Goal: Ask a question: Seek information or help from site administrators or community

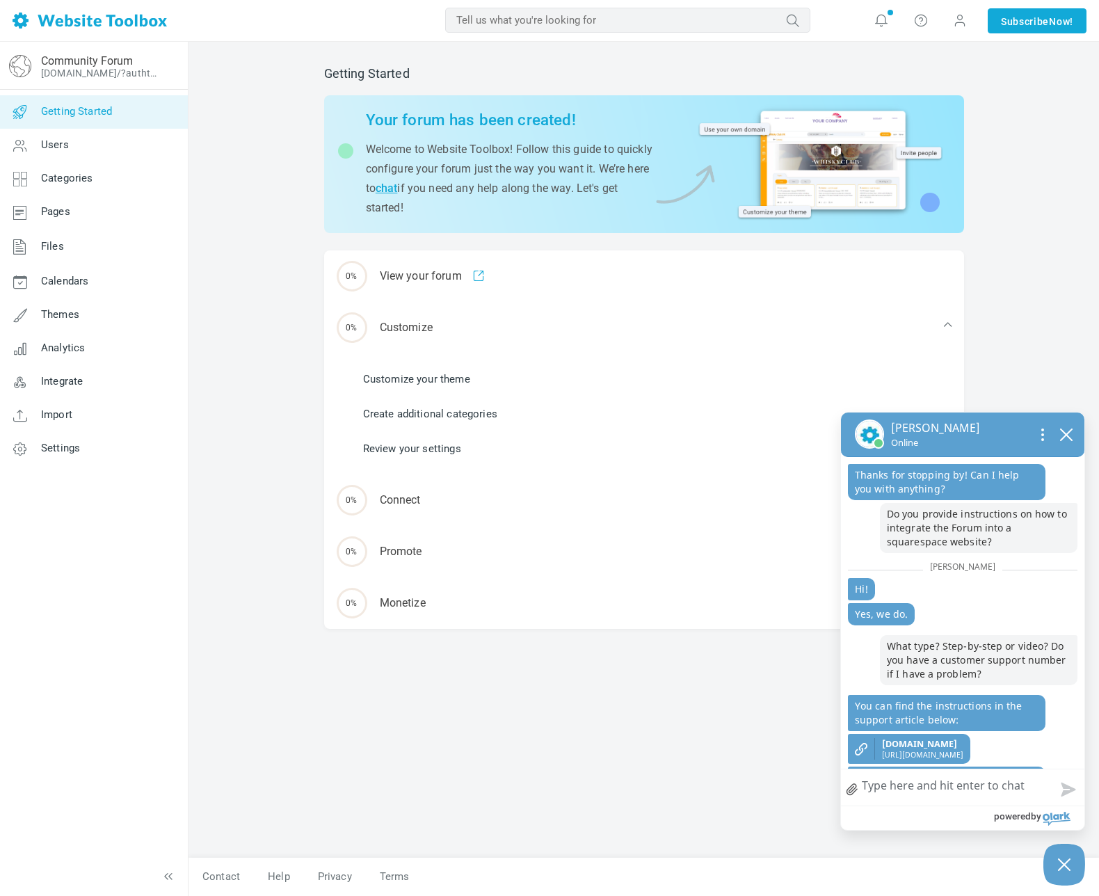
scroll to position [163, 0]
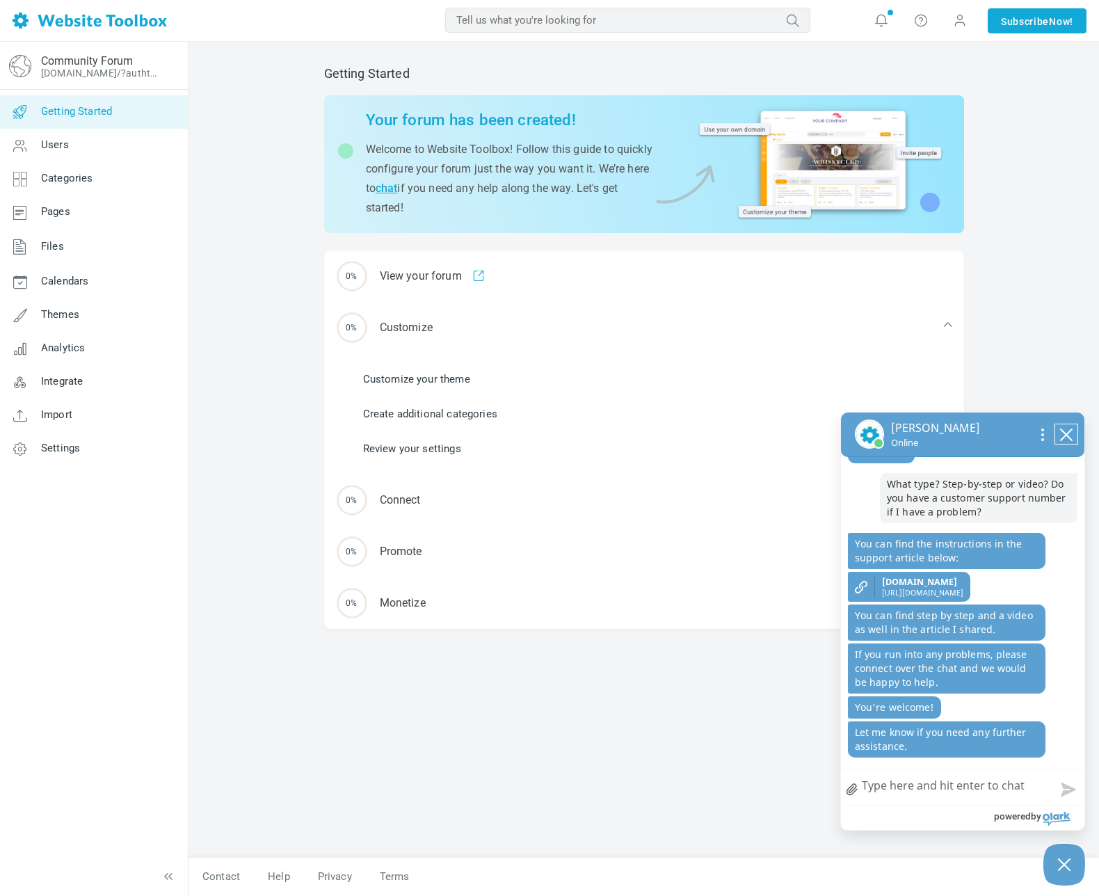
click at [1067, 437] on icon "close chatbox" at bounding box center [1066, 434] width 11 height 11
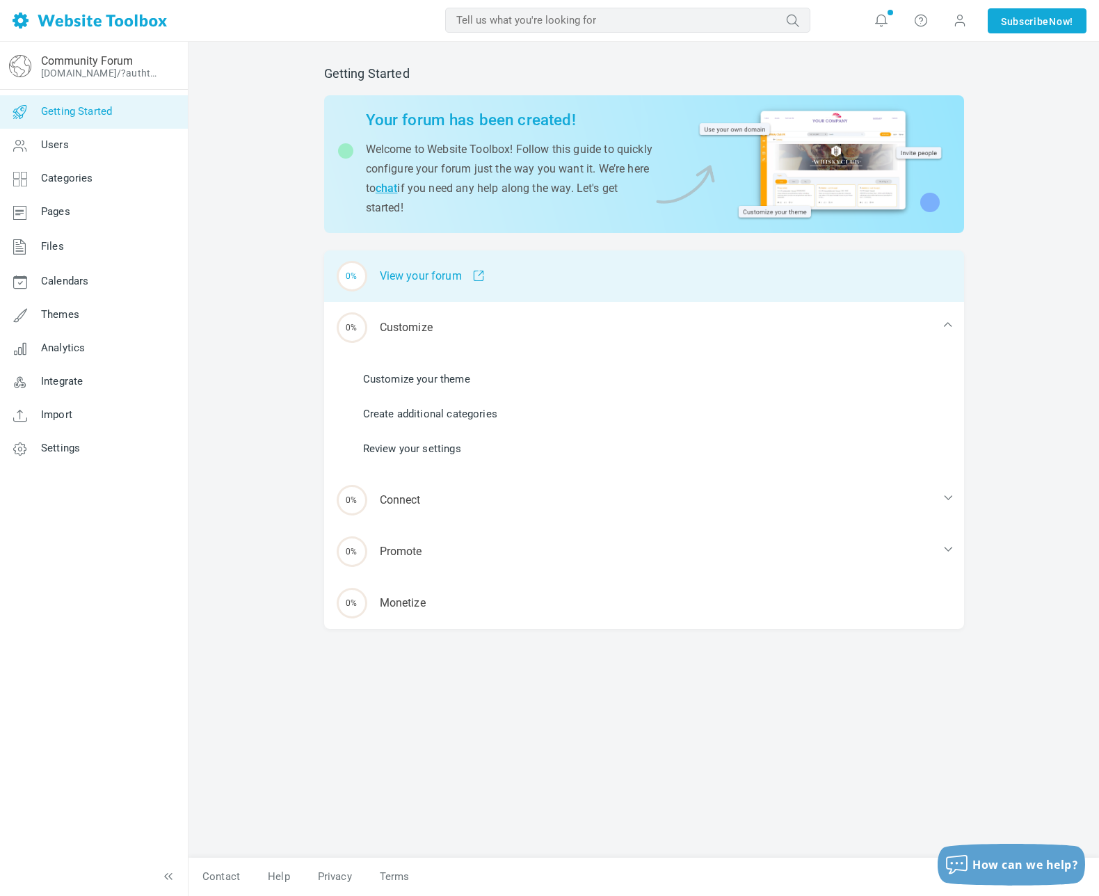
click at [448, 277] on div "0% View your forum" at bounding box center [644, 275] width 640 height 51
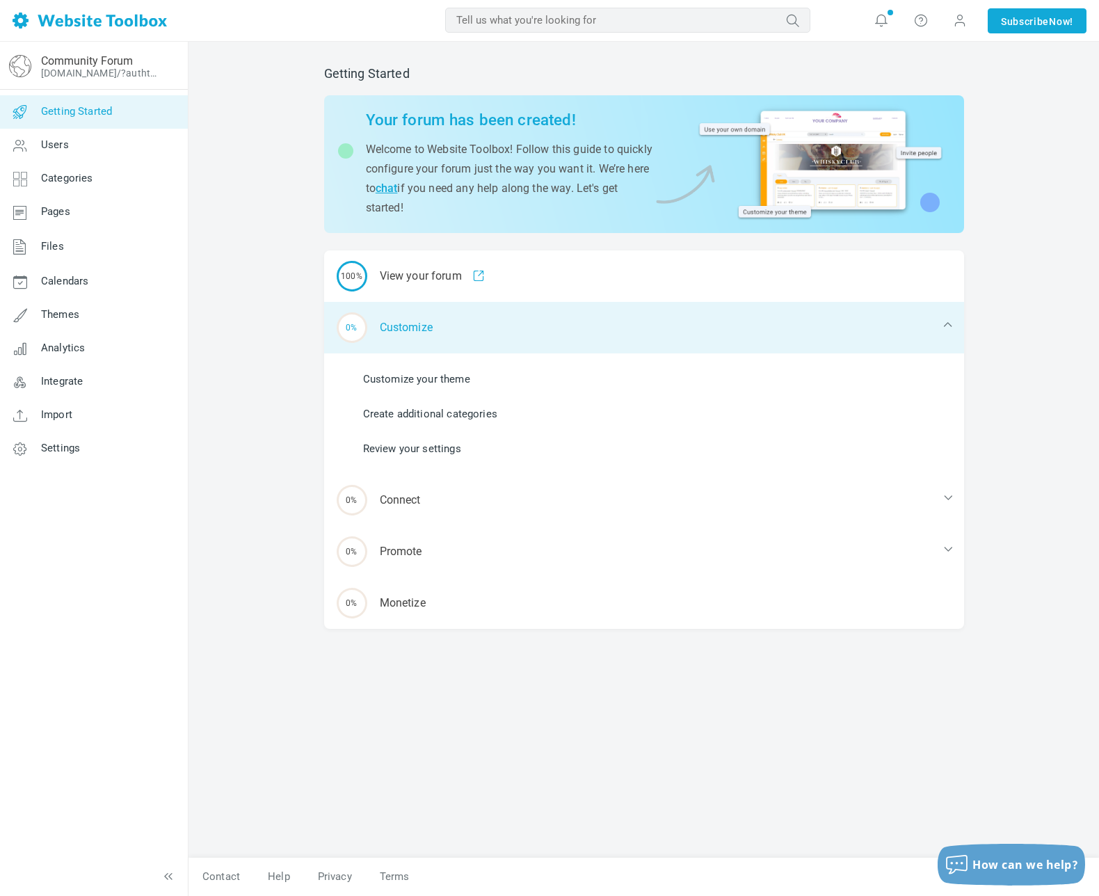
click at [682, 337] on div "0% Customize" at bounding box center [644, 327] width 640 height 51
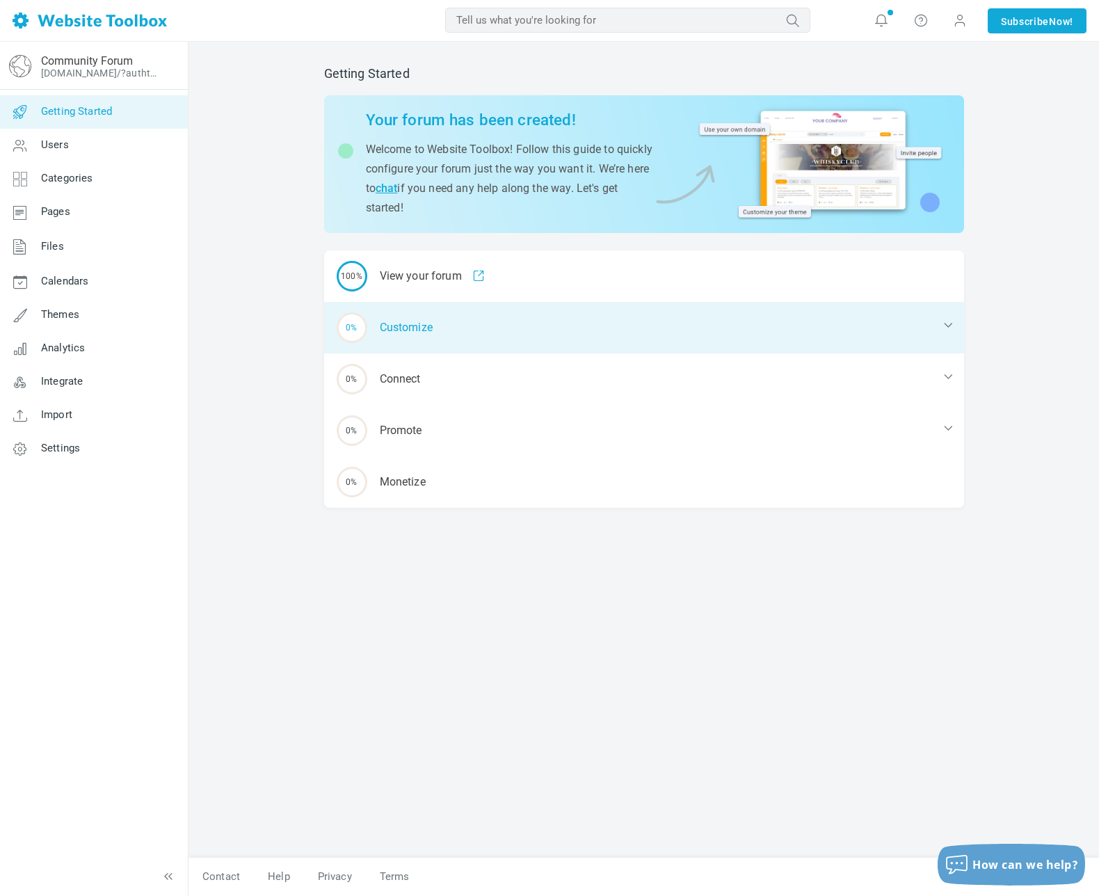
click at [944, 328] on icon at bounding box center [948, 325] width 14 height 14
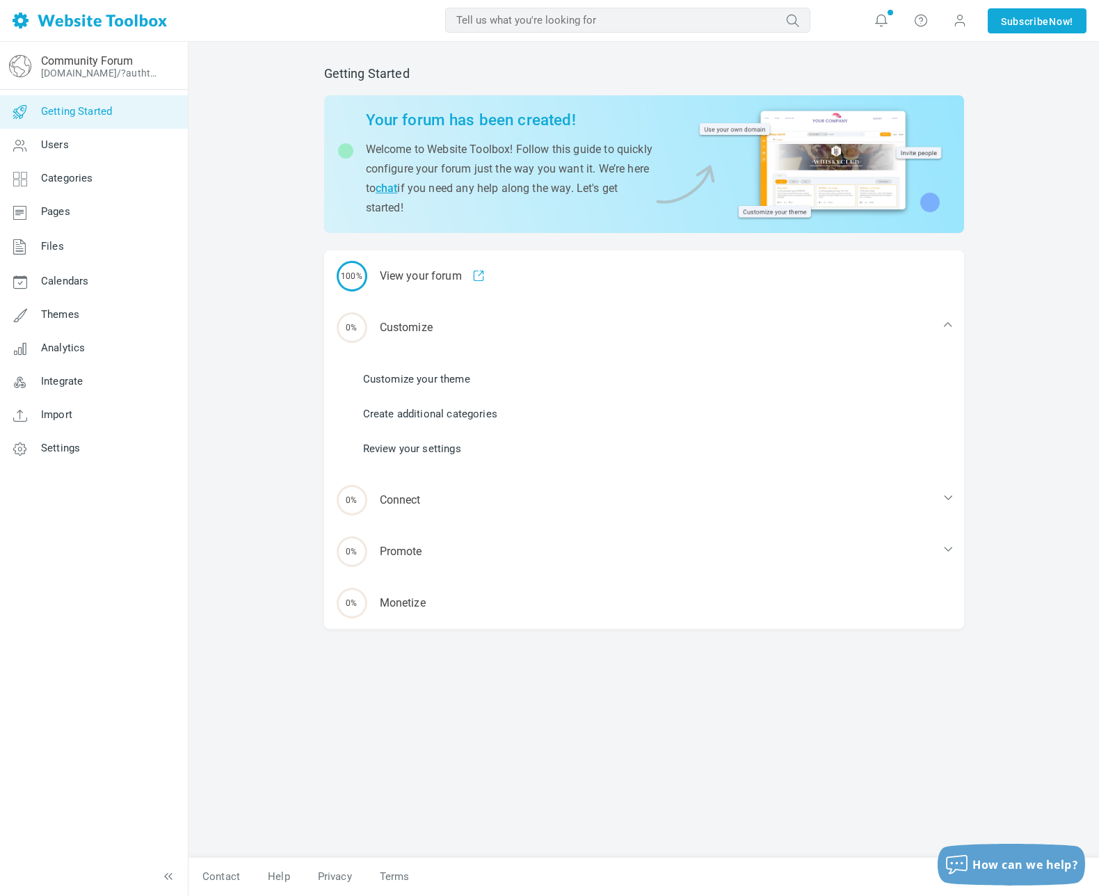
click at [437, 380] on link "Customize your theme" at bounding box center [416, 378] width 107 height 15
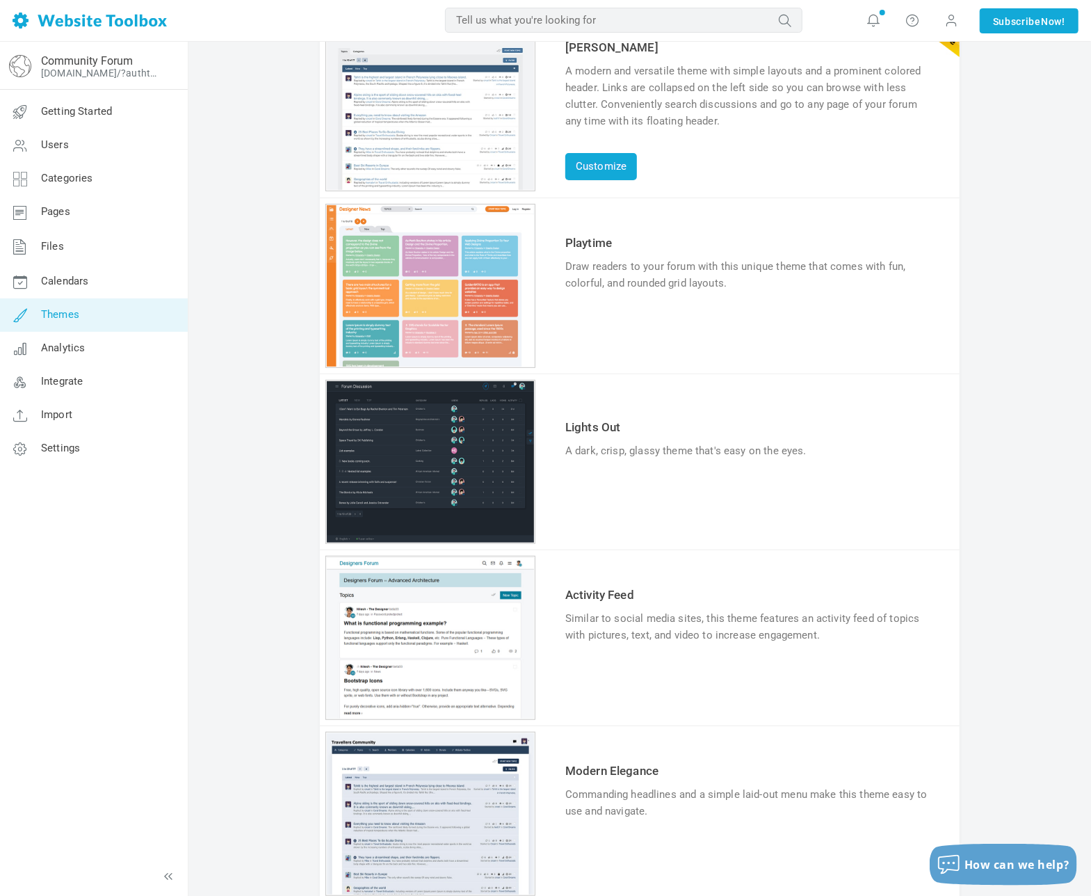
scroll to position [139, 0]
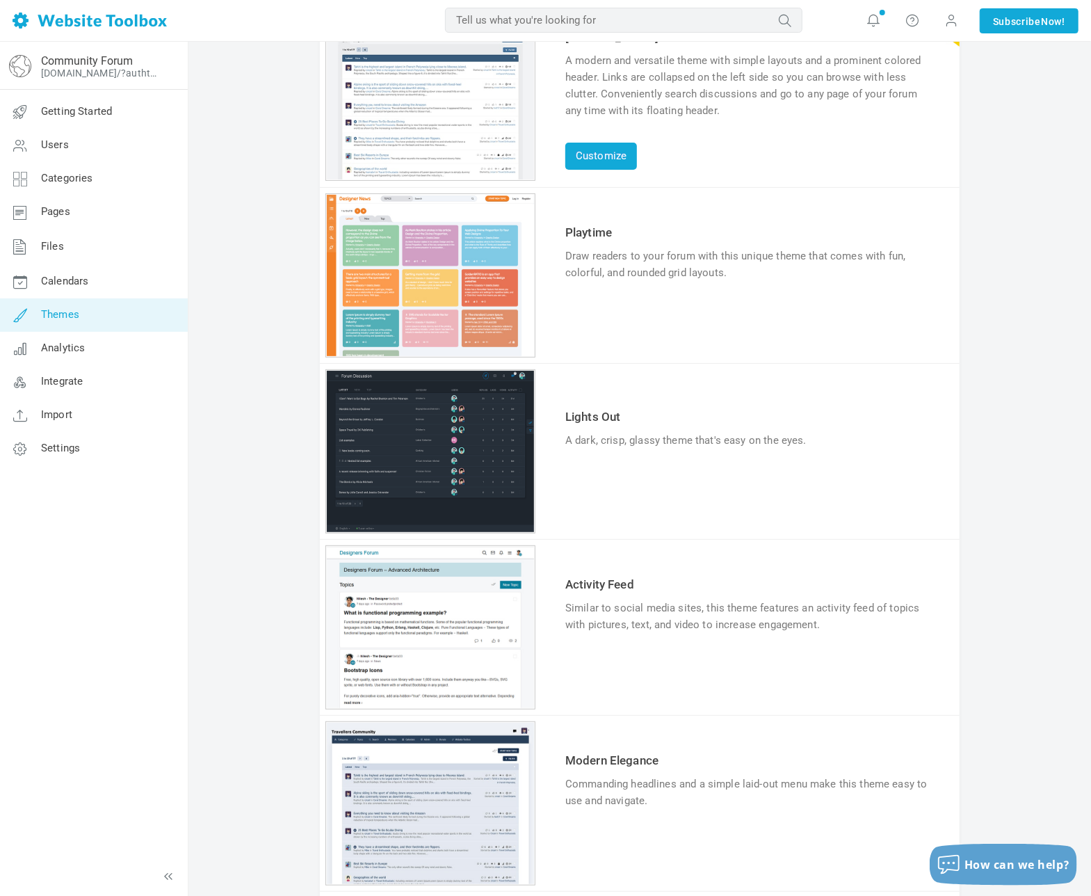
click at [581, 667] on icon at bounding box center [582, 667] width 12 height 8
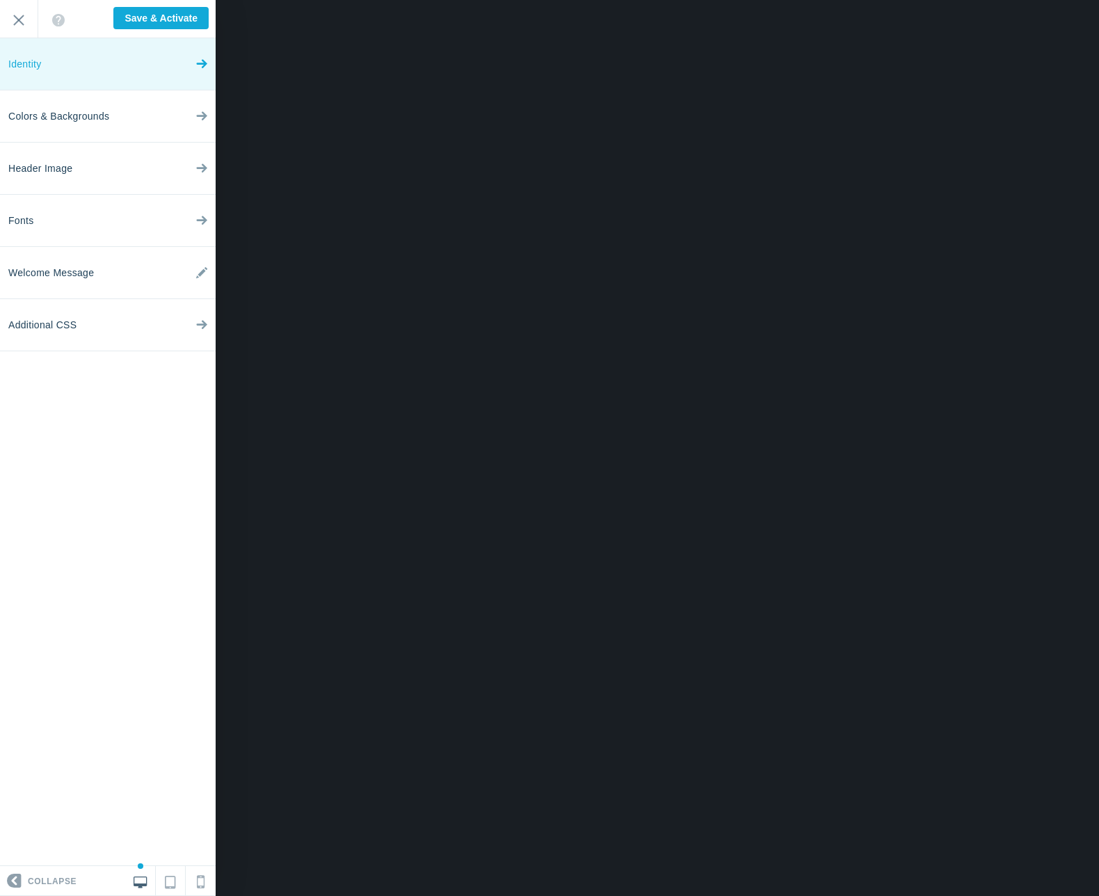
click at [205, 62] on icon at bounding box center [201, 61] width 11 height 52
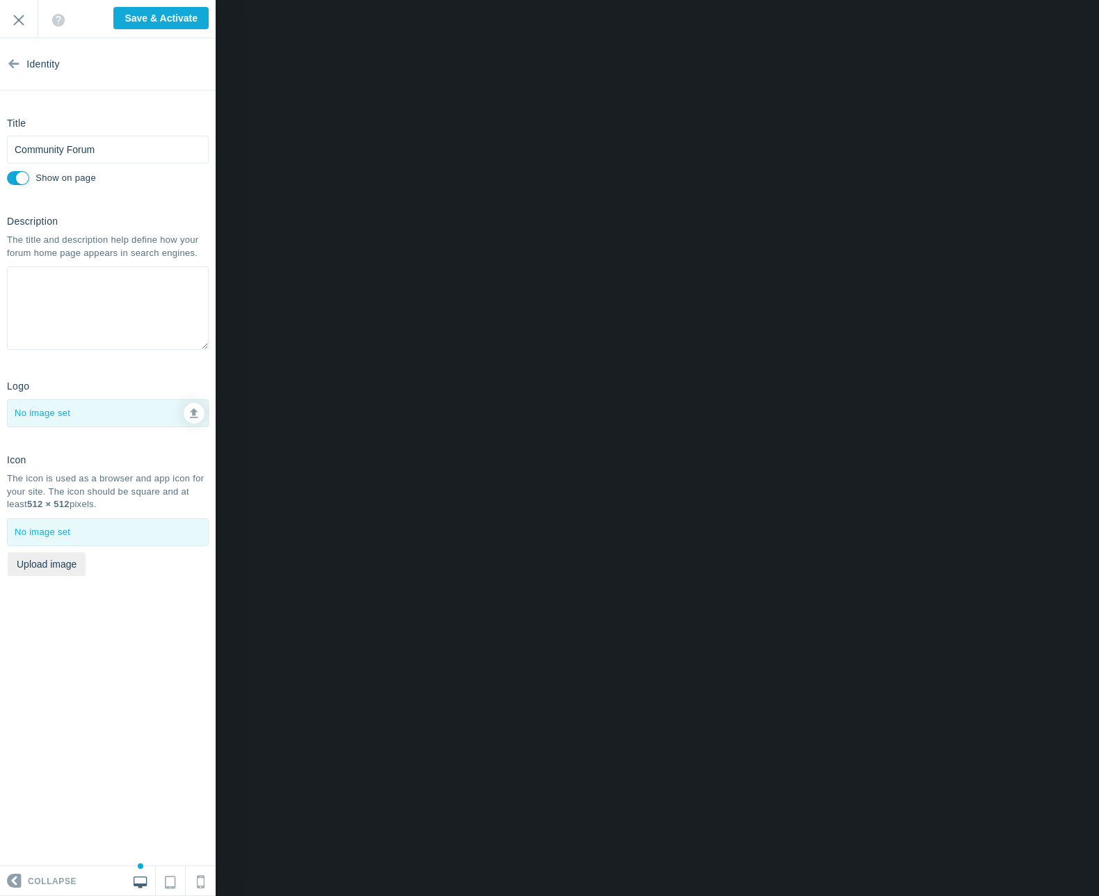
click at [163, 271] on textarea at bounding box center [108, 307] width 202 height 83
click at [58, 563] on button "Upload image" at bounding box center [47, 564] width 78 height 24
type input "C:\fakepath\WCUSA for Facebook.png"
click at [63, 412] on div at bounding box center [108, 413] width 200 height 26
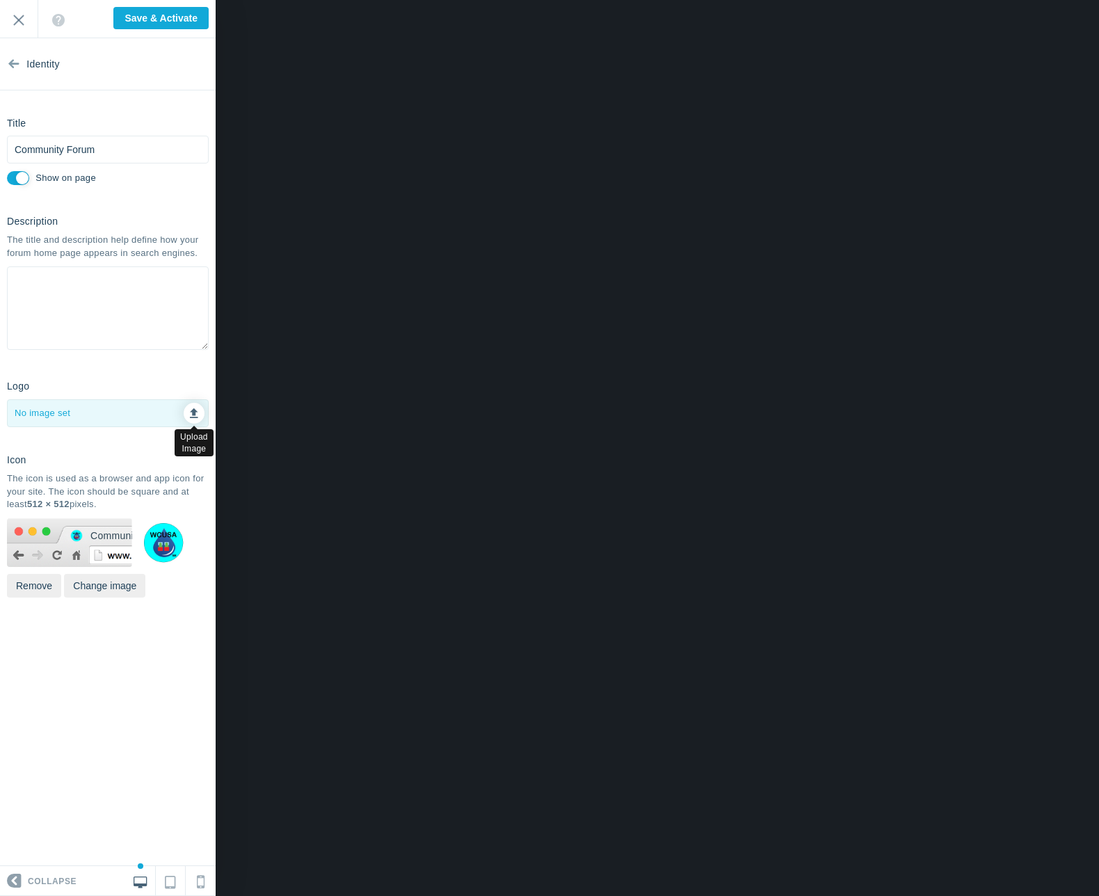
click at [196, 414] on icon at bounding box center [194, 411] width 8 height 10
type input "C:\fakepath\WCUSA for Facebook.png"
click at [193, 412] on icon at bounding box center [194, 411] width 8 height 10
type input "C:\fakepath\Water Courses USA Logo - Long PNG.png"
click at [156, 275] on textarea at bounding box center [108, 307] width 202 height 83
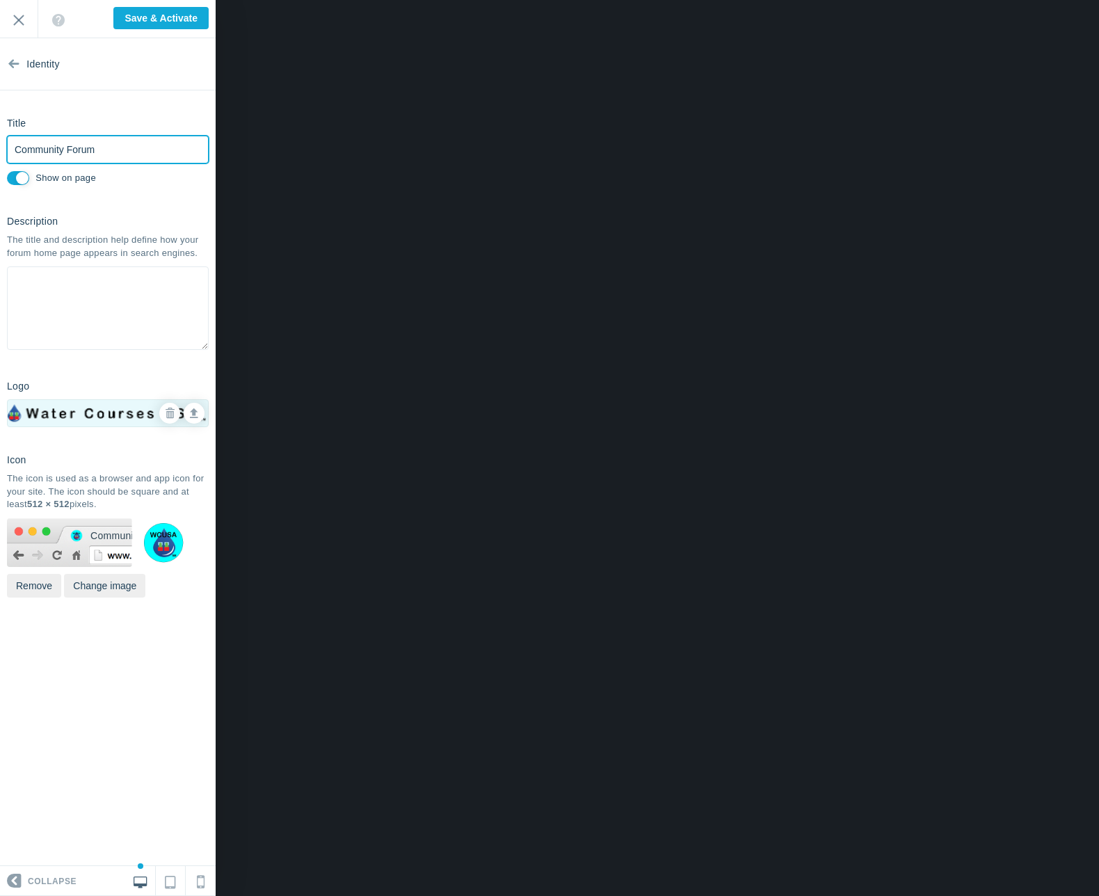
click at [15, 148] on input "Community Forum" at bounding box center [108, 150] width 202 height 28
type input "Operator Community Forum"
click at [111, 284] on textarea at bounding box center [108, 307] width 202 height 83
paste textarea "Join our licensed water operator community forum. These forums play a critical …"
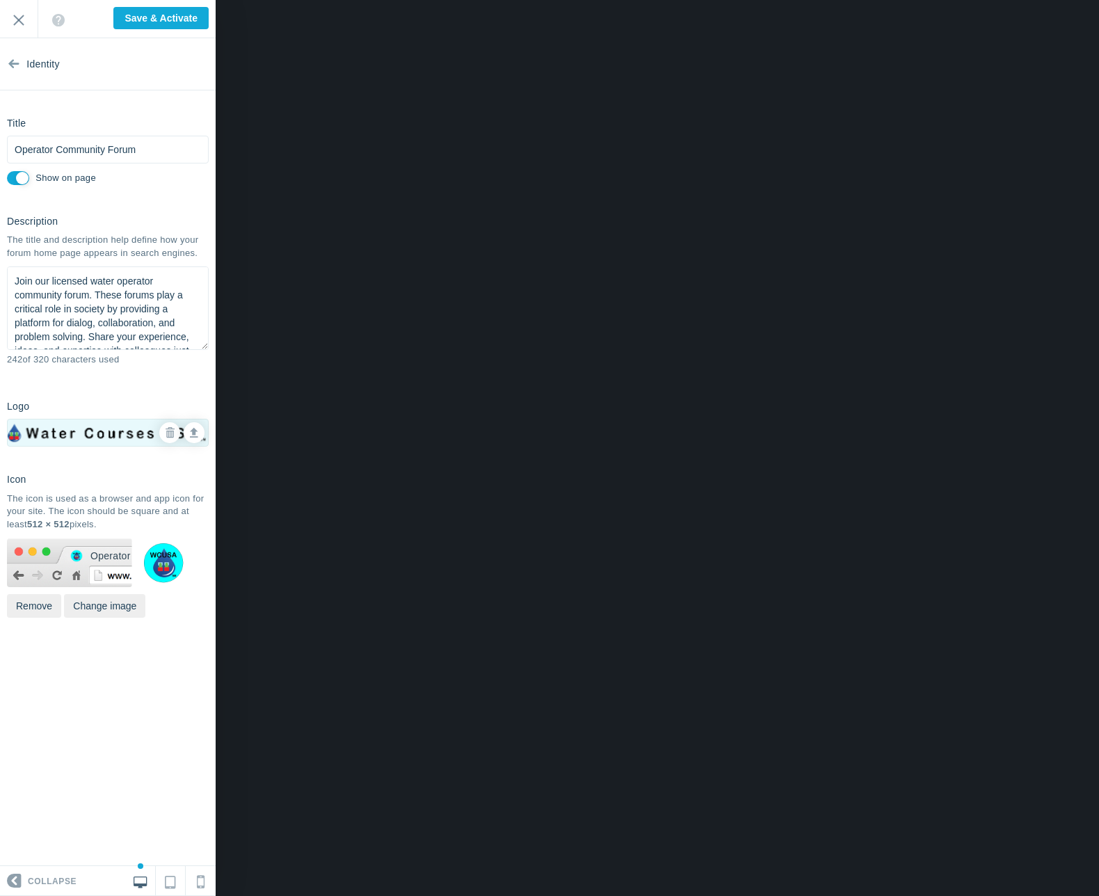
drag, startPoint x: 15, startPoint y: 279, endPoint x: 51, endPoint y: 277, distance: 35.5
click at [51, 277] on textarea "Join our licensed water operator community forum. These forums play a critical …" at bounding box center [108, 307] width 202 height 83
click at [72, 327] on textarea "Join our licensed water operator community forum. These forums play a critical …" at bounding box center [108, 307] width 202 height 83
drag, startPoint x: 15, startPoint y: 280, endPoint x: 125, endPoint y: 339, distance: 124.4
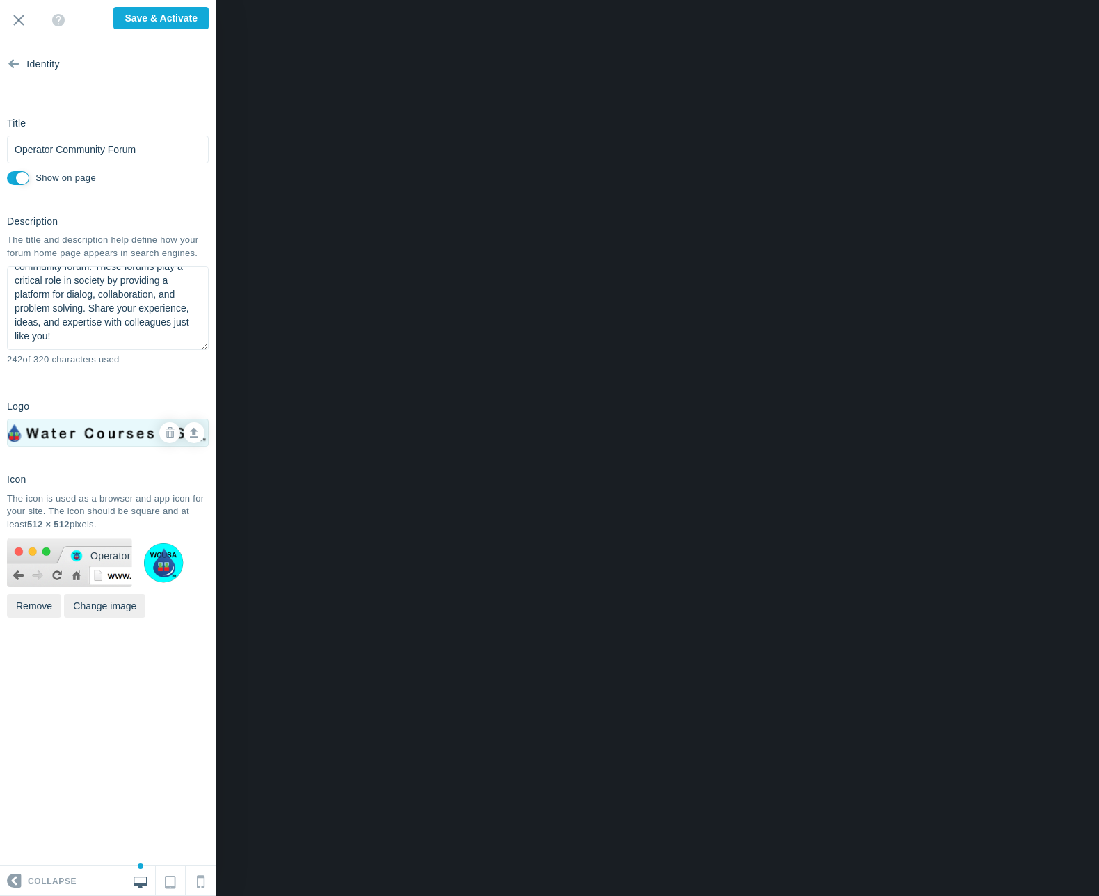
click at [125, 339] on textarea "Join our licensed water operator community forum. These forums play a critical …" at bounding box center [108, 307] width 202 height 83
paste textarea "Connect with certified water treatment professionals in an interactive online f…"
drag, startPoint x: 15, startPoint y: 282, endPoint x: 150, endPoint y: 346, distance: 149.3
click at [150, 346] on textarea "Connect with certified water treatment professionals in an interactive online f…" at bounding box center [108, 307] width 202 height 83
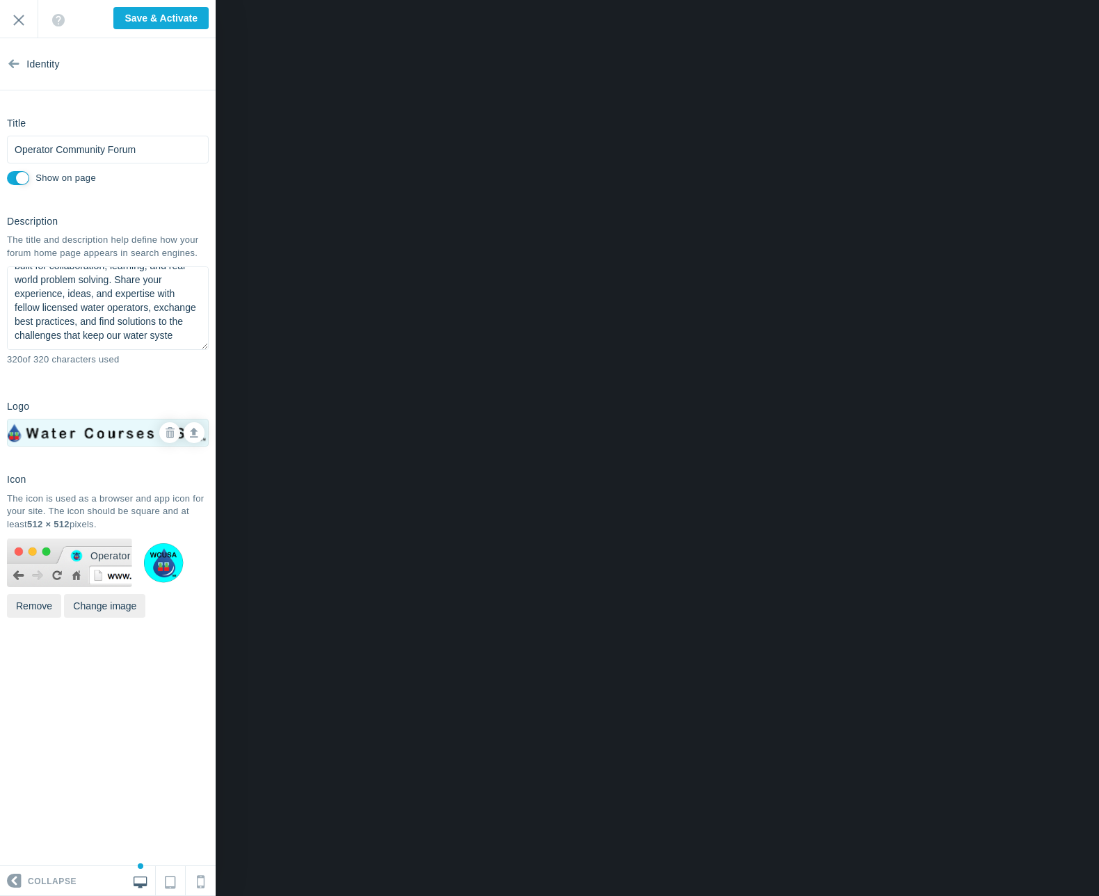
paste textarea "Join our Licensed Water Operator Community Forum — a space for collaboration, l…"
type textarea "Join our Licensed Water Operator Community Forum — a space for collaboration, l…"
click at [14, 145] on input "Operator Community Forum" at bounding box center [108, 150] width 202 height 28
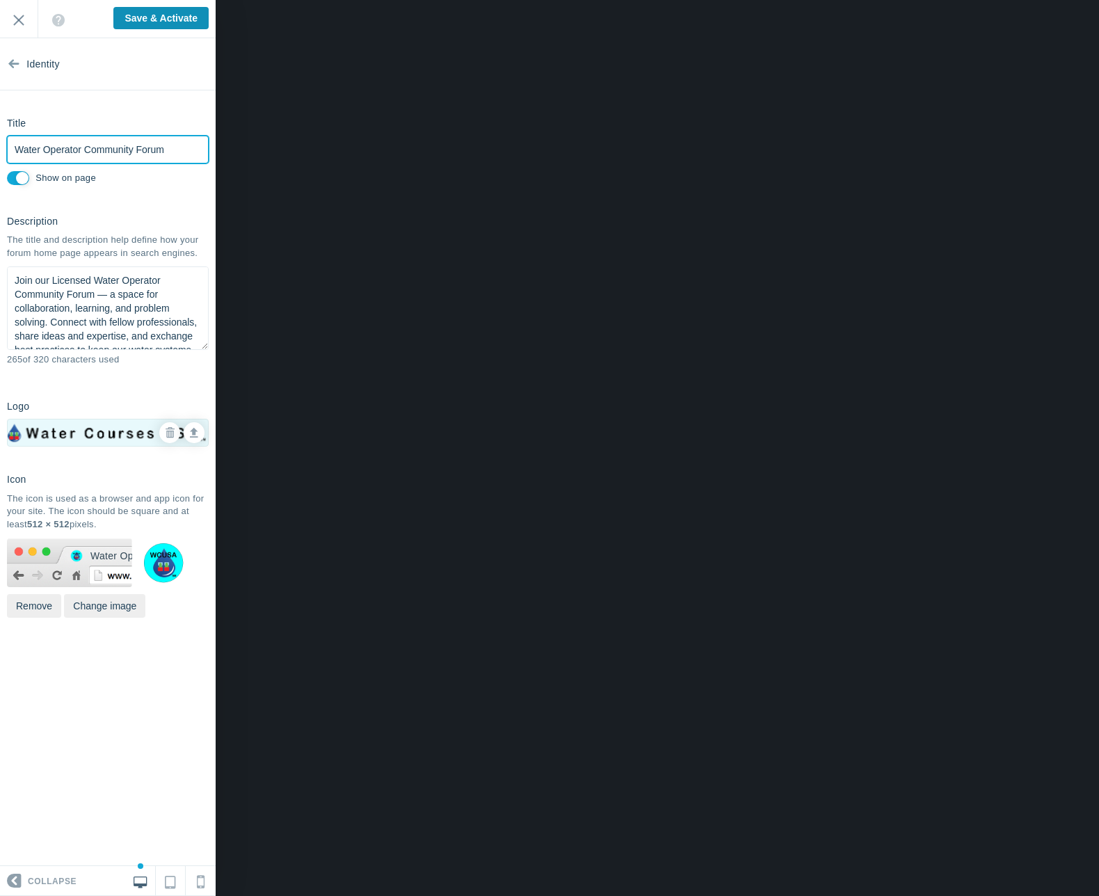
type input "Water Operator Community Forum"
click at [175, 17] on input "Save & Activate" at bounding box center [160, 18] width 95 height 22
type input "Saving..."
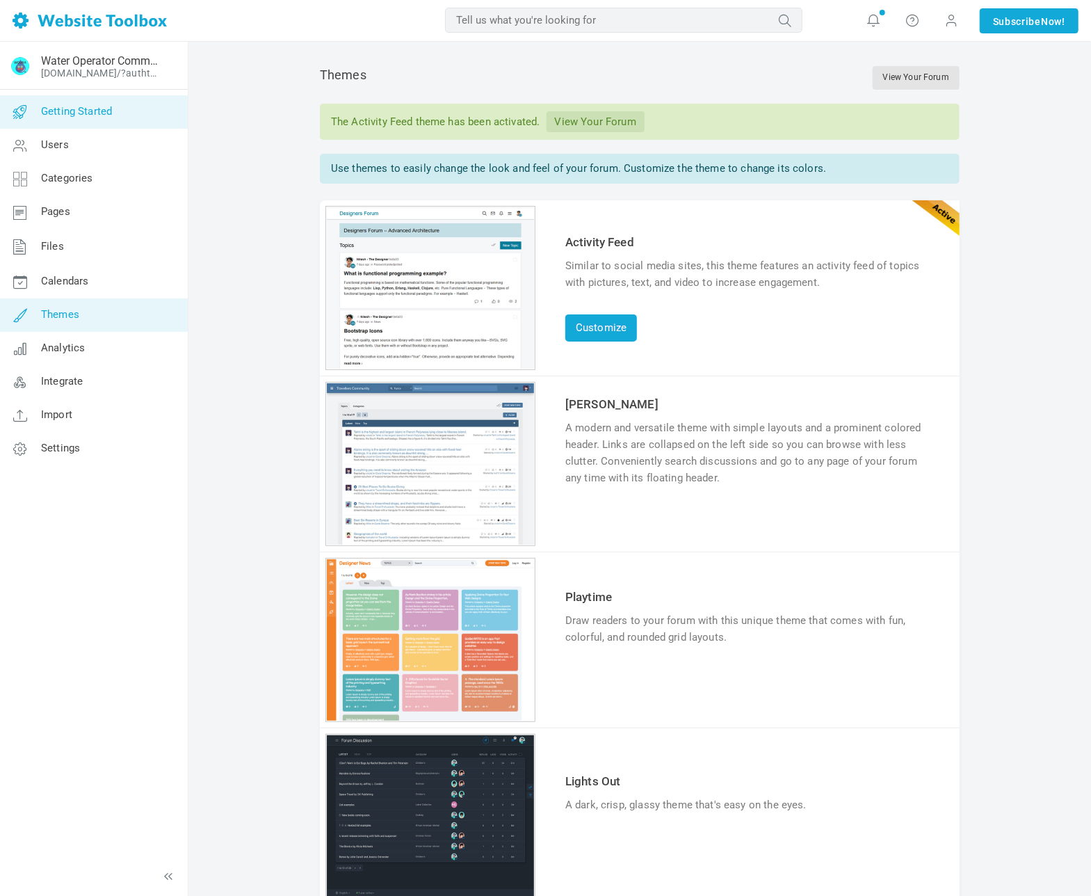
click at [111, 115] on span "Getting Started" at bounding box center [76, 111] width 71 height 13
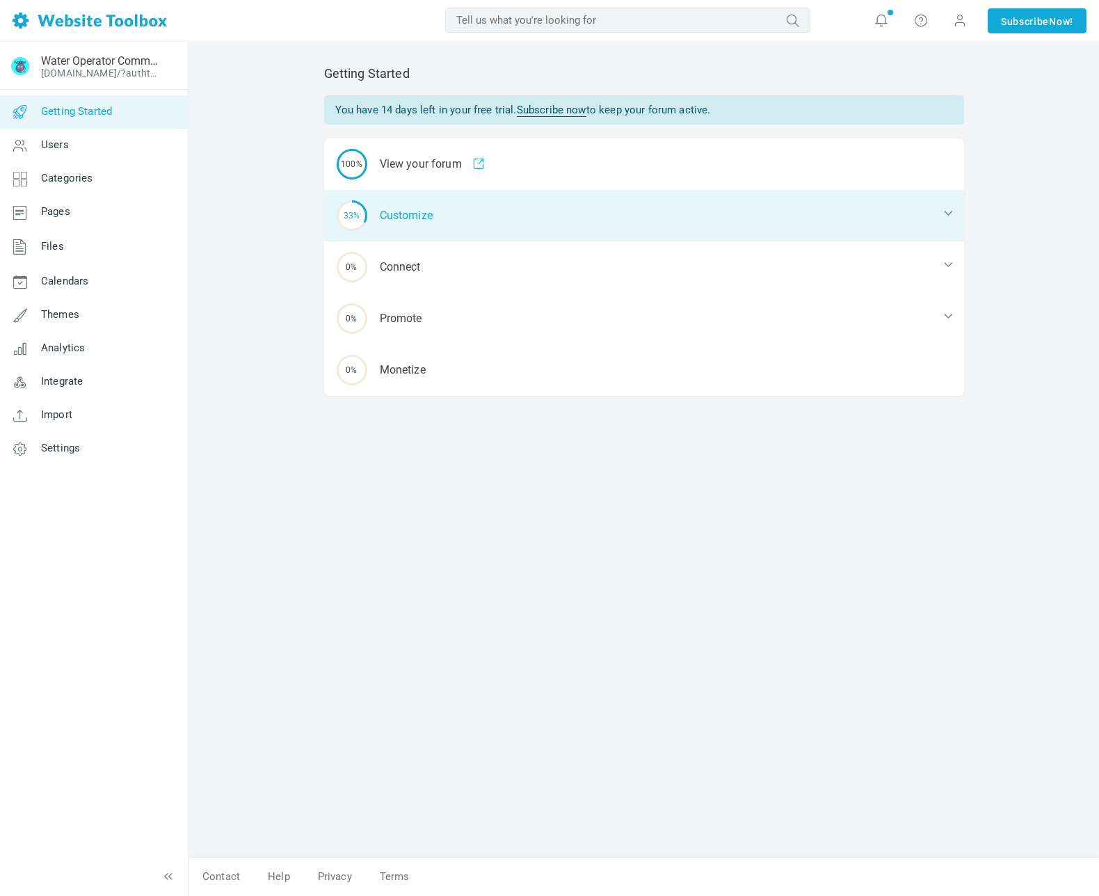
click at [431, 219] on div "33% Customize" at bounding box center [644, 215] width 640 height 51
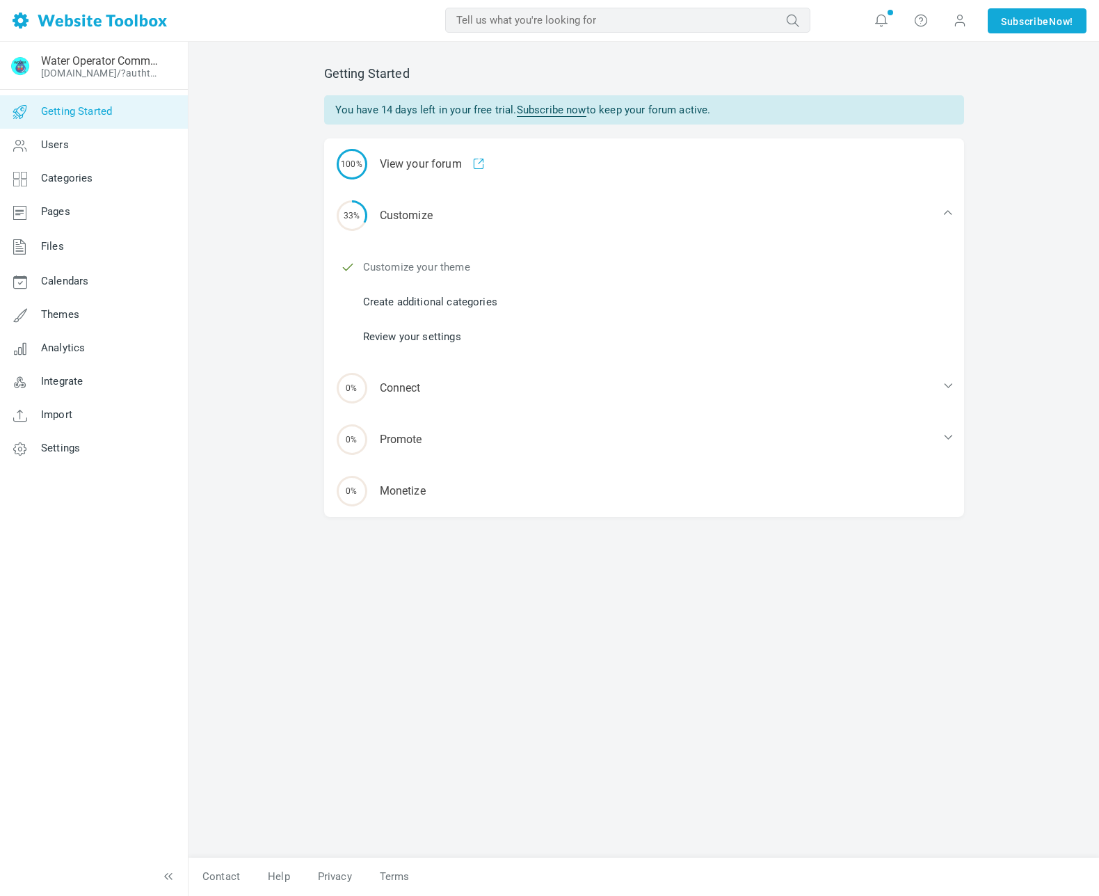
click at [449, 265] on link "Customize your theme" at bounding box center [416, 266] width 107 height 15
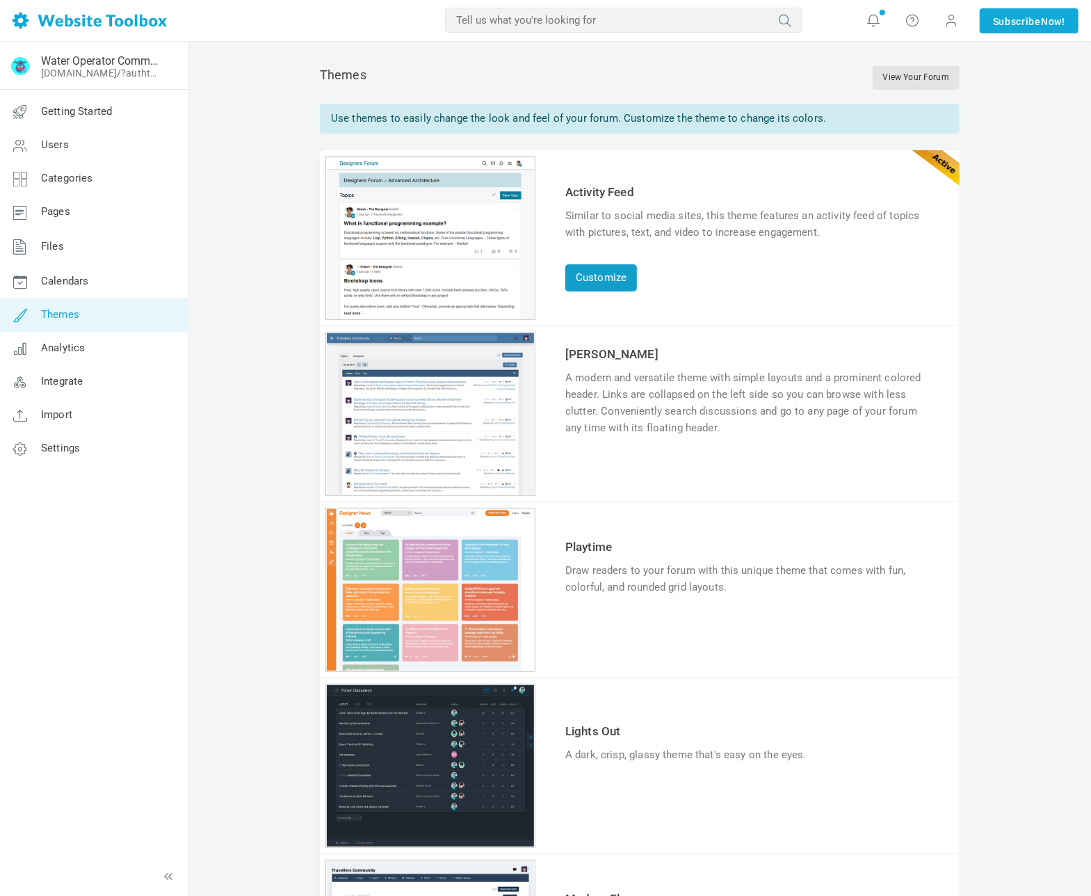
click at [614, 277] on link "Customize" at bounding box center [601, 277] width 72 height 27
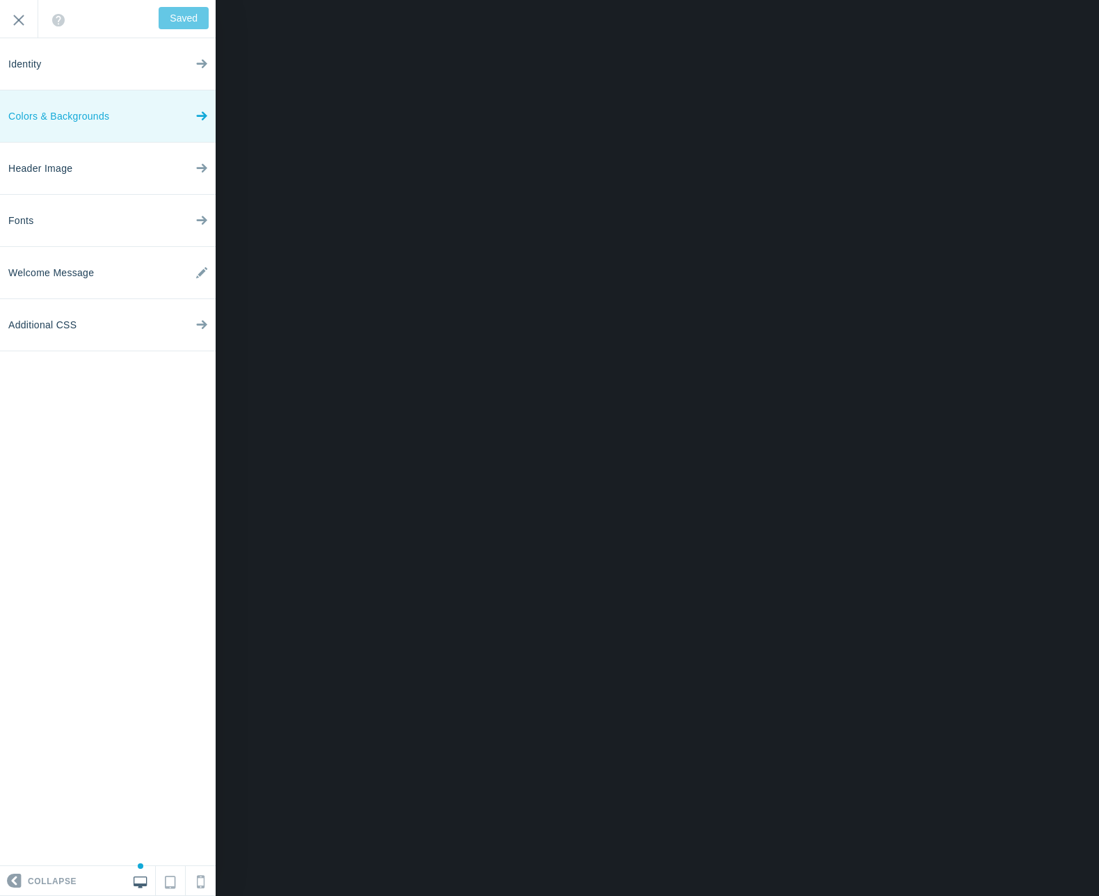
click at [199, 116] on icon at bounding box center [201, 113] width 11 height 52
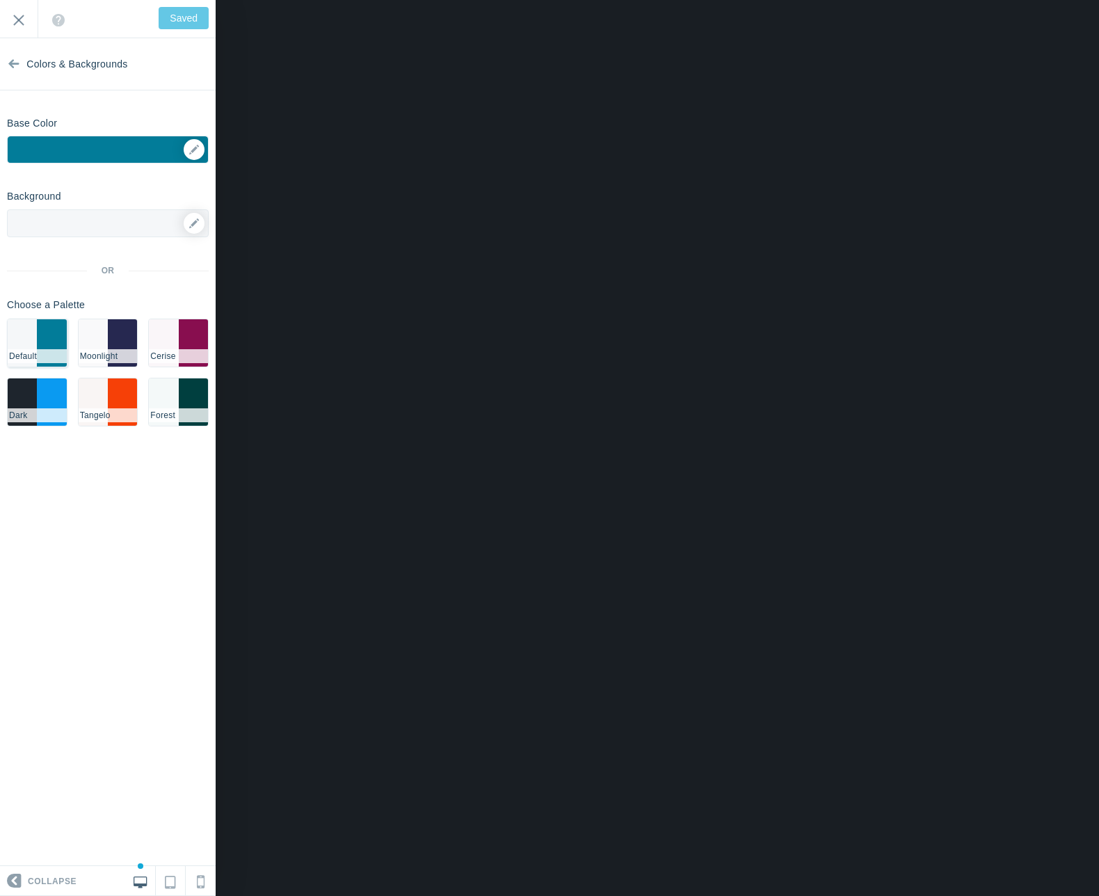
click at [53, 346] on li "#027c99" at bounding box center [51, 342] width 29 height 47
type input "Save"
click at [192, 224] on icon at bounding box center [194, 223] width 10 height 10
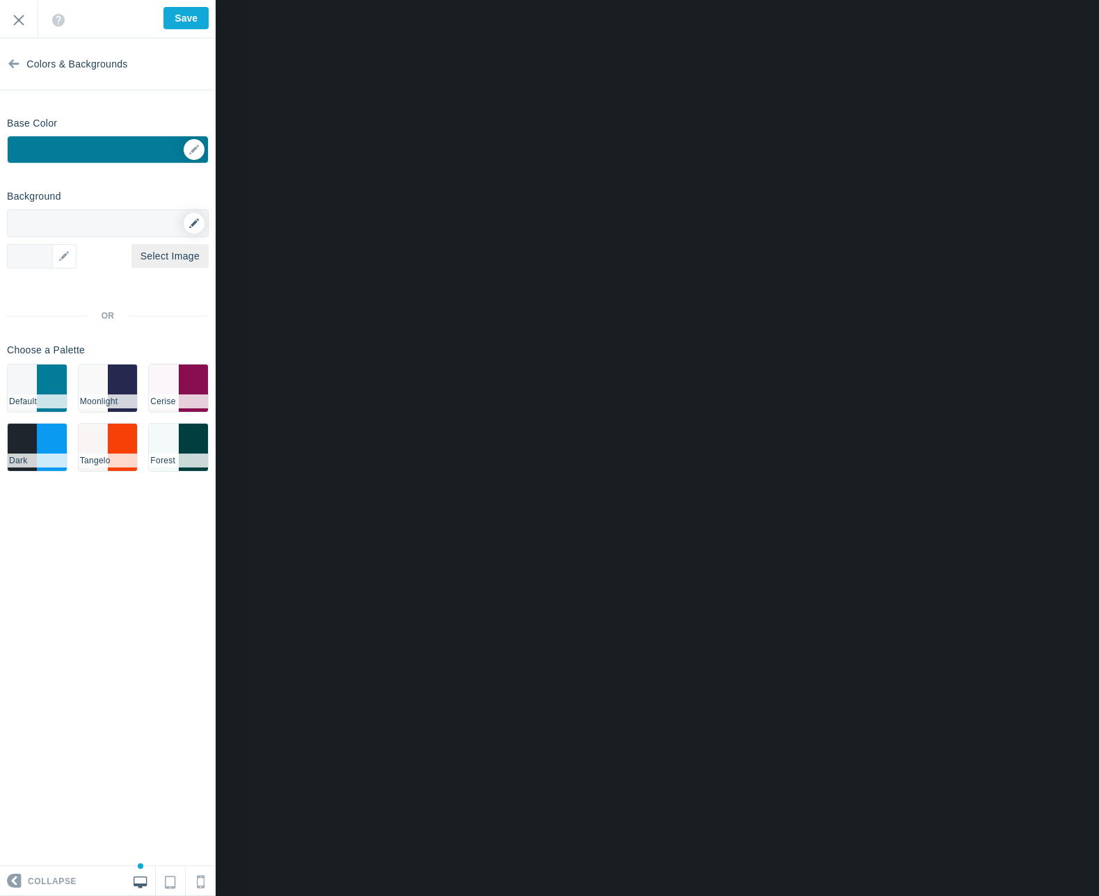
click at [188, 225] on link at bounding box center [194, 223] width 21 height 21
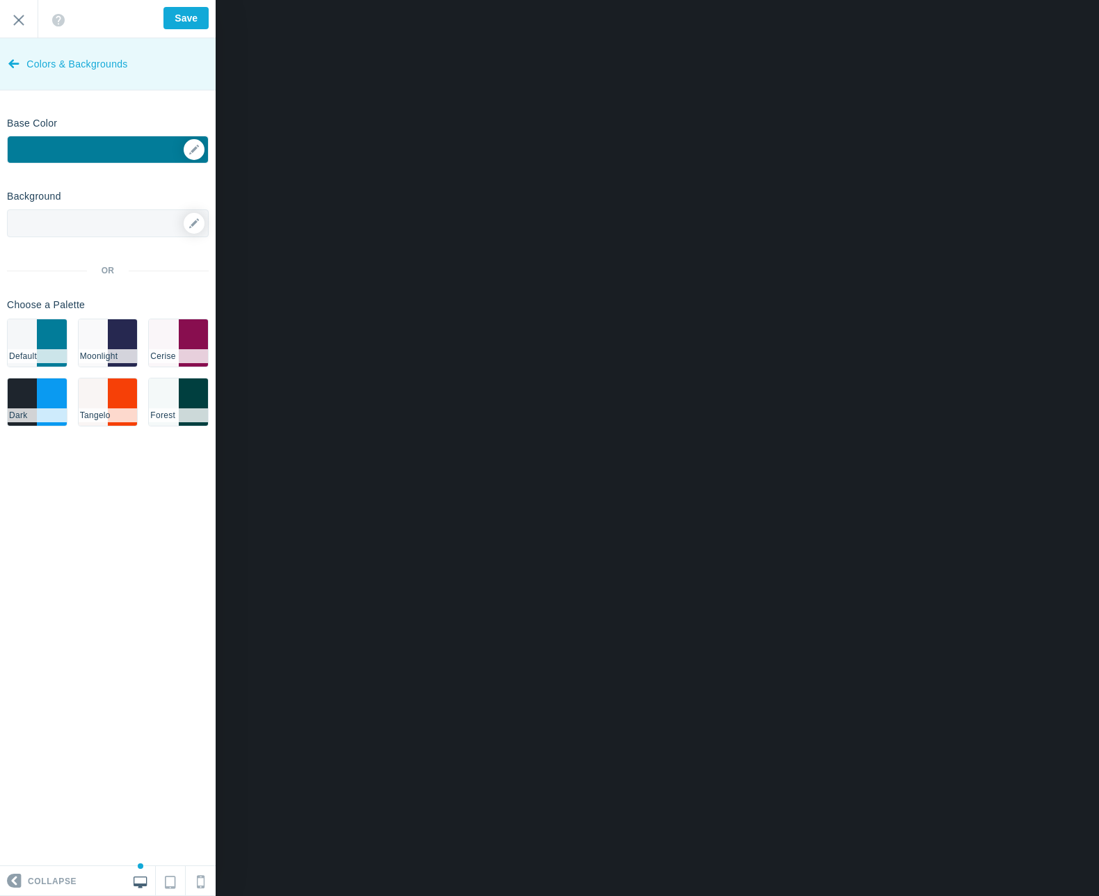
click at [11, 65] on icon at bounding box center [13, 61] width 11 height 52
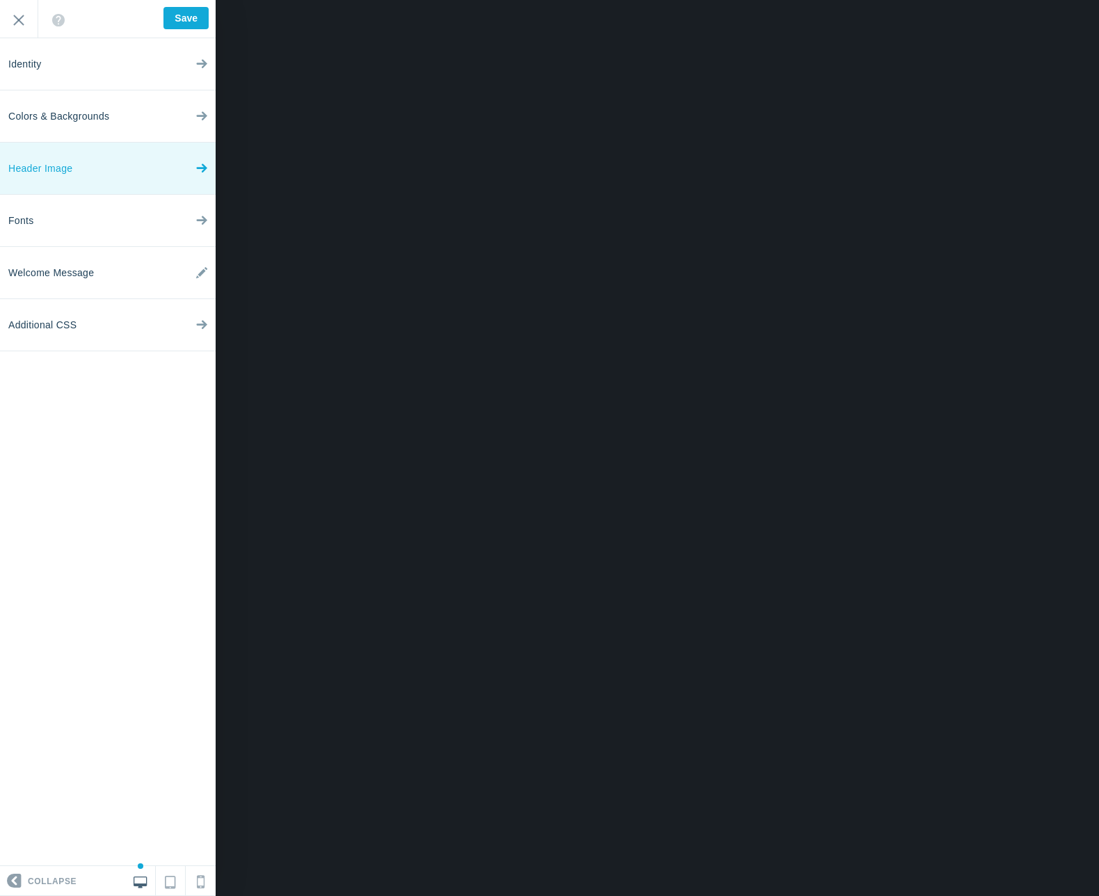
click at [199, 169] on icon at bounding box center [201, 165] width 11 height 52
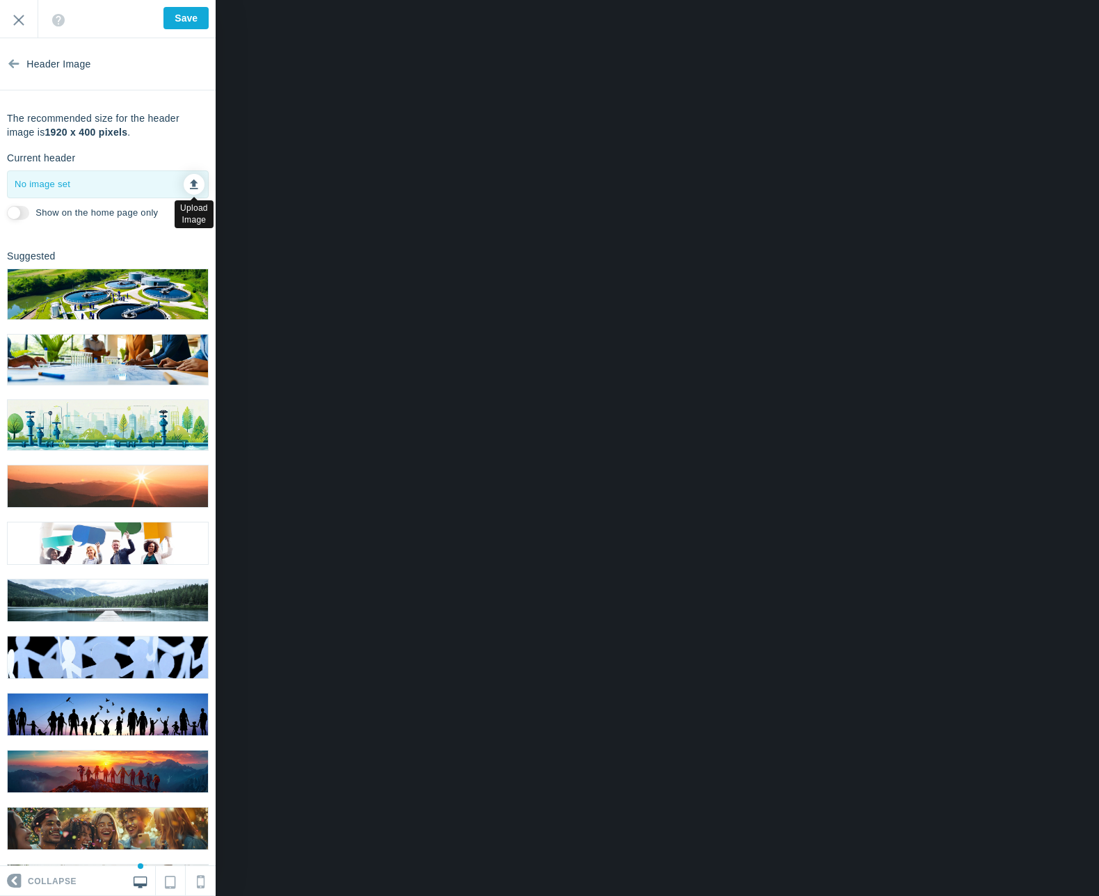
click at [184, 187] on link at bounding box center [194, 184] width 21 height 21
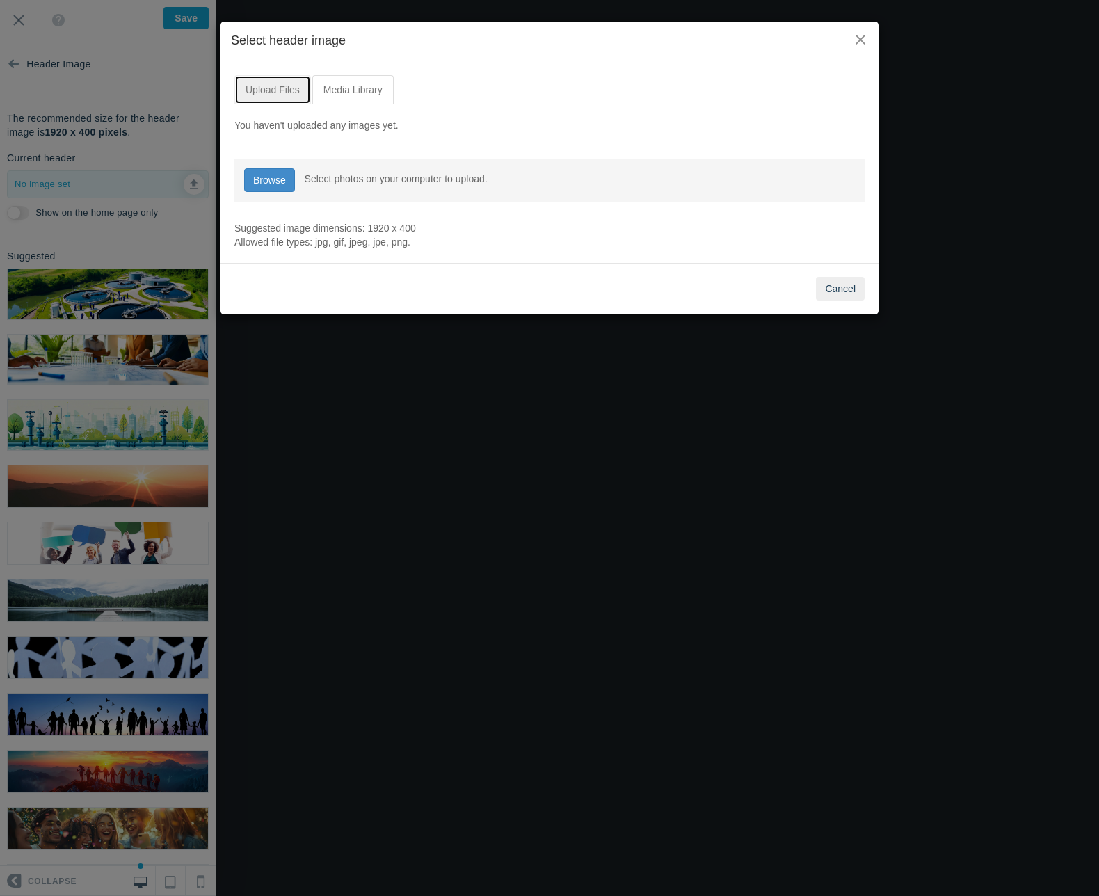
click at [280, 85] on link "Upload Files" at bounding box center [272, 89] width 76 height 29
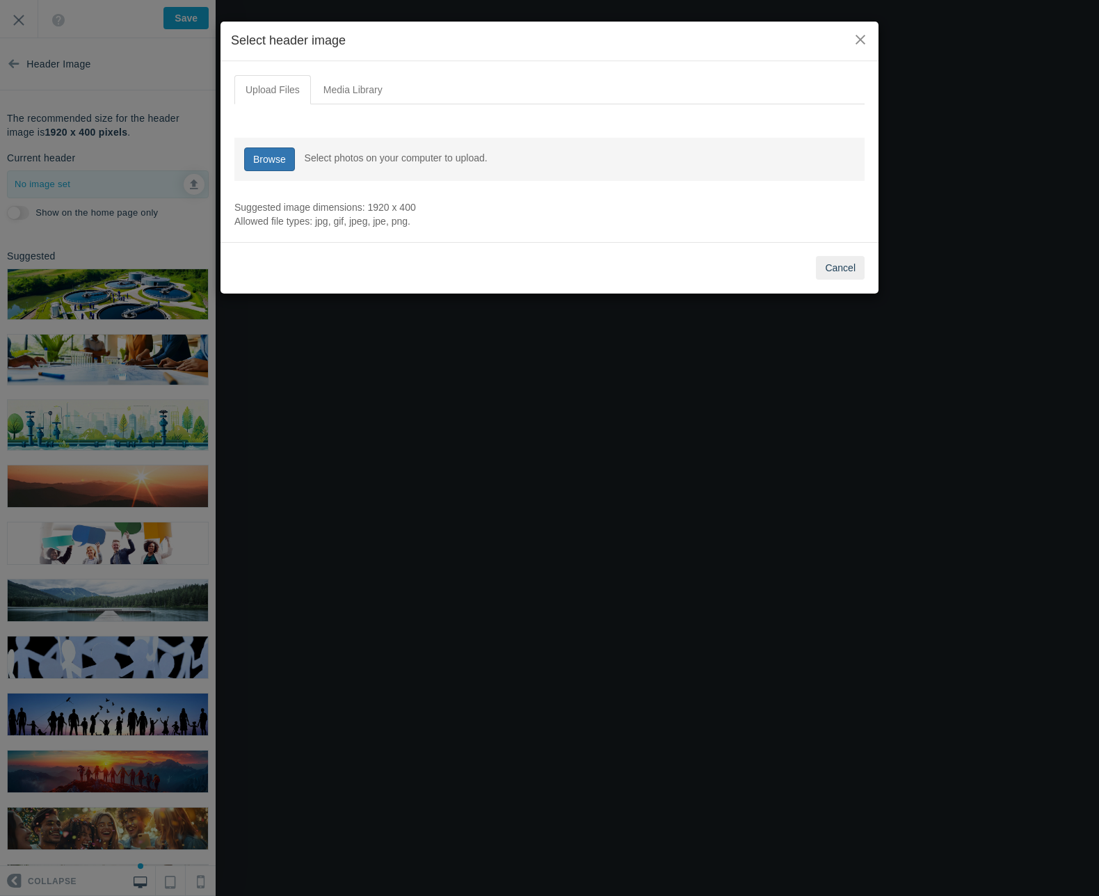
click at [269, 154] on link "Browse" at bounding box center [269, 159] width 51 height 24
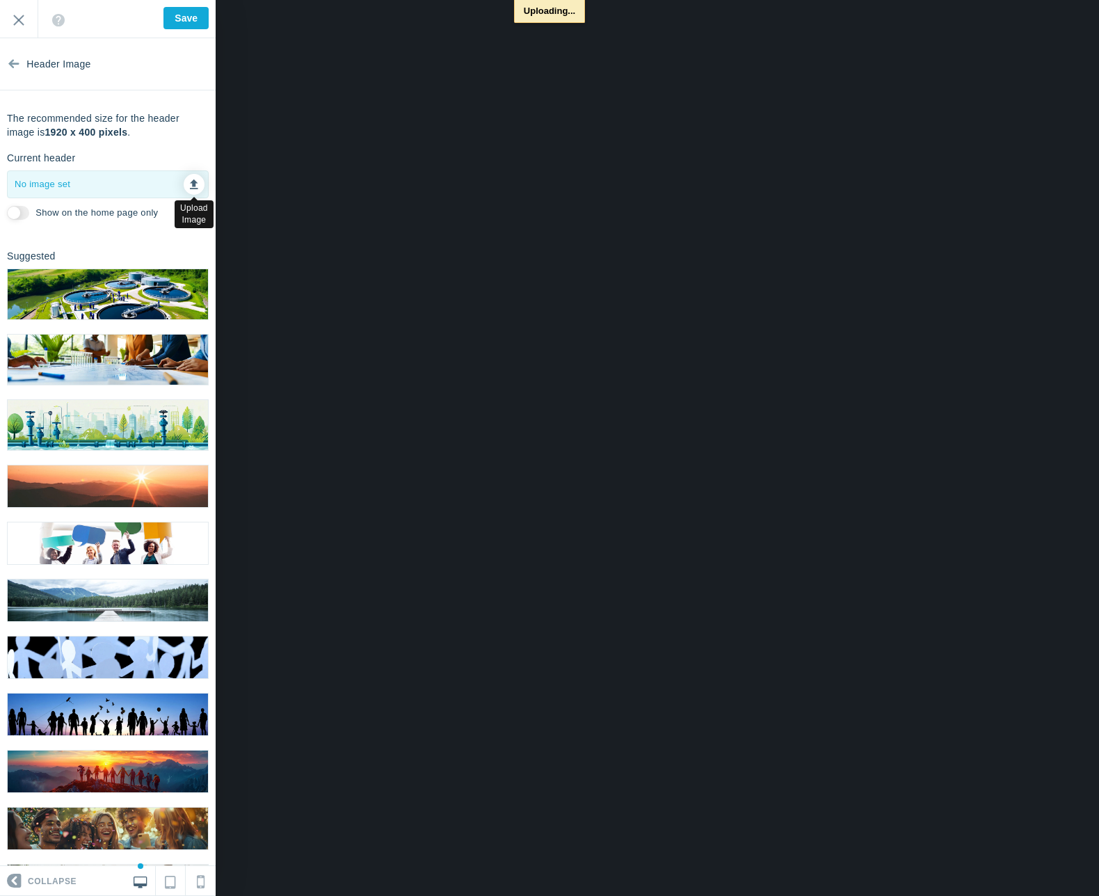
click at [190, 179] on icon at bounding box center [194, 182] width 8 height 10
click at [190, 186] on icon at bounding box center [194, 182] width 8 height 10
click at [557, 12] on p "Uploading..." at bounding box center [549, 11] width 71 height 23
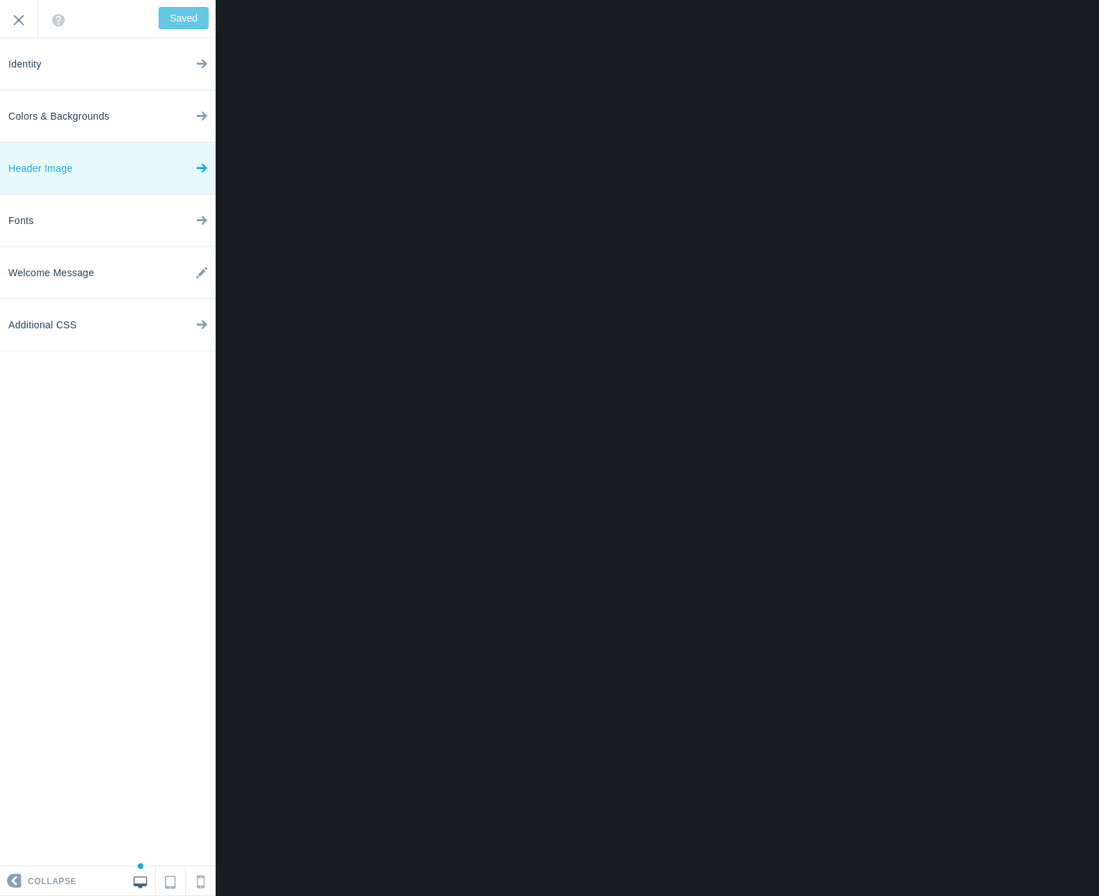
click at [204, 170] on icon at bounding box center [201, 165] width 11 height 52
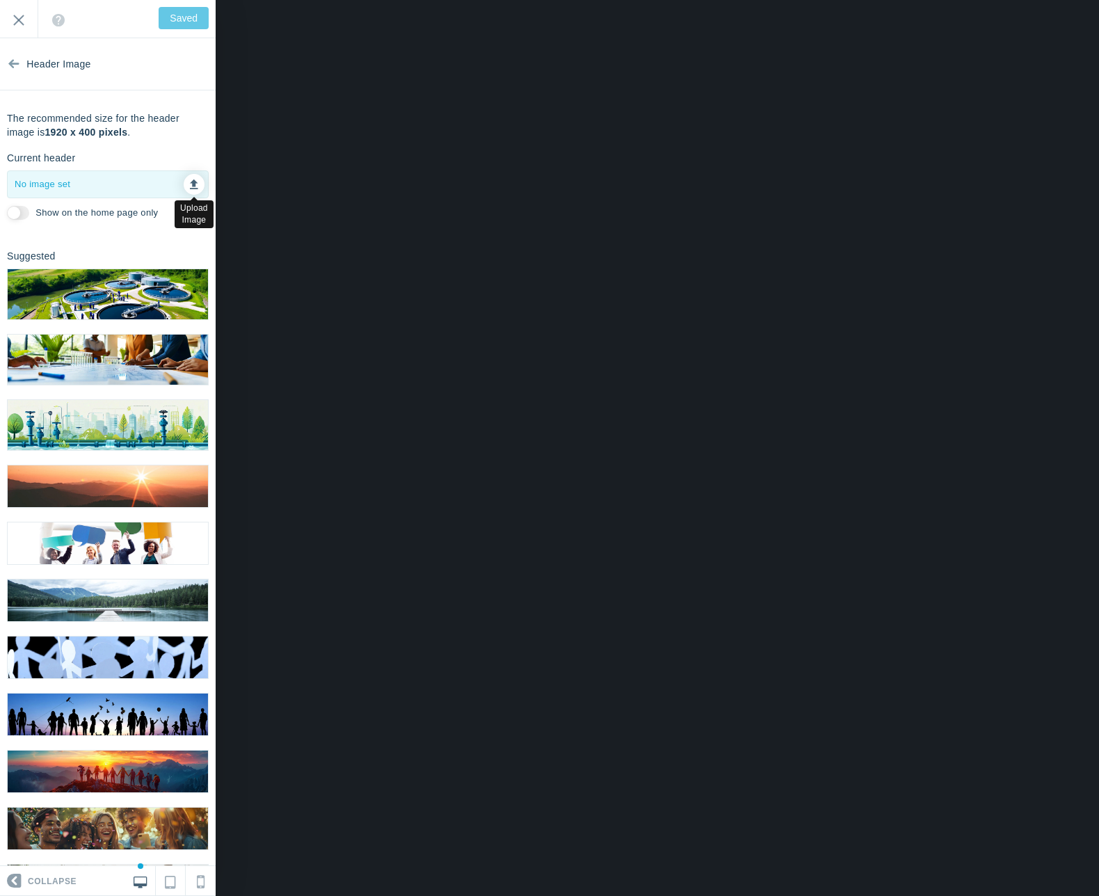
click at [184, 185] on link at bounding box center [194, 184] width 21 height 21
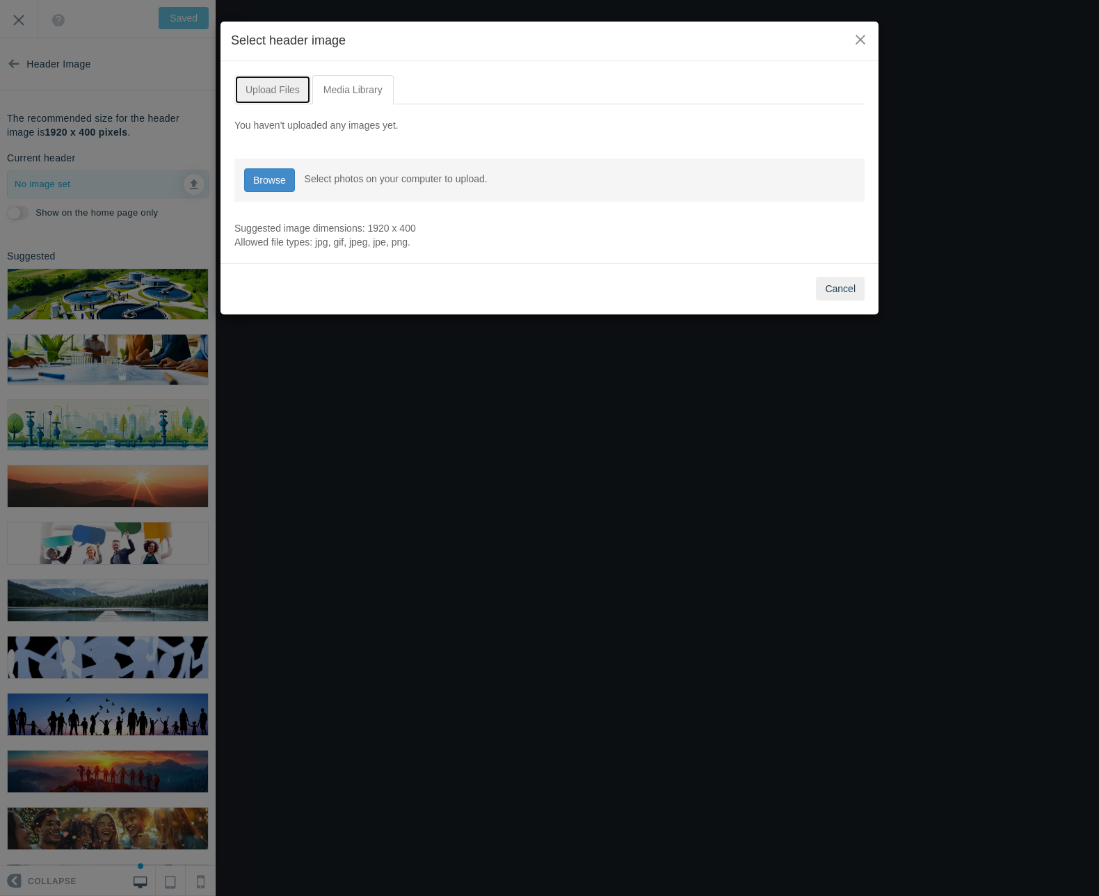
click at [286, 88] on link "Upload Files" at bounding box center [272, 89] width 76 height 29
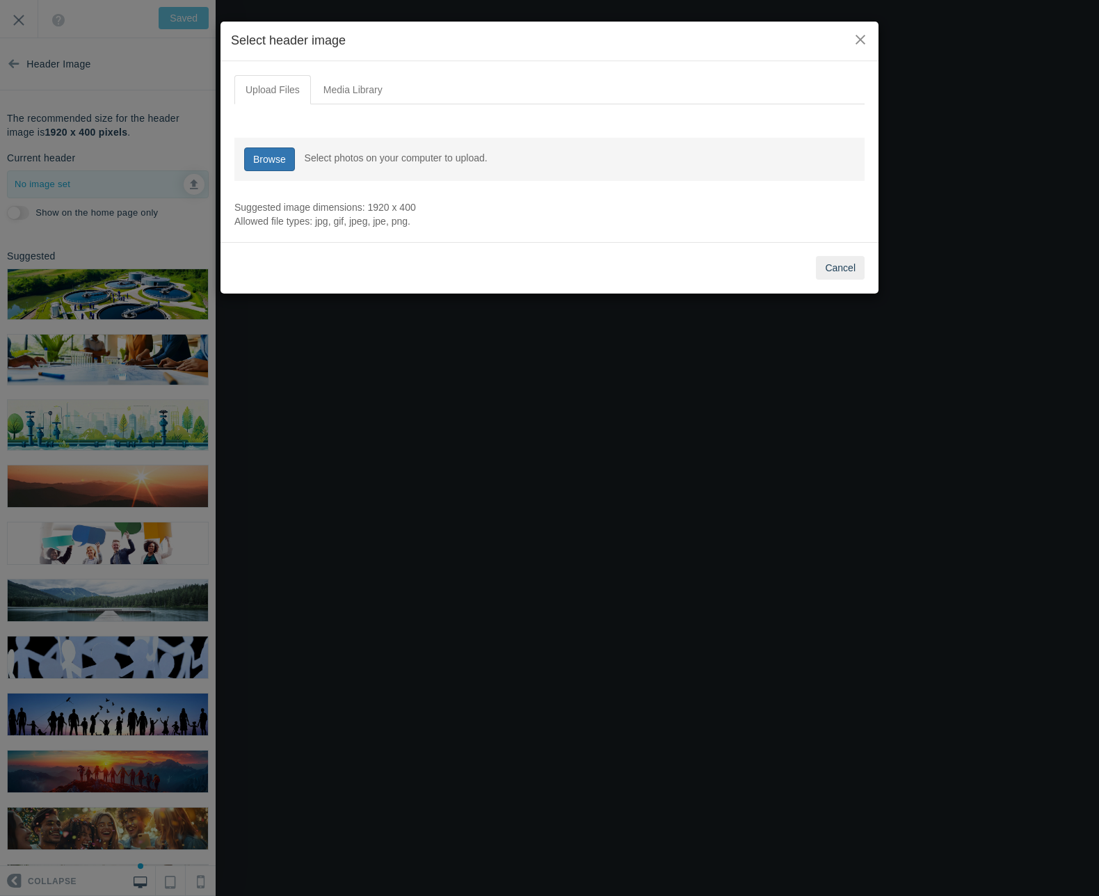
click at [273, 160] on link "Browse" at bounding box center [269, 159] width 51 height 24
type input "C:\fakepath\Forum Header 72 px.jpg"
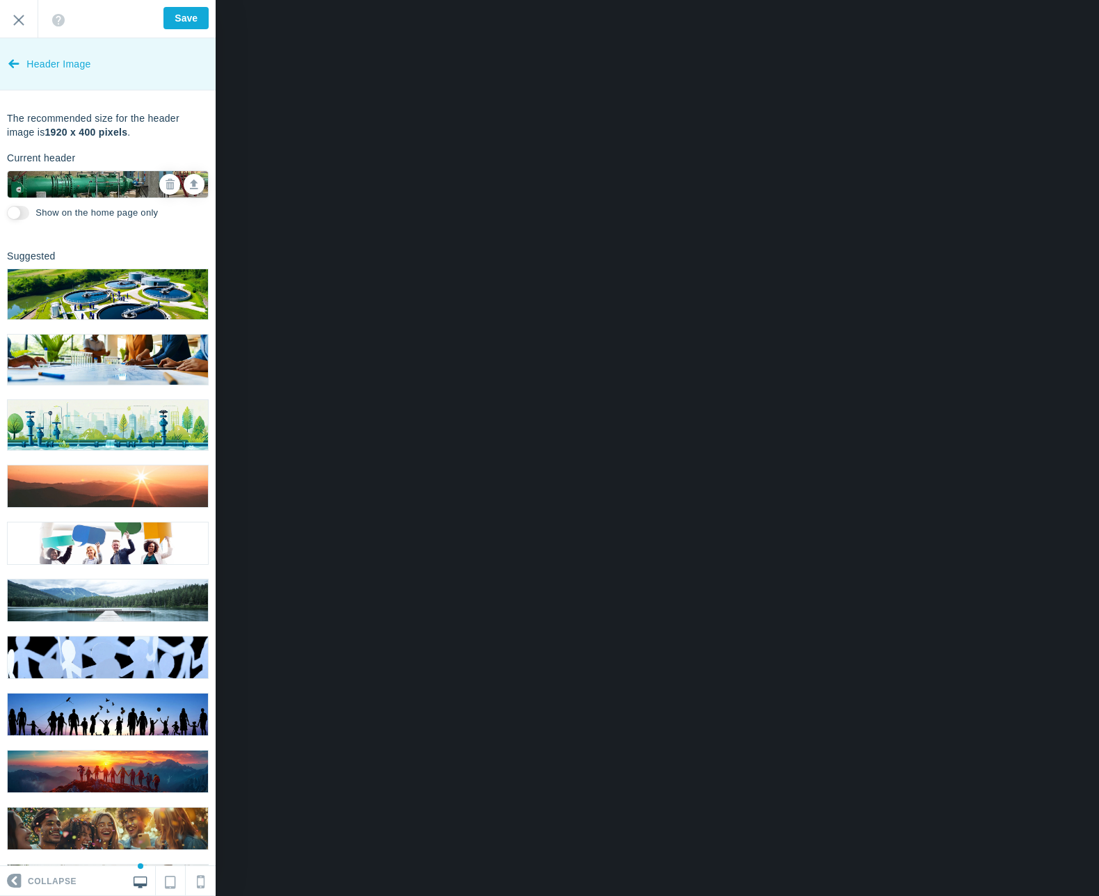
click at [15, 67] on icon at bounding box center [13, 61] width 11 height 52
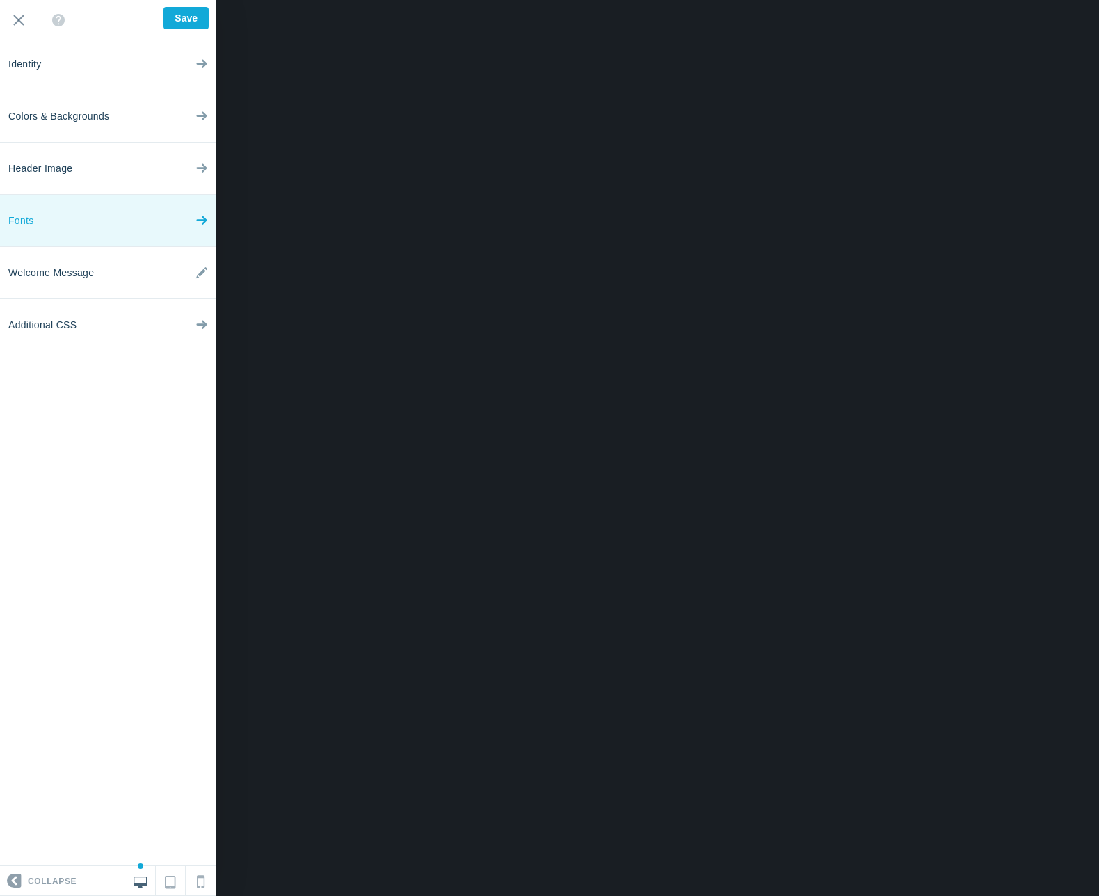
click at [204, 216] on icon at bounding box center [201, 217] width 11 height 52
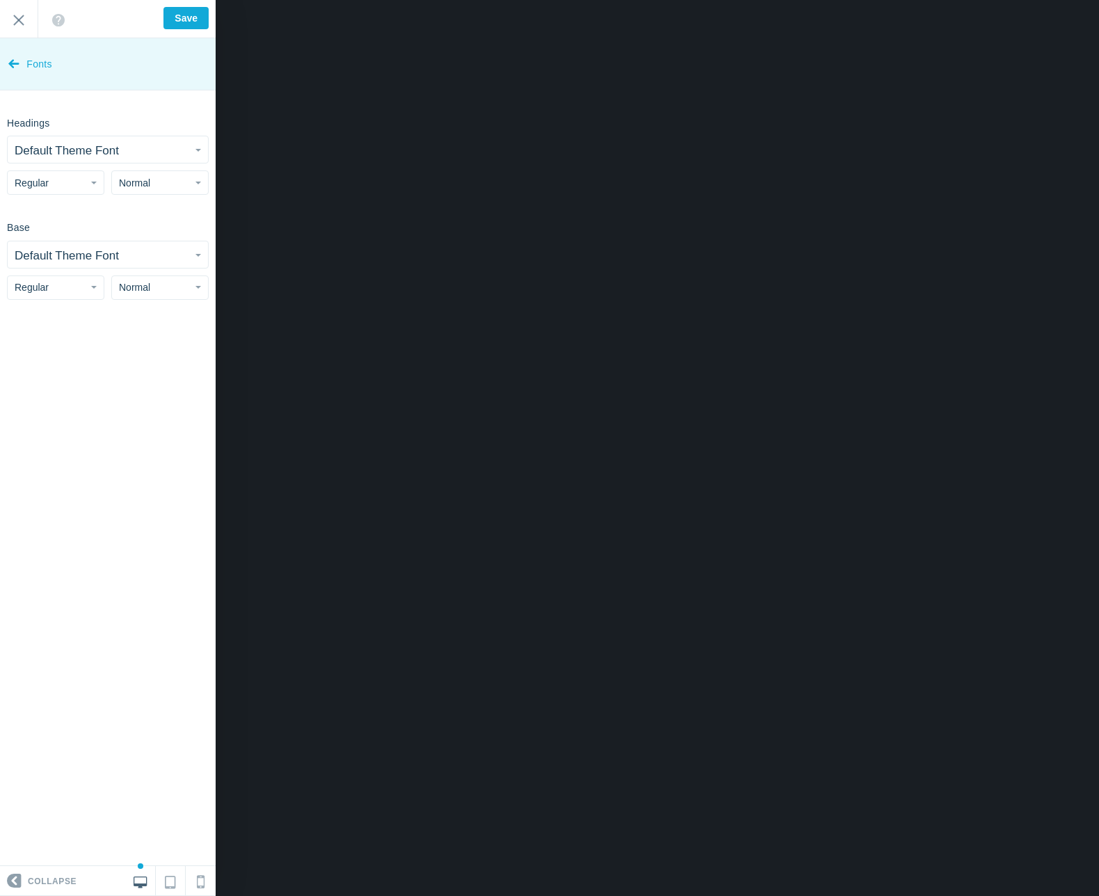
click at [9, 63] on icon at bounding box center [13, 61] width 11 height 52
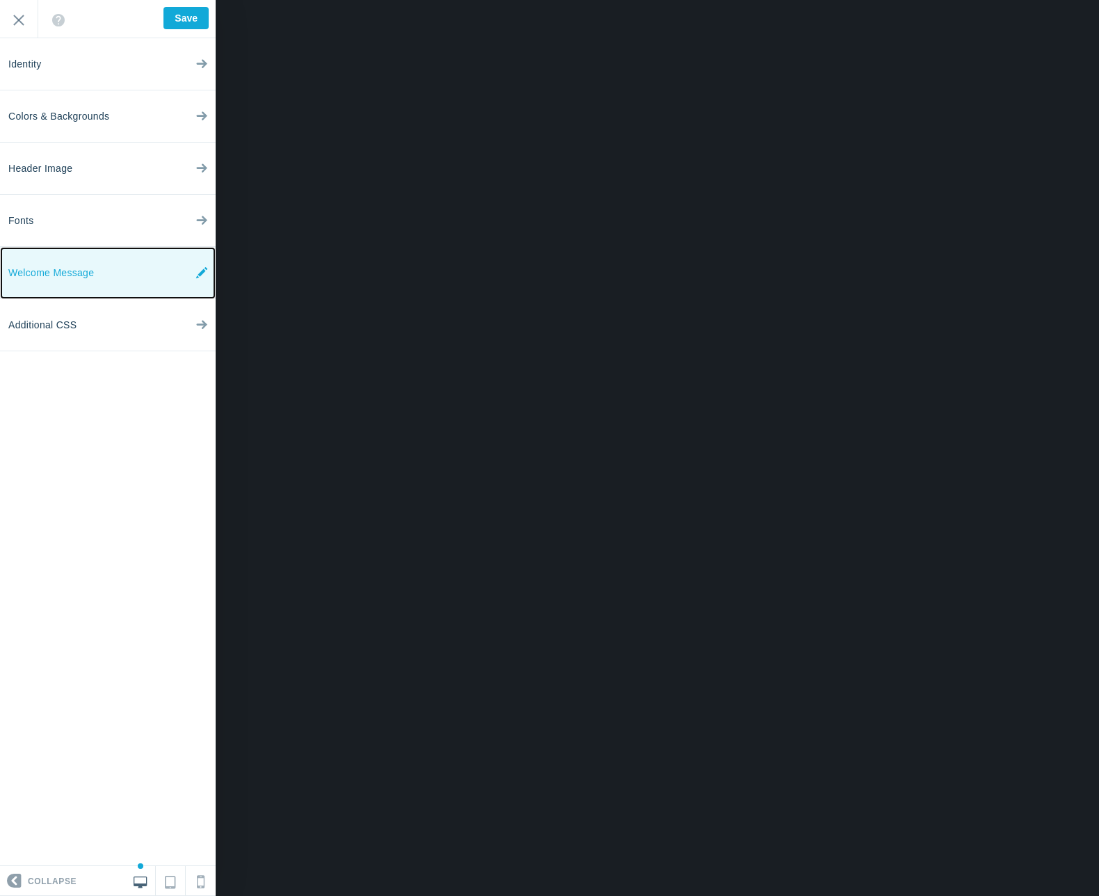
click at [201, 273] on icon at bounding box center [201, 273] width 11 height 52
click at [204, 273] on icon at bounding box center [201, 273] width 11 height 52
click at [204, 271] on icon at bounding box center [201, 273] width 11 height 52
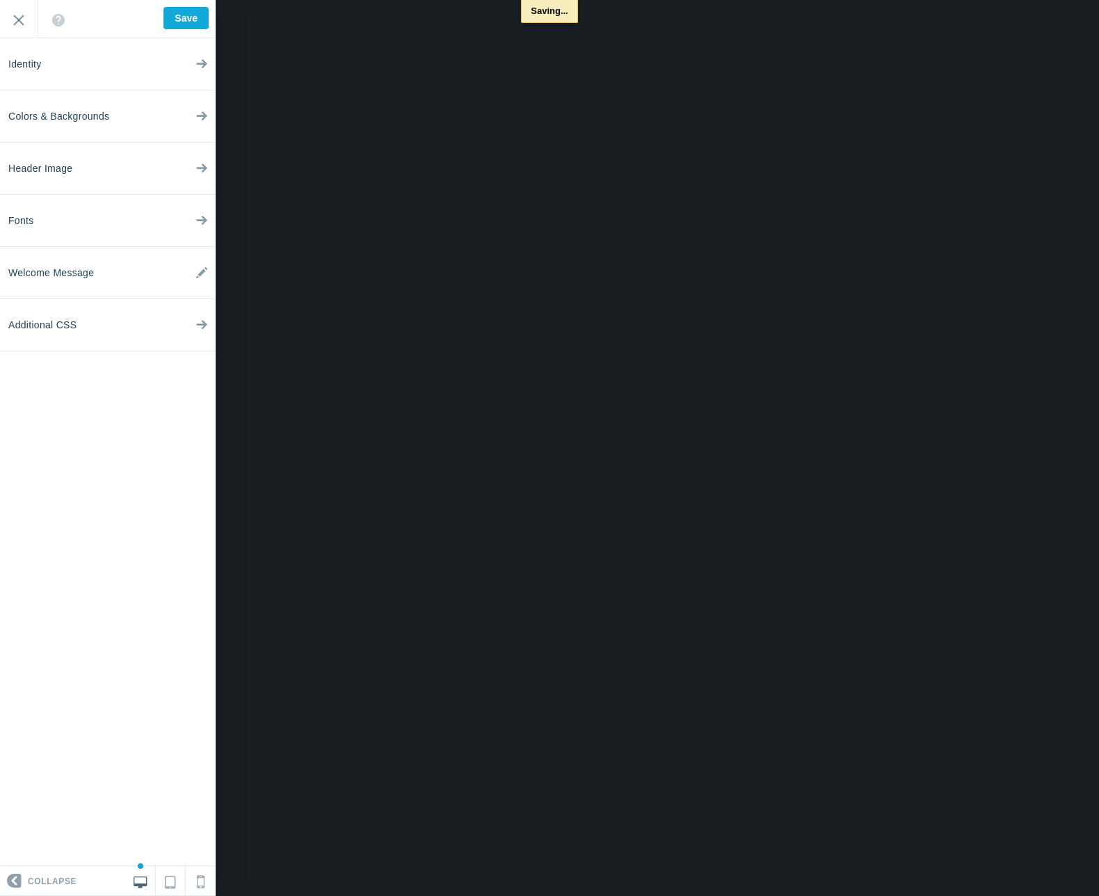
type input "Saved"
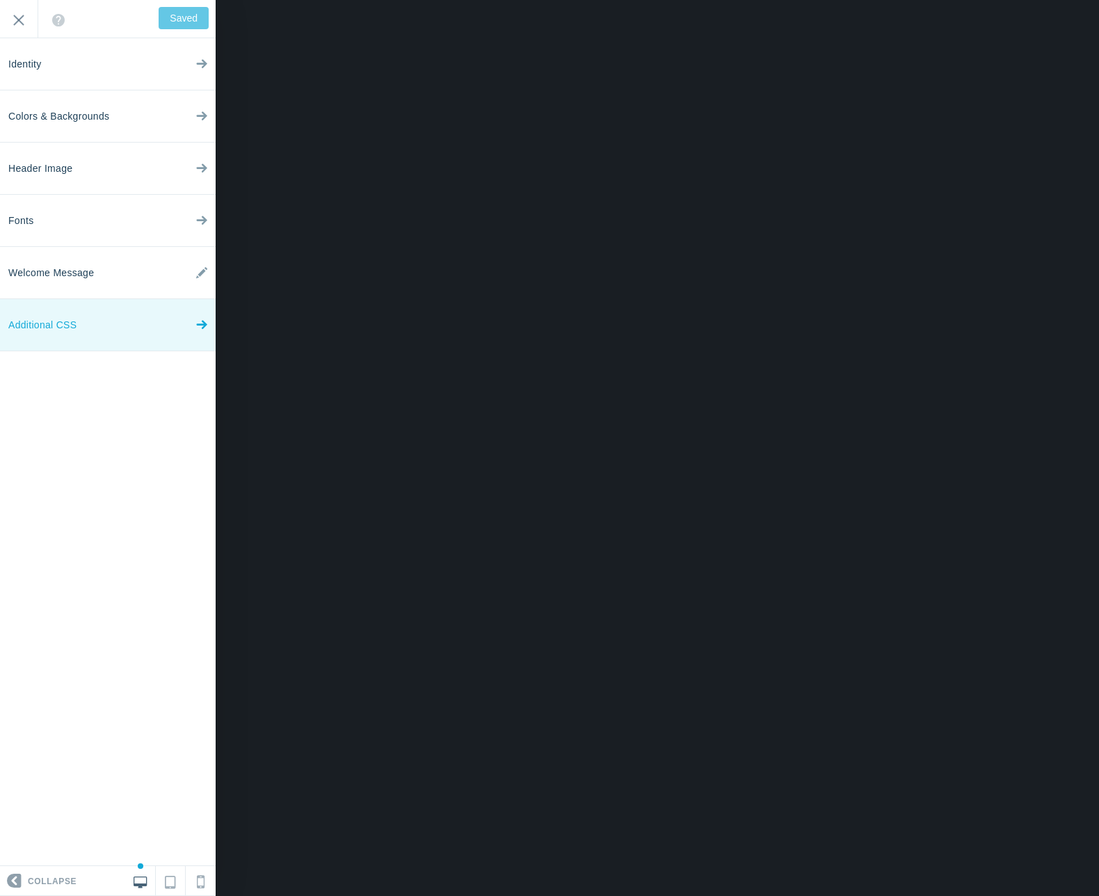
click at [198, 326] on icon at bounding box center [201, 322] width 11 height 52
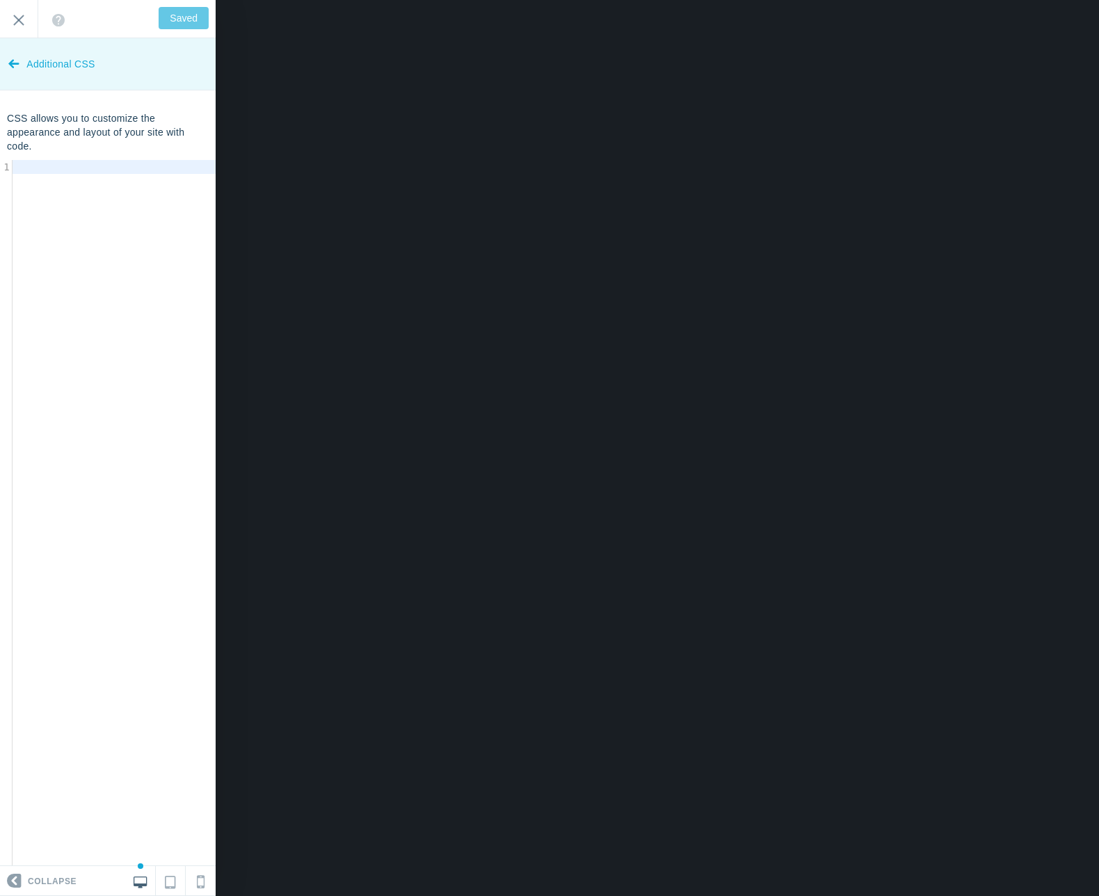
click at [8, 62] on icon at bounding box center [13, 61] width 11 height 52
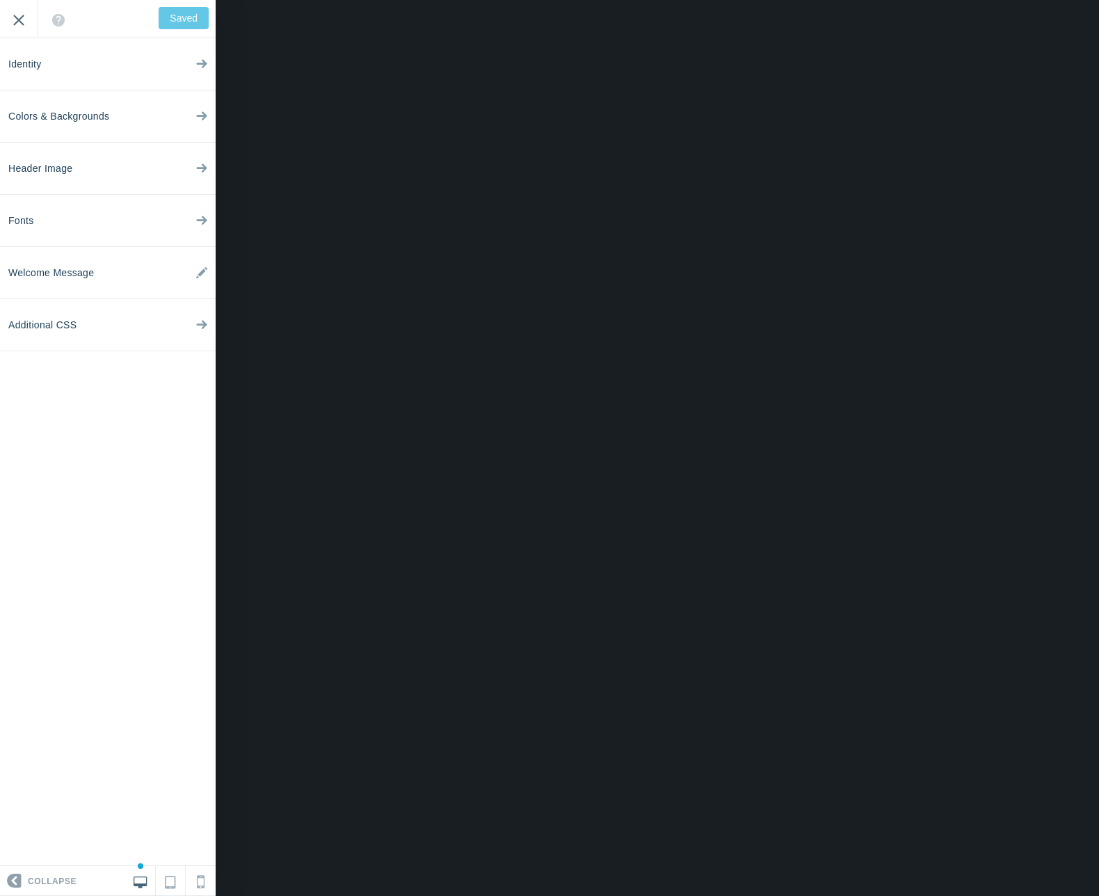
click at [17, 20] on input "Exit" at bounding box center [19, 19] width 38 height 38
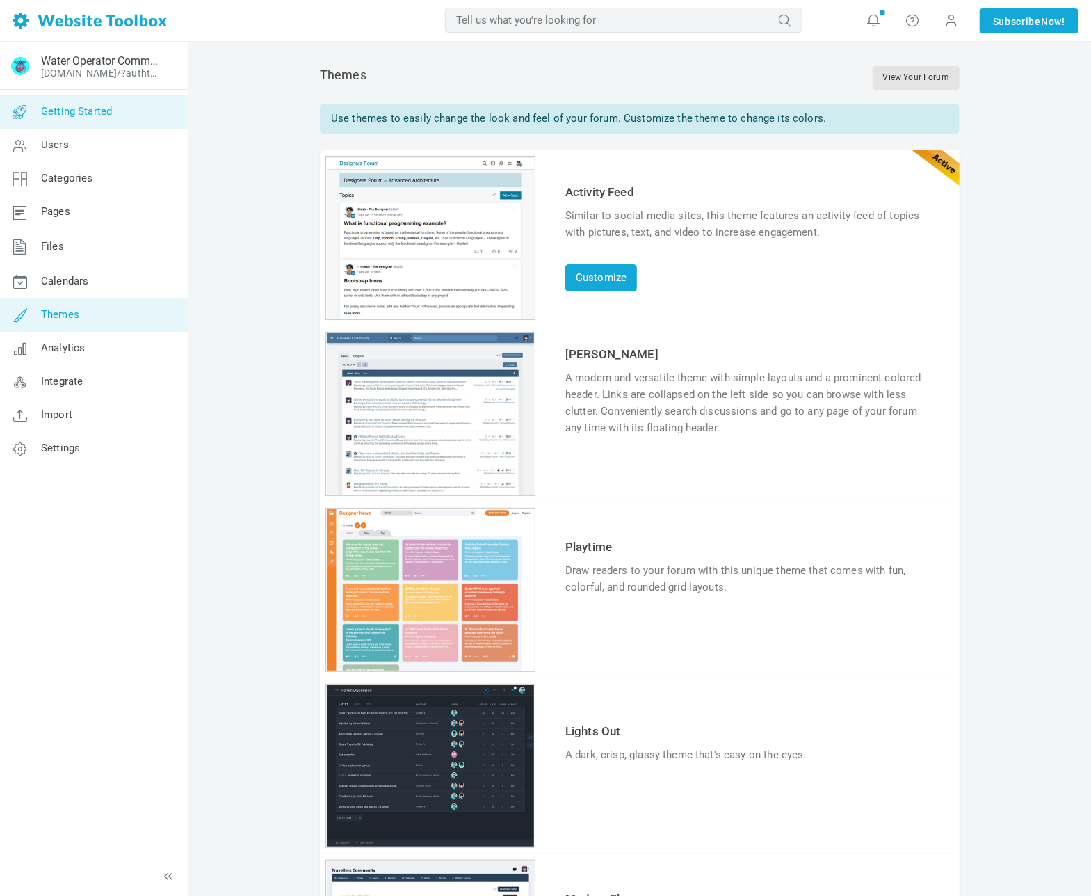
click at [114, 116] on link "Getting Started" at bounding box center [93, 111] width 188 height 33
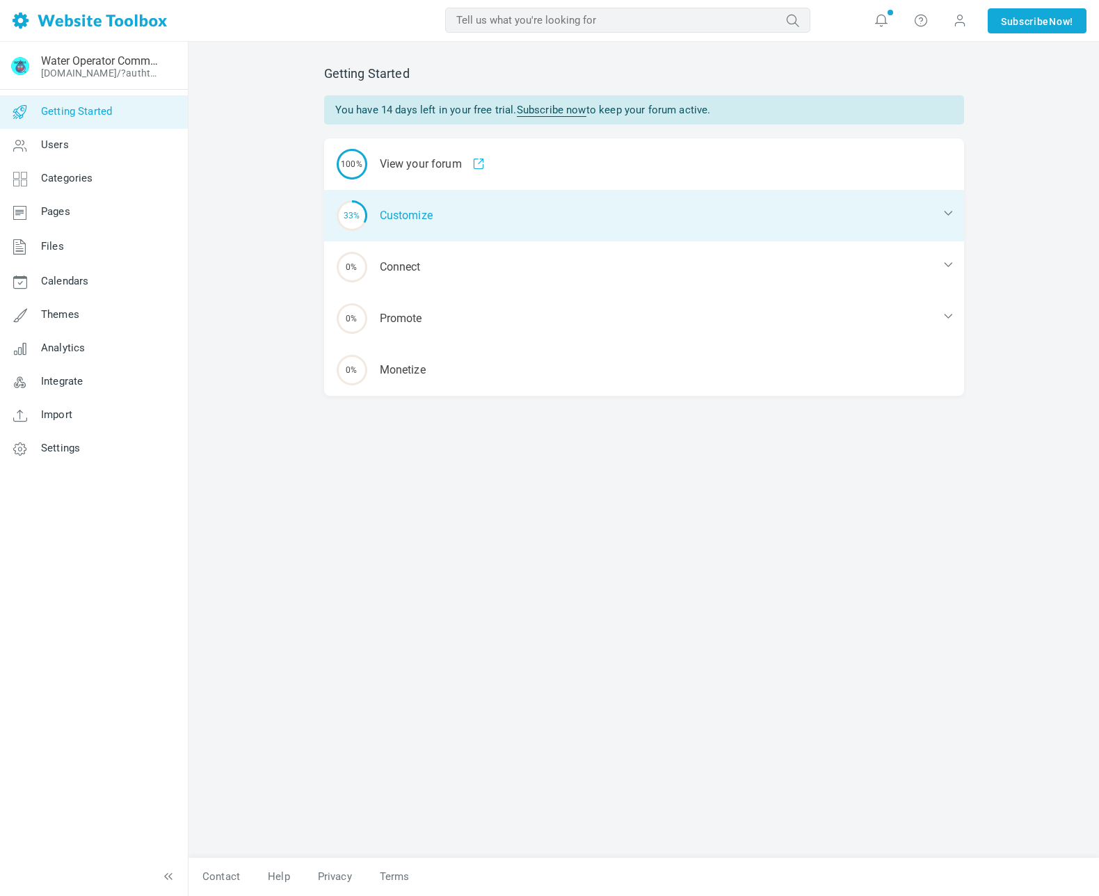
click at [435, 219] on div "33% Customize" at bounding box center [644, 215] width 640 height 51
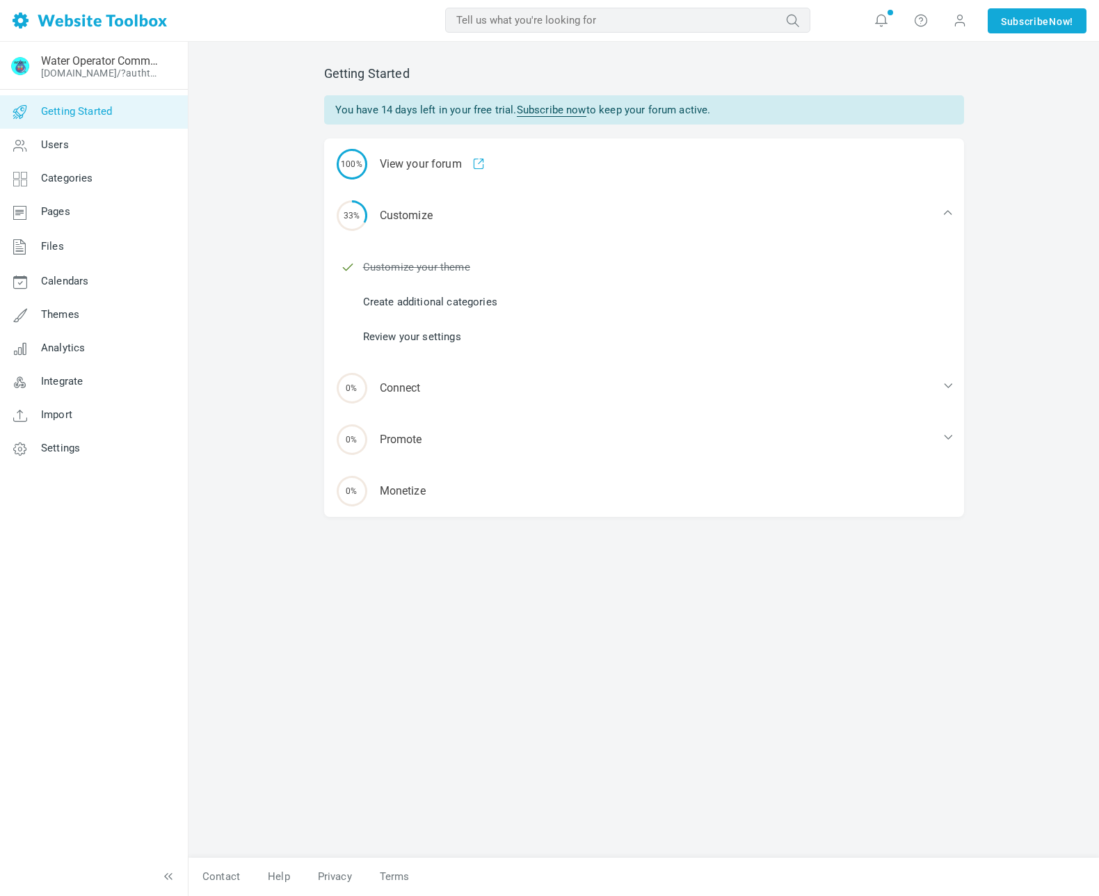
click at [490, 300] on link "Create additional categories" at bounding box center [430, 301] width 134 height 15
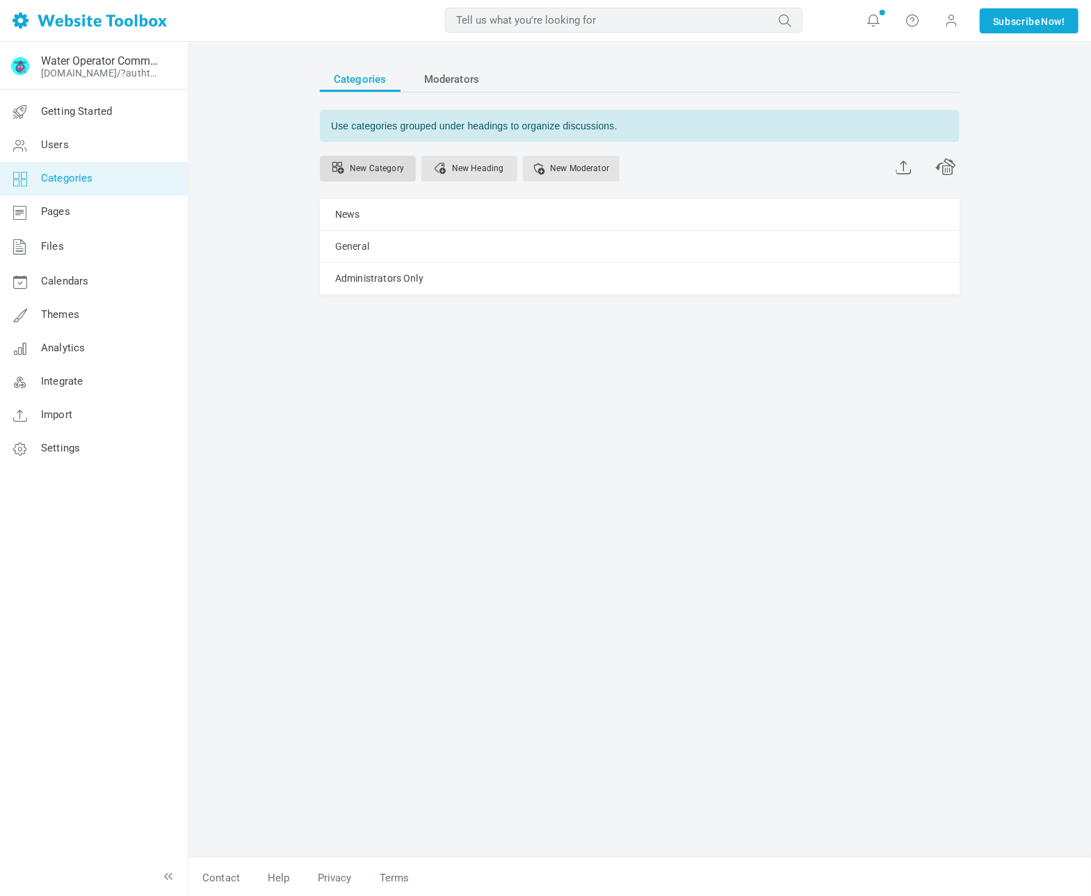
click at [374, 170] on link "New Category" at bounding box center [368, 169] width 96 height 26
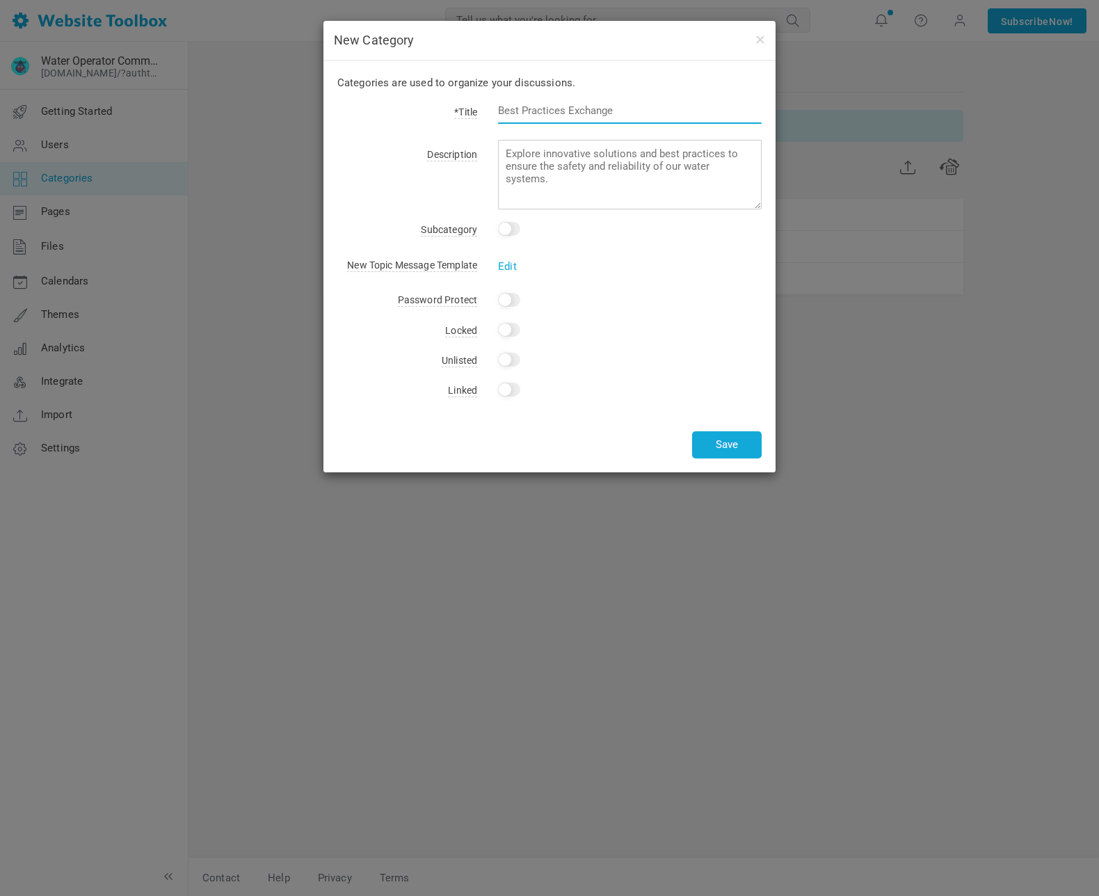
drag, startPoint x: 624, startPoint y: 109, endPoint x: 494, endPoint y: 108, distance: 130.7
click at [494, 108] on div at bounding box center [619, 118] width 284 height 32
click at [497, 111] on div ""Car-Crash" Moment" at bounding box center [619, 118] width 284 height 32
drag, startPoint x: 499, startPoint y: 111, endPoint x: 520, endPoint y: 118, distance: 22.7
click at [499, 111] on input ""Car-Crash" Moment" at bounding box center [630, 110] width 264 height 26
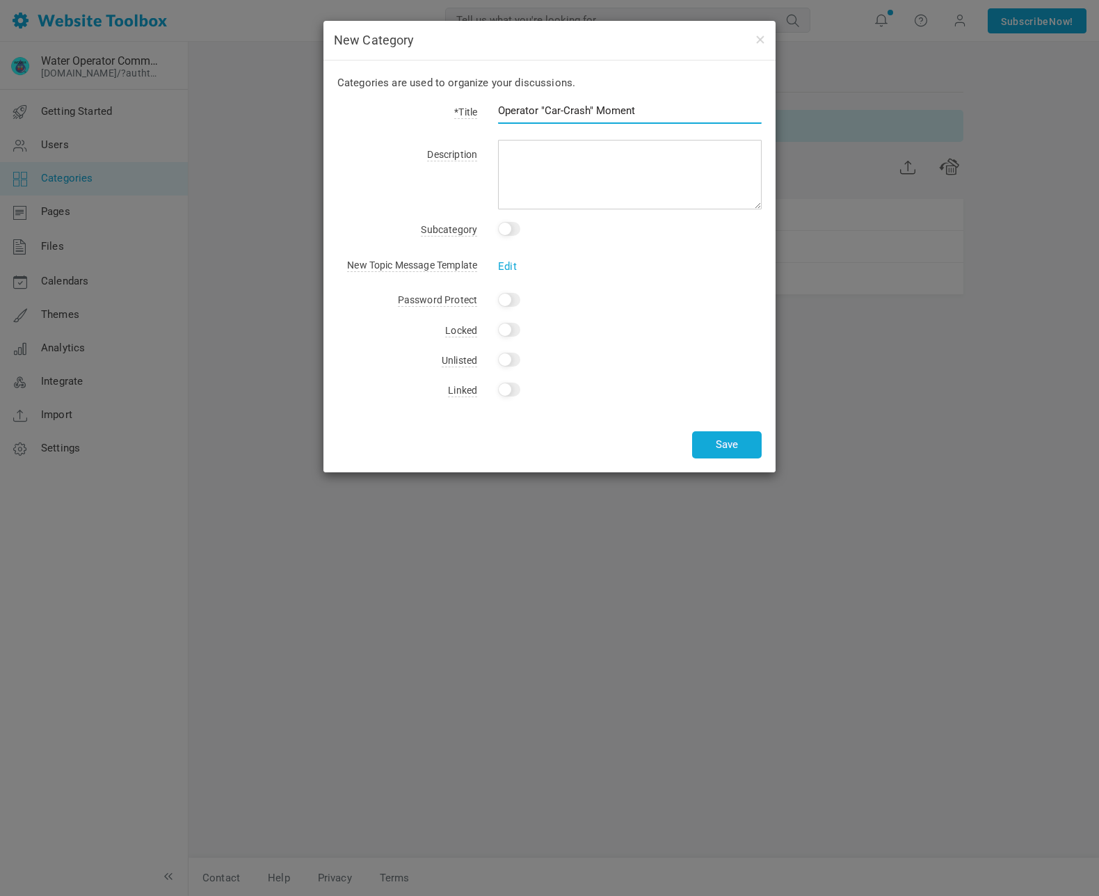
click at [668, 109] on input "Operator "Car-Crash" Moment" at bounding box center [630, 110] width 264 height 26
type input "Operator "Car-Crash" Moment Blog"
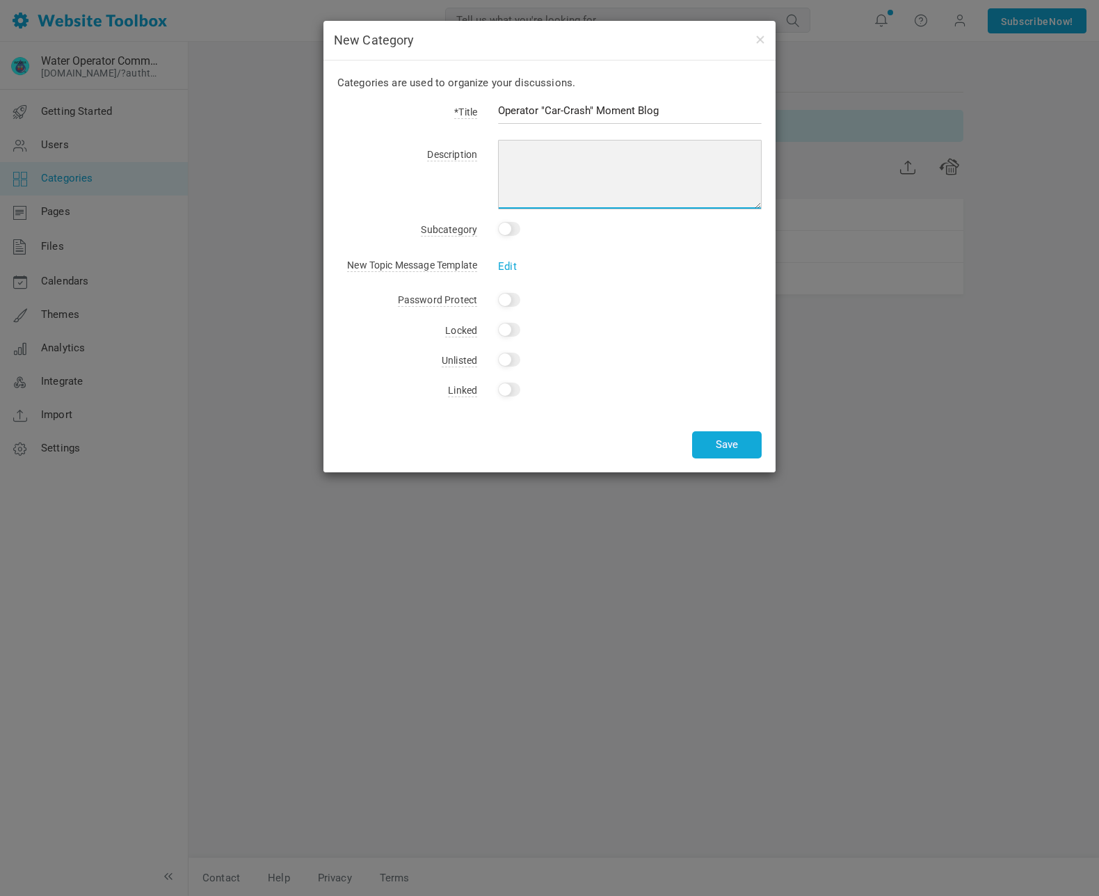
click at [627, 158] on textarea at bounding box center [630, 175] width 264 height 70
paste textarea "Every water treatment operator has certain “moments.” You know the ones. When e…"
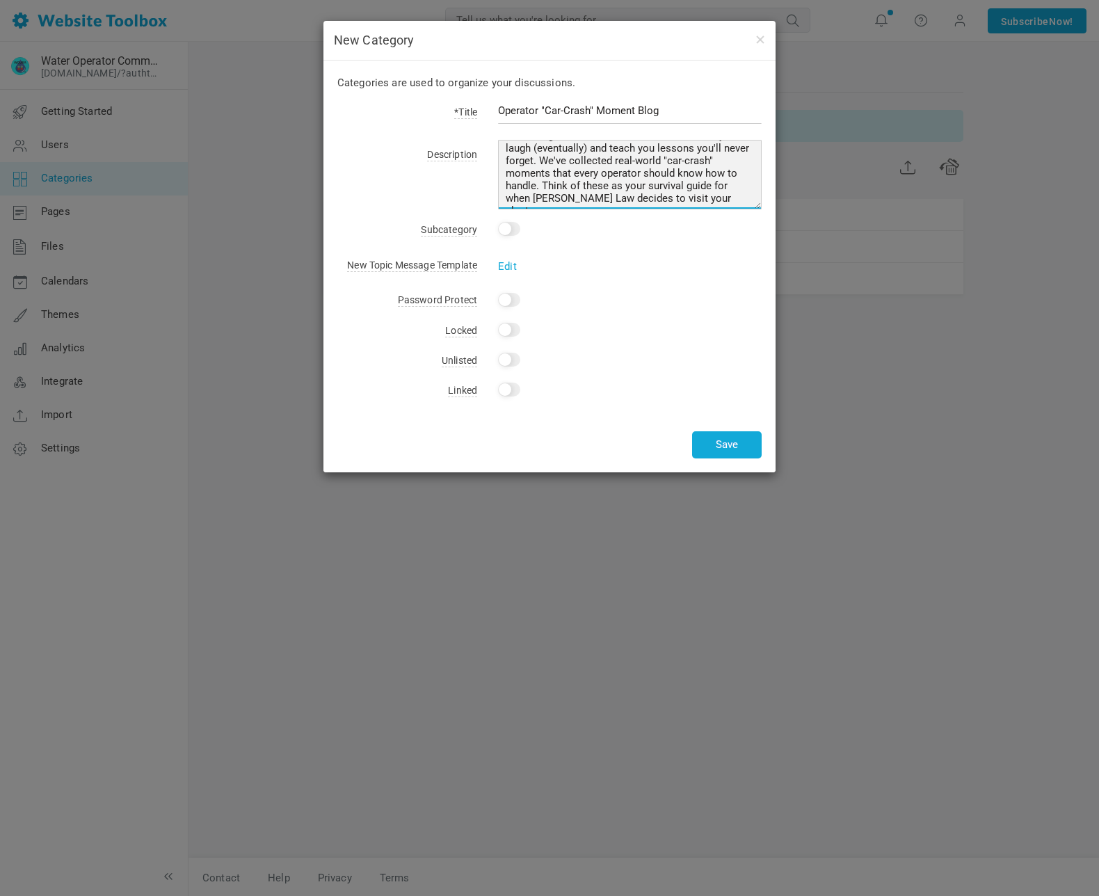
drag, startPoint x: 569, startPoint y: 157, endPoint x: 567, endPoint y: 170, distance: 13.3
click at [567, 170] on textarea "Every water treatment operator has certain “moments.” You know the ones. When e…" at bounding box center [630, 175] width 264 height 70
drag, startPoint x: 535, startPoint y: 173, endPoint x: 554, endPoint y: 185, distance: 21.6
click at [536, 173] on textarea "Every water treatment operator has certain “moments.” You know the ones. When e…" at bounding box center [630, 175] width 264 height 70
click at [684, 171] on textarea "Every water treatment operator has certain “moments.” You know the ones. When e…" at bounding box center [630, 175] width 264 height 70
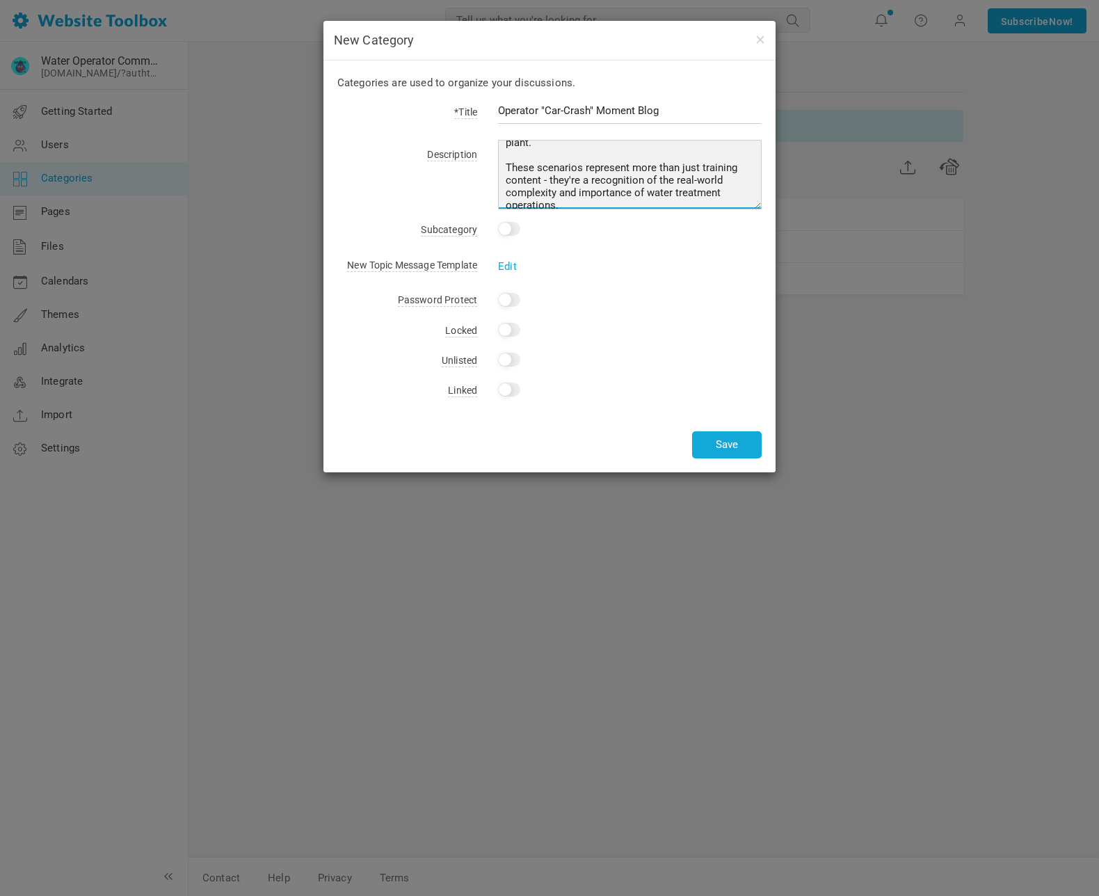
scroll to position [120, 0]
click at [612, 194] on textarea "Every water treatment operator has certain “moments.” You know the ones. When e…" at bounding box center [630, 175] width 264 height 70
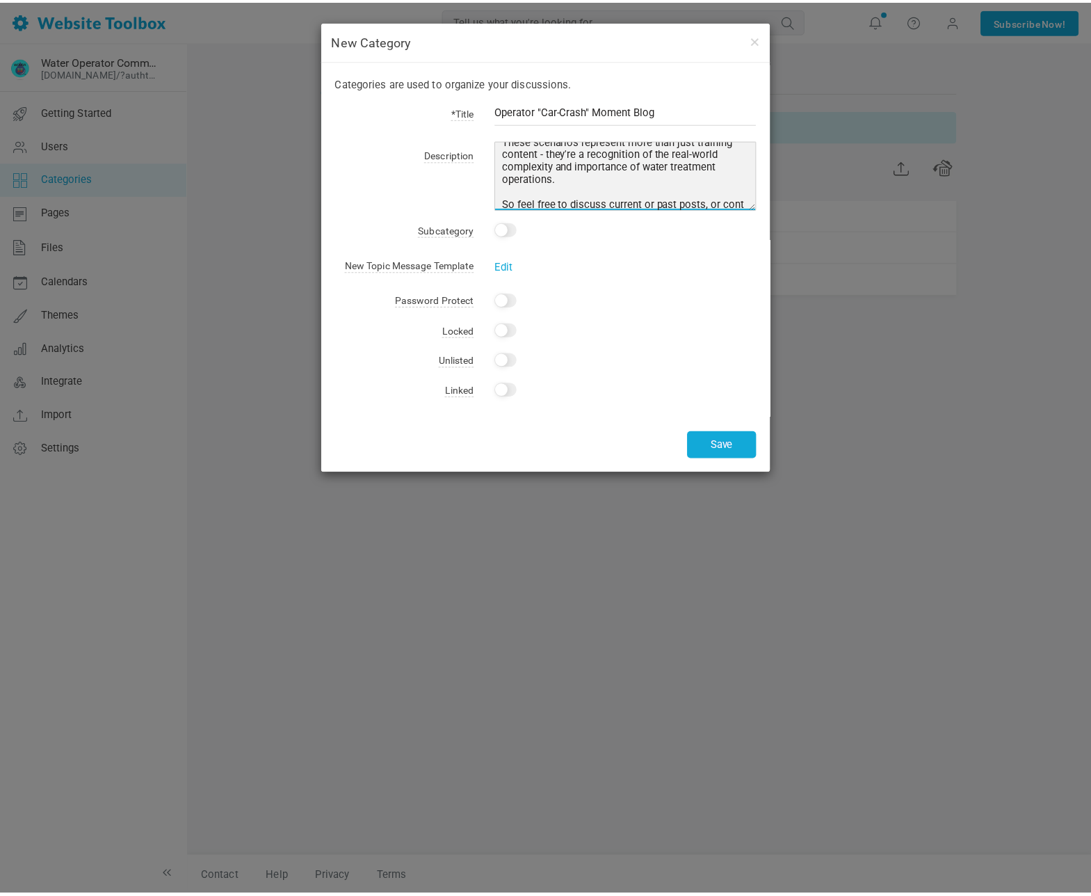
scroll to position [151, 0]
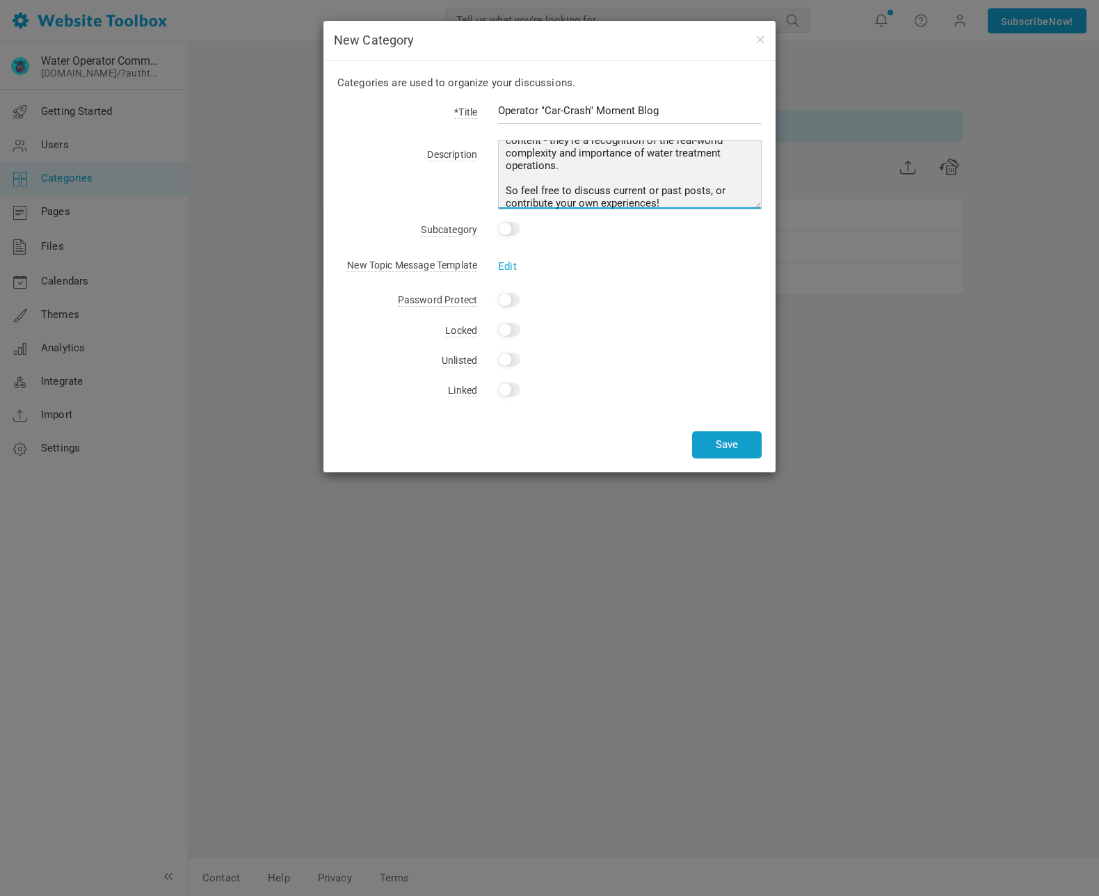
type textarea "Every water treatment operator has certain “moments.” You know the ones. When e…"
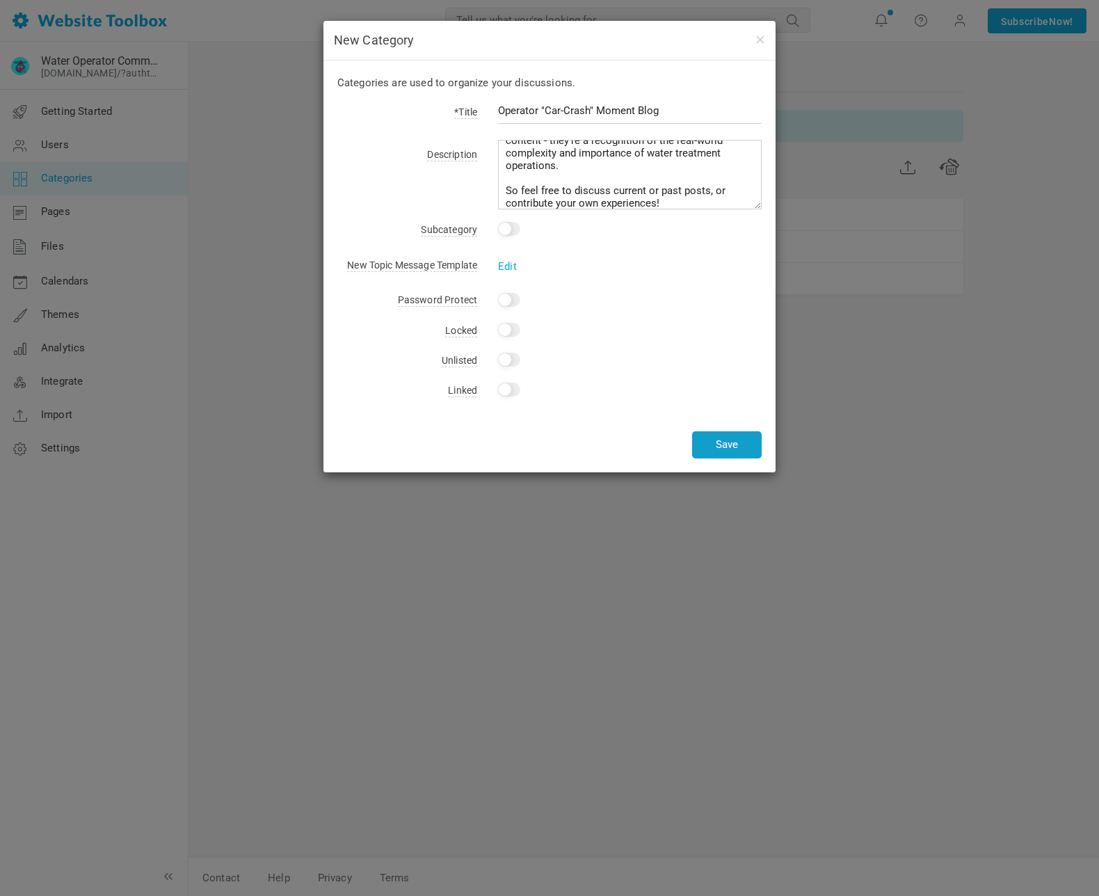
click at [731, 440] on button "Save" at bounding box center [727, 444] width 70 height 27
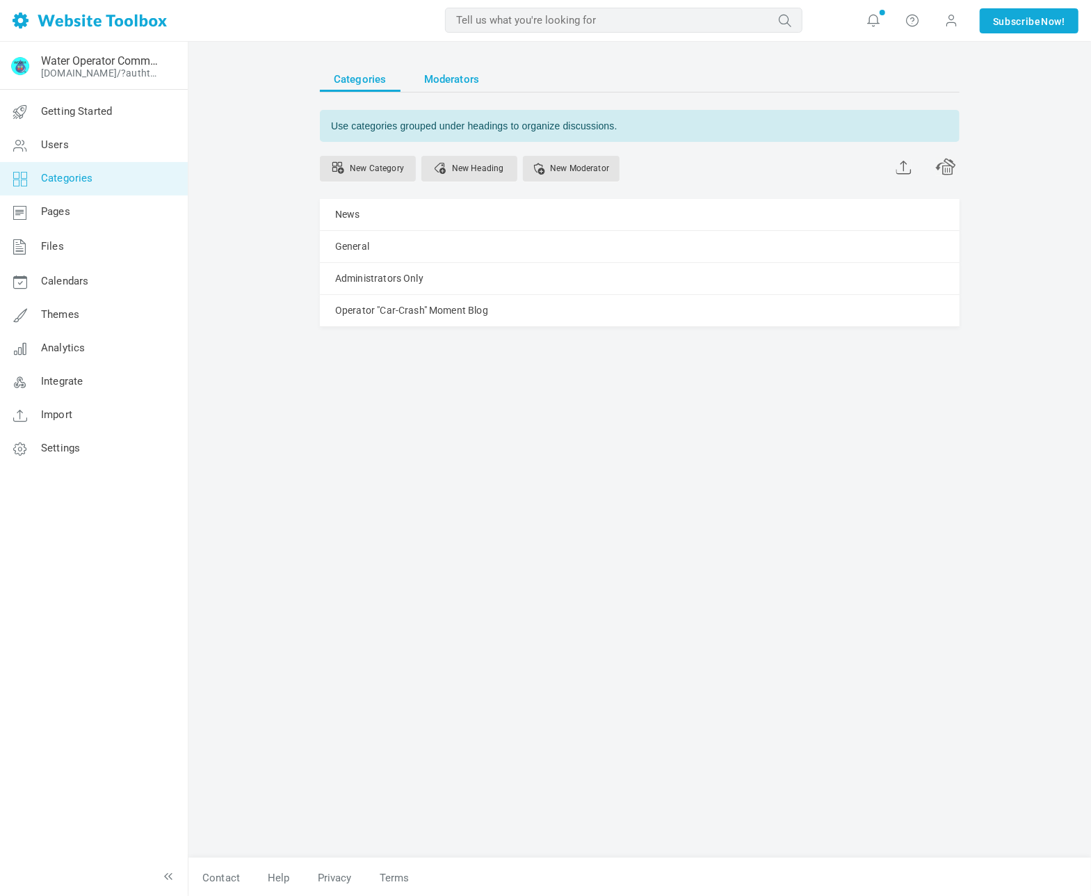
click at [461, 81] on span "Moderators" at bounding box center [452, 79] width 56 height 25
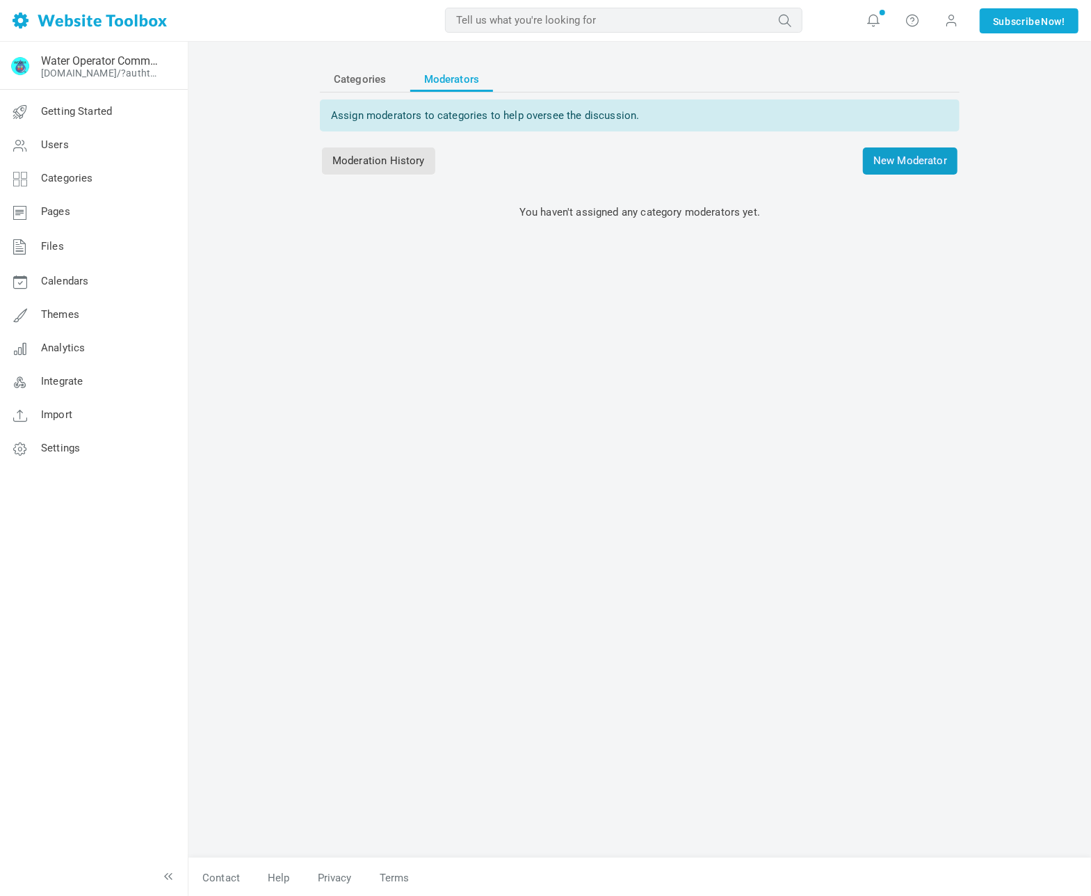
click at [906, 162] on span "New Moderator" at bounding box center [910, 160] width 95 height 27
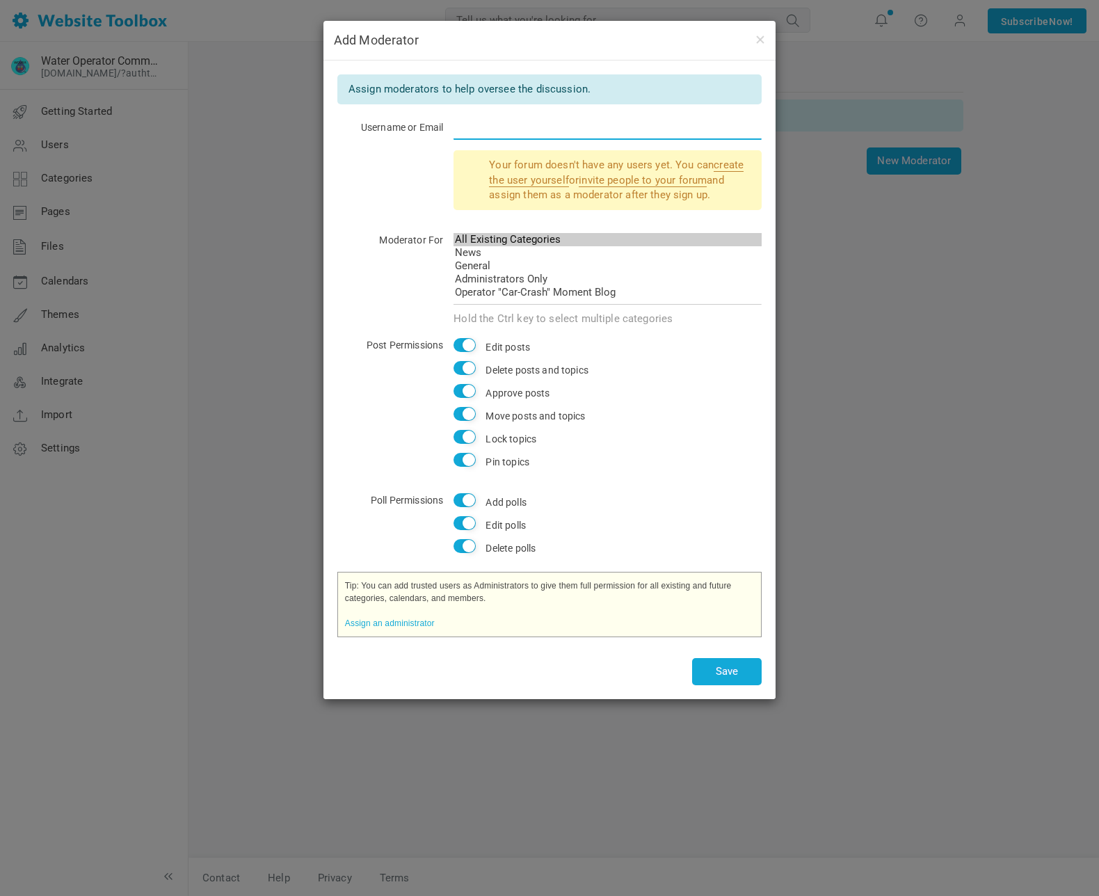
click at [498, 124] on input "text" at bounding box center [607, 126] width 308 height 26
click at [763, 37] on button "button" at bounding box center [759, 38] width 11 height 15
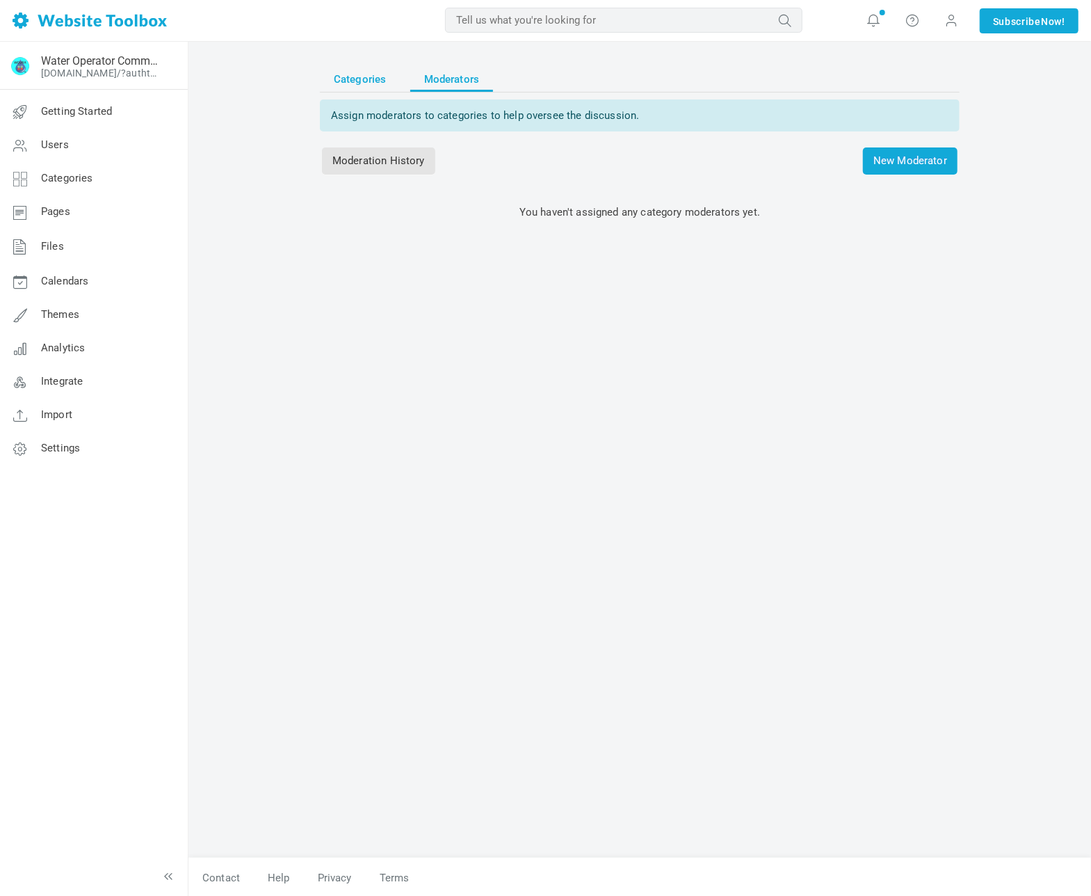
click at [365, 76] on span "Categories" at bounding box center [360, 79] width 53 height 25
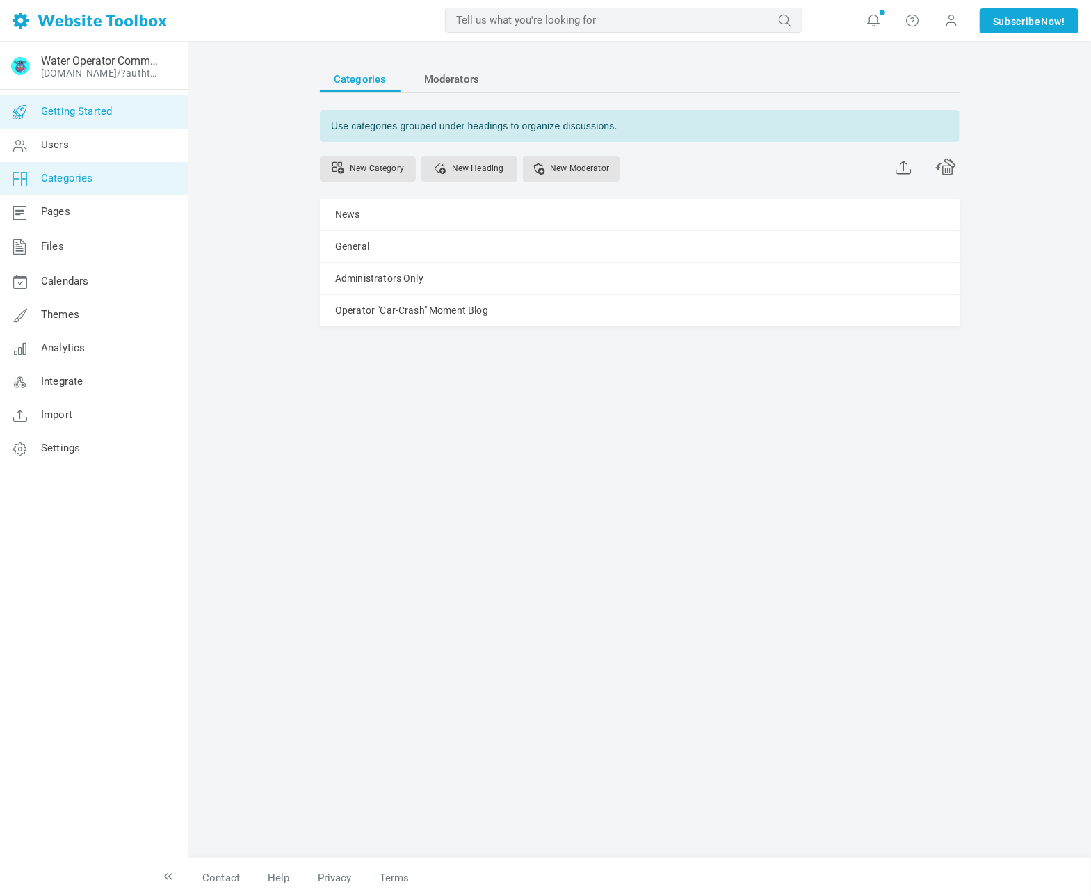
click at [111, 109] on span "Getting Started" at bounding box center [76, 111] width 71 height 13
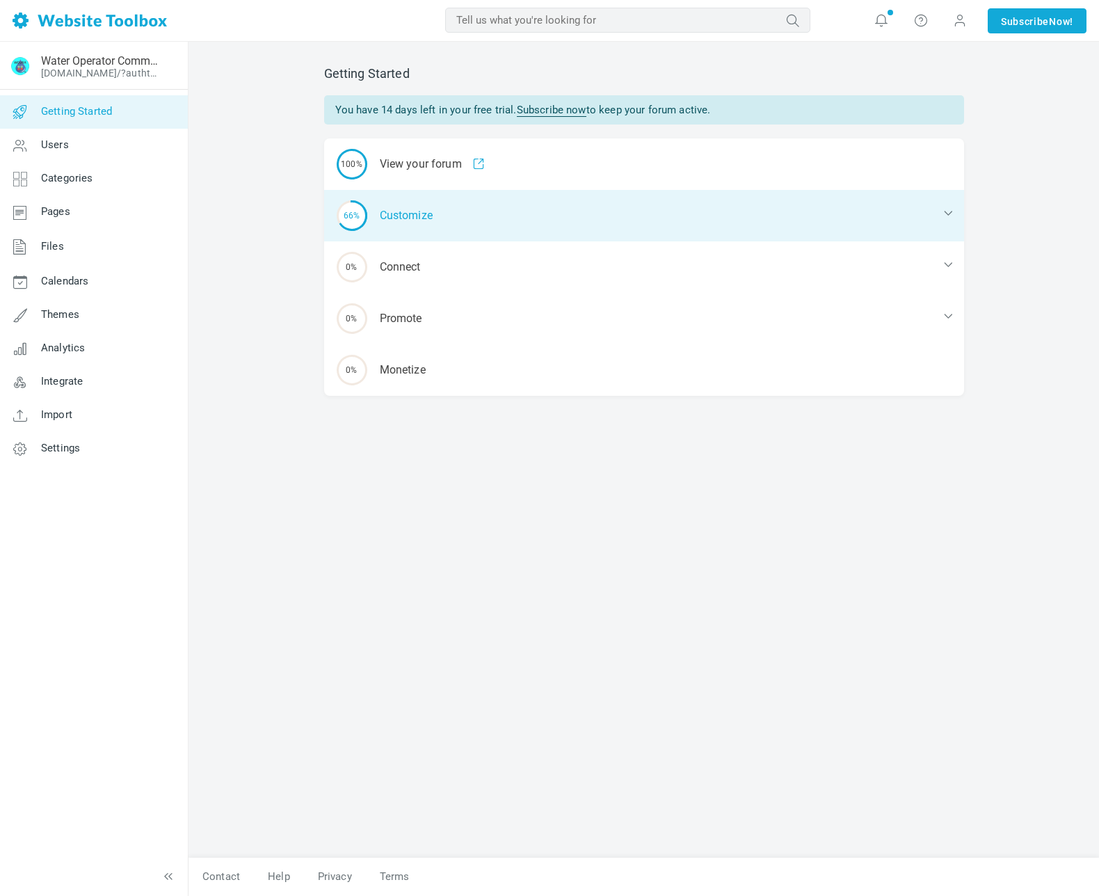
click at [407, 218] on div "66% Customize" at bounding box center [644, 215] width 640 height 51
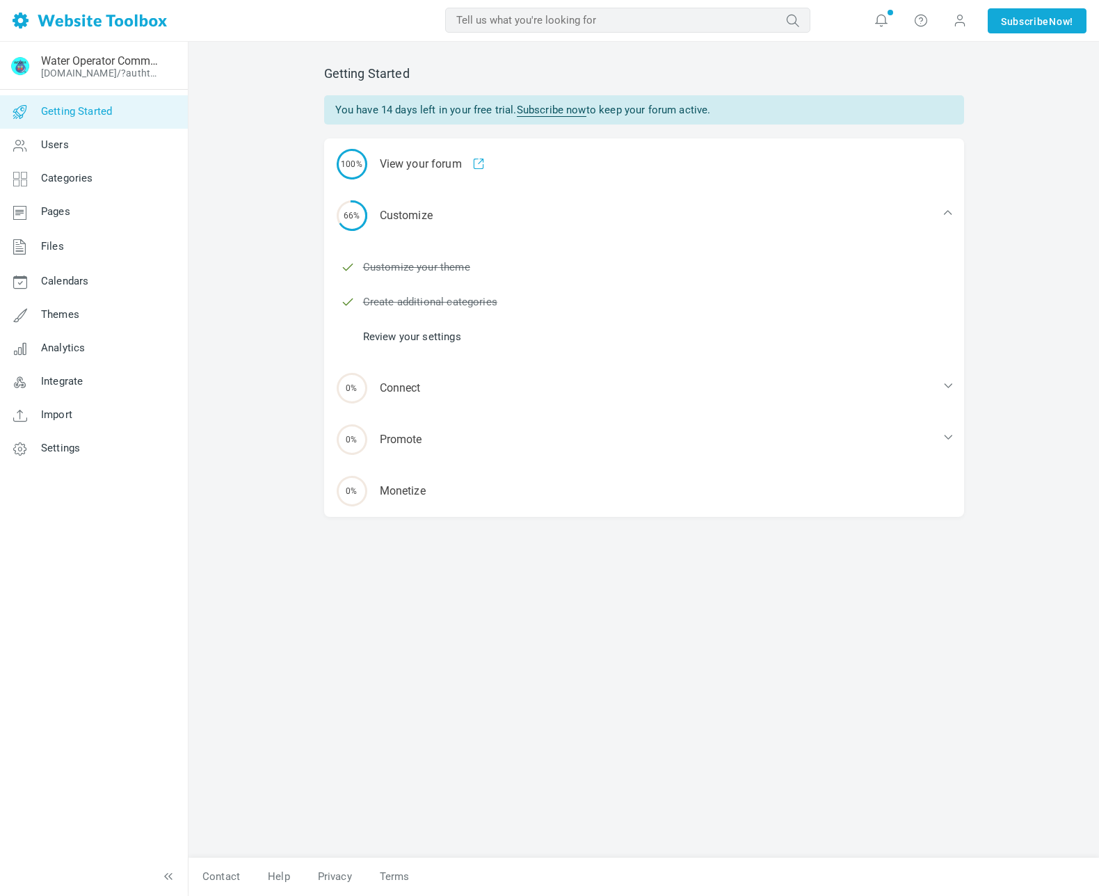
click at [451, 338] on link "Review your settings" at bounding box center [412, 336] width 98 height 15
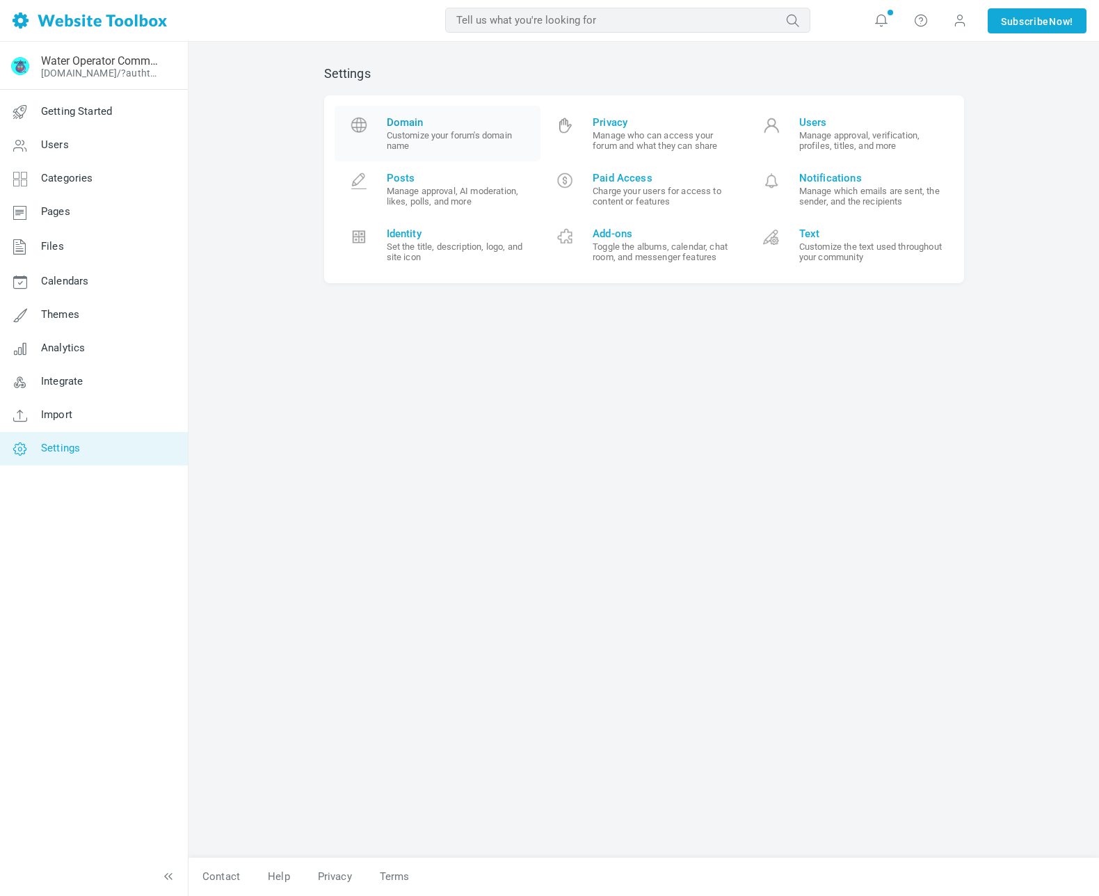
click at [453, 135] on small "Customize your forum's domain name" at bounding box center [459, 140] width 144 height 21
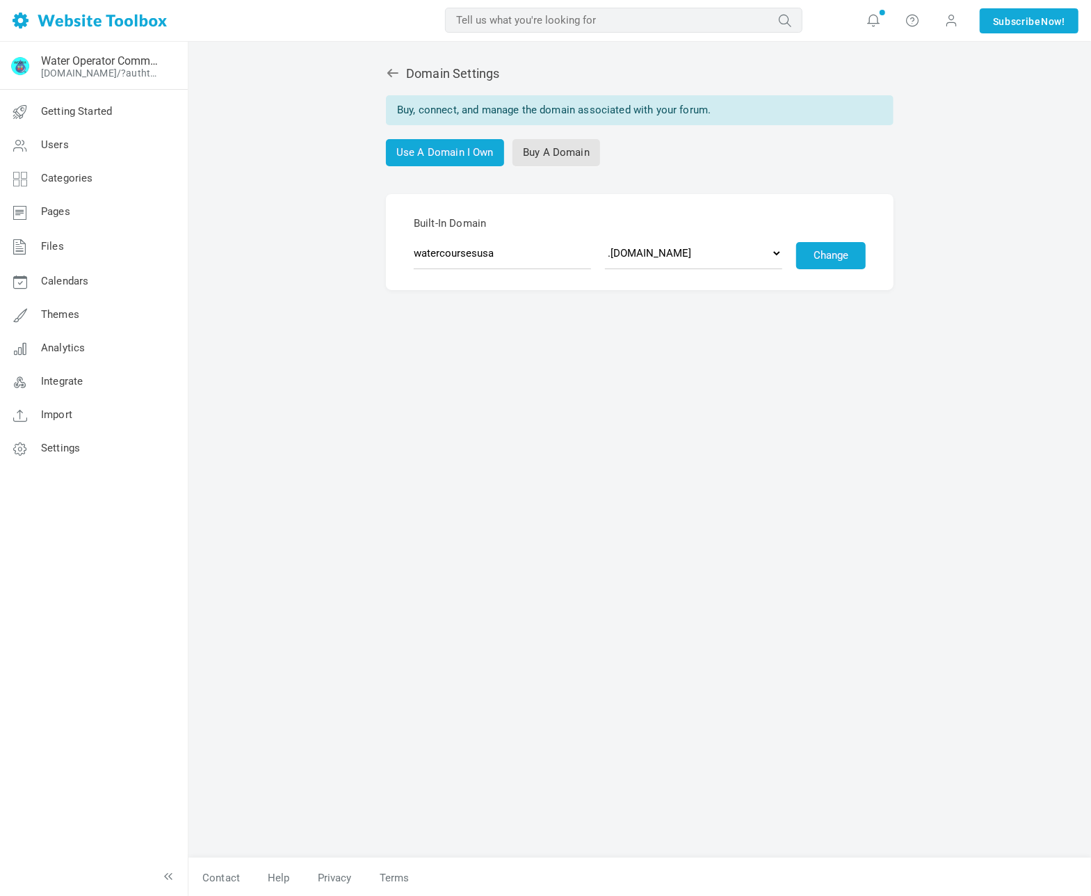
scroll to position [179, 0]
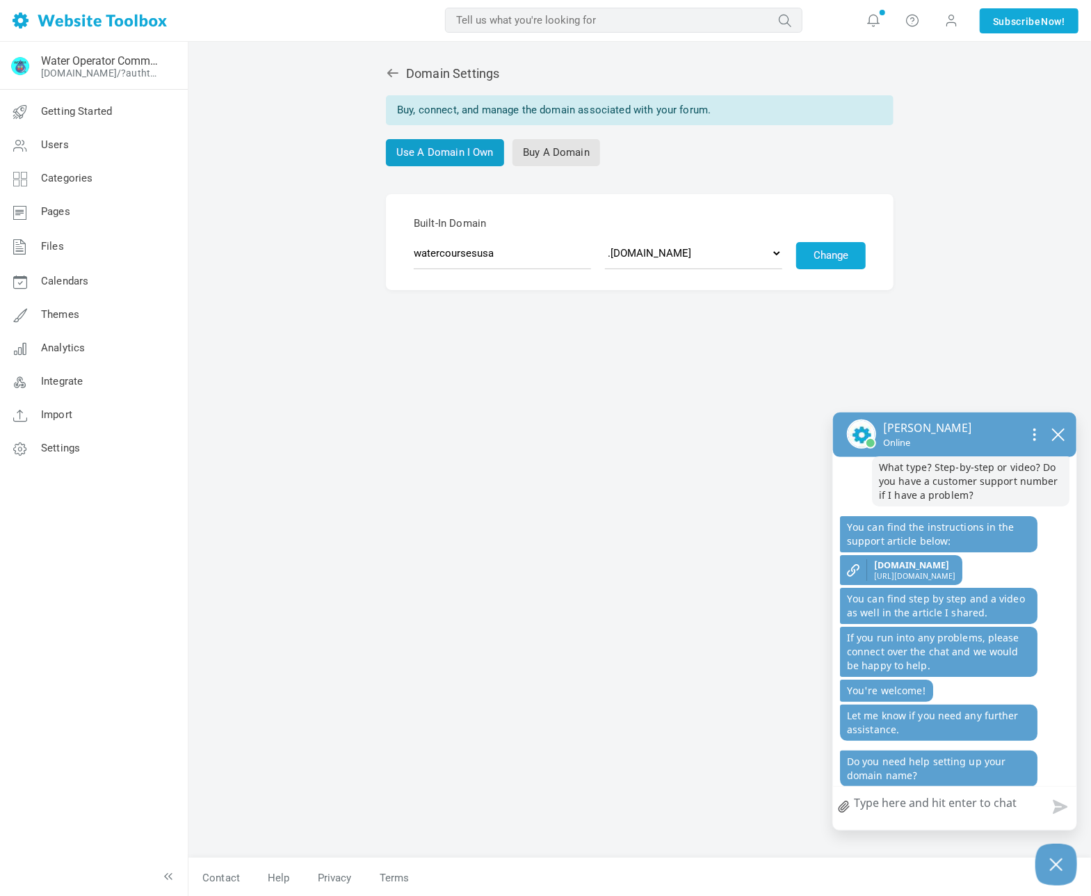
click at [467, 148] on link "Use A Domain I Own" at bounding box center [445, 152] width 118 height 27
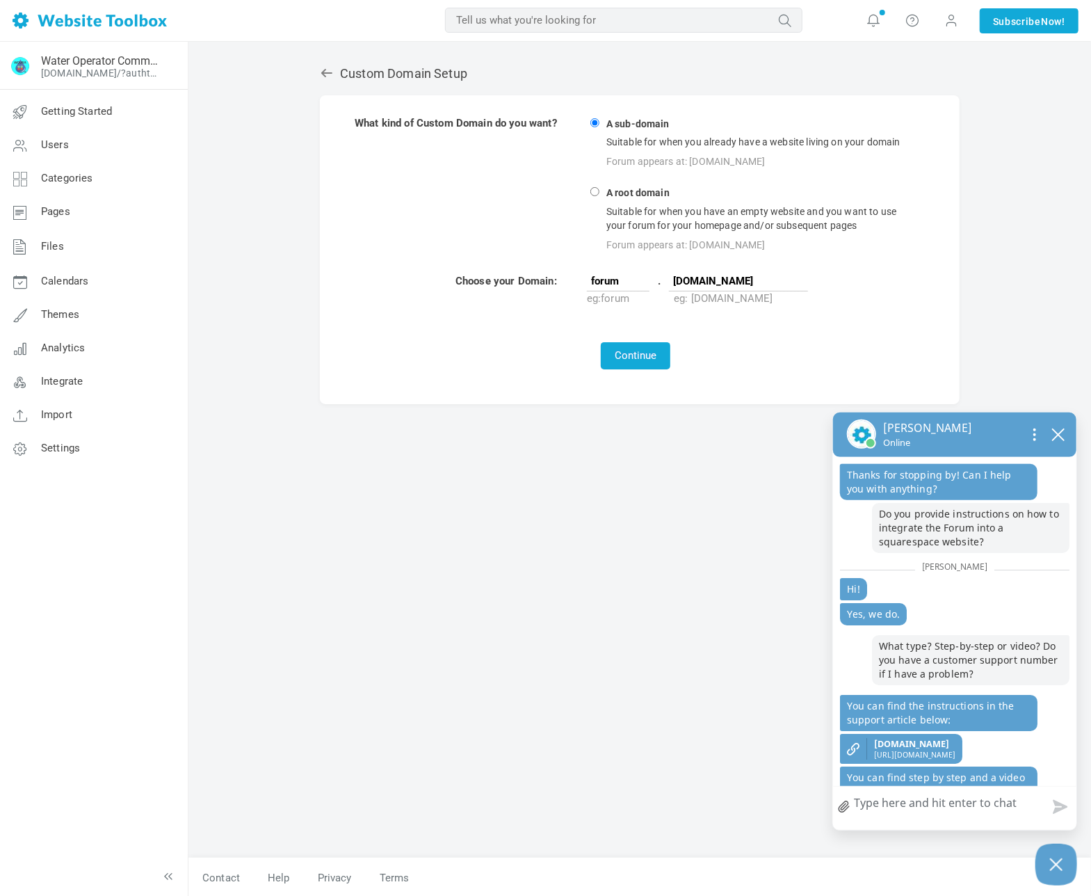
scroll to position [184, 0]
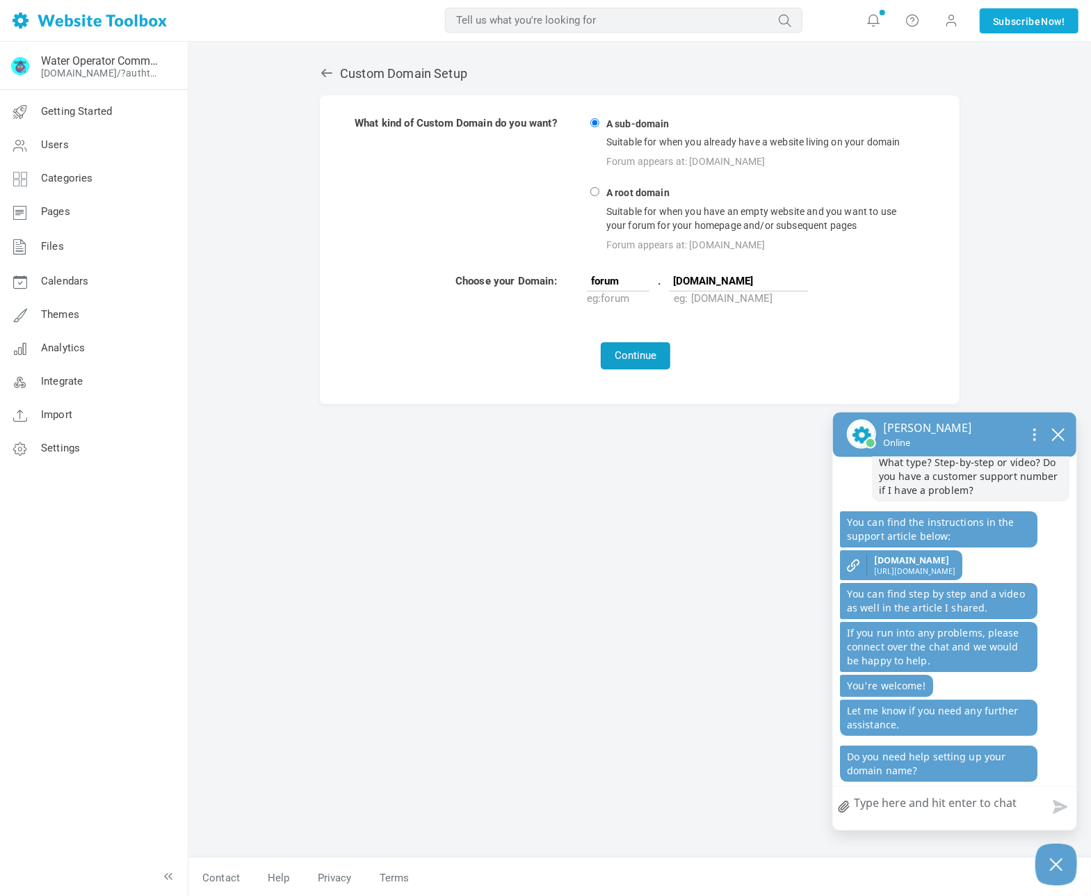
click at [643, 355] on button "Continue" at bounding box center [636, 355] width 70 height 27
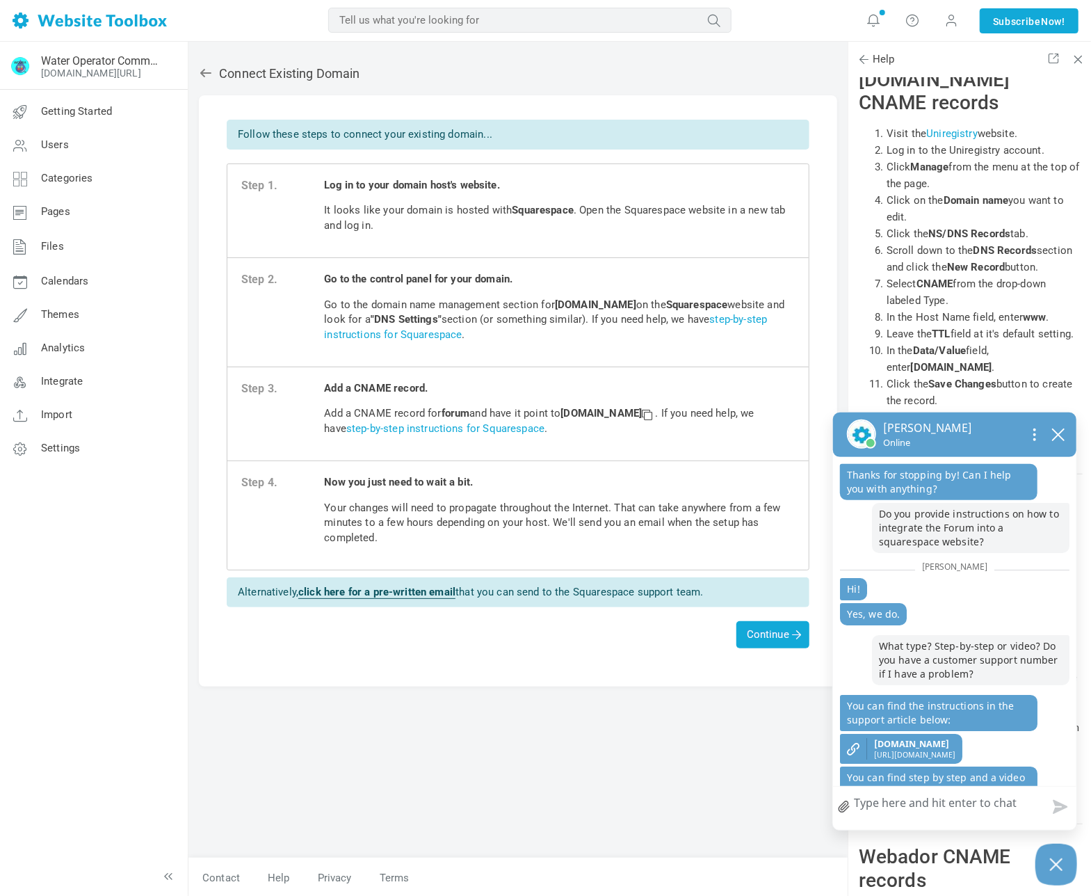
scroll to position [184, 0]
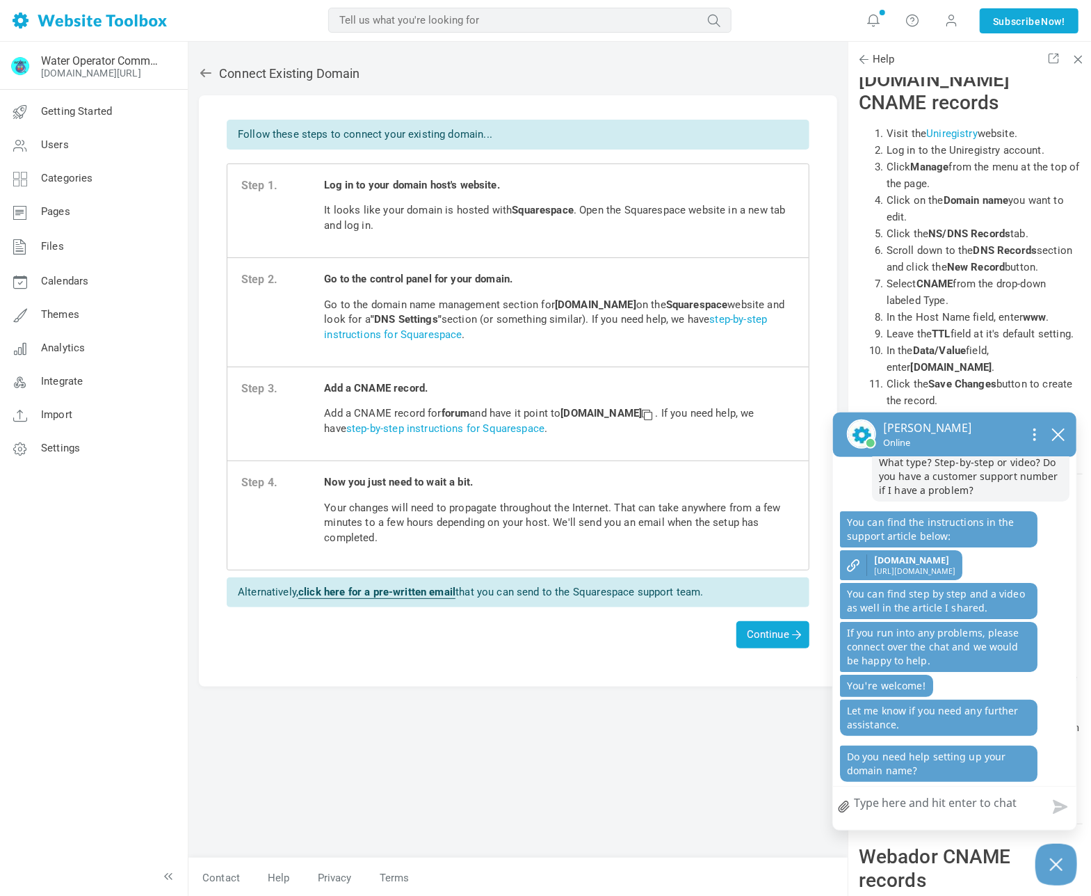
drag, startPoint x: 570, startPoint y: 412, endPoint x: 699, endPoint y: 412, distance: 128.7
click at [655, 412] on strong "custom.websitetoolbox.com" at bounding box center [608, 413] width 95 height 13
drag, startPoint x: 699, startPoint y: 412, endPoint x: 712, endPoint y: 414, distance: 13.4
click at [652, 414] on span at bounding box center [647, 414] width 10 height 10
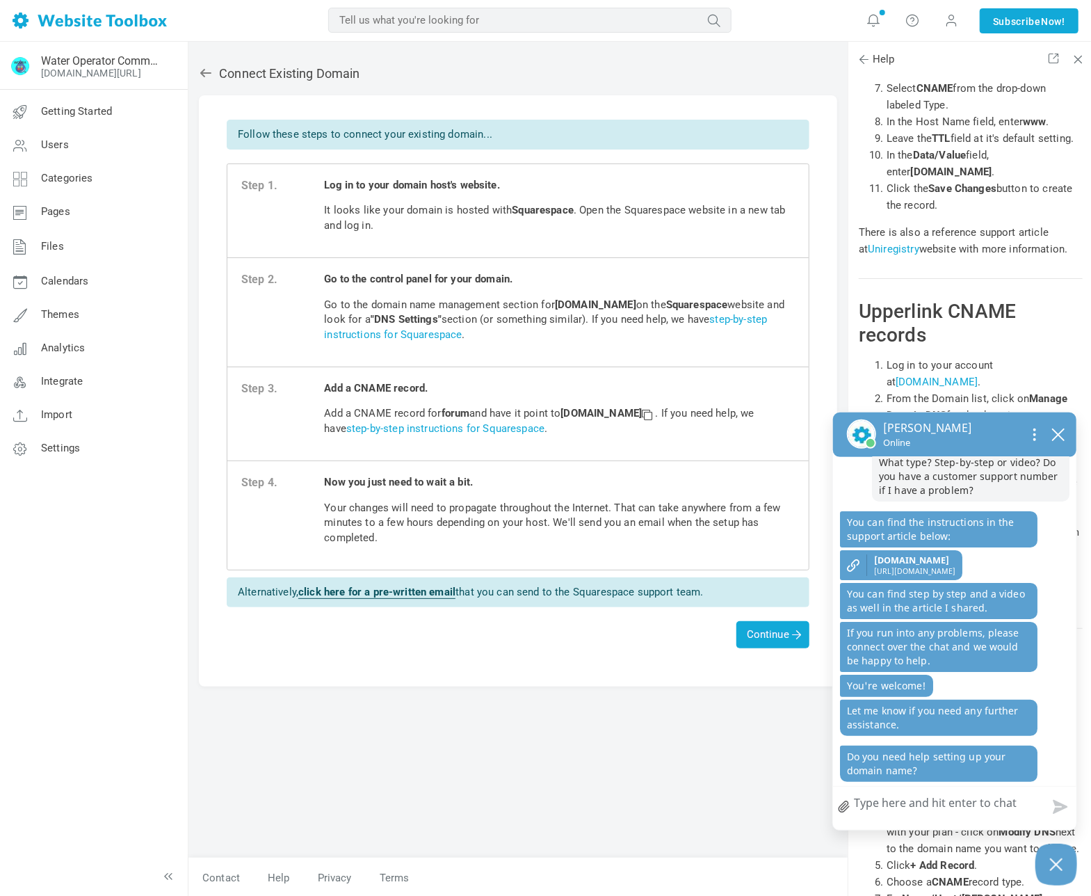
scroll to position [29357, 0]
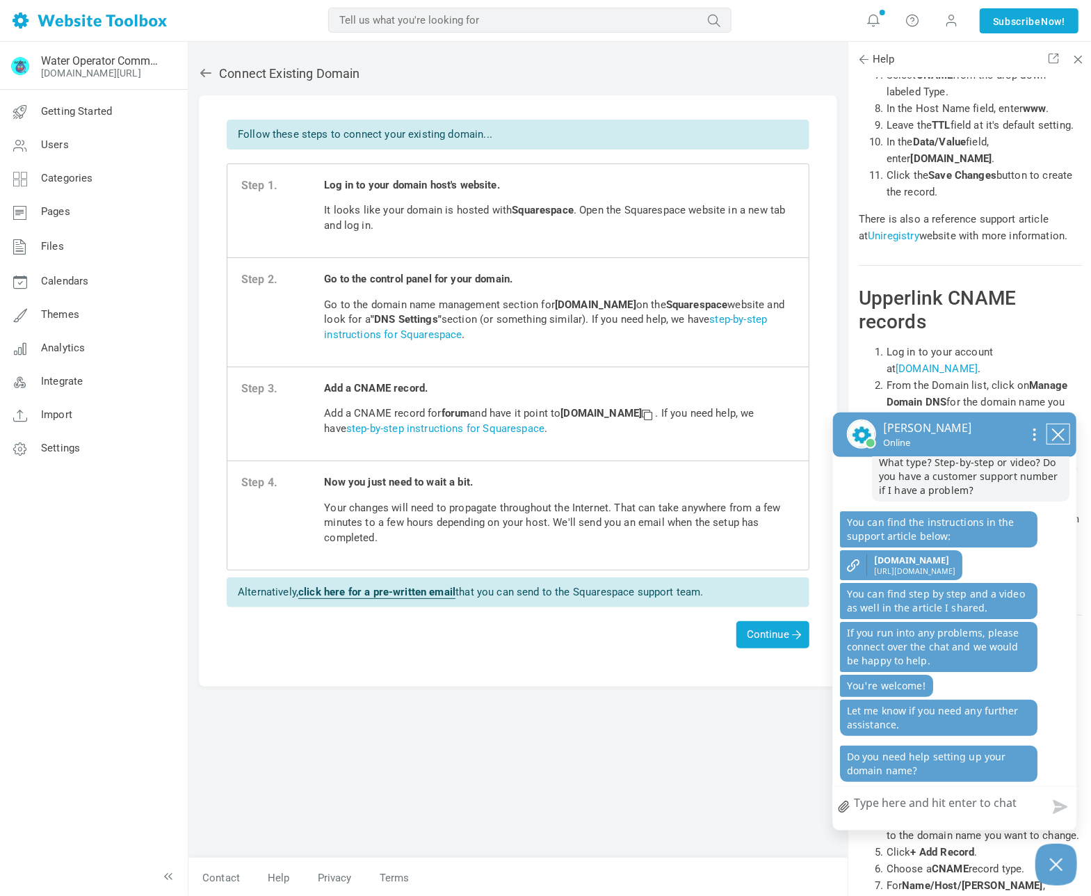
click at [1059, 433] on icon "close chatbox" at bounding box center [1058, 434] width 11 height 11
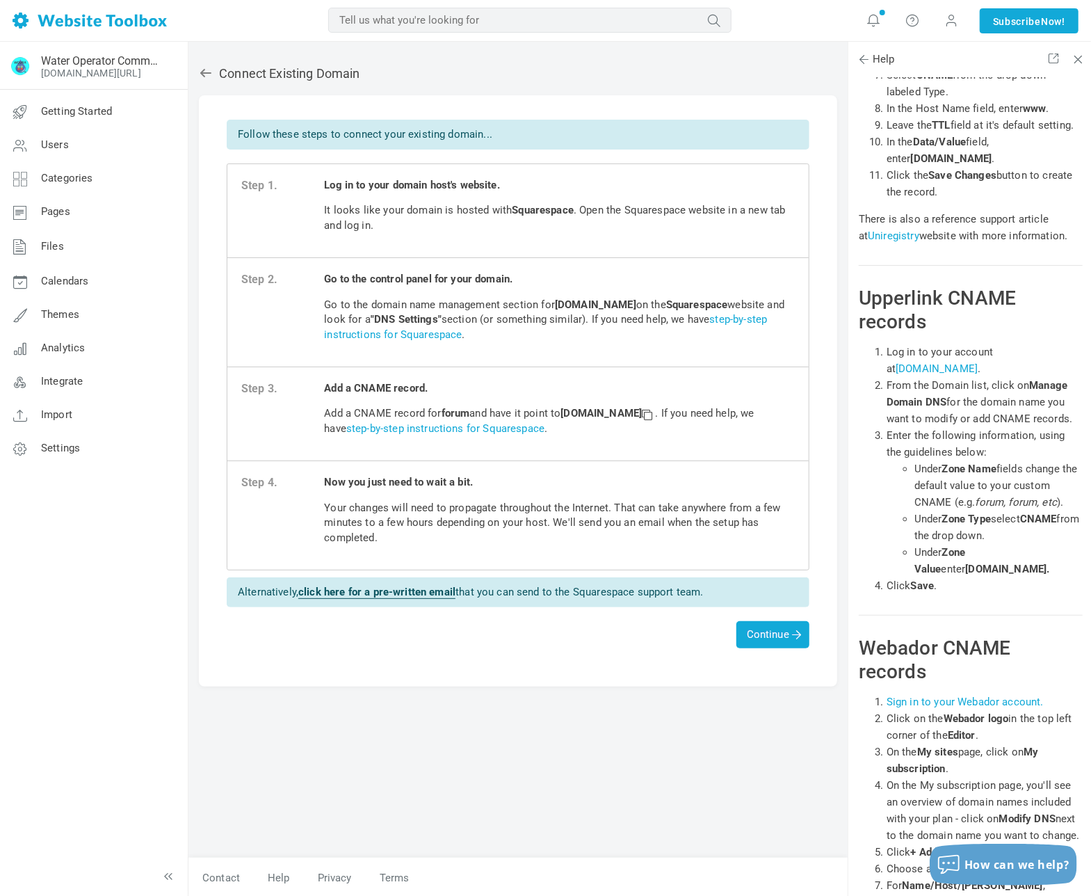
scroll to position [147, 0]
drag, startPoint x: 1021, startPoint y: 301, endPoint x: 885, endPoint y: 303, distance: 136.3
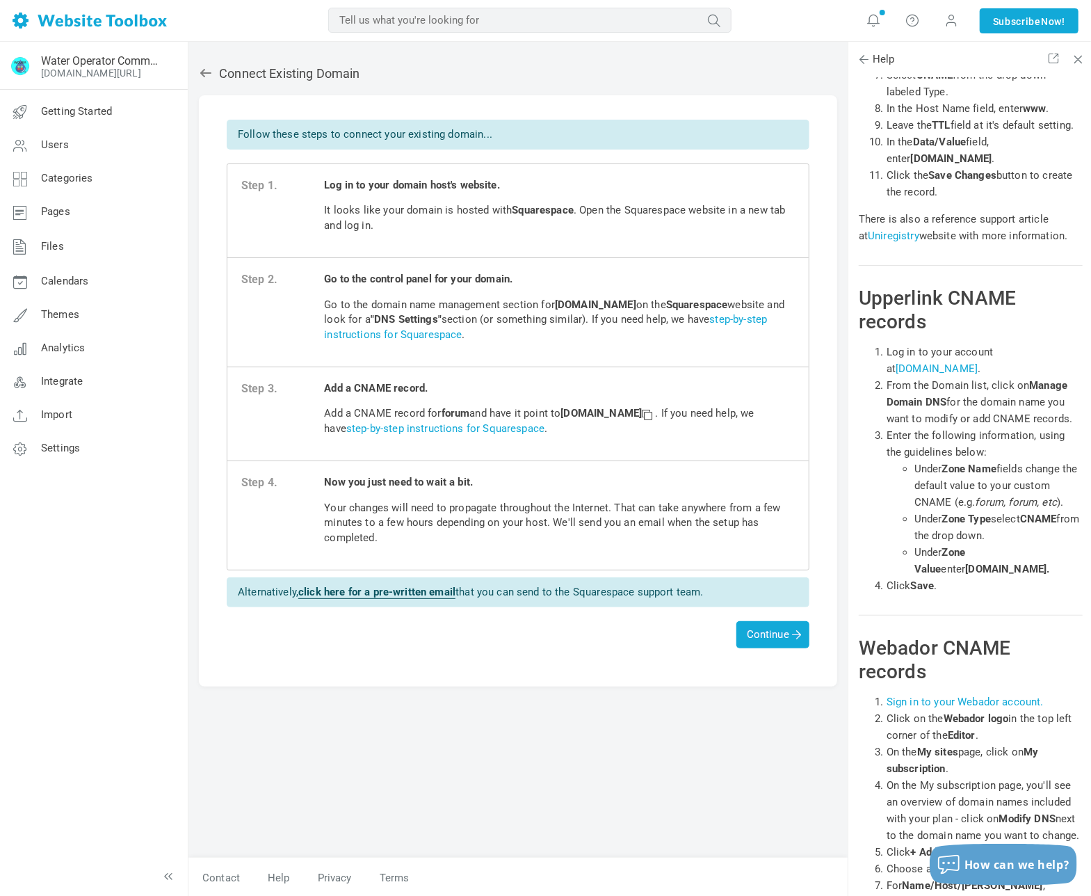
copy span "custom.websitetoolbox.com"
click at [205, 76] on icon at bounding box center [206, 73] width 14 height 14
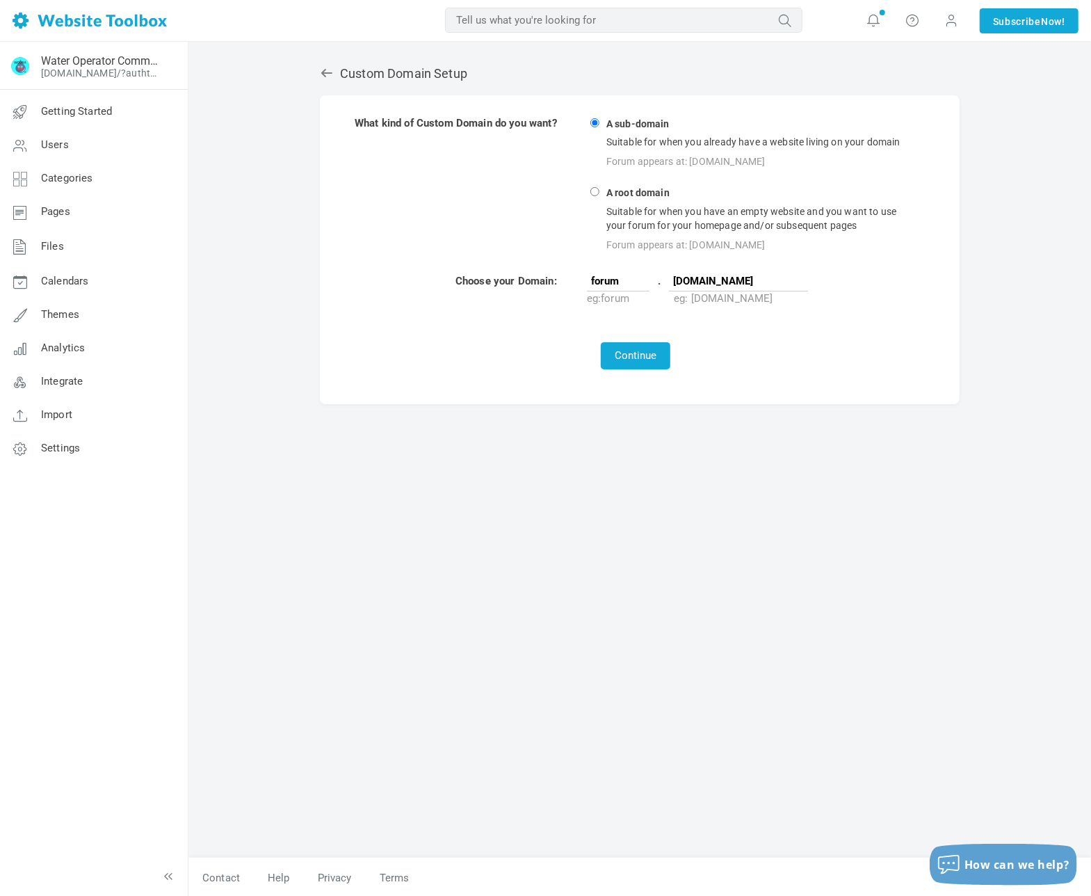
scroll to position [147, 0]
click at [328, 74] on icon at bounding box center [327, 73] width 14 height 14
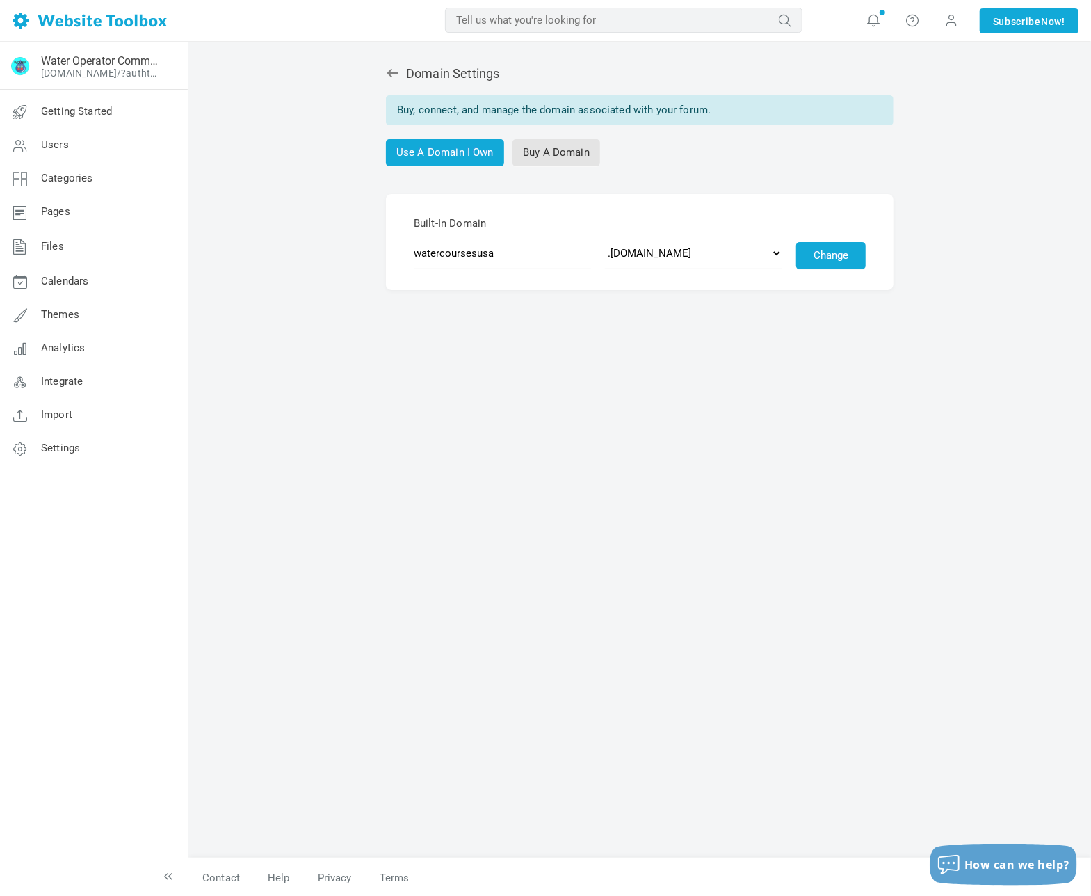
scroll to position [147, 0]
click at [394, 72] on icon at bounding box center [392, 73] width 11 height 8
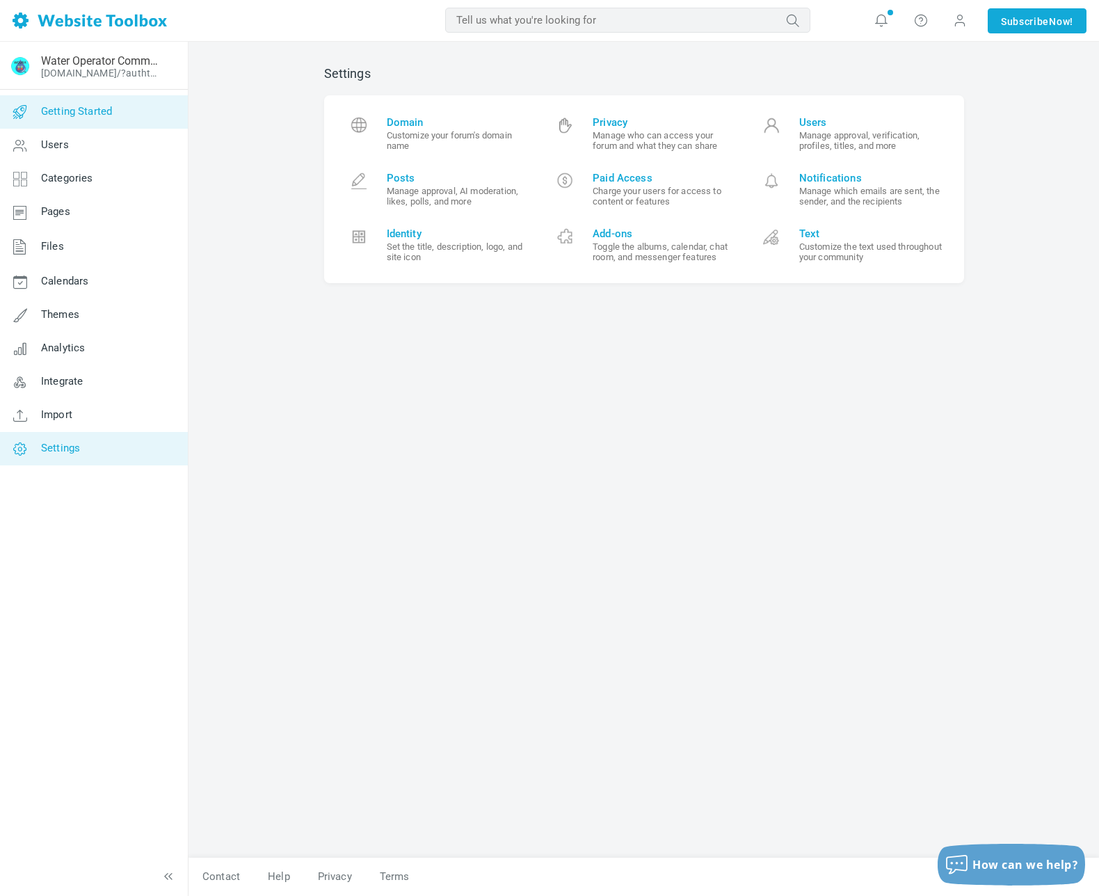
scroll to position [172, 0]
click at [90, 111] on span "Getting Started" at bounding box center [76, 111] width 71 height 13
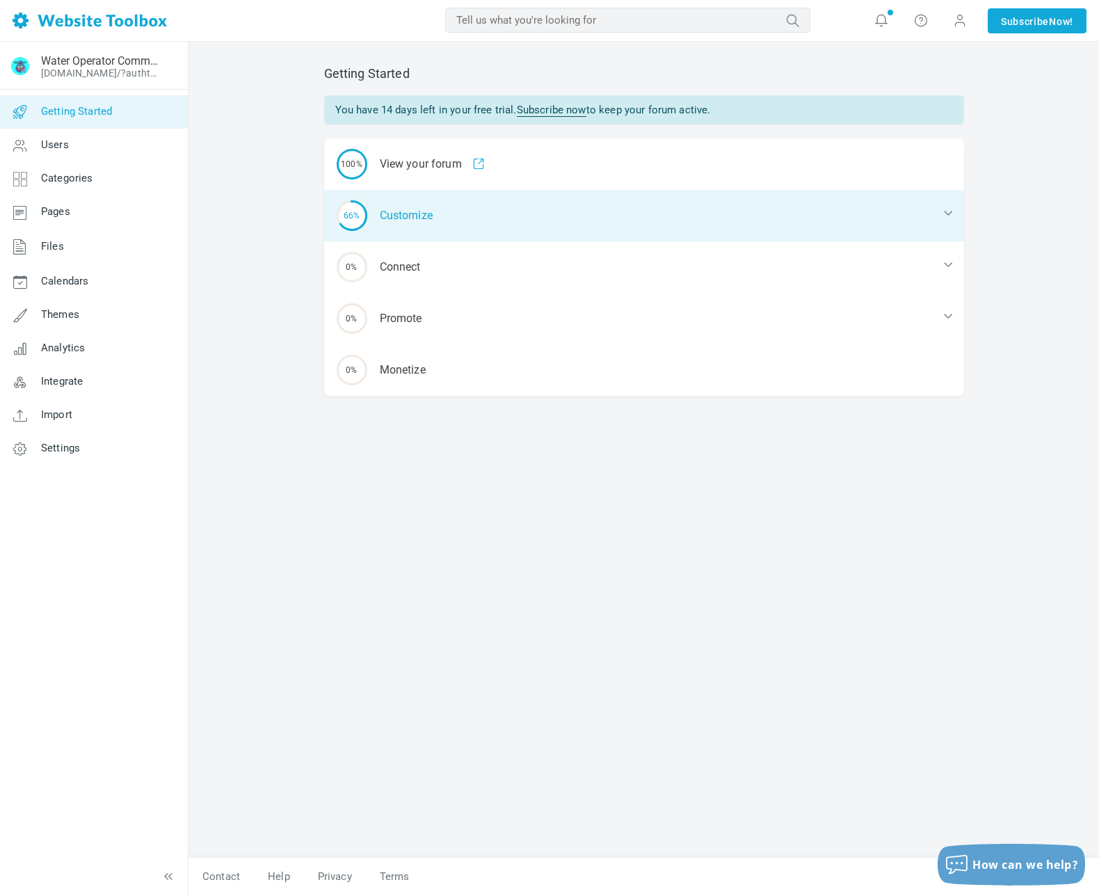
click at [410, 212] on div "66% Customize" at bounding box center [644, 215] width 640 height 51
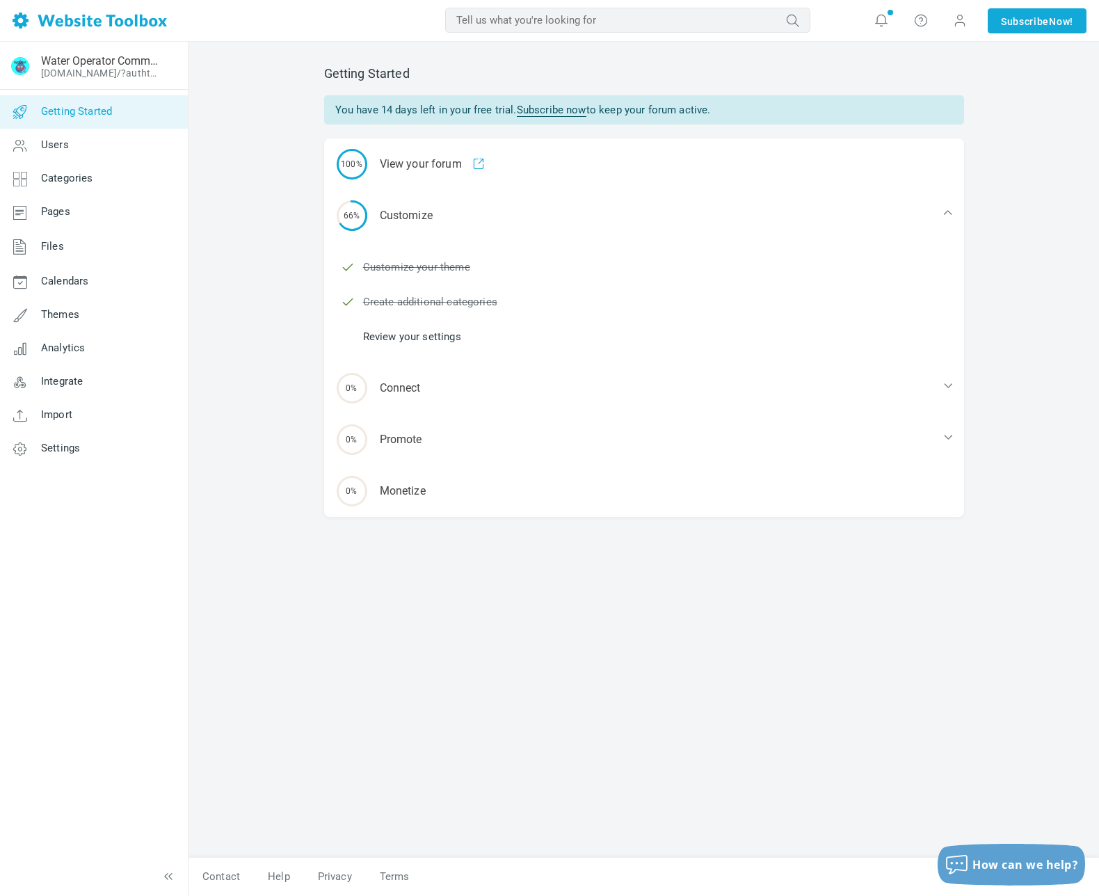
click at [449, 337] on link "Review your settings" at bounding box center [412, 336] width 98 height 15
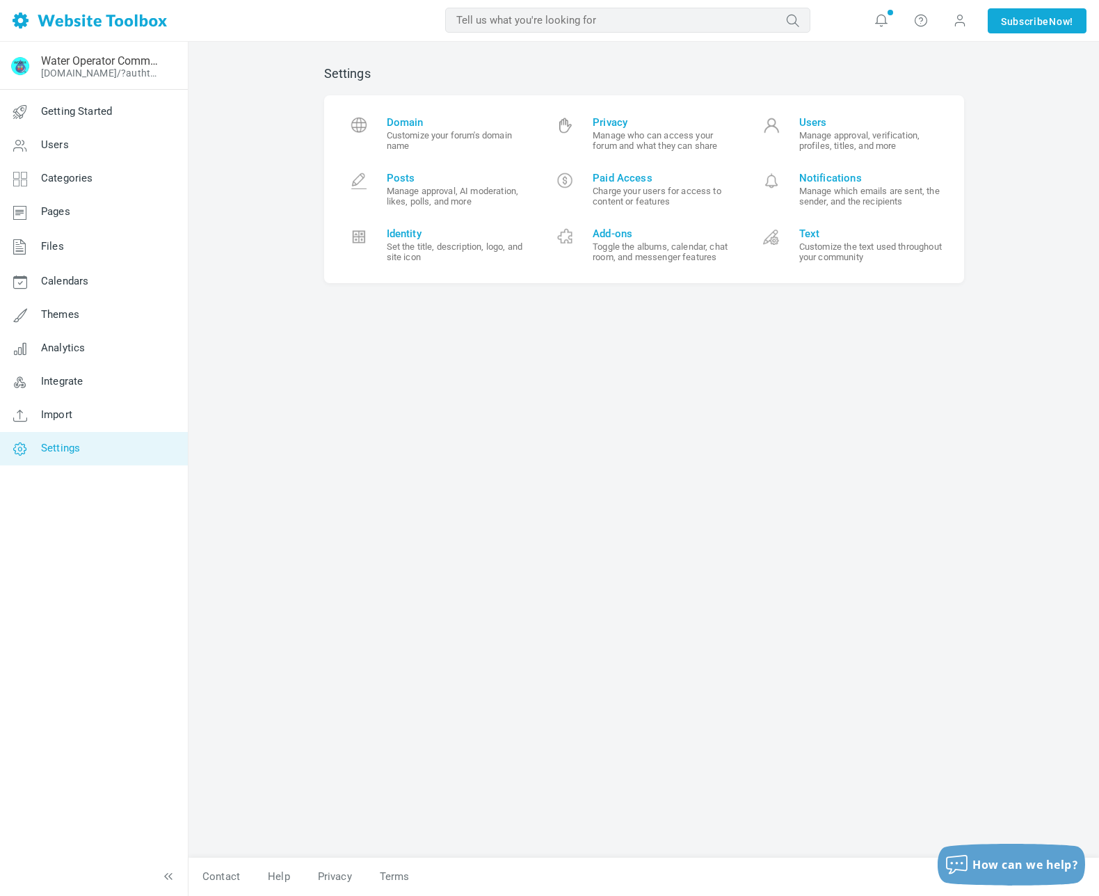
scroll to position [172, 0]
click at [415, 239] on span "Identity" at bounding box center [459, 233] width 144 height 13
click at [616, 118] on span "Privacy" at bounding box center [665, 122] width 144 height 13
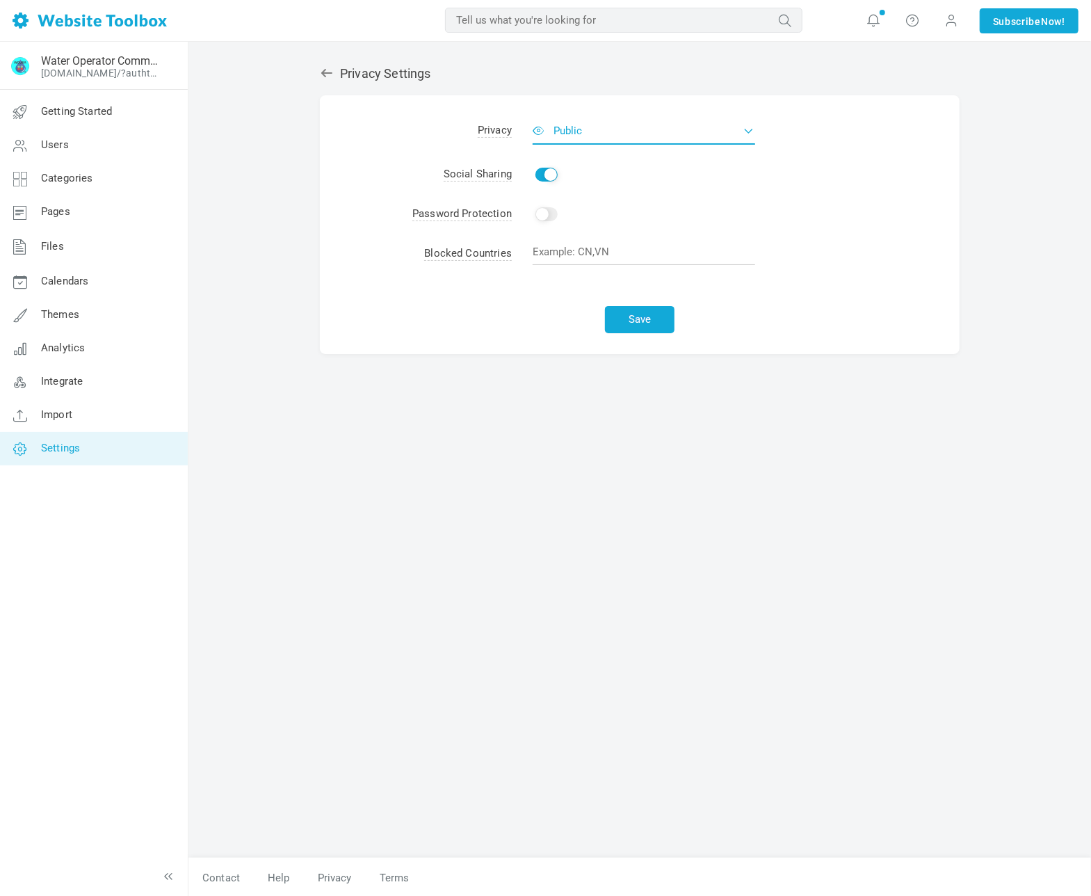
click at [751, 131] on button "Public" at bounding box center [644, 131] width 223 height 28
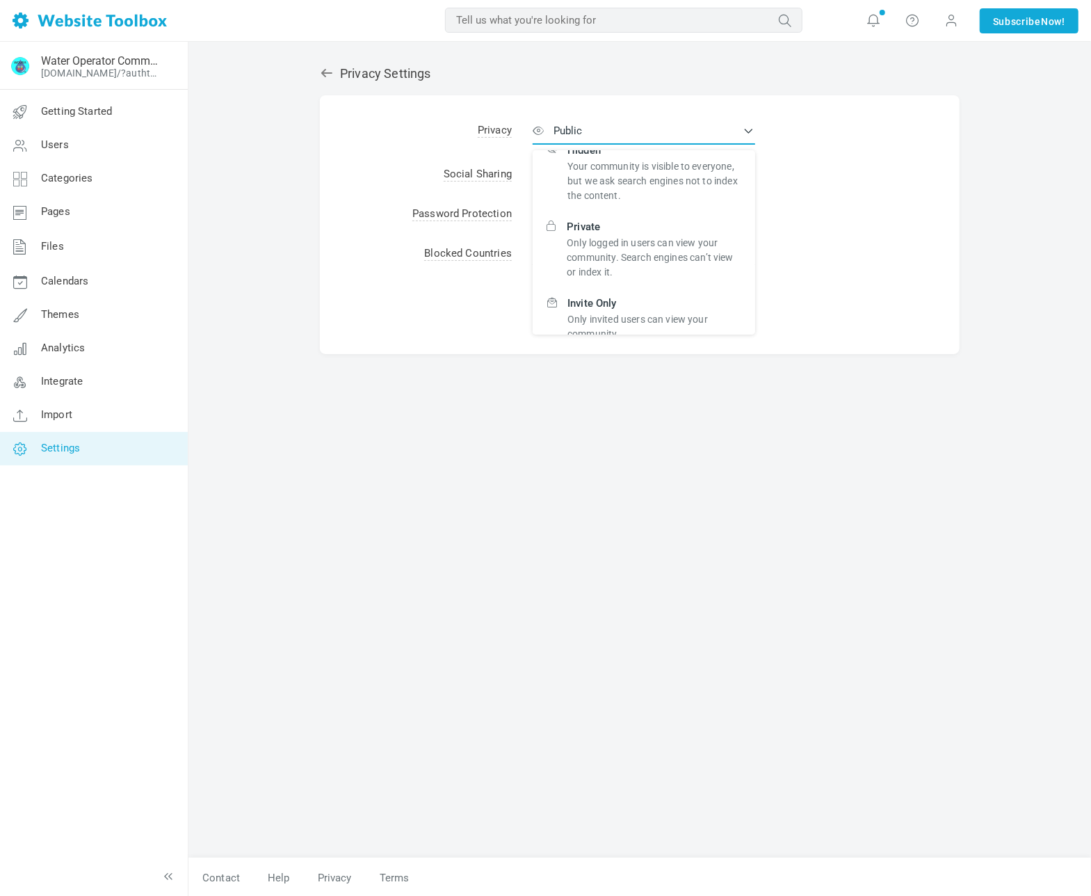
scroll to position [61, 0]
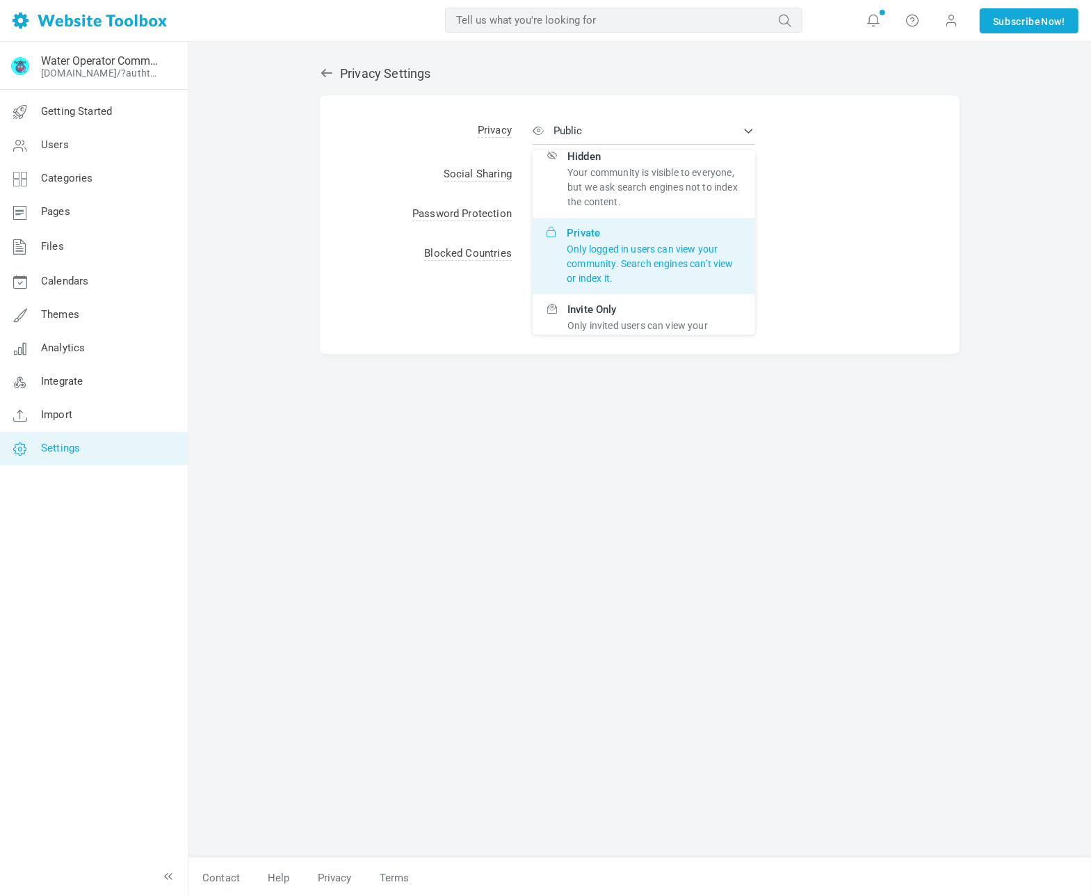
click at [640, 257] on p "Only logged in users can view your community. Search engines can’t view or inde…" at bounding box center [654, 264] width 175 height 44
click at [0, 0] on input "Private Only logged in users can view your community. Search engines can’t view…" at bounding box center [0, 0] width 0 height 0
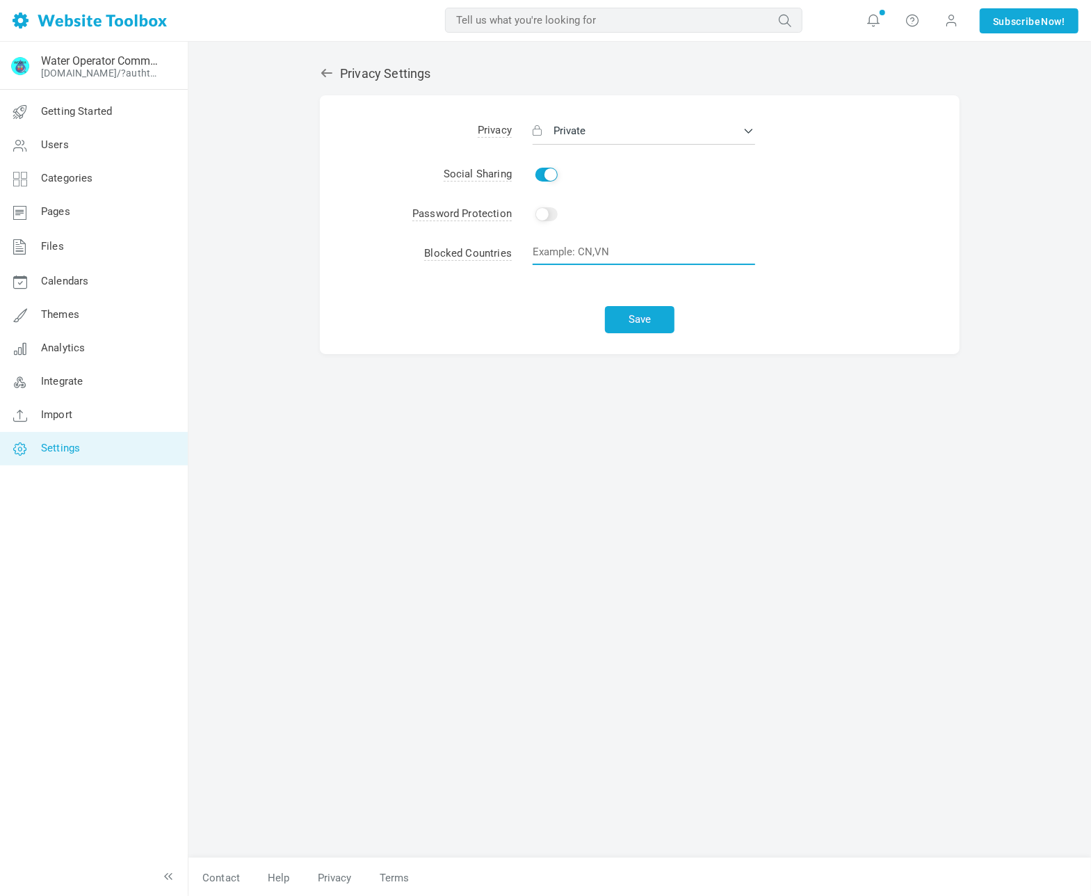
click at [635, 256] on input "text" at bounding box center [644, 252] width 223 height 26
click at [643, 319] on button "Save" at bounding box center [640, 319] width 70 height 27
click at [325, 74] on icon at bounding box center [327, 73] width 14 height 14
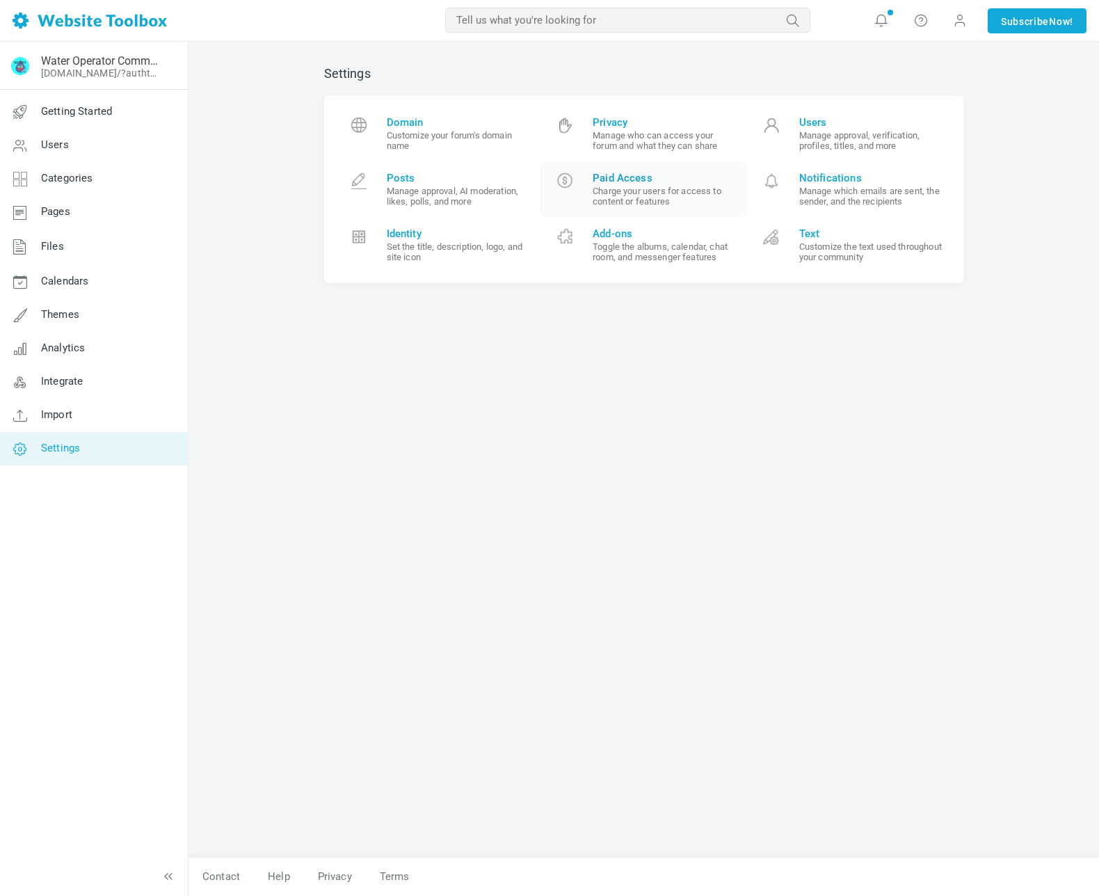
click at [656, 182] on span "Paid Access" at bounding box center [665, 178] width 144 height 13
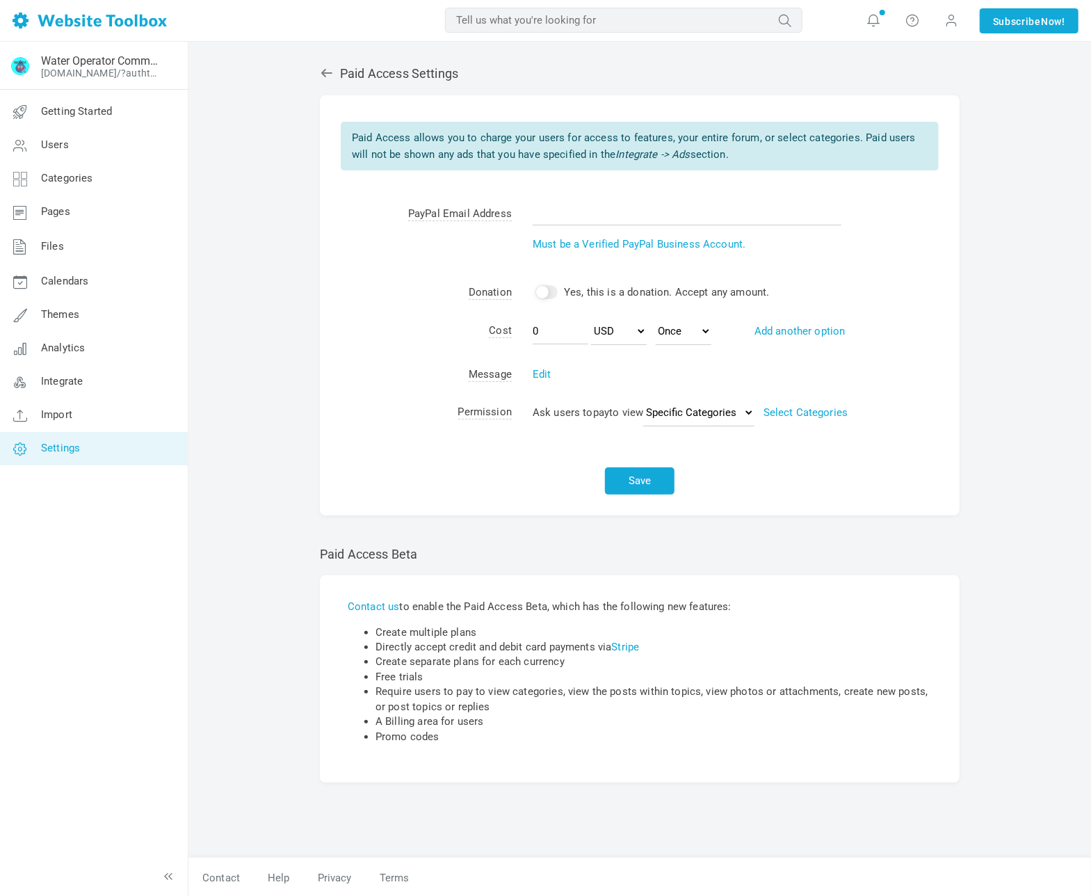
click at [323, 72] on icon at bounding box center [326, 73] width 11 height 8
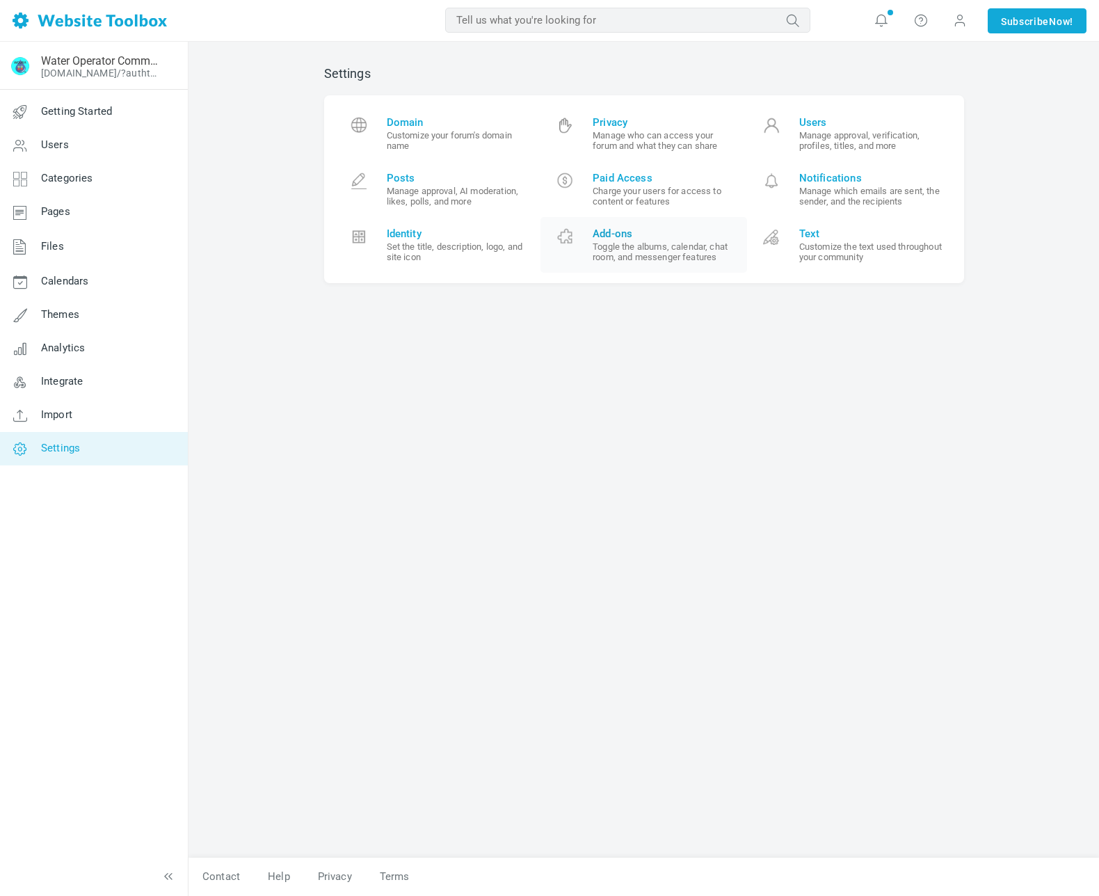
click at [639, 236] on span "Add-ons" at bounding box center [665, 233] width 144 height 13
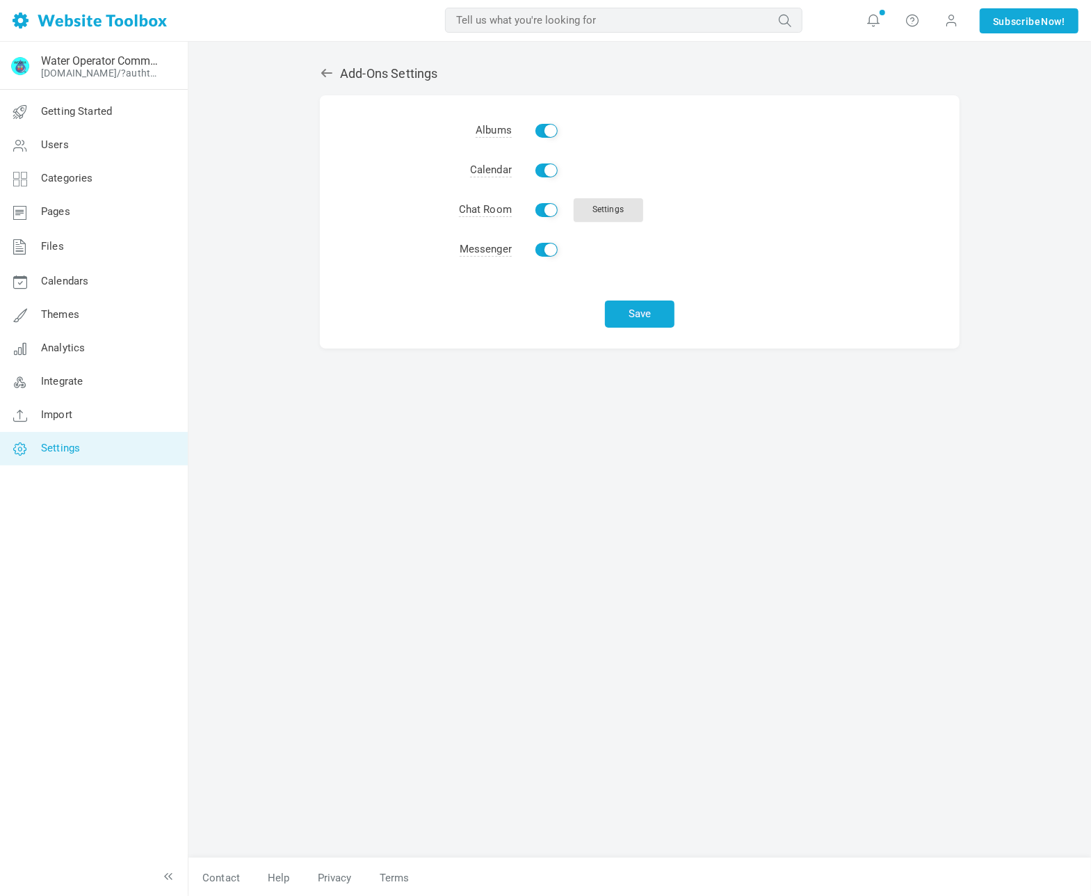
click at [325, 76] on icon at bounding box center [326, 73] width 11 height 8
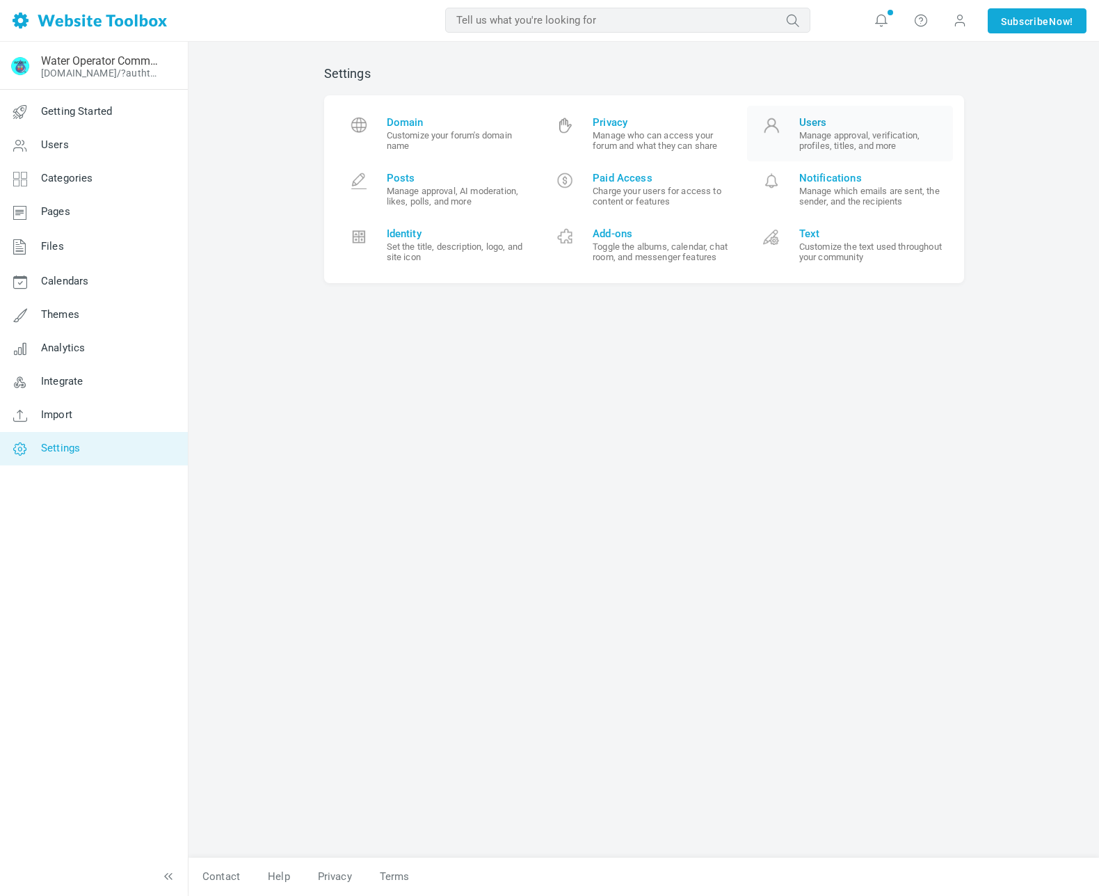
click at [844, 130] on small "Manage approval, verification, profiles, titles, and more" at bounding box center [871, 140] width 144 height 21
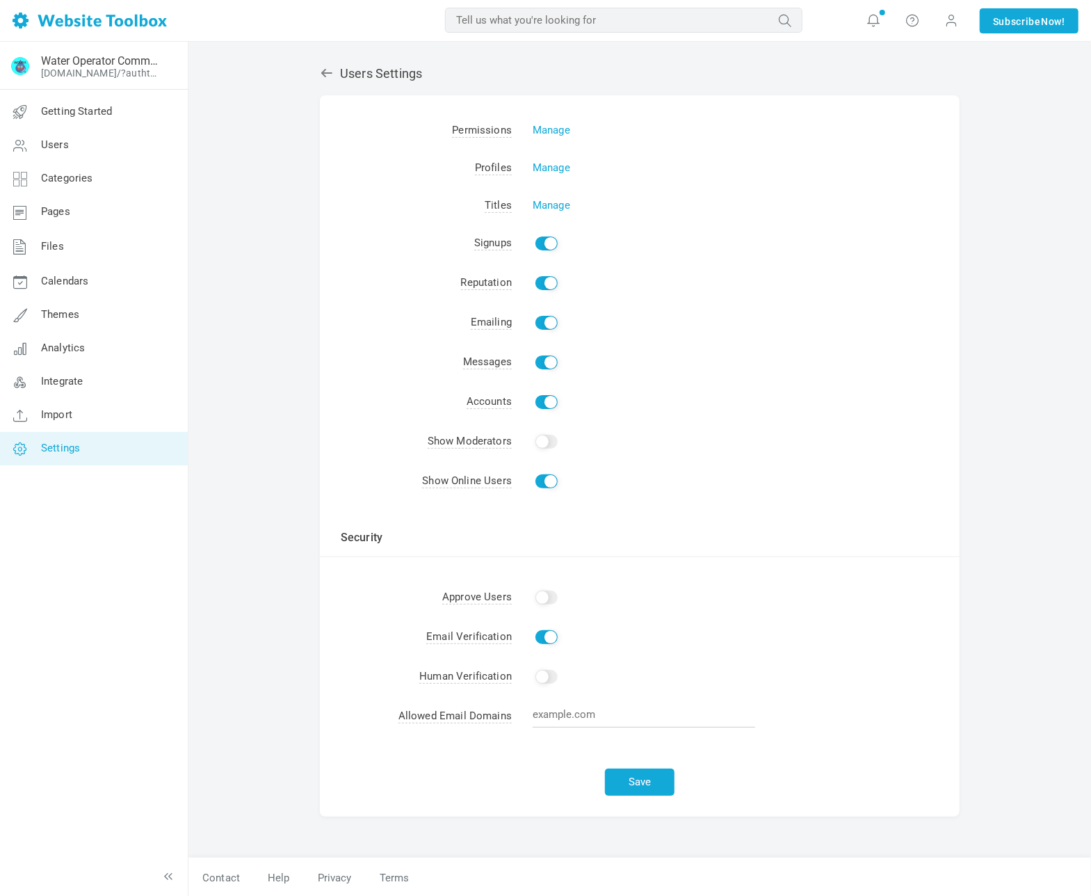
click at [326, 72] on icon at bounding box center [327, 73] width 14 height 14
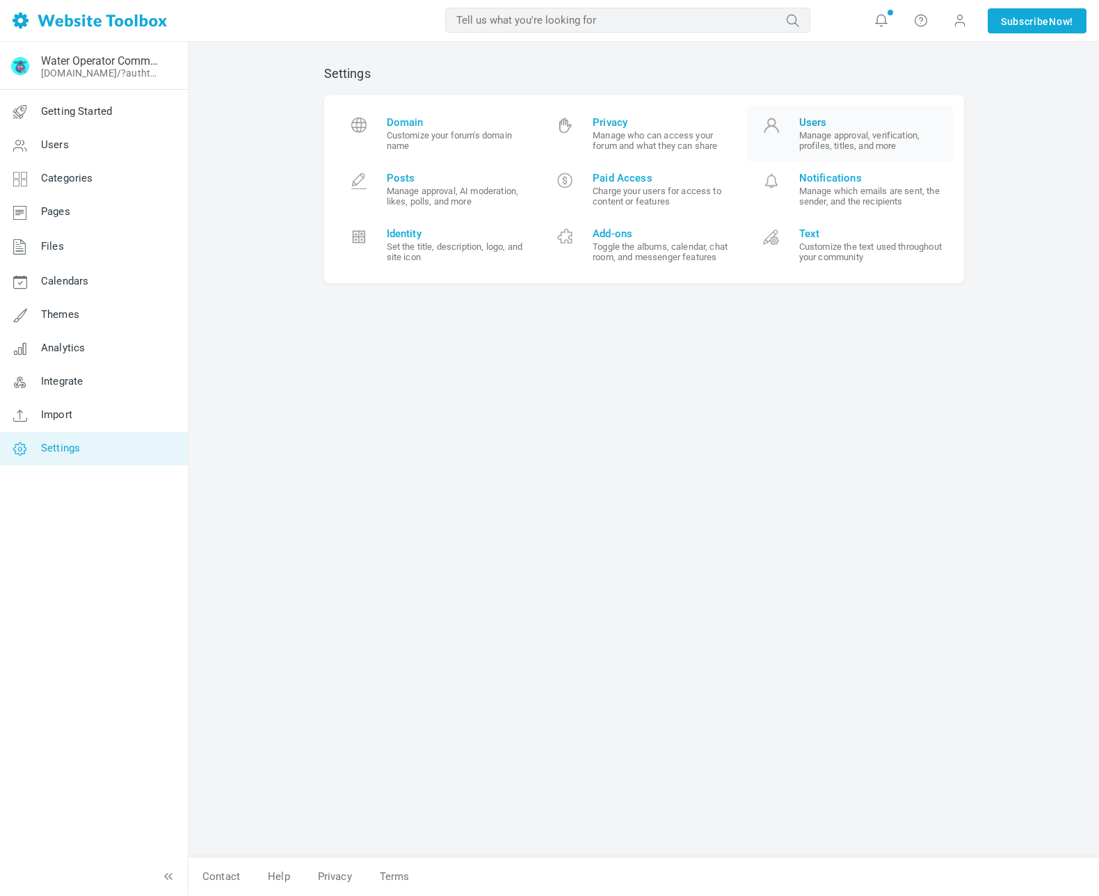
click at [814, 118] on span "Users" at bounding box center [871, 122] width 144 height 13
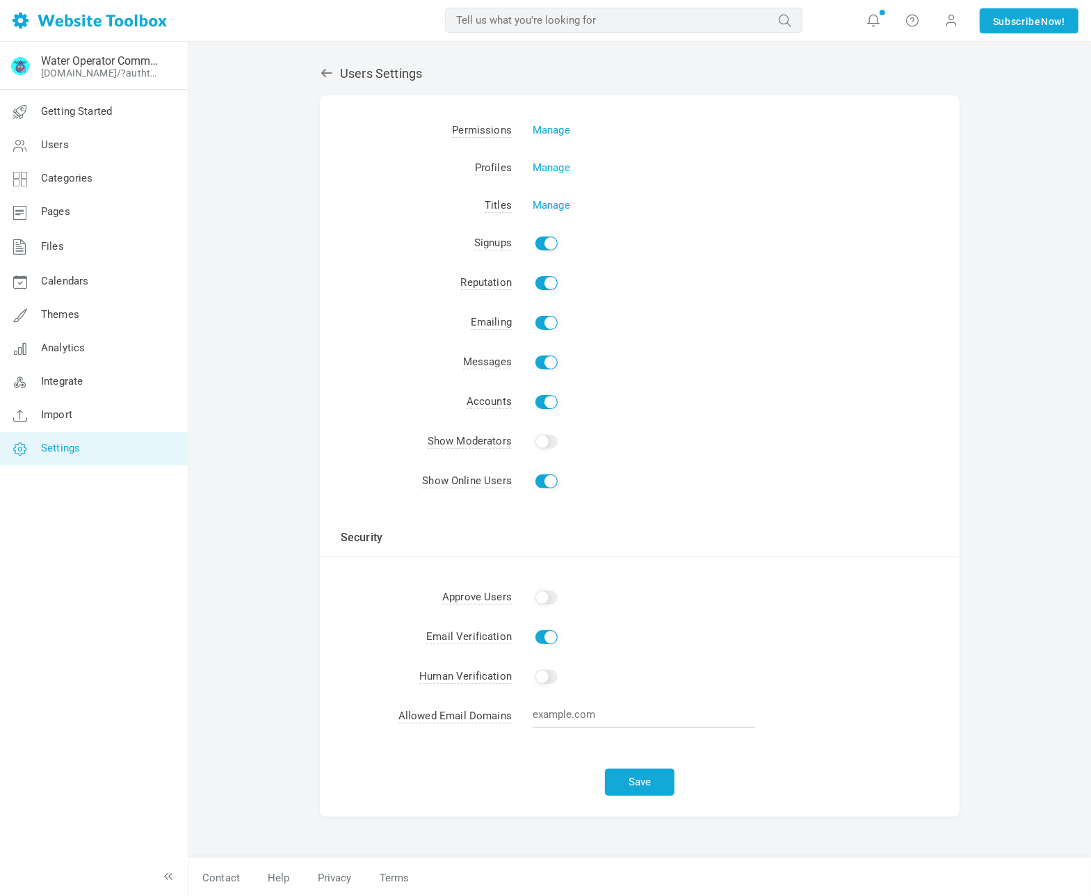
click at [328, 74] on icon at bounding box center [327, 73] width 14 height 14
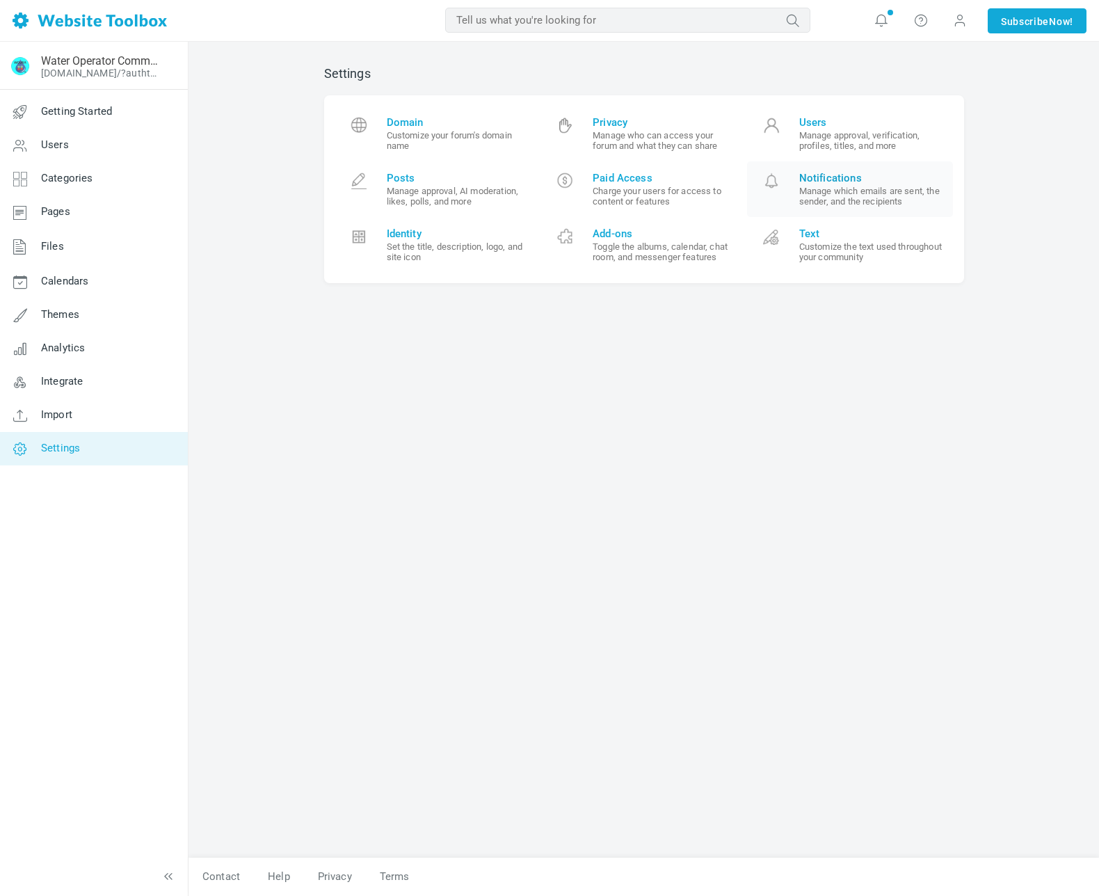
click at [851, 184] on span "Notifications" at bounding box center [871, 178] width 144 height 13
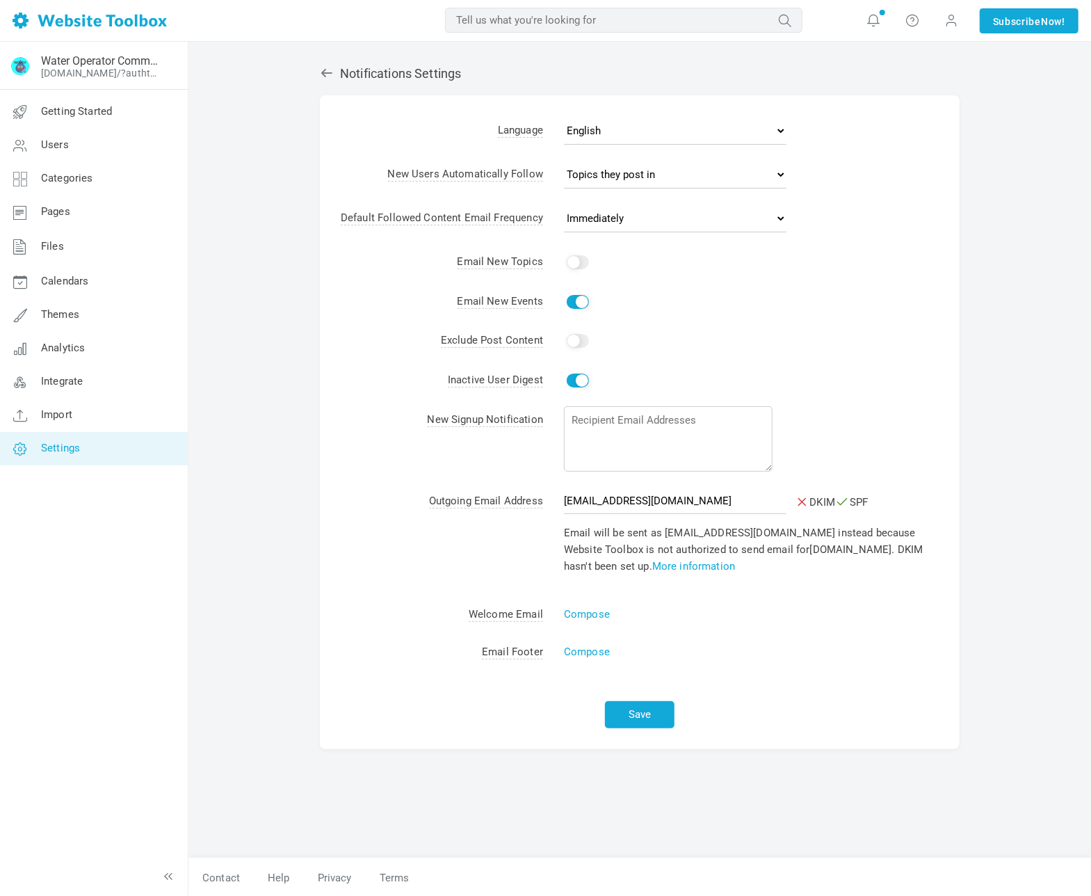
drag, startPoint x: 573, startPoint y: 262, endPoint x: 591, endPoint y: 268, distance: 18.9
click at [574, 262] on input "Yes" at bounding box center [578, 262] width 22 height 14
checkbox input "true"
click at [687, 565] on link "More information" at bounding box center [693, 564] width 83 height 17
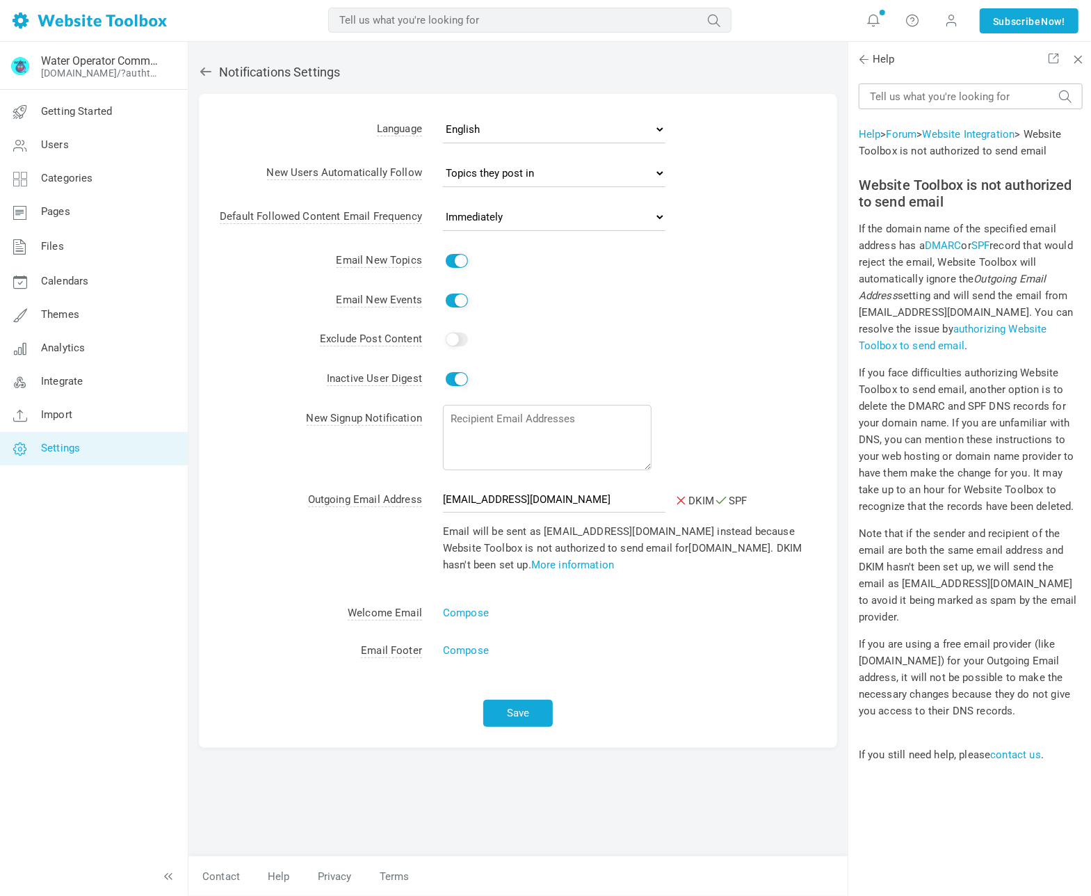
click at [985, 329] on link "authorizing Website Toolbox to send email" at bounding box center [953, 337] width 188 height 29
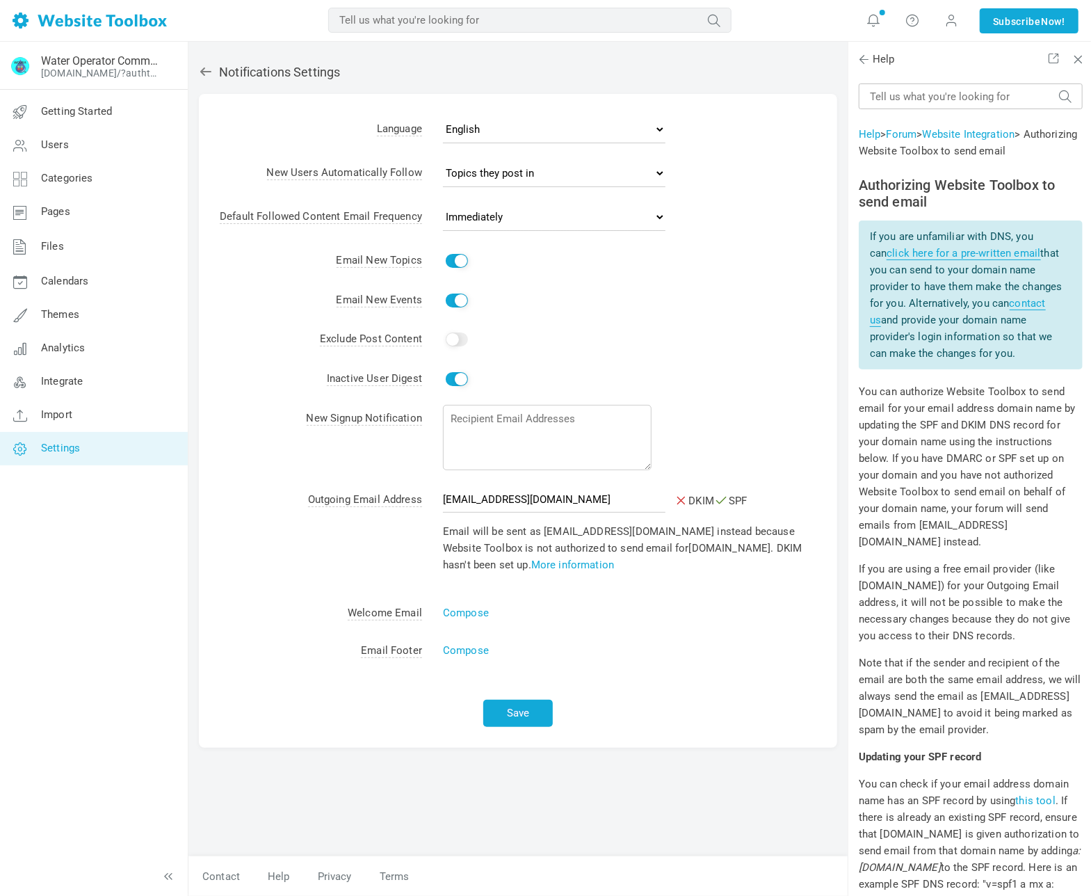
click at [974, 253] on link "click here for a pre-written email" at bounding box center [964, 253] width 154 height 13
drag, startPoint x: 974, startPoint y: 253, endPoint x: 936, endPoint y: 255, distance: 37.6
click at [936, 255] on link "click here for a pre-written email" at bounding box center [964, 253] width 154 height 13
click at [933, 257] on link "click here for a pre-written email" at bounding box center [964, 253] width 154 height 13
click at [932, 253] on link "click here for a pre-written email" at bounding box center [964, 253] width 154 height 13
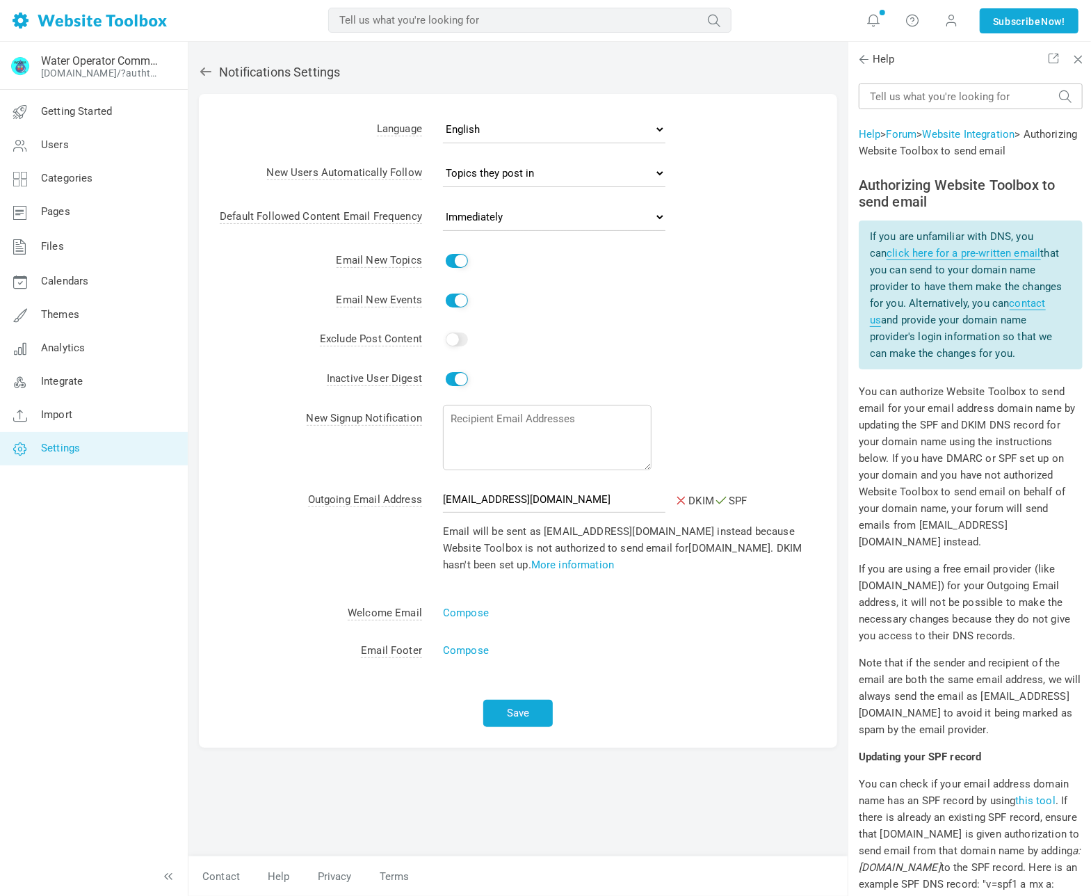
click at [766, 658] on td "Compose" at bounding box center [629, 650] width 415 height 38
click at [443, 499] on input "watercoursesusa@yahoo.com" at bounding box center [554, 499] width 223 height 26
type input "forum.watercoursesusa@yahoo.com"
click at [924, 252] on link "click here for a pre-written email" at bounding box center [964, 253] width 154 height 13
click at [516, 714] on button "Save" at bounding box center [518, 713] width 70 height 27
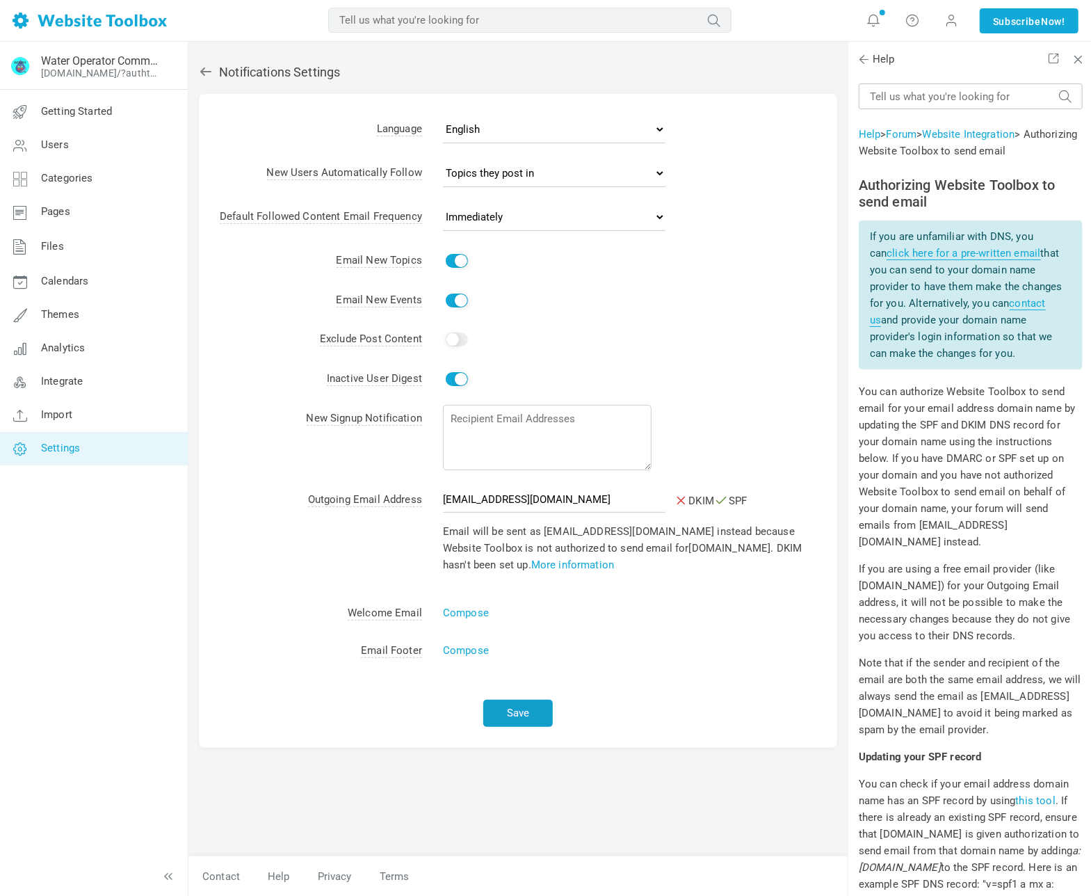
click at [522, 711] on button "Save" at bounding box center [518, 713] width 70 height 27
click at [207, 74] on icon at bounding box center [206, 72] width 14 height 14
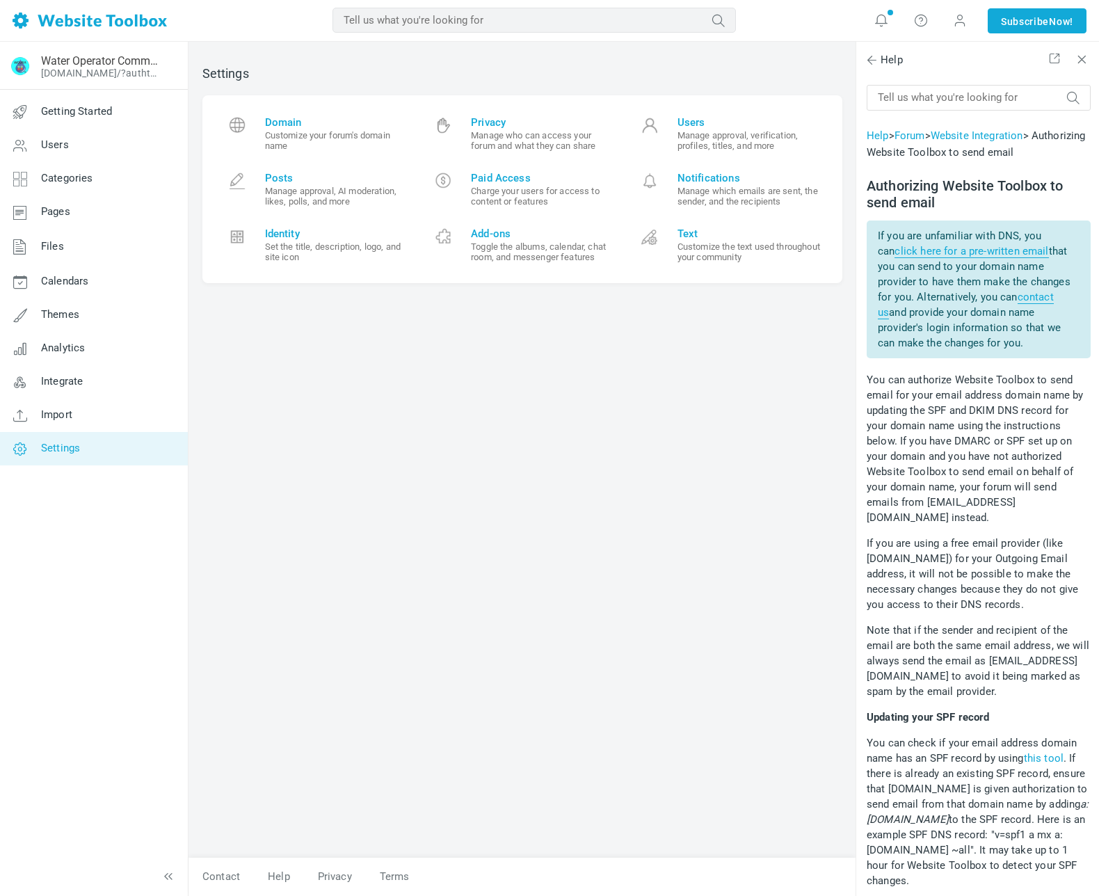
scroll to position [1360, 0]
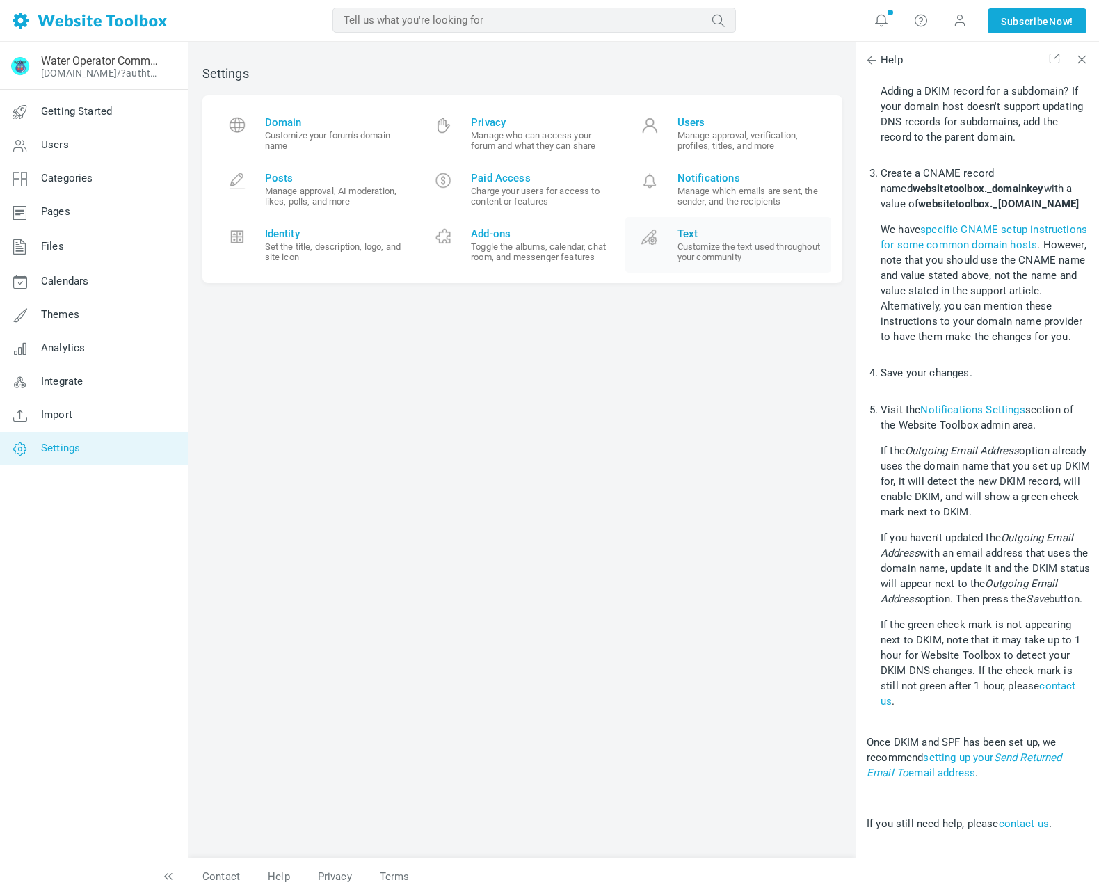
click at [688, 234] on span "Text" at bounding box center [749, 233] width 144 height 13
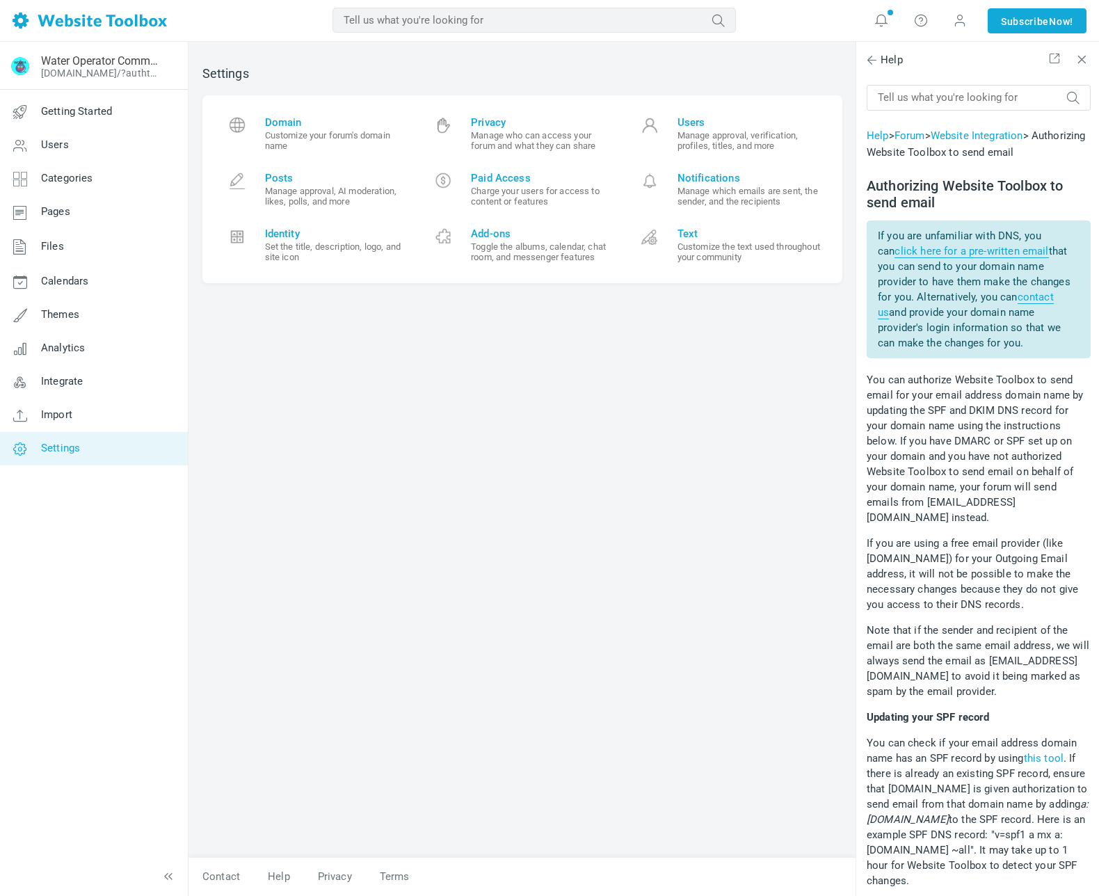
scroll to position [1360, 0]
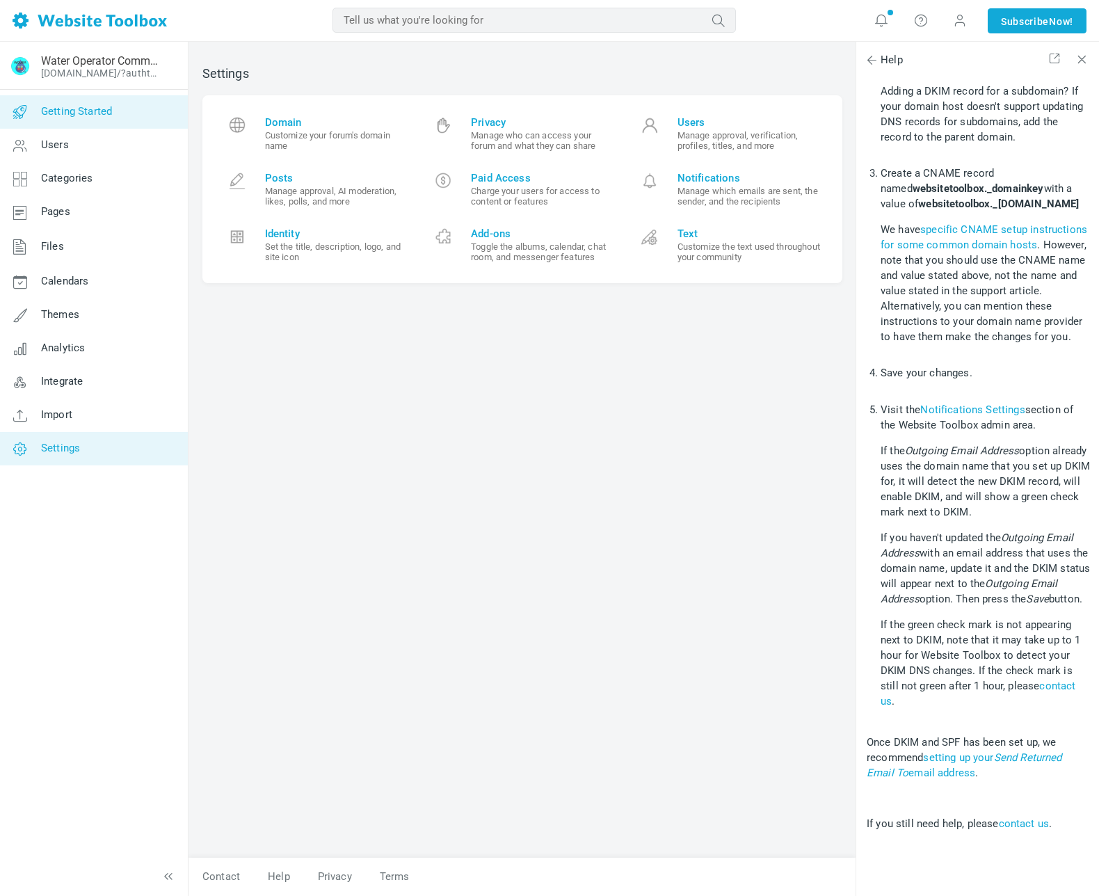
click at [100, 112] on span "Getting Started" at bounding box center [76, 111] width 71 height 13
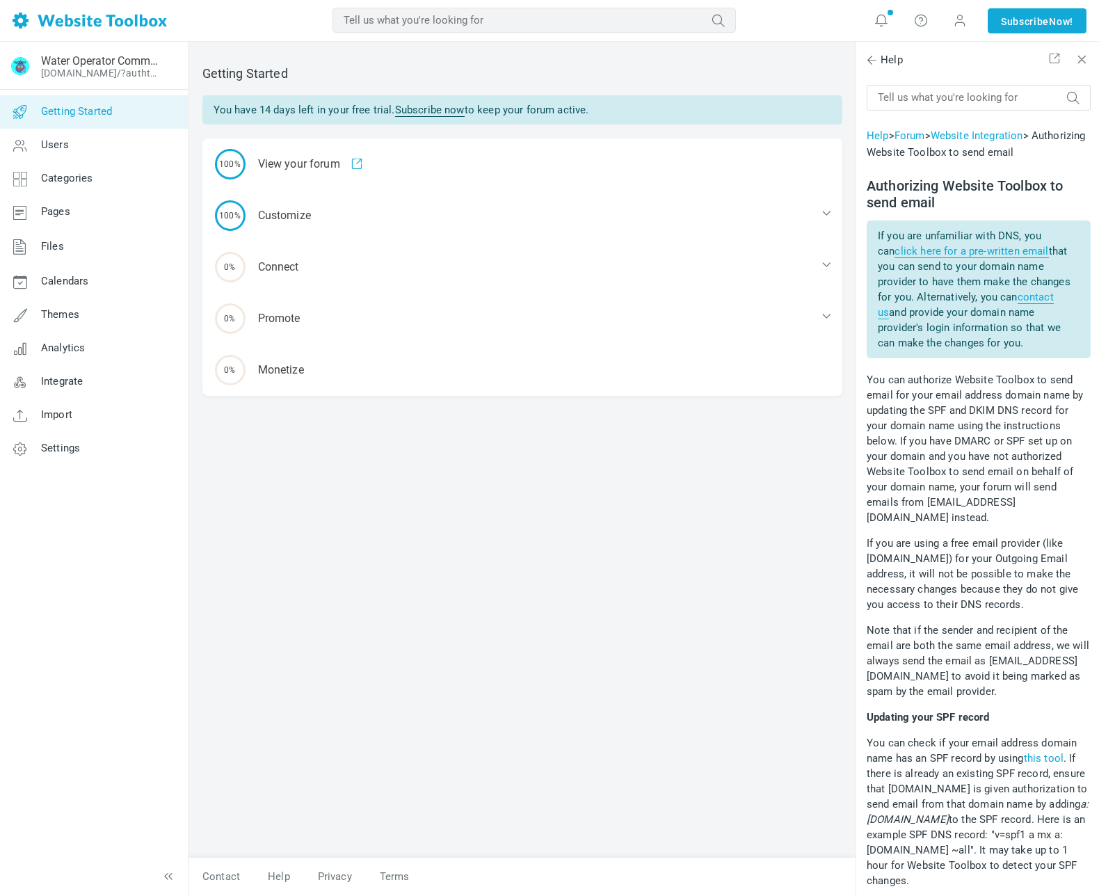
scroll to position [1360, 0]
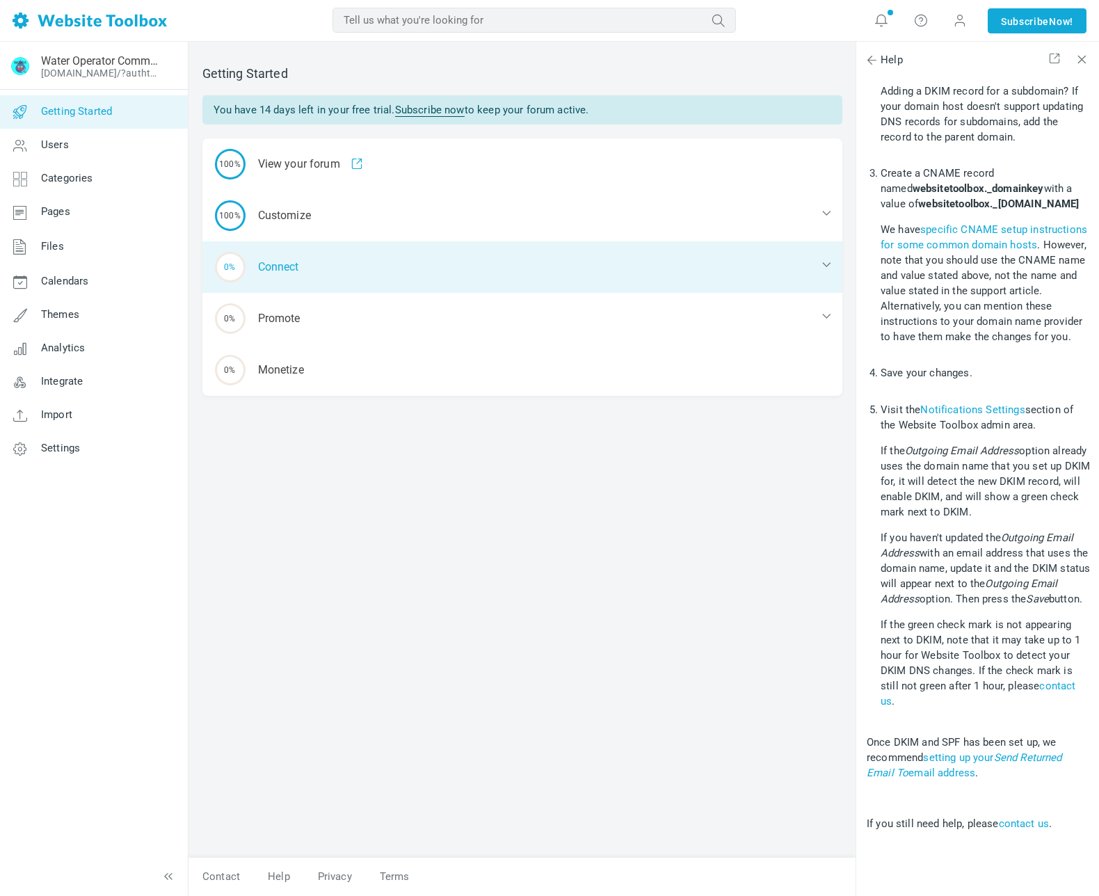
click at [443, 265] on div "0% Connect" at bounding box center [522, 266] width 640 height 51
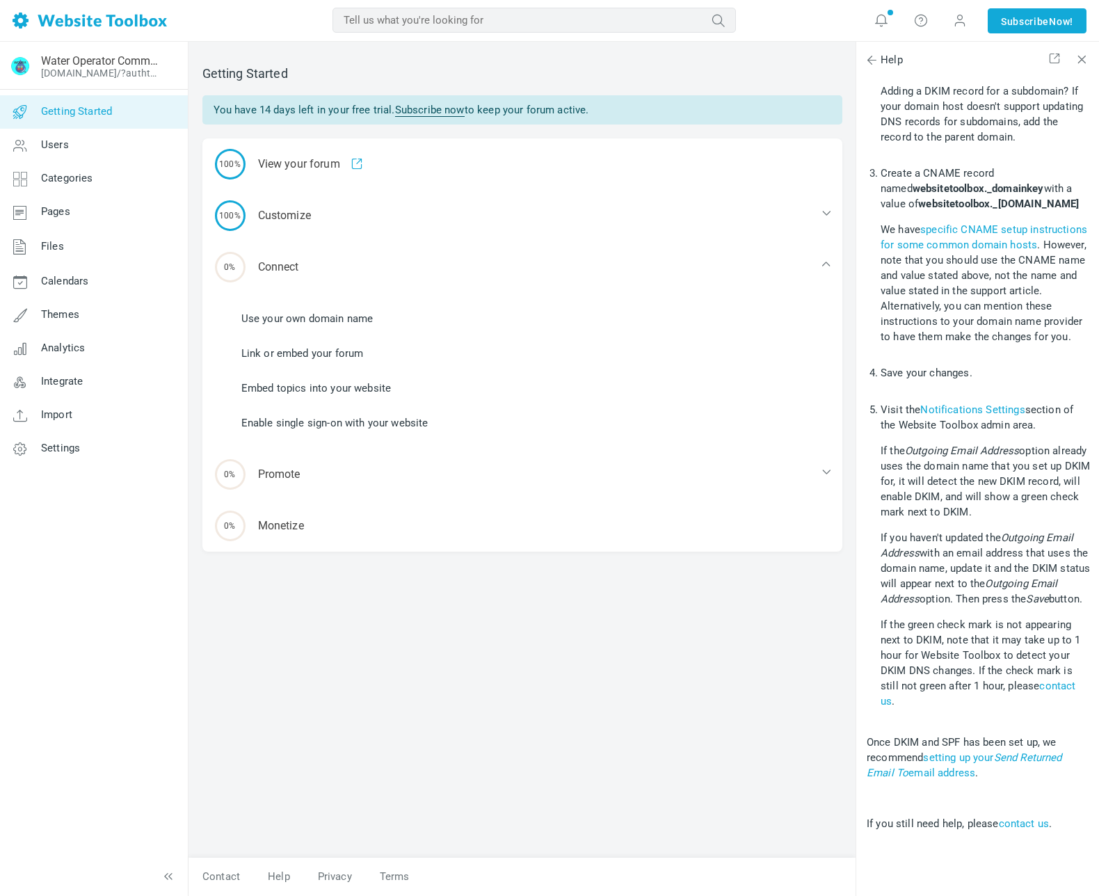
click at [402, 316] on li "Use your own domain name" at bounding box center [530, 318] width 623 height 21
click at [360, 314] on link "Use your own domain name" at bounding box center [307, 318] width 132 height 15
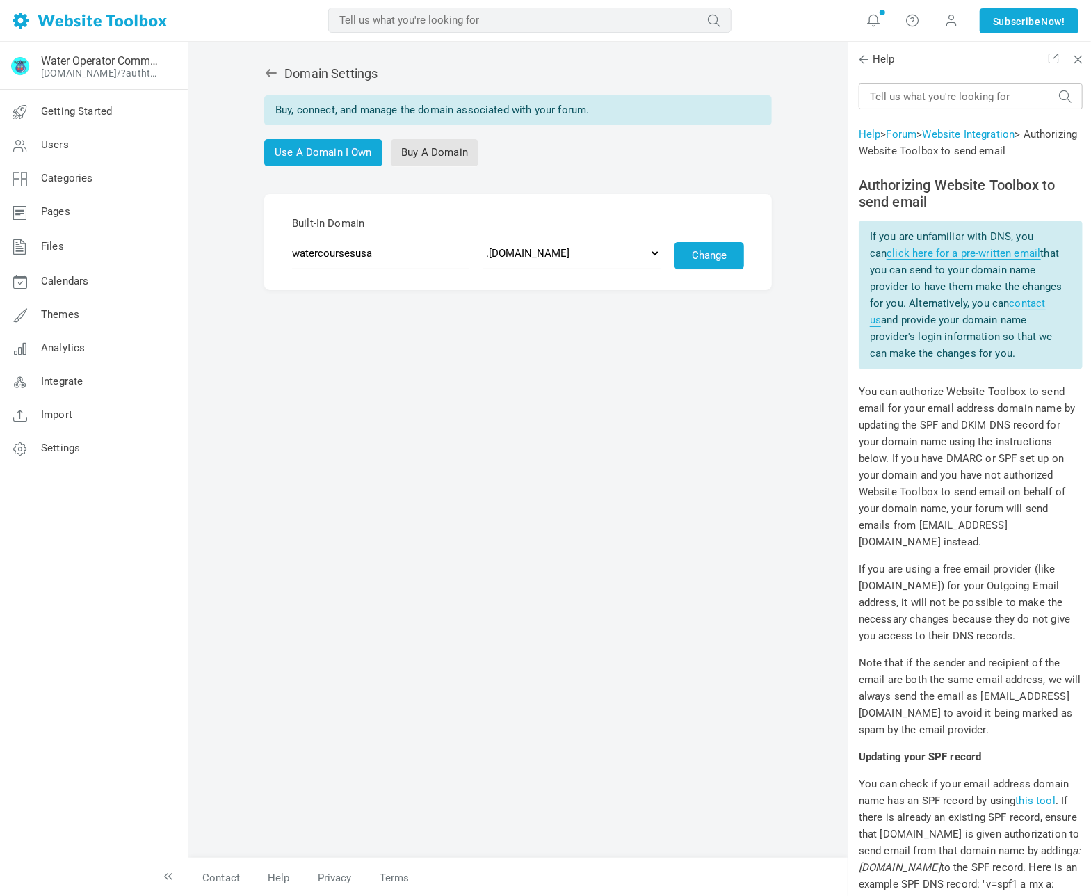
scroll to position [1360, 0]
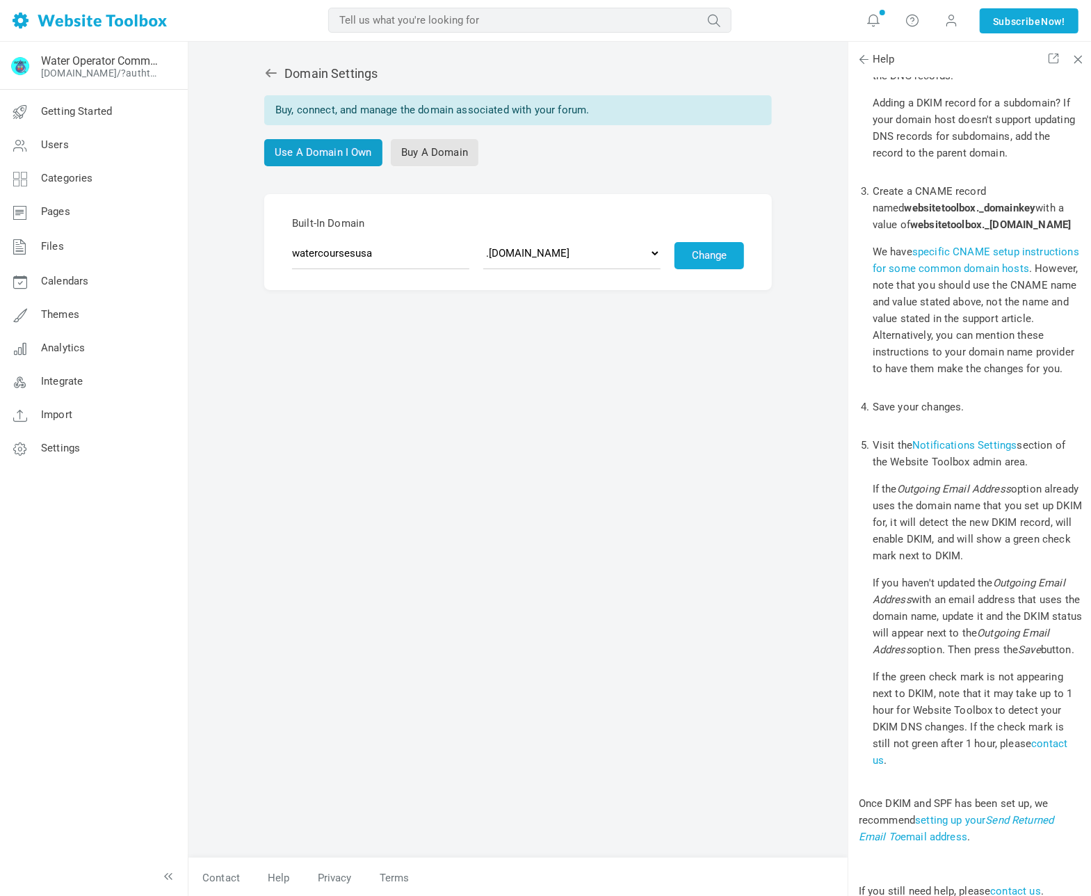
click at [348, 156] on link "Use A Domain I Own" at bounding box center [323, 152] width 118 height 27
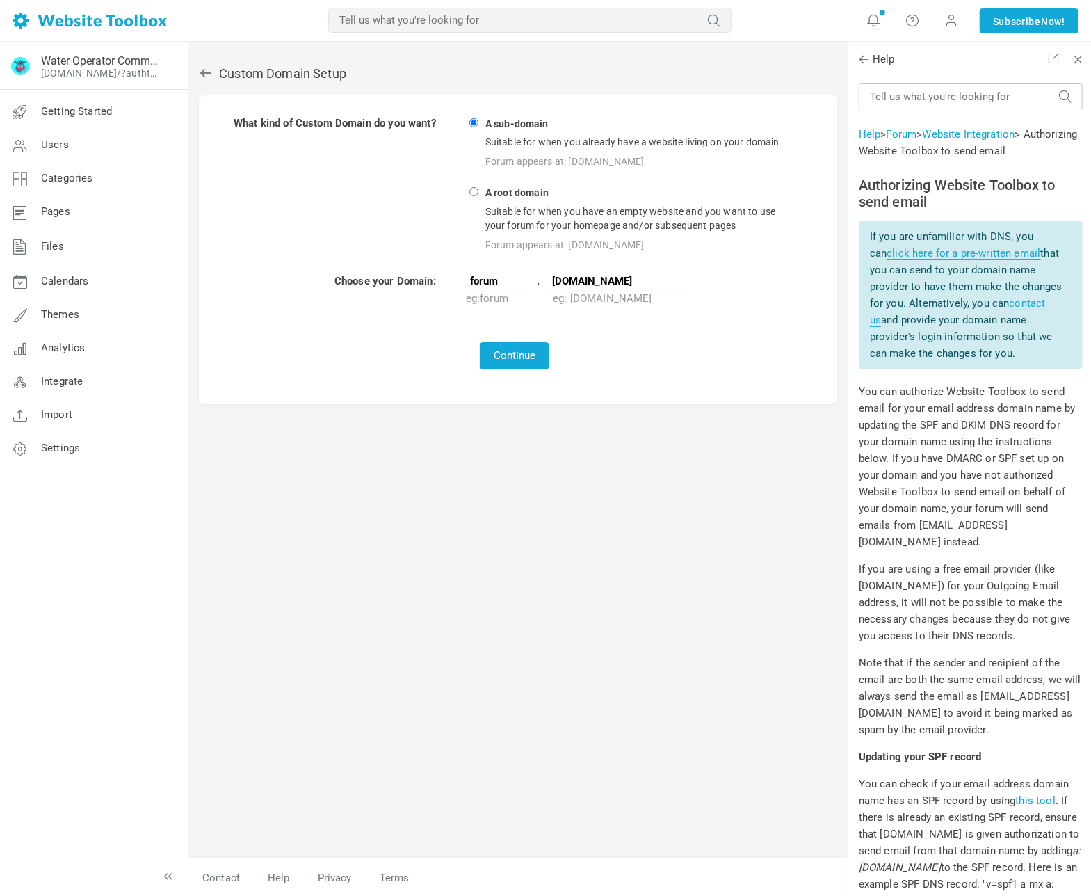
scroll to position [1360, 0]
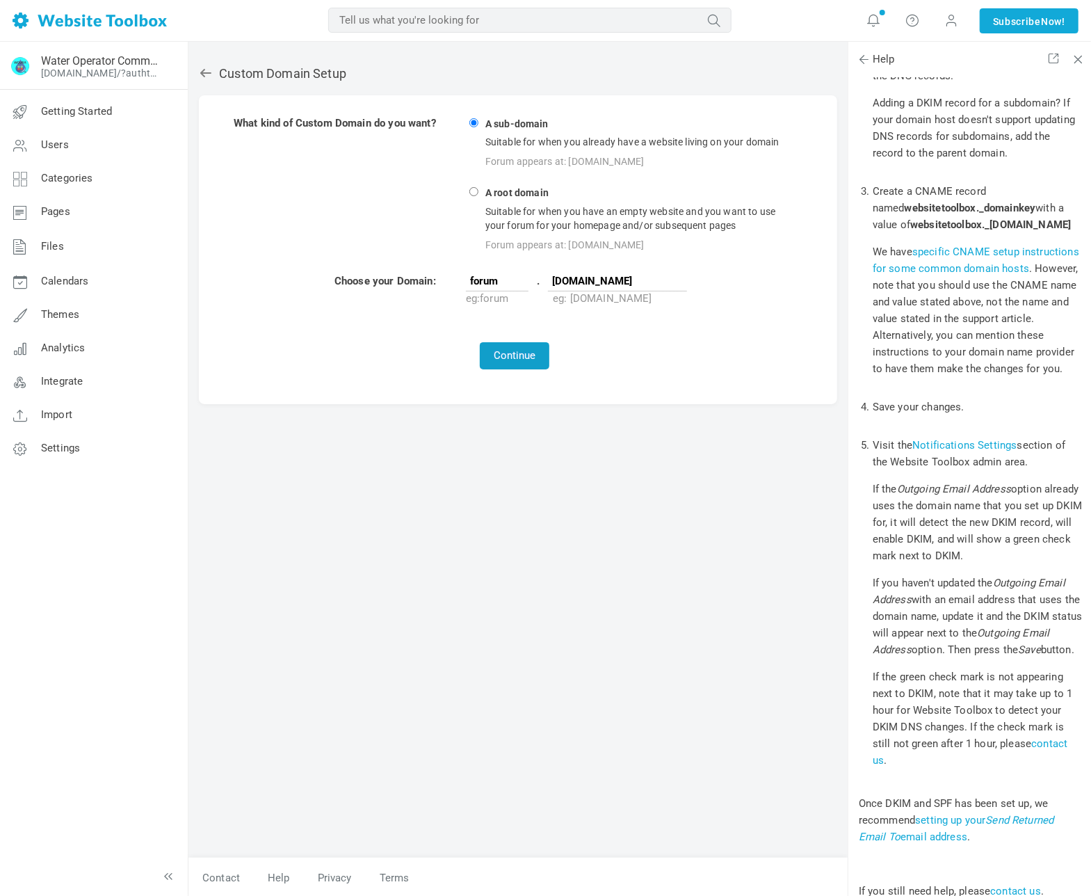
click at [524, 354] on button "Continue" at bounding box center [515, 355] width 70 height 27
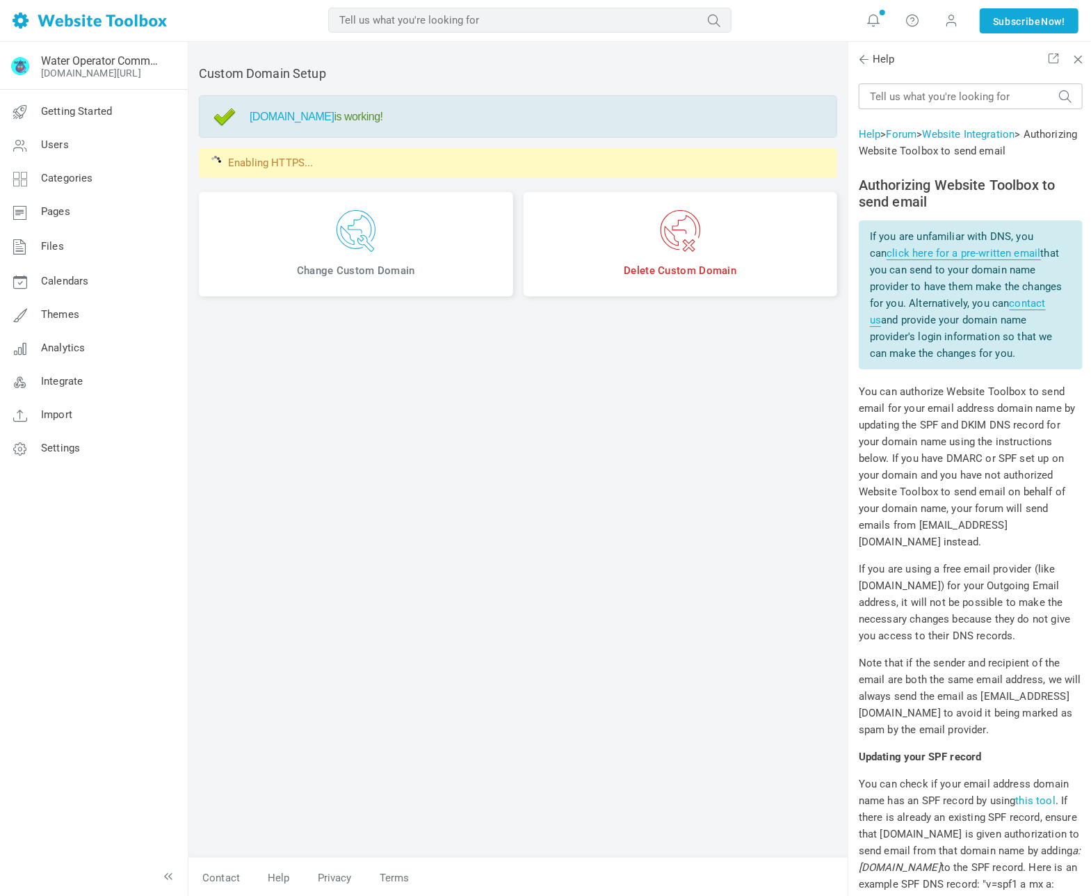
scroll to position [1360, 0]
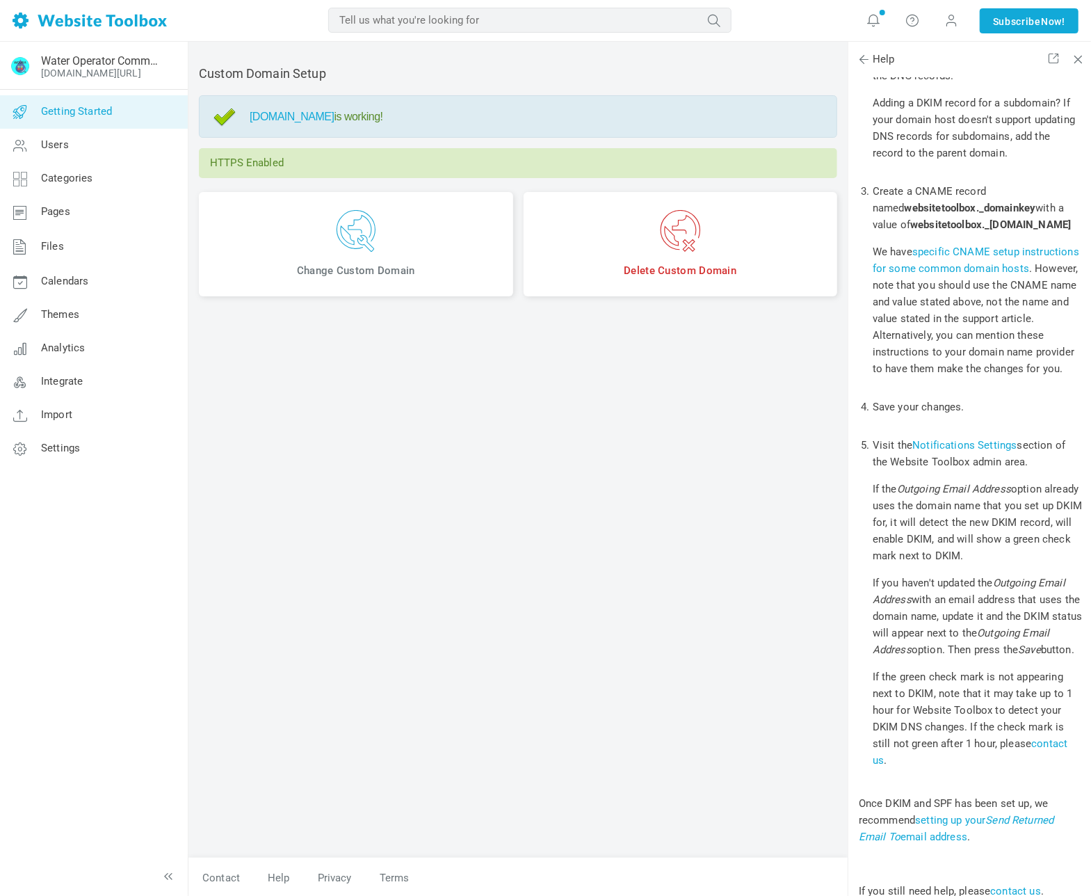
click at [91, 112] on span "Getting Started" at bounding box center [76, 111] width 71 height 13
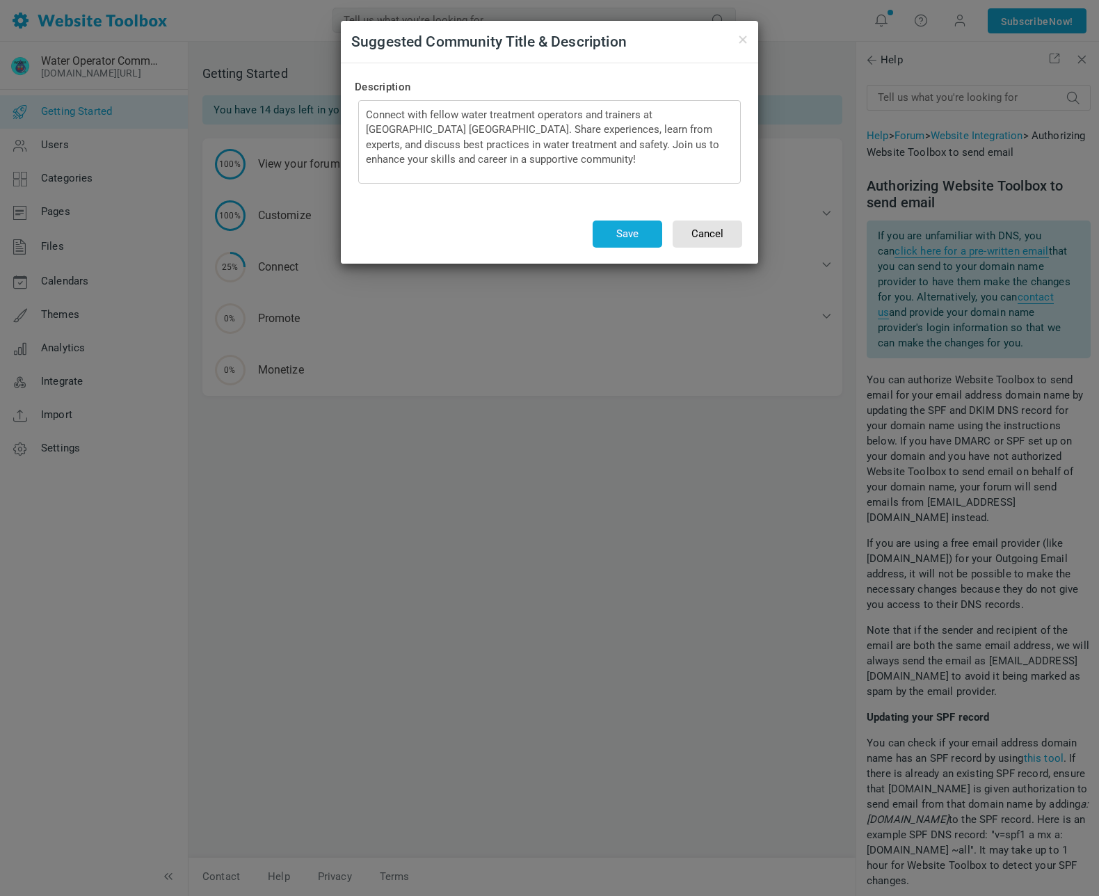
scroll to position [1360, 0]
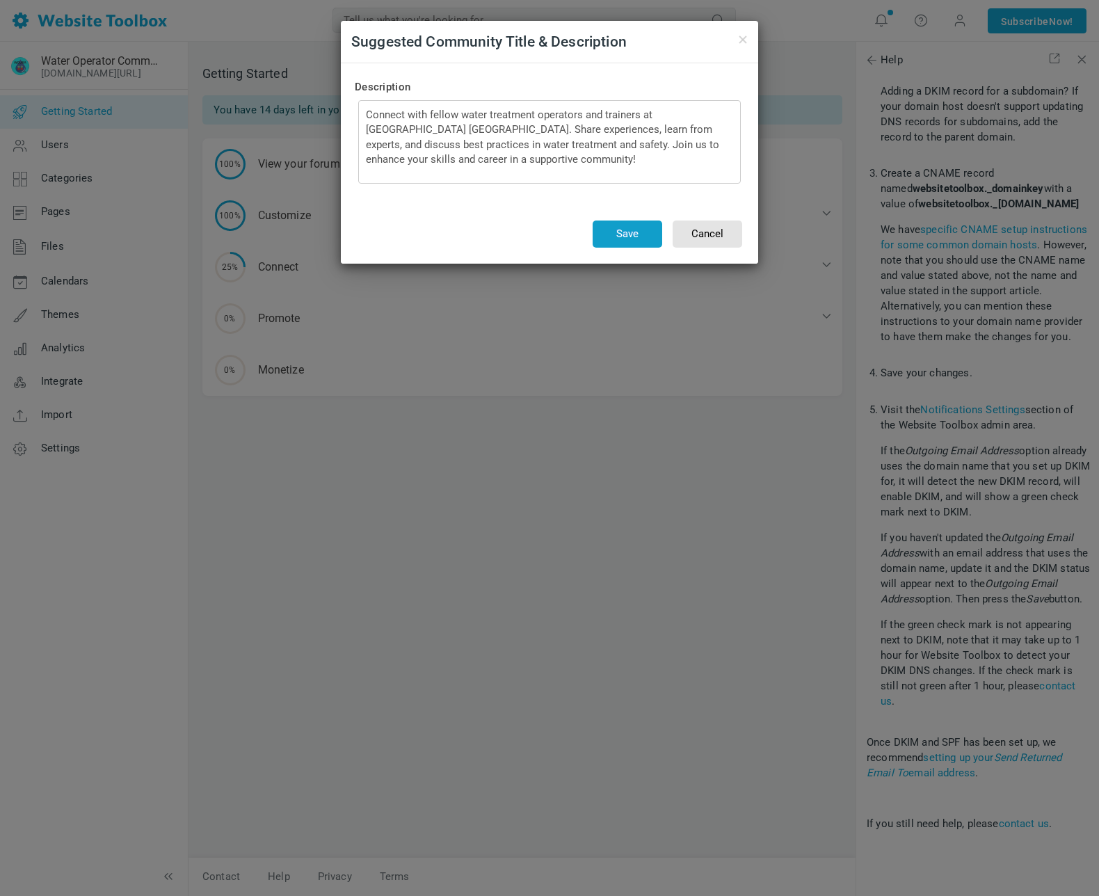
click at [624, 232] on button "Save" at bounding box center [628, 233] width 70 height 27
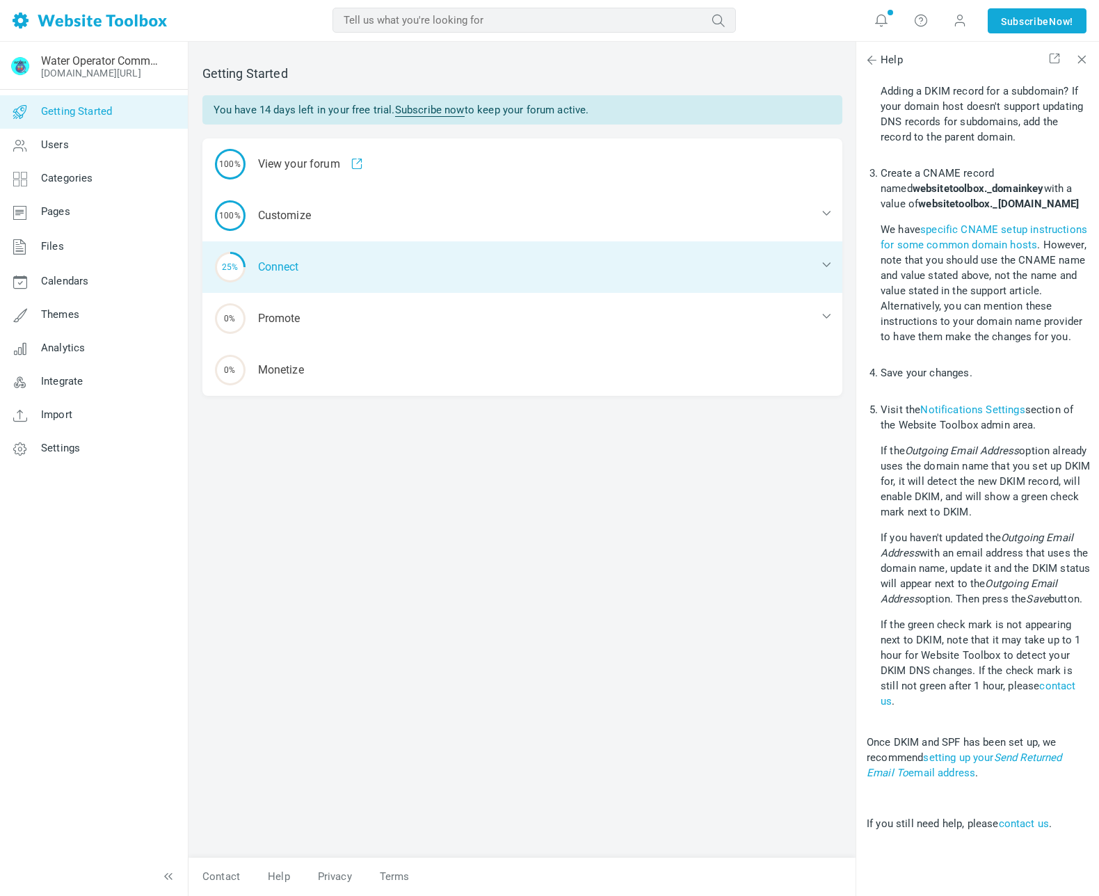
click at [376, 268] on div "25% Connect" at bounding box center [522, 266] width 640 height 51
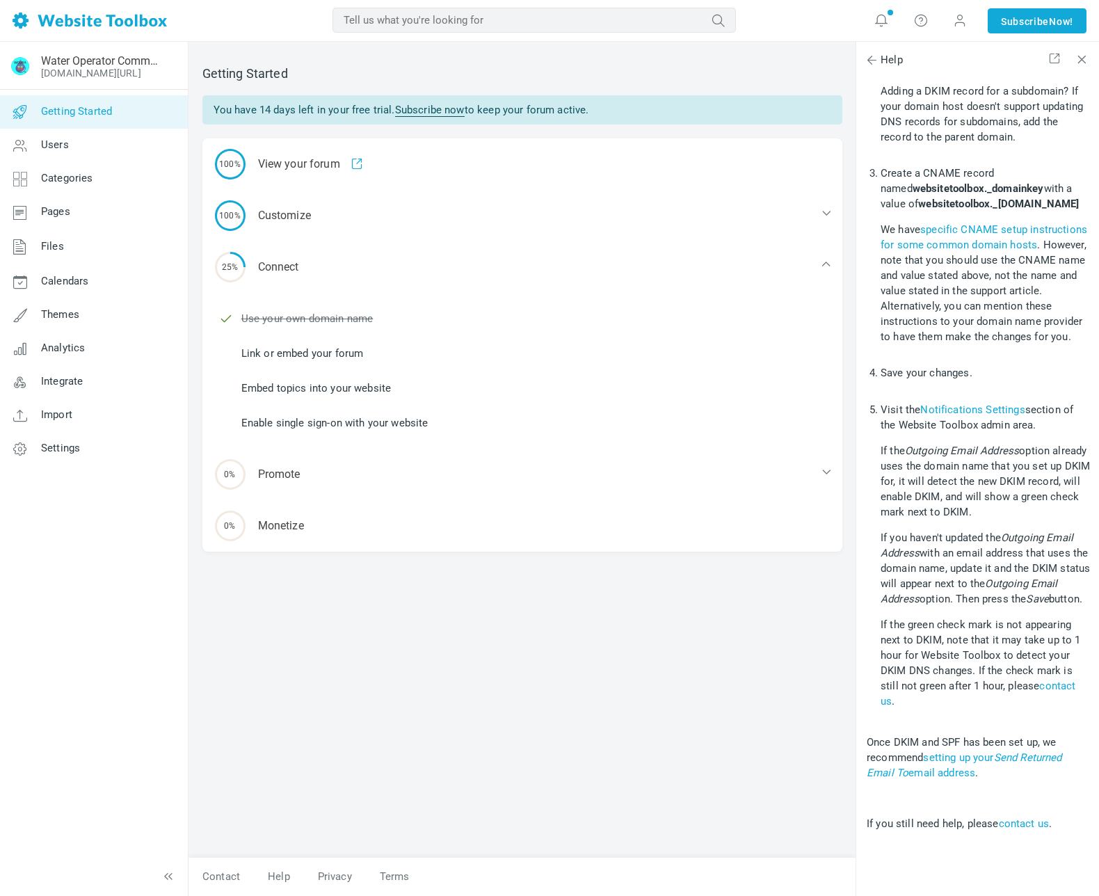
click at [357, 353] on link "Link or embed your forum" at bounding box center [302, 353] width 122 height 15
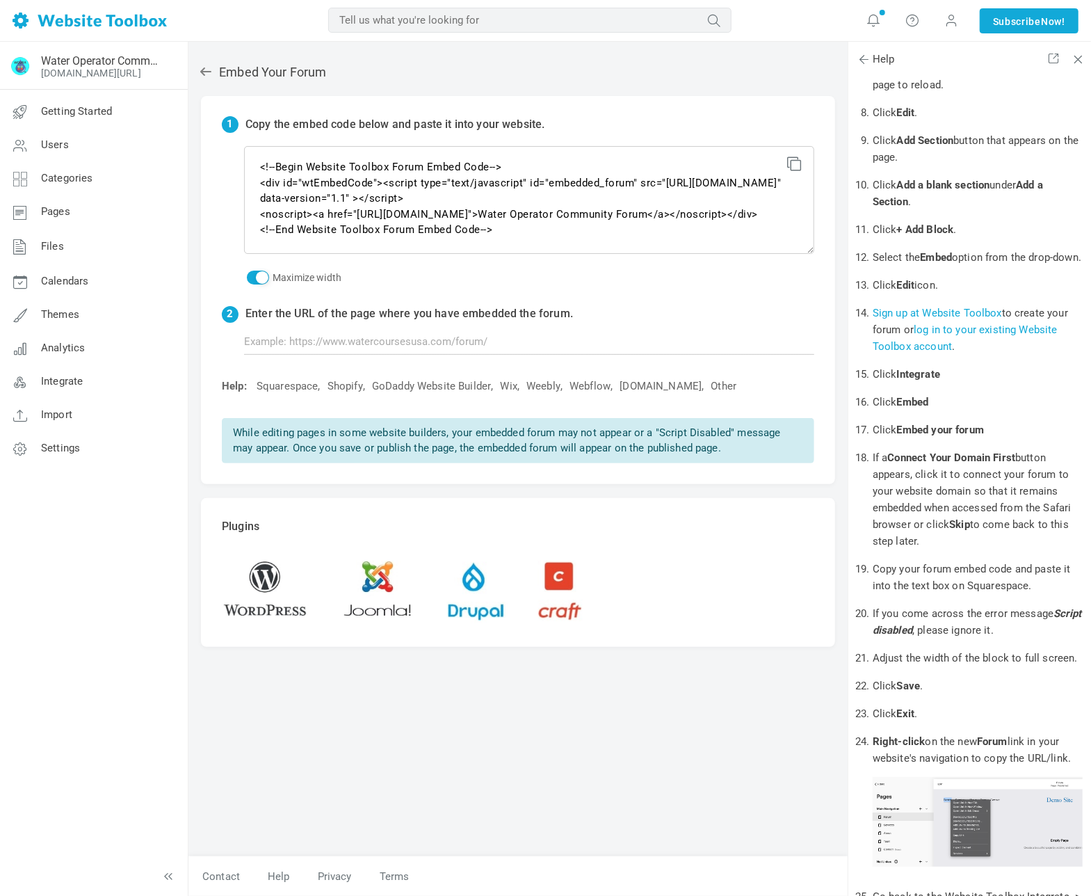
scroll to position [765, 0]
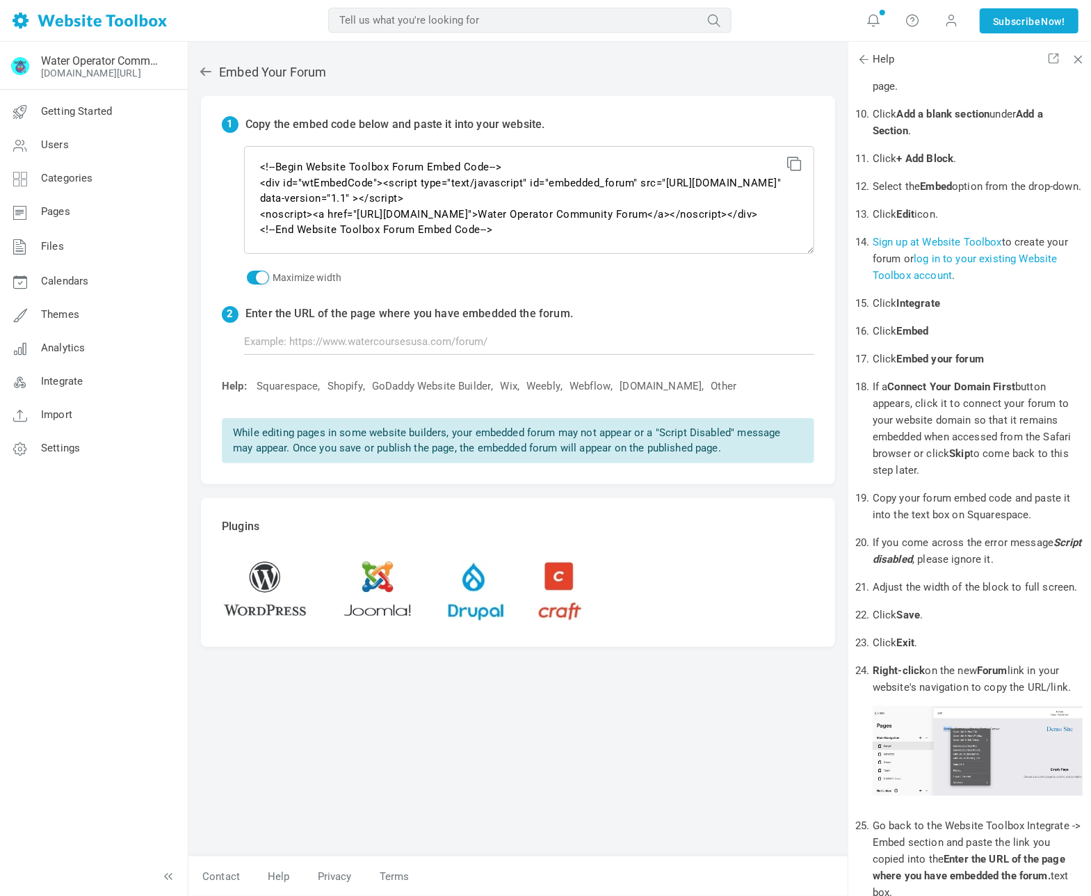
click at [204, 71] on icon at bounding box center [205, 71] width 11 height 8
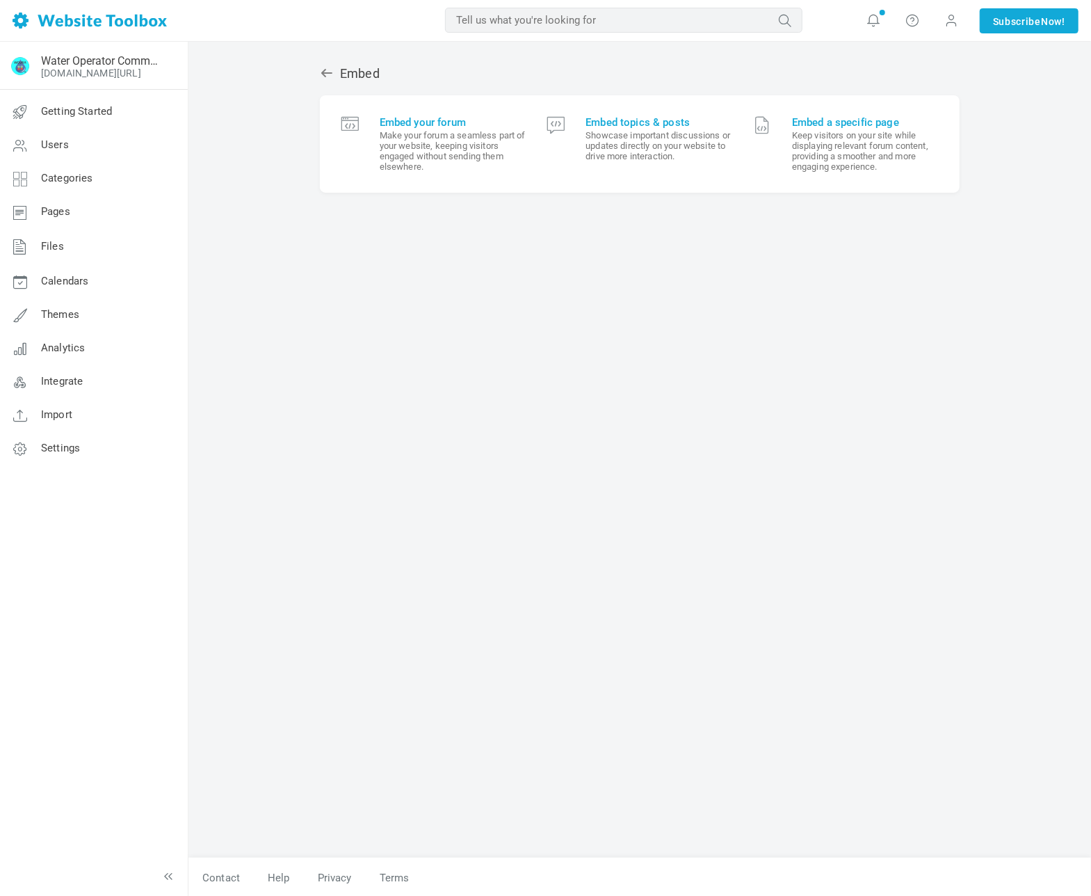
click at [328, 73] on icon at bounding box center [326, 73] width 11 height 8
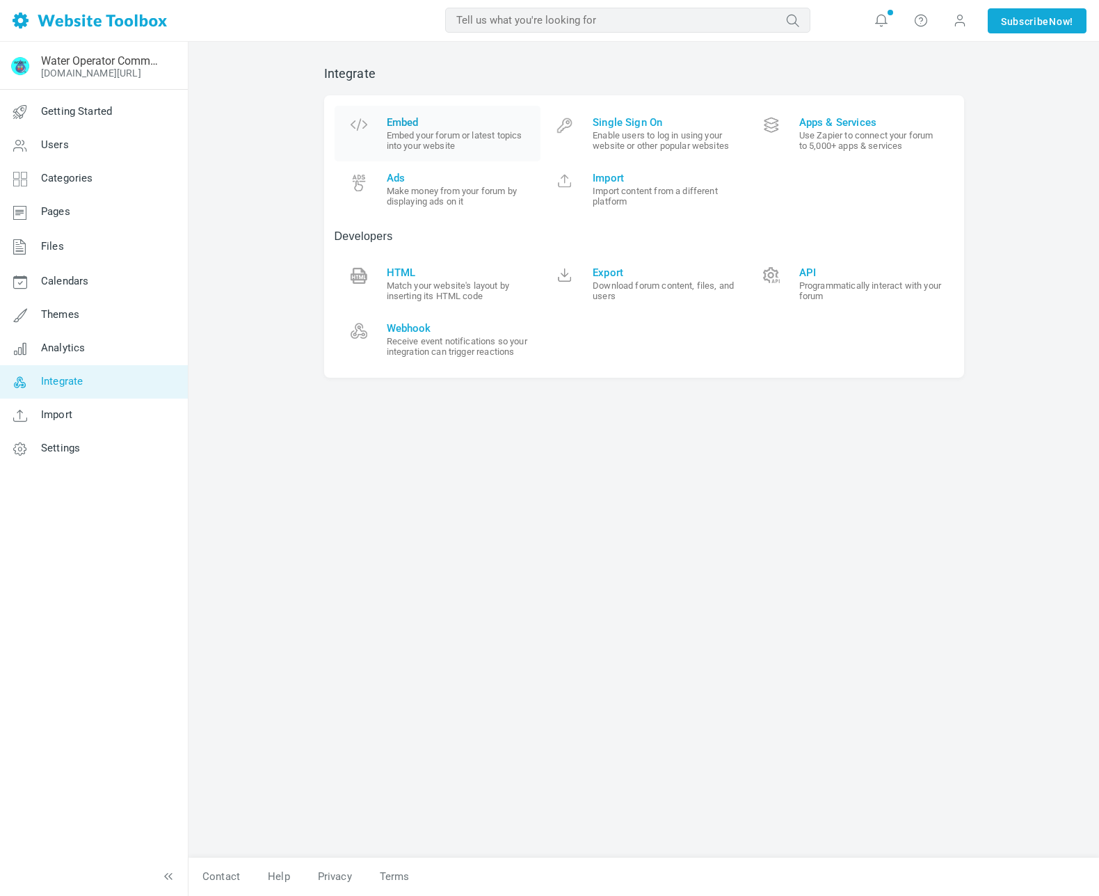
click at [410, 123] on span "Embed" at bounding box center [459, 122] width 144 height 13
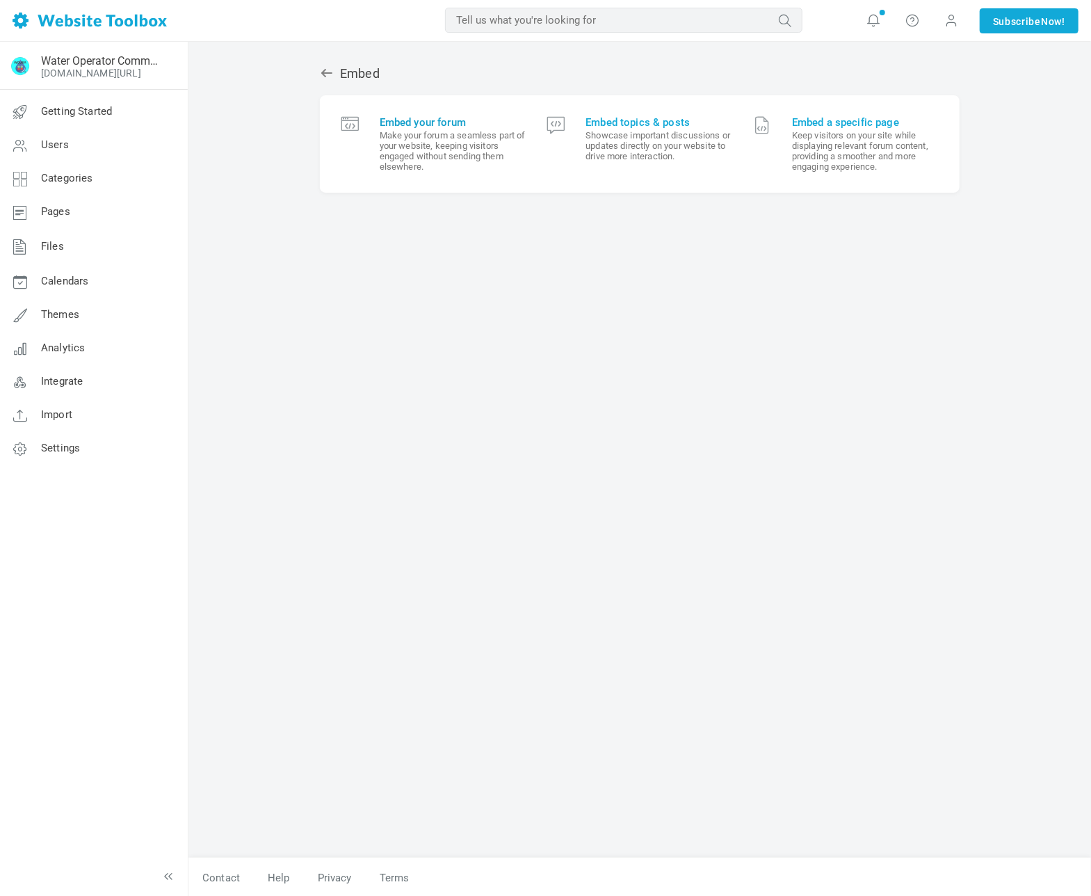
click at [449, 121] on span "Embed your forum" at bounding box center [453, 122] width 147 height 13
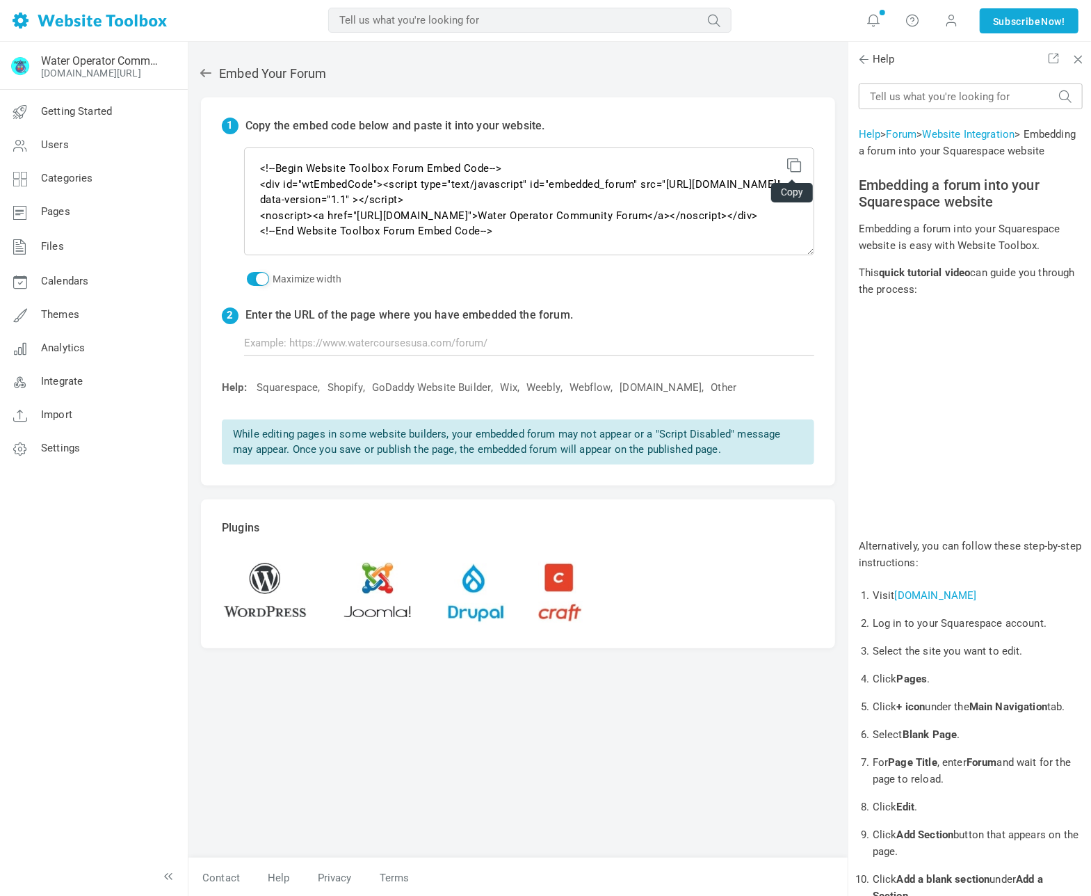
click at [796, 166] on icon at bounding box center [792, 163] width 10 height 10
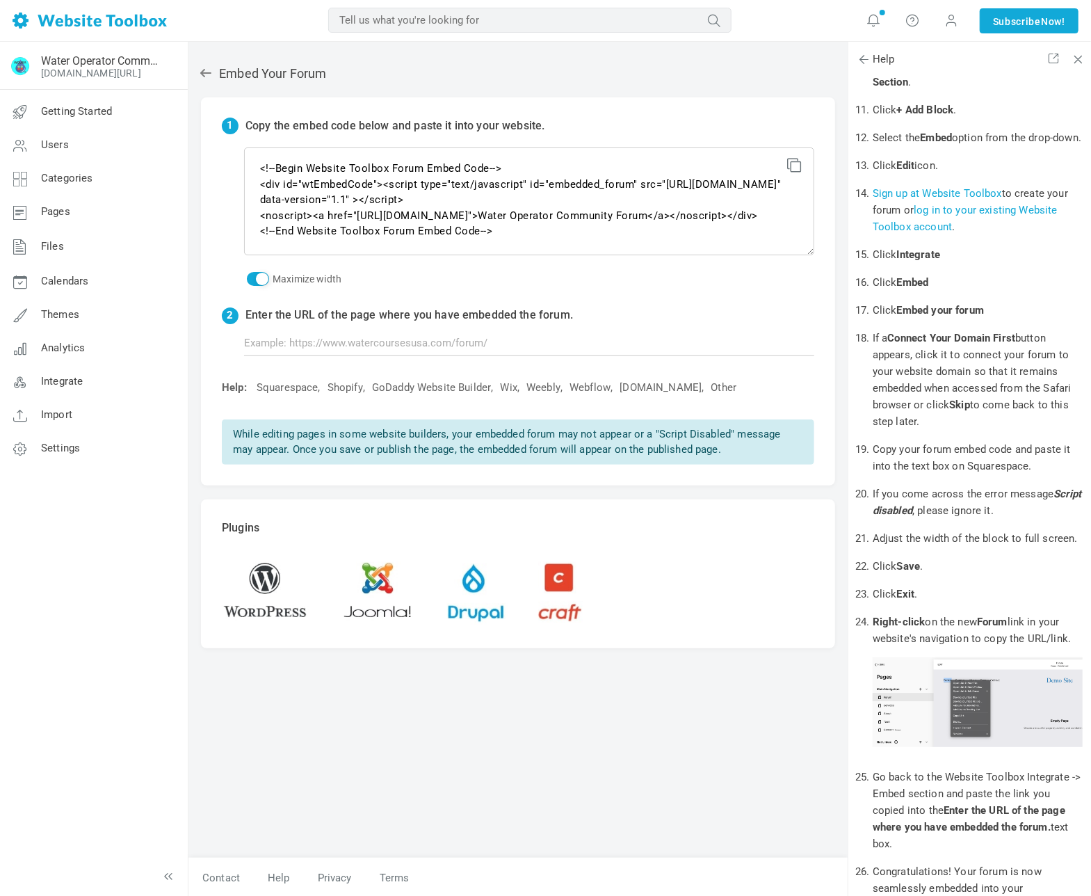
scroll to position [835, 0]
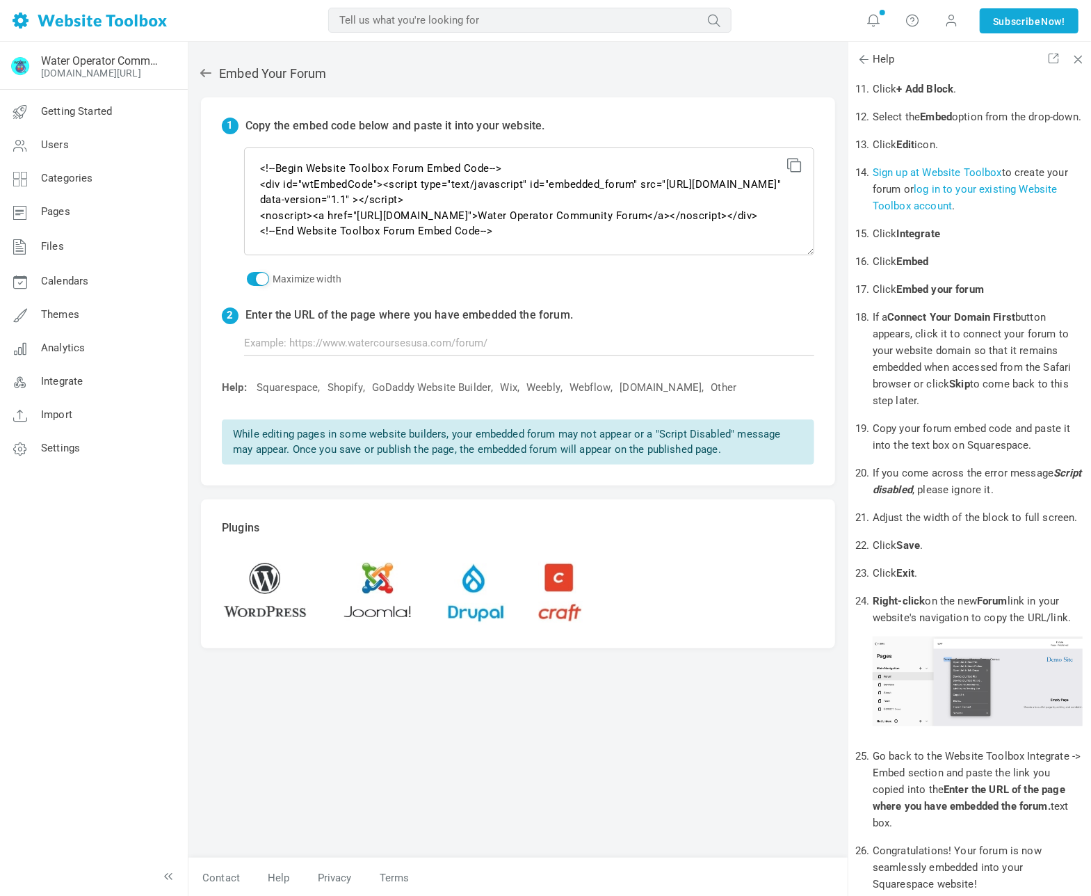
click at [210, 76] on icon at bounding box center [206, 73] width 14 height 14
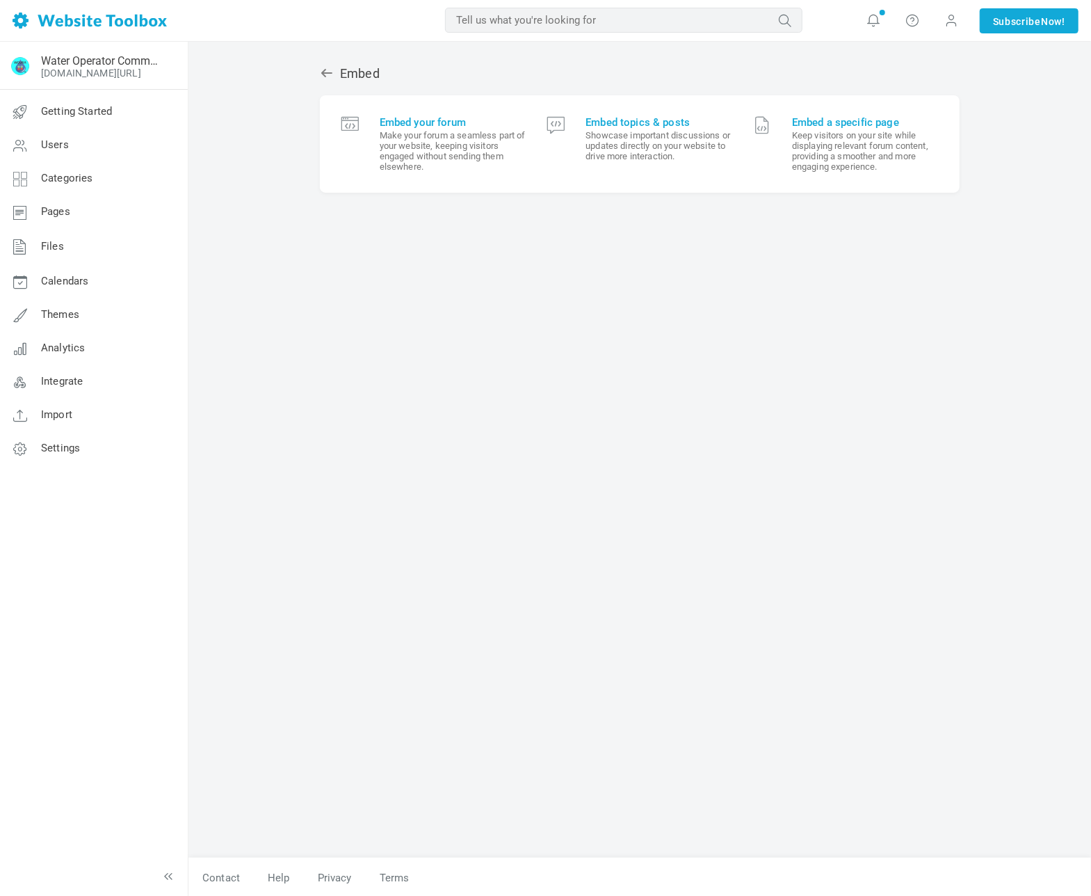
click at [323, 74] on icon at bounding box center [327, 73] width 14 height 14
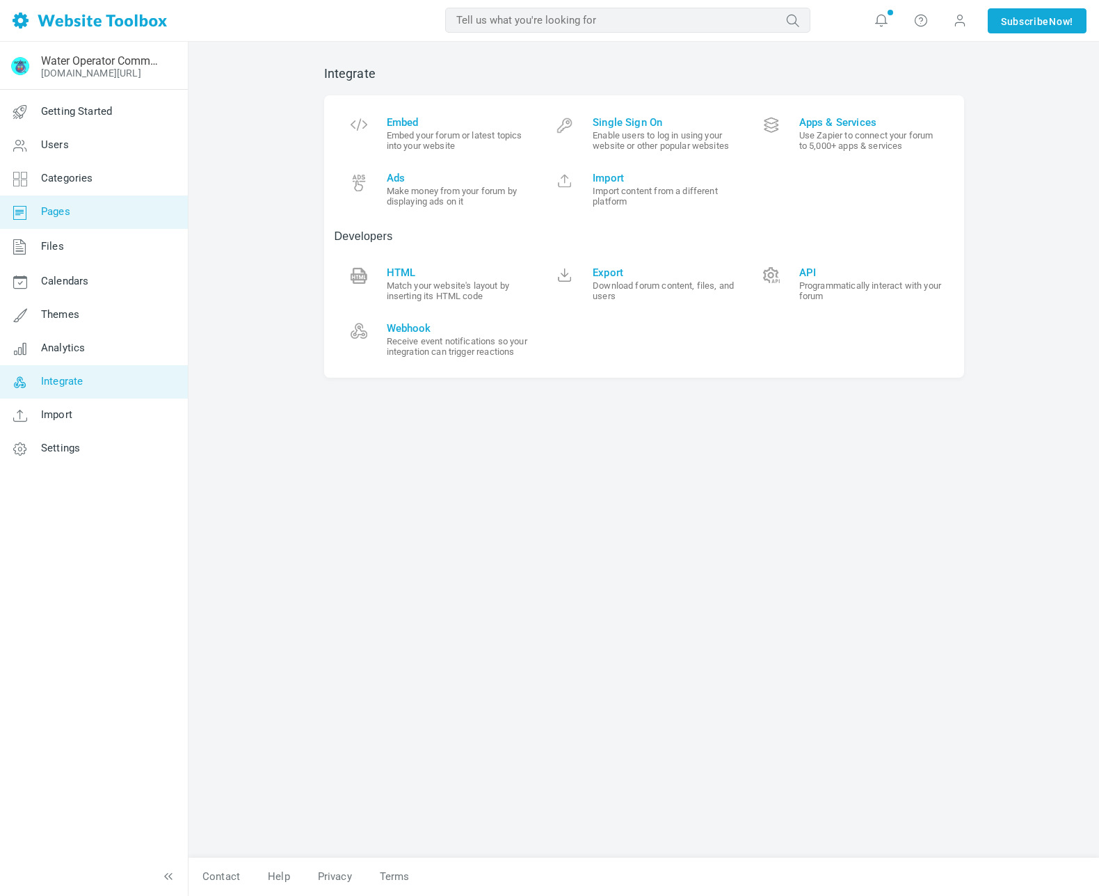
click at [97, 213] on link "Pages" at bounding box center [93, 211] width 188 height 33
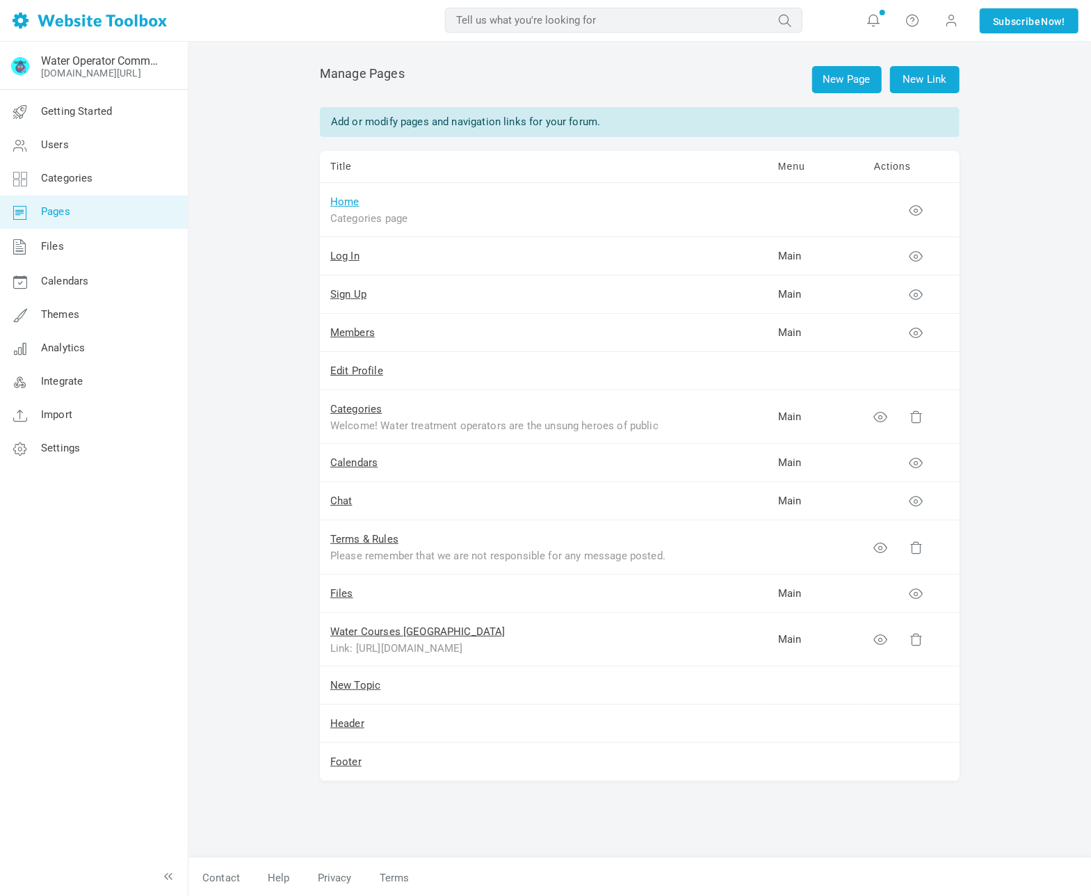
click at [354, 203] on link "Home" at bounding box center [344, 201] width 29 height 13
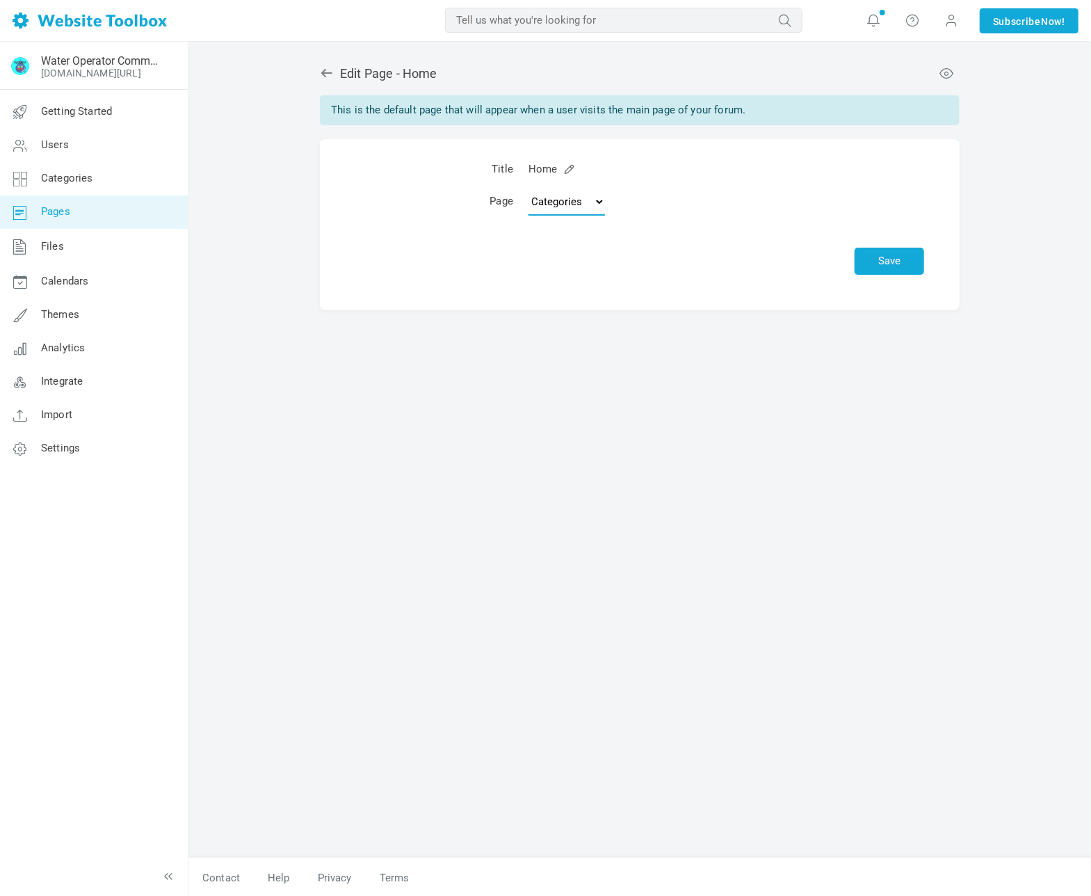
click at [604, 200] on select "Topics Categories Custom Page" at bounding box center [567, 202] width 76 height 28
click at [328, 75] on icon at bounding box center [327, 73] width 14 height 14
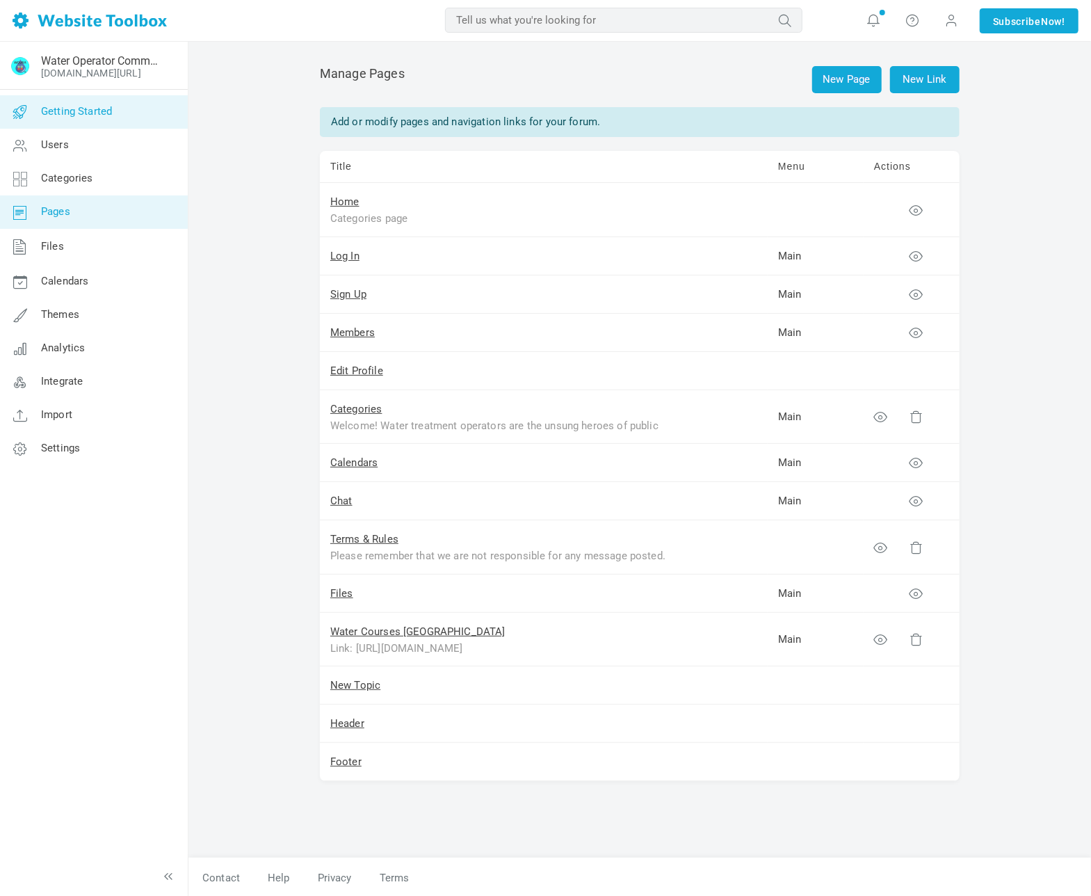
click at [122, 111] on link "Getting Started" at bounding box center [93, 111] width 188 height 33
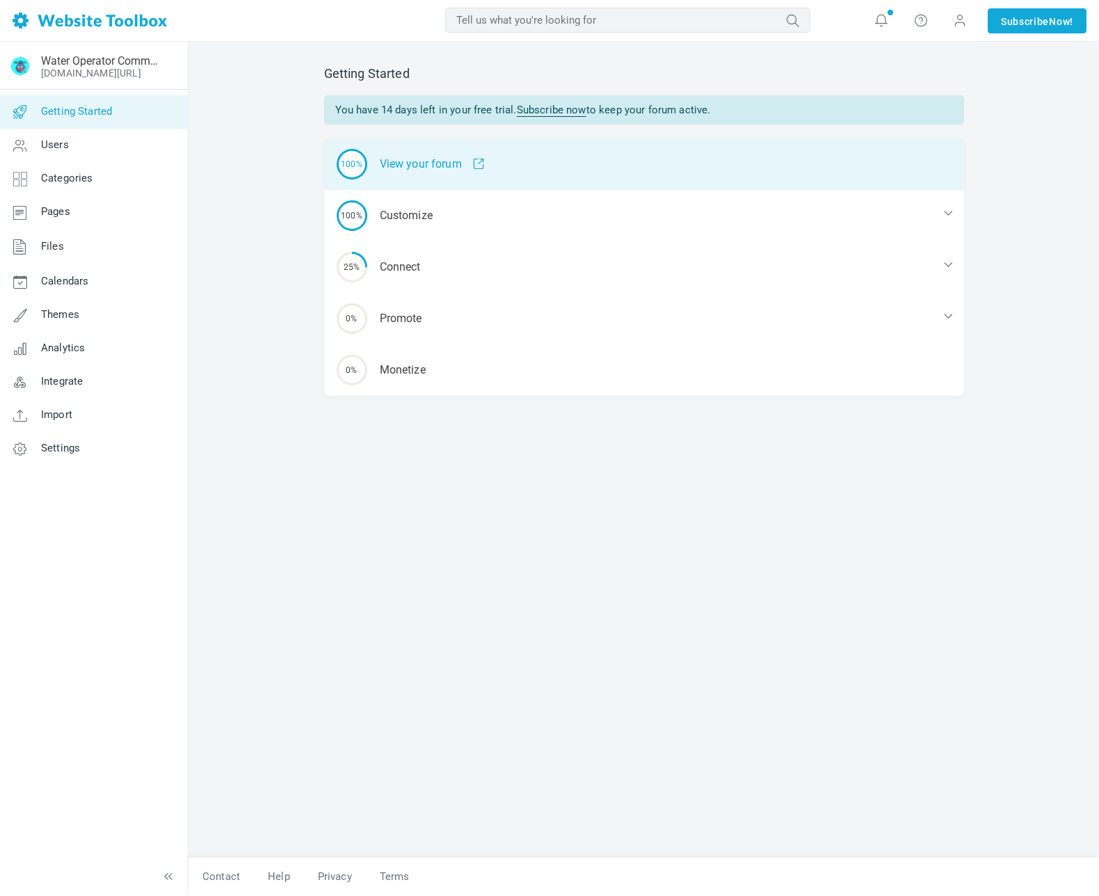
click at [419, 168] on div "100% View your forum" at bounding box center [644, 163] width 640 height 51
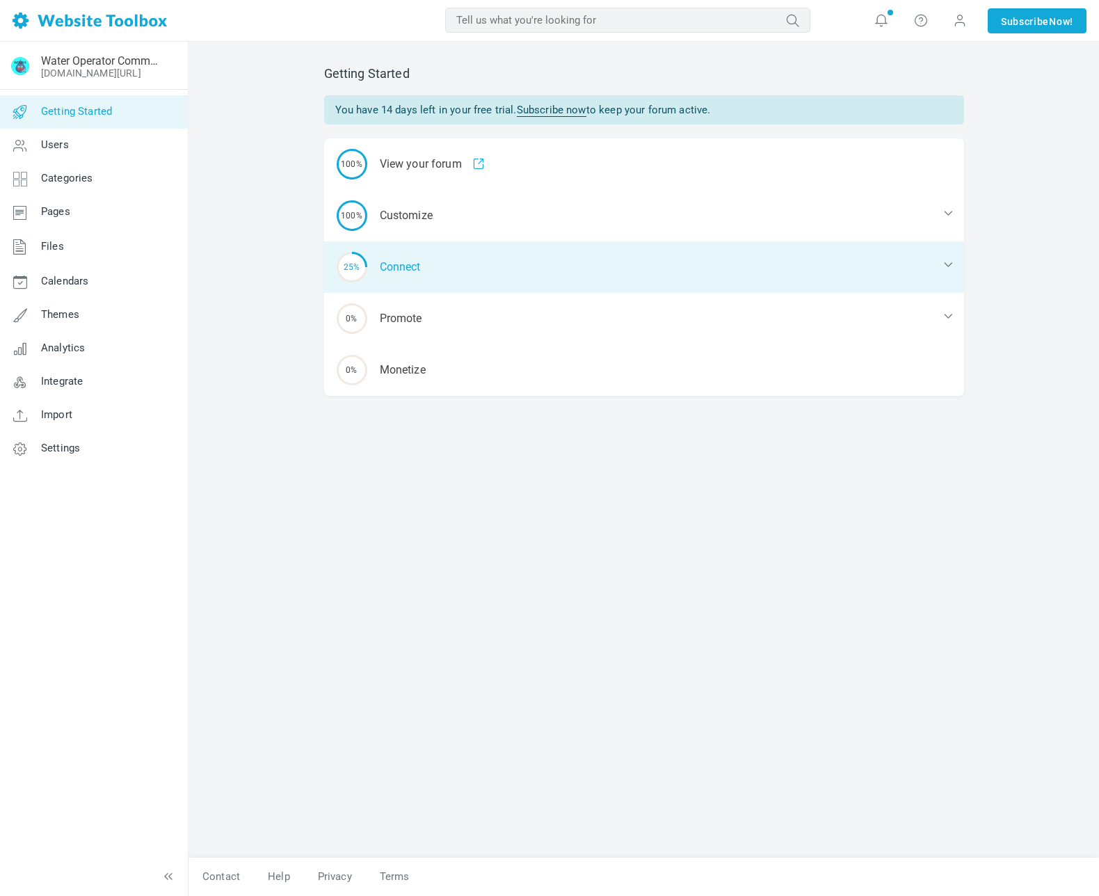
click at [438, 266] on div "25% Connect" at bounding box center [644, 266] width 640 height 51
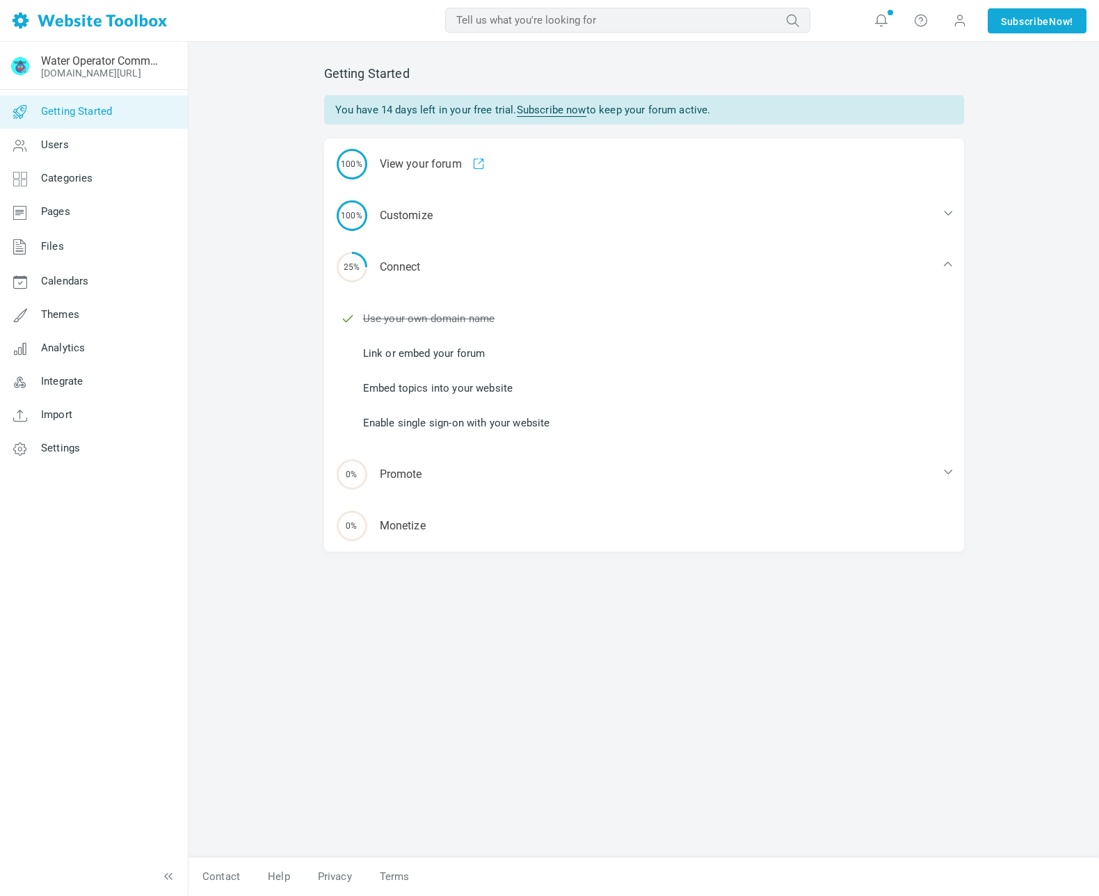
click at [478, 353] on link "Link or embed your forum" at bounding box center [424, 353] width 122 height 15
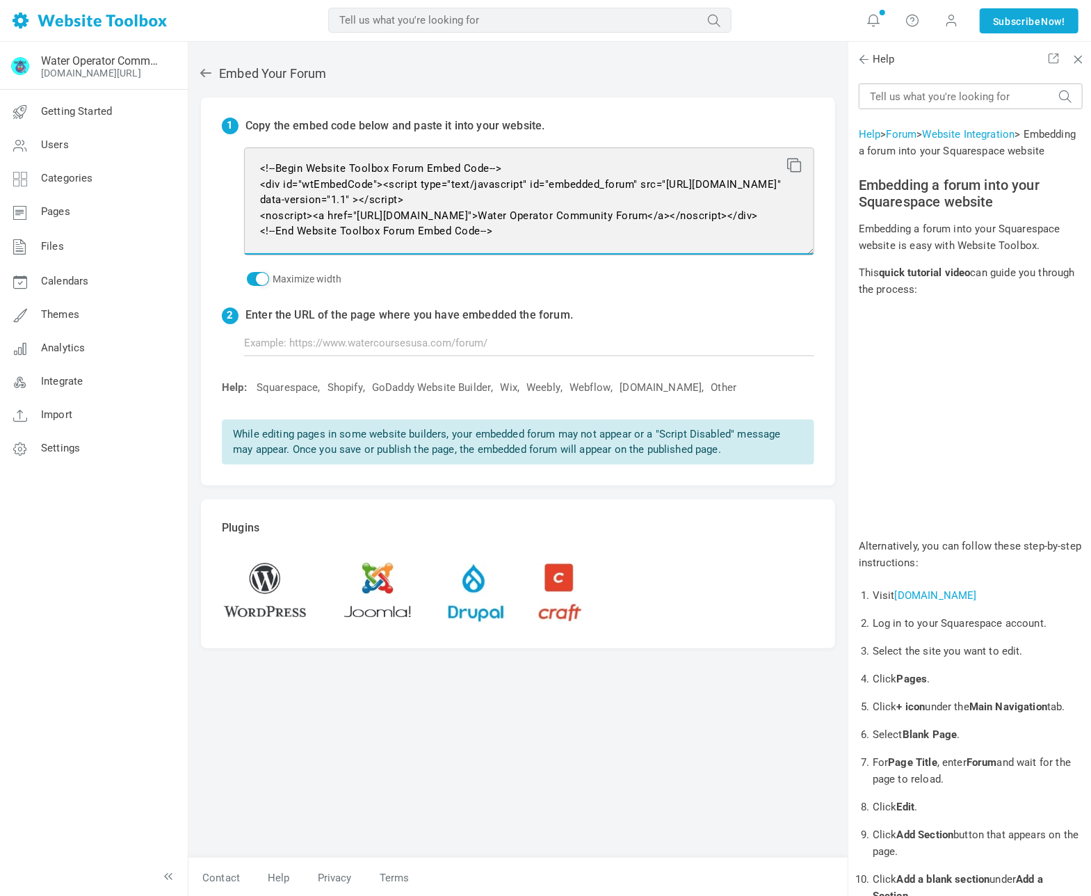
click at [257, 164] on textarea "<!--Begin Website Toolbox Forum Embed Code--> <div id="wtEmbedCode"><script typ…" at bounding box center [529, 201] width 570 height 108
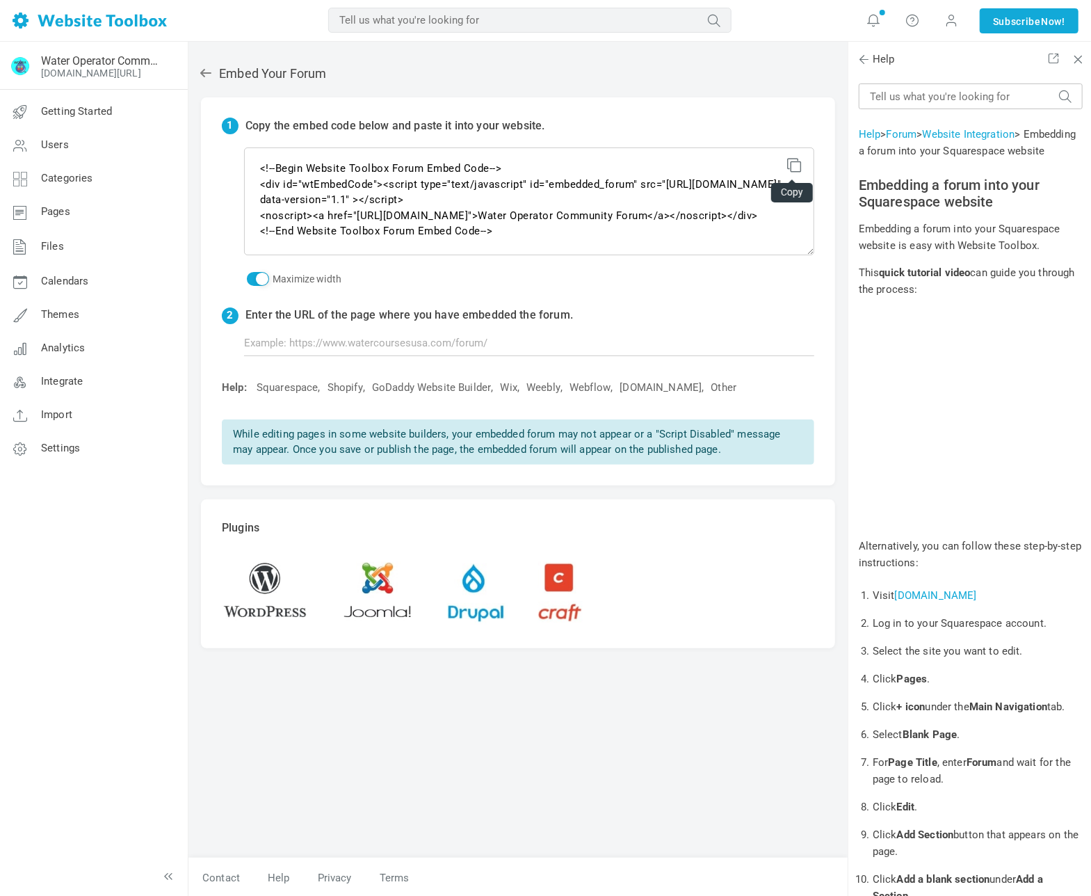
click at [796, 164] on icon at bounding box center [792, 163] width 10 height 10
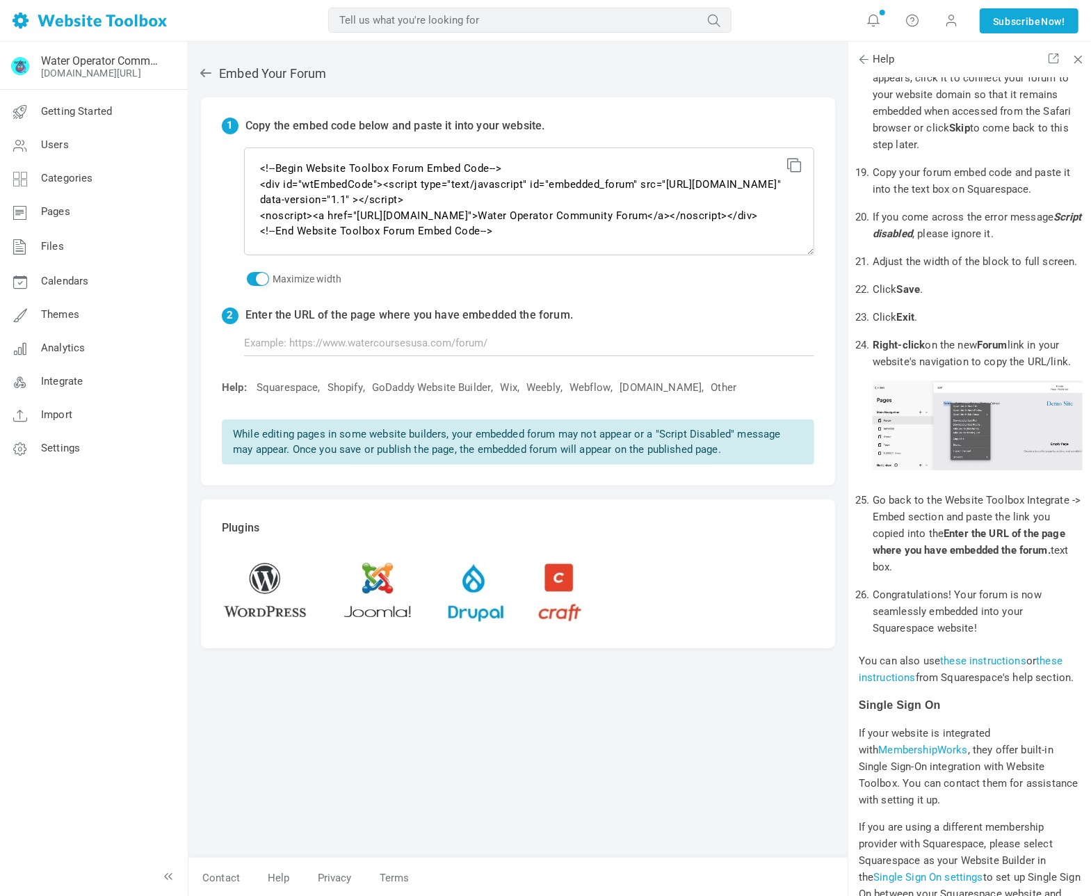
scroll to position [1113, 0]
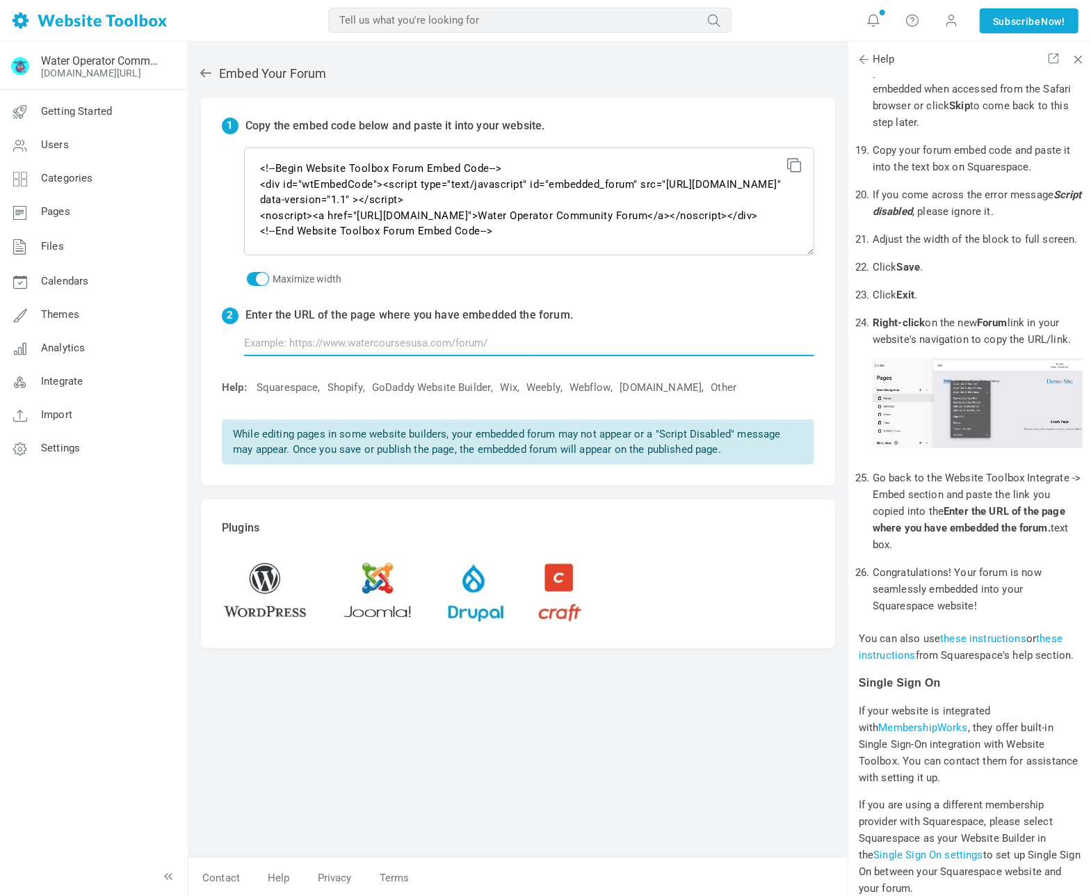
click at [484, 343] on input "text" at bounding box center [529, 343] width 570 height 26
paste input "https://lobster-bulldog-ga74.squarespace.com/forum"
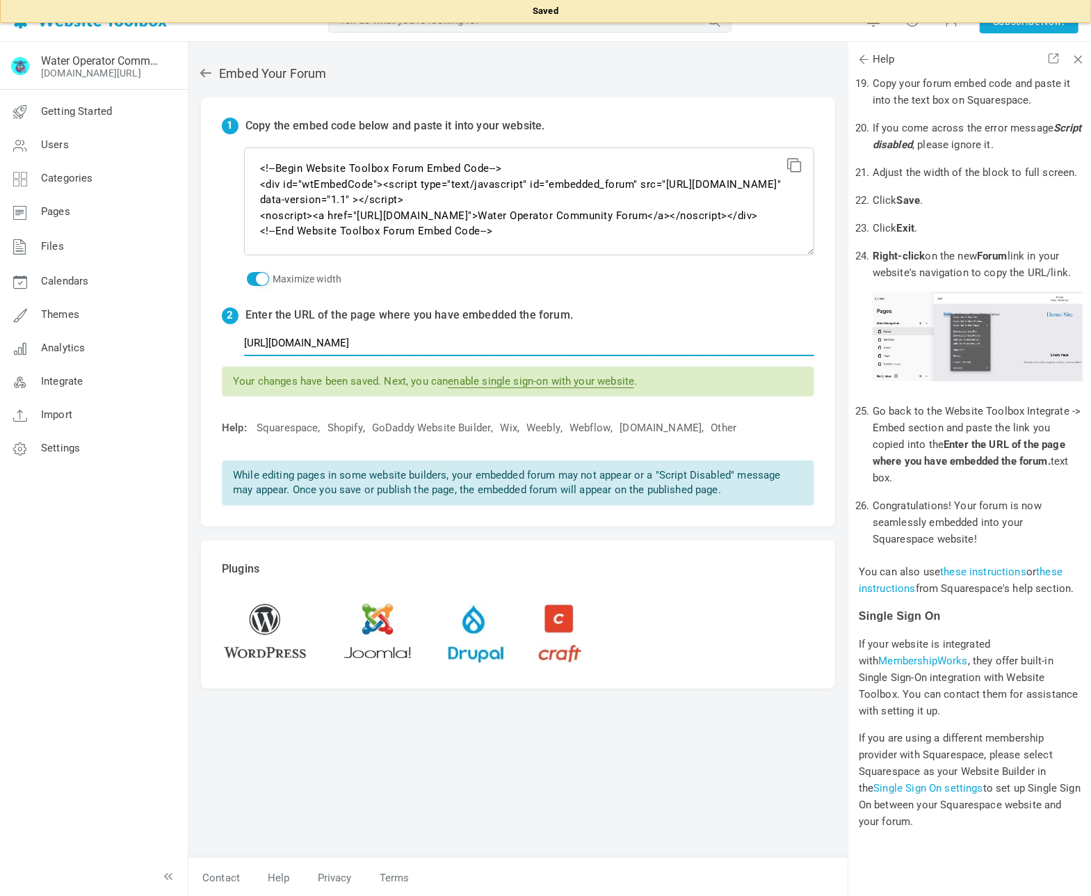
scroll to position [1252, 0]
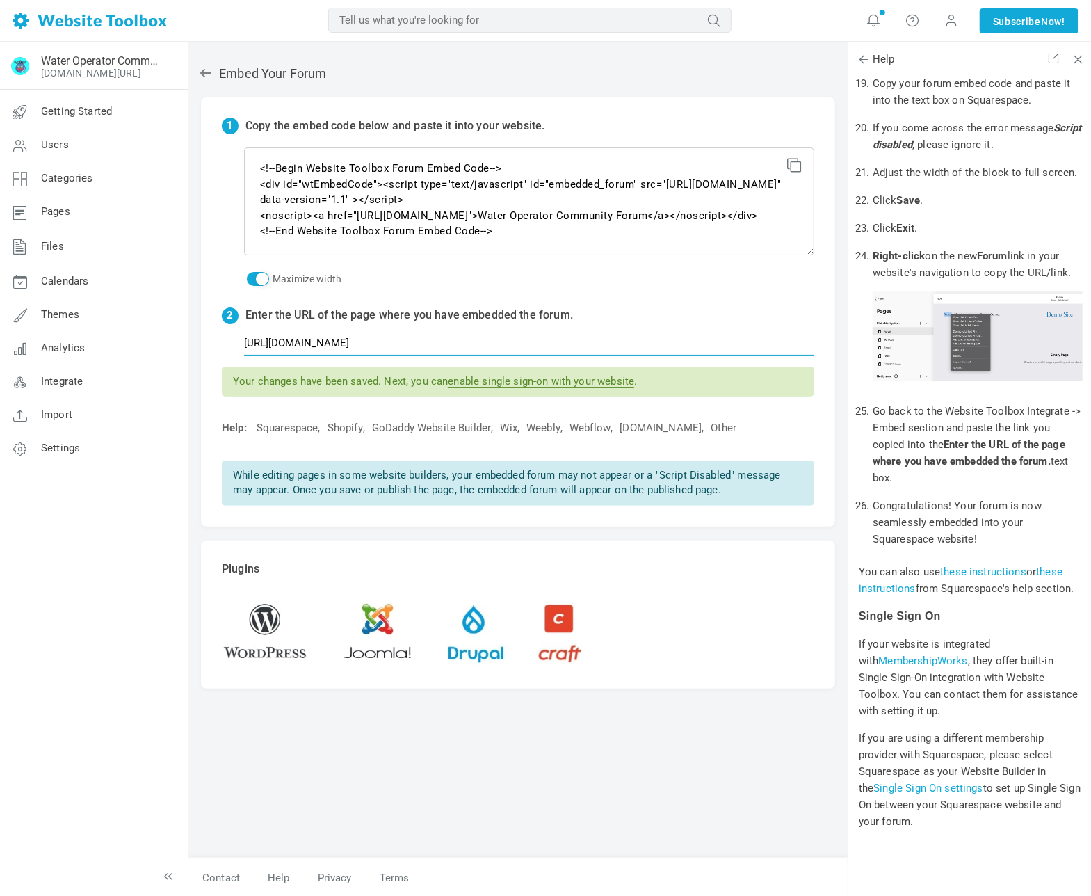
type input "https://watercoursesusa.com/forum"
click at [709, 569] on p "Plugins" at bounding box center [518, 569] width 593 height 16
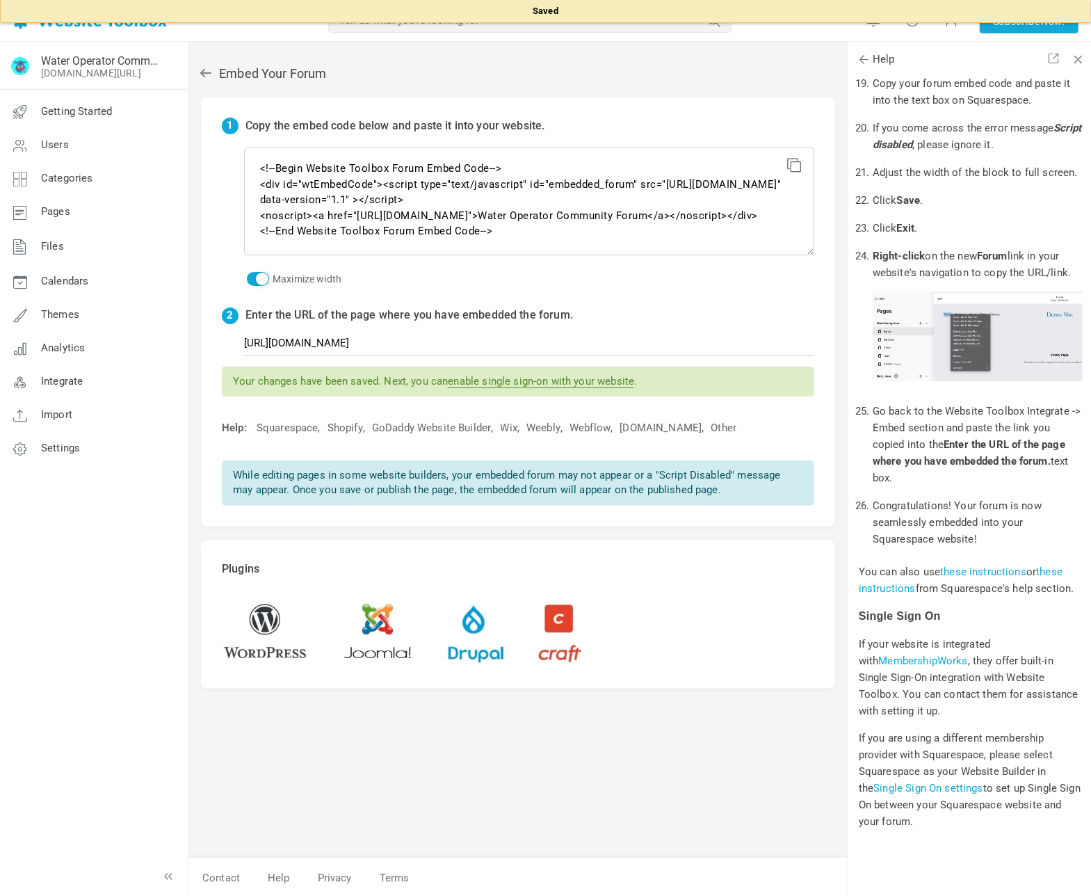
click at [207, 74] on icon at bounding box center [206, 73] width 14 height 14
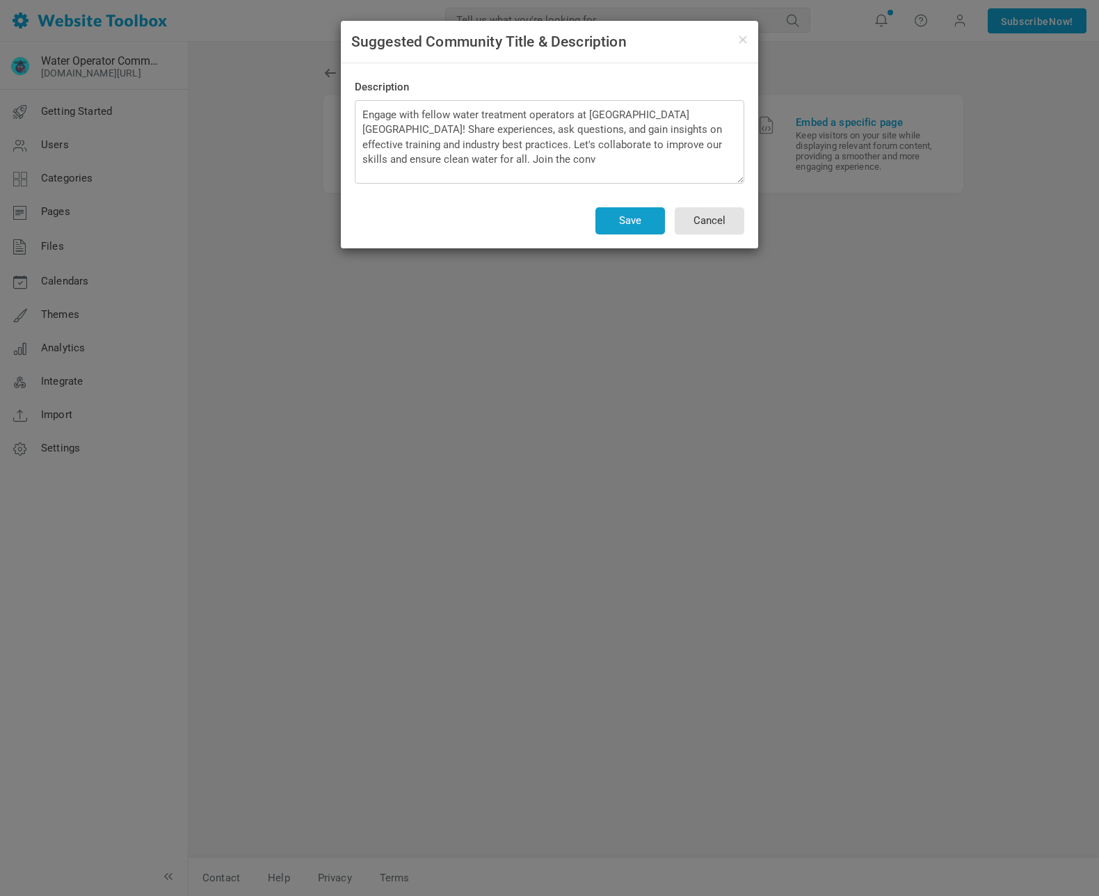
click at [631, 220] on button "Save" at bounding box center [630, 220] width 70 height 27
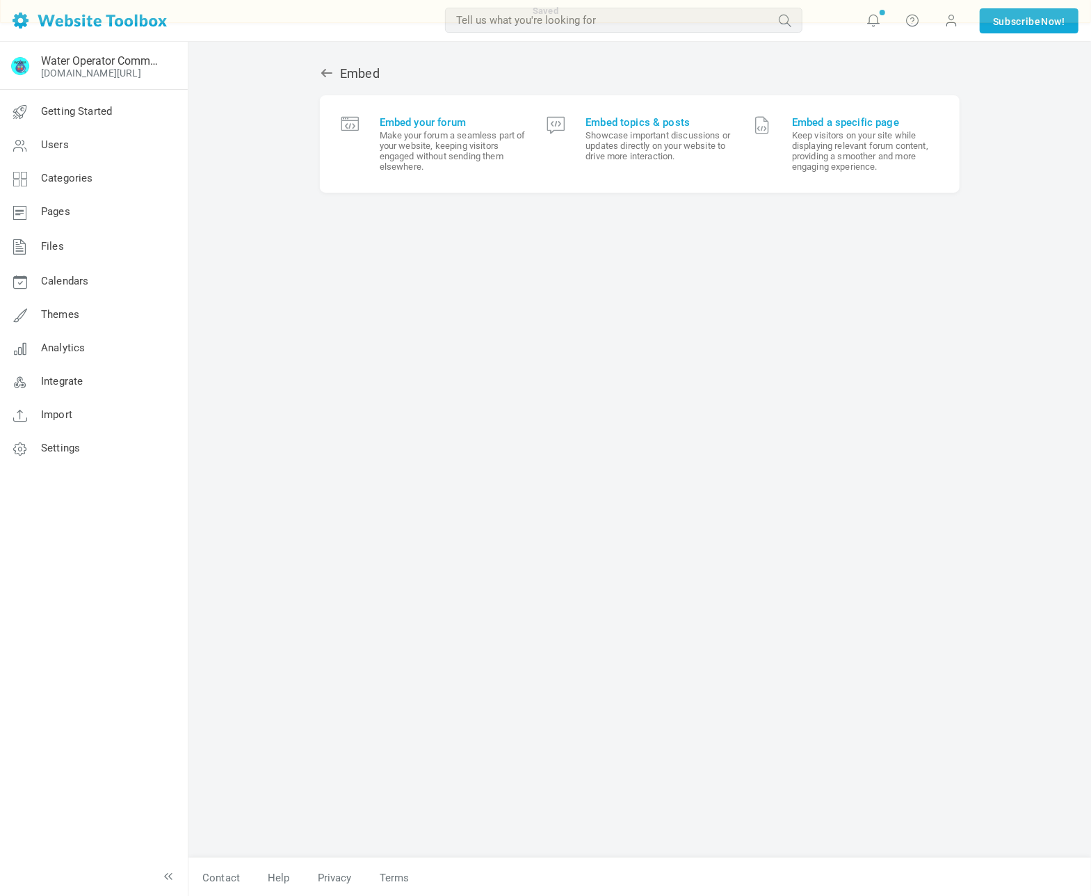
click at [323, 72] on icon at bounding box center [326, 73] width 11 height 8
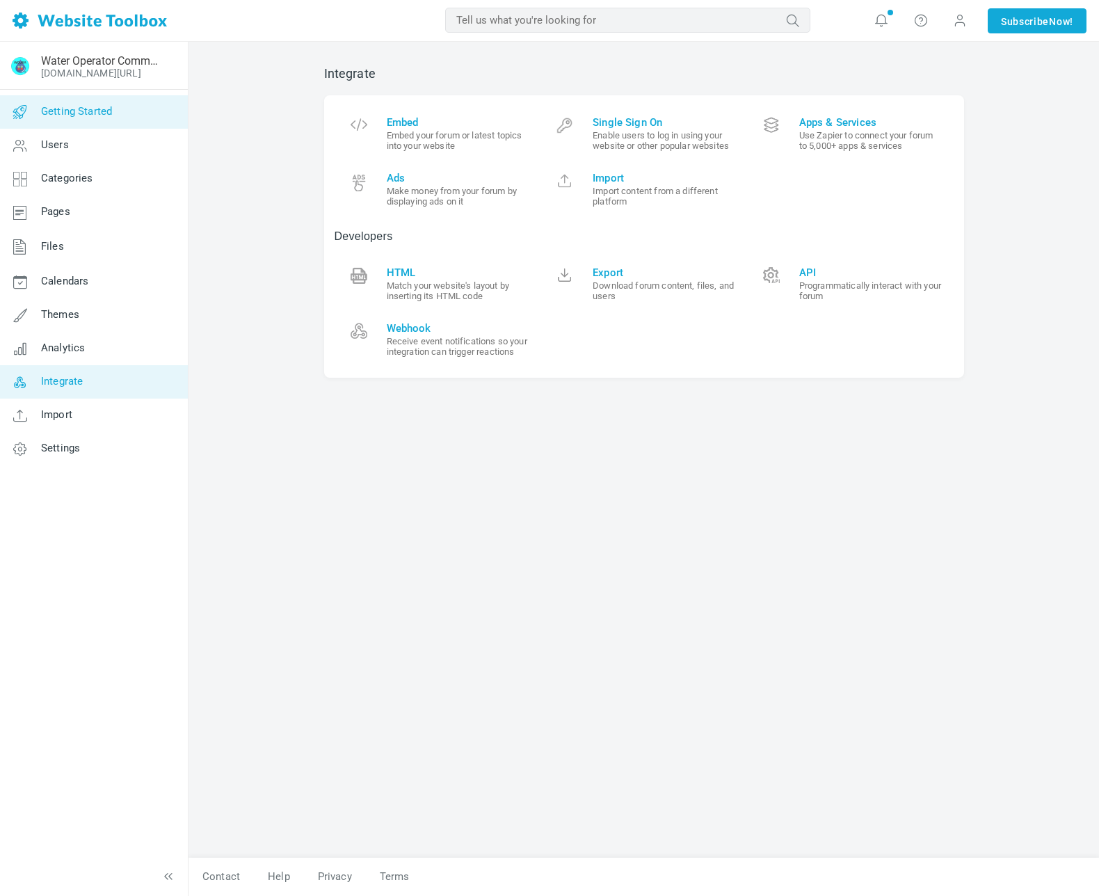
click at [86, 111] on span "Getting Started" at bounding box center [76, 111] width 71 height 13
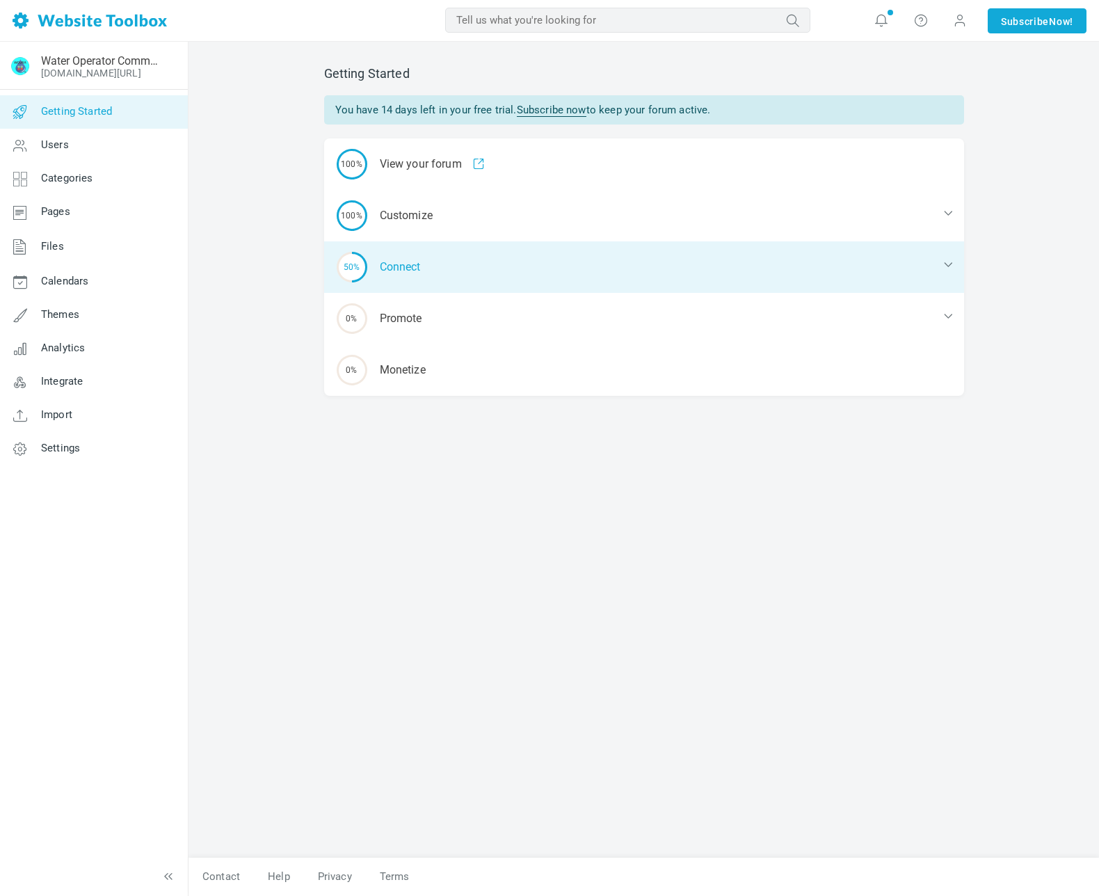
click at [408, 273] on div "50% Connect" at bounding box center [644, 266] width 640 height 51
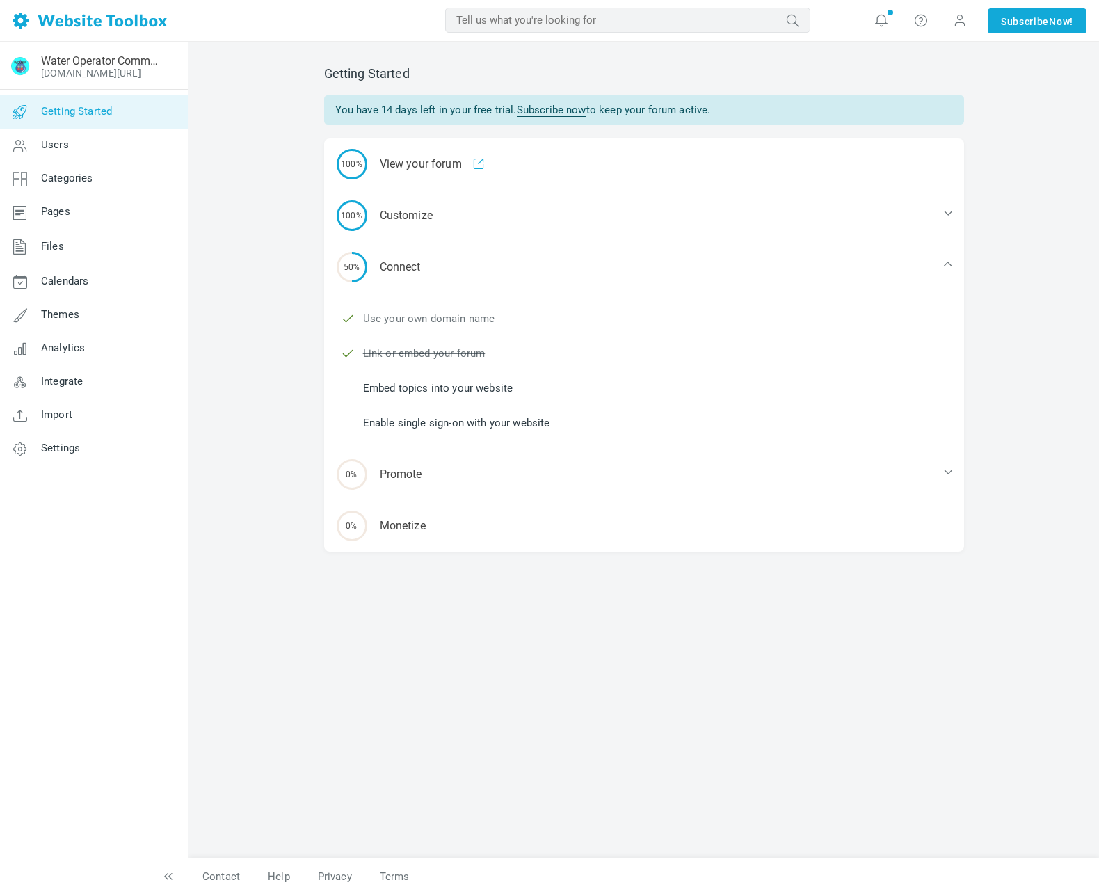
click at [500, 389] on link "Embed topics into your website" at bounding box center [438, 387] width 150 height 15
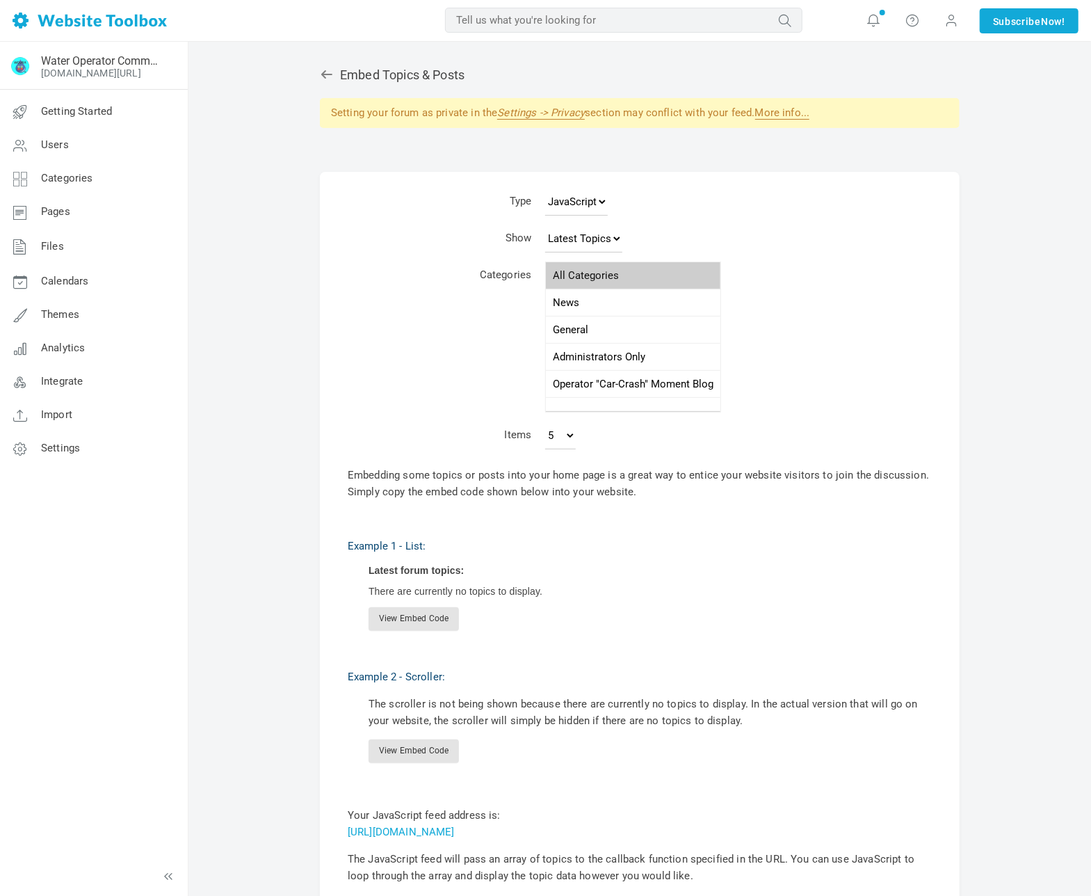
click at [793, 108] on link "More info..." at bounding box center [782, 112] width 55 height 13
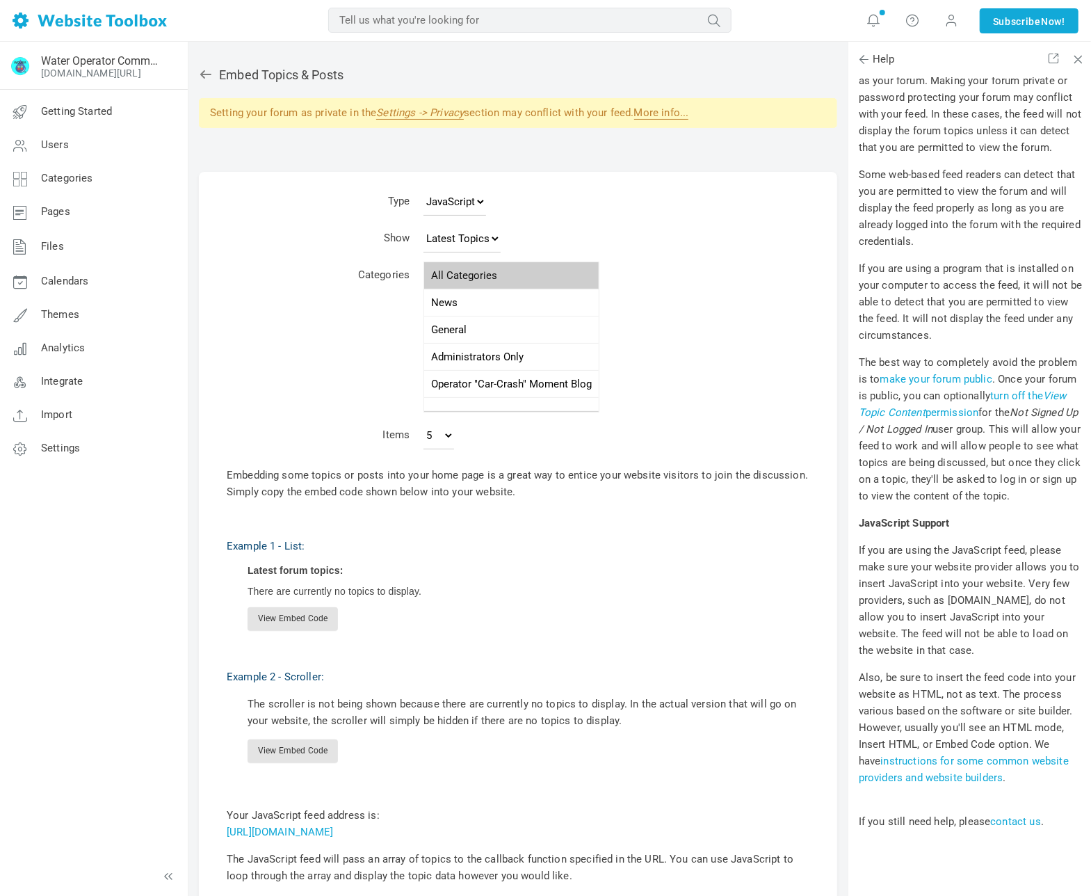
scroll to position [209, 0]
drag, startPoint x: 860, startPoint y: 361, endPoint x: 1015, endPoint y: 508, distance: 214.5
click at [1015, 504] on p "The best way to completely avoid the problem is to make your forum public . Onc…" at bounding box center [971, 429] width 224 height 150
copy p "The best way to completely avoid the problem is to make your forum public . Onc…"
click at [207, 76] on icon at bounding box center [206, 74] width 14 height 14
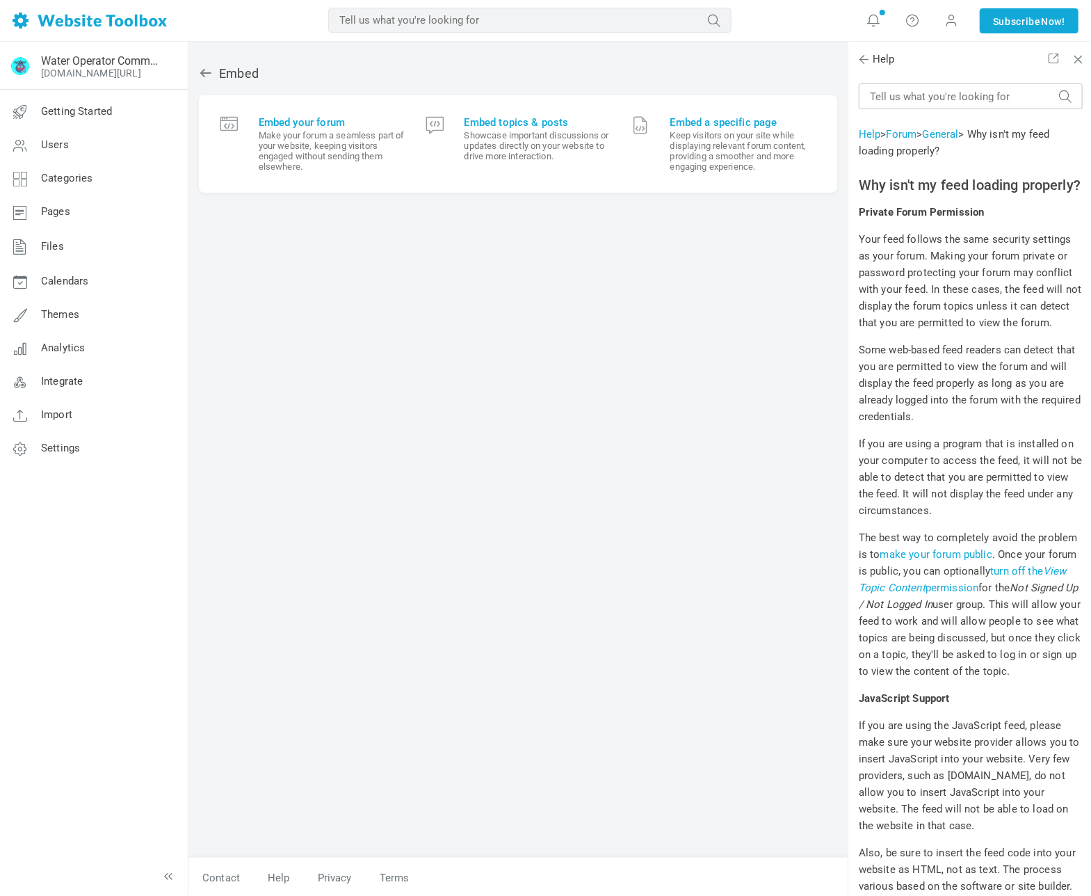
scroll to position [209, 0]
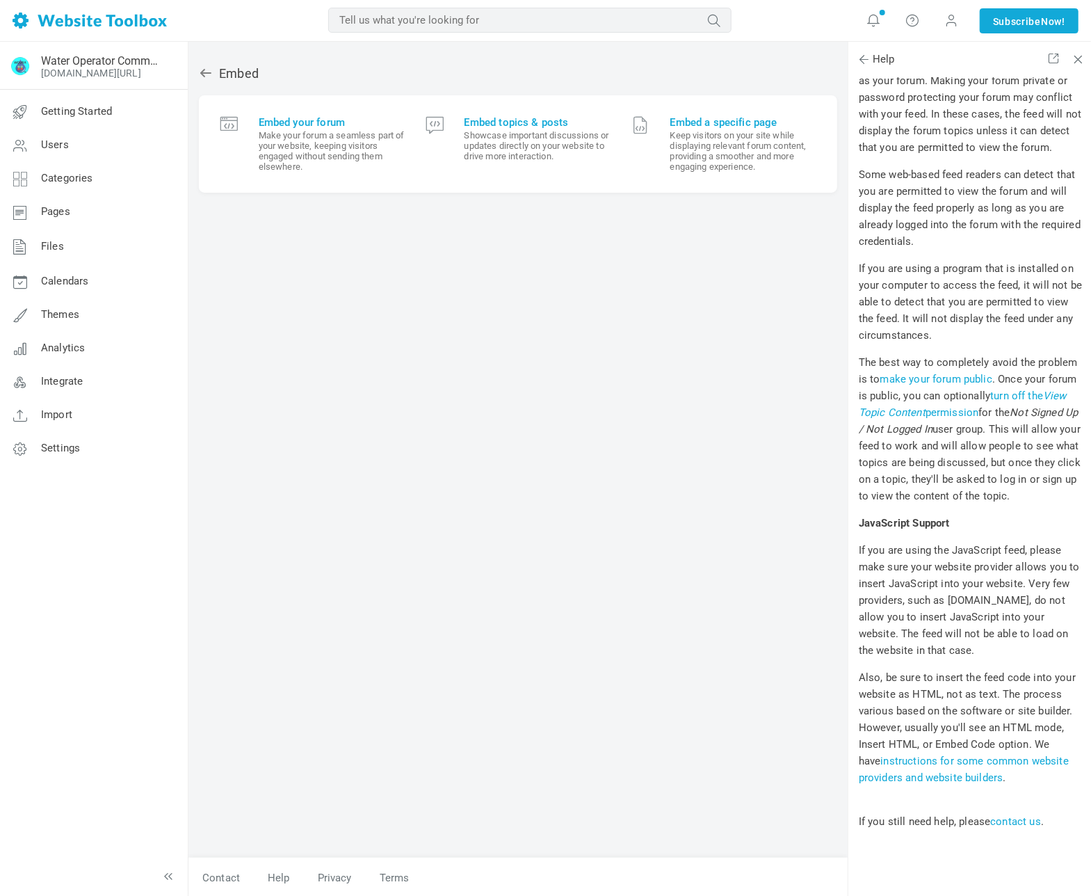
click at [203, 69] on icon at bounding box center [206, 73] width 14 height 14
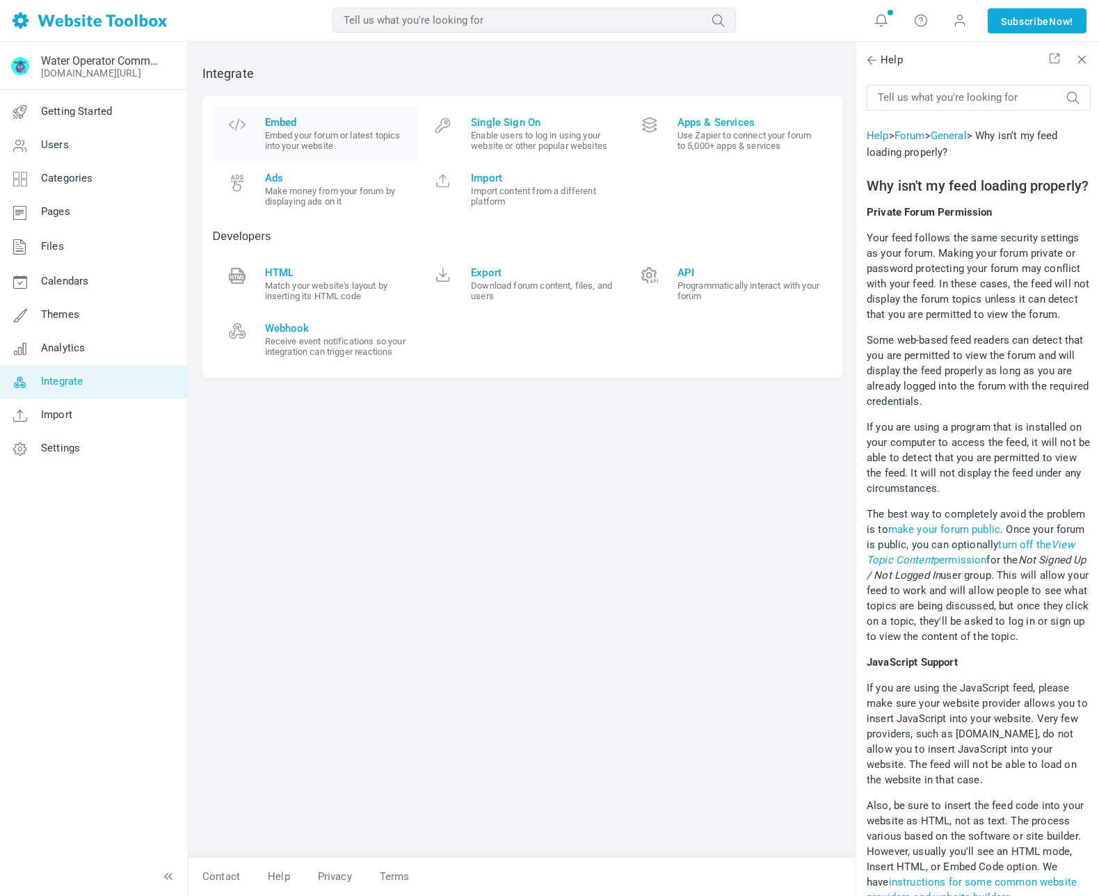
scroll to position [162, 0]
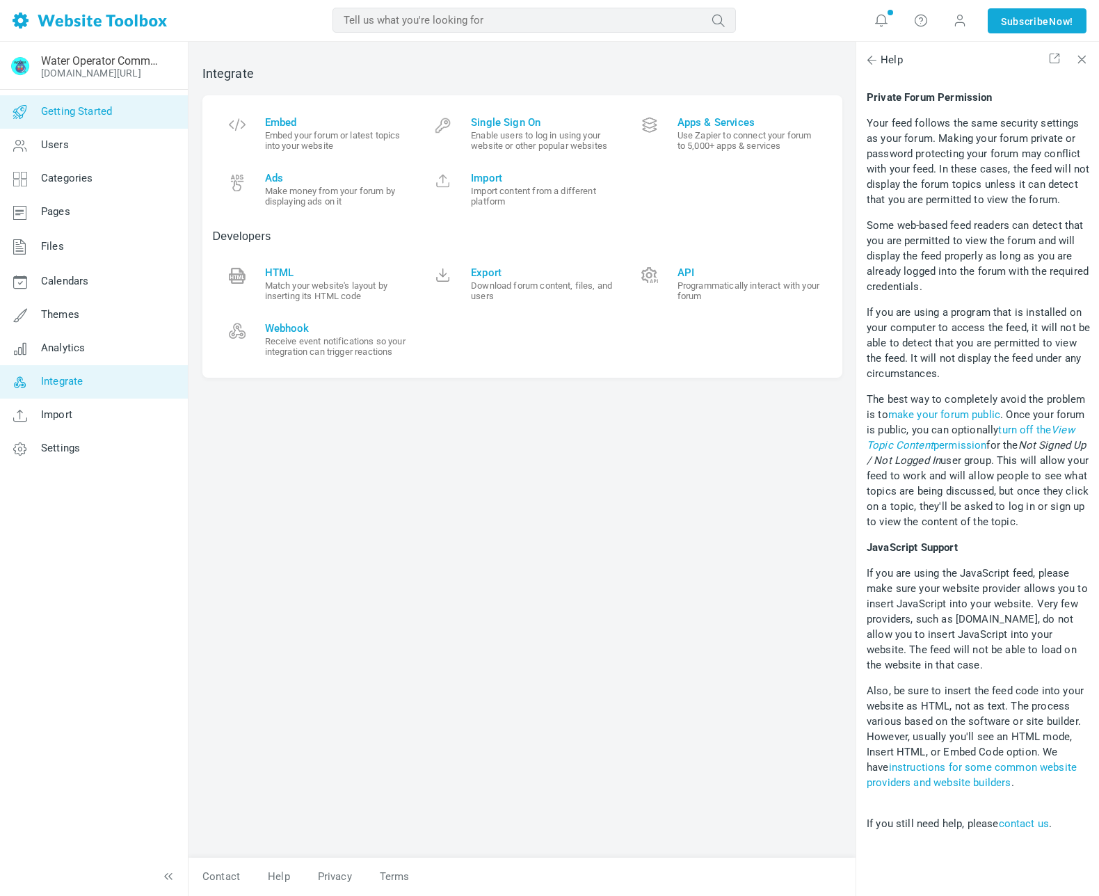
click at [113, 111] on link "Getting Started" at bounding box center [93, 111] width 188 height 33
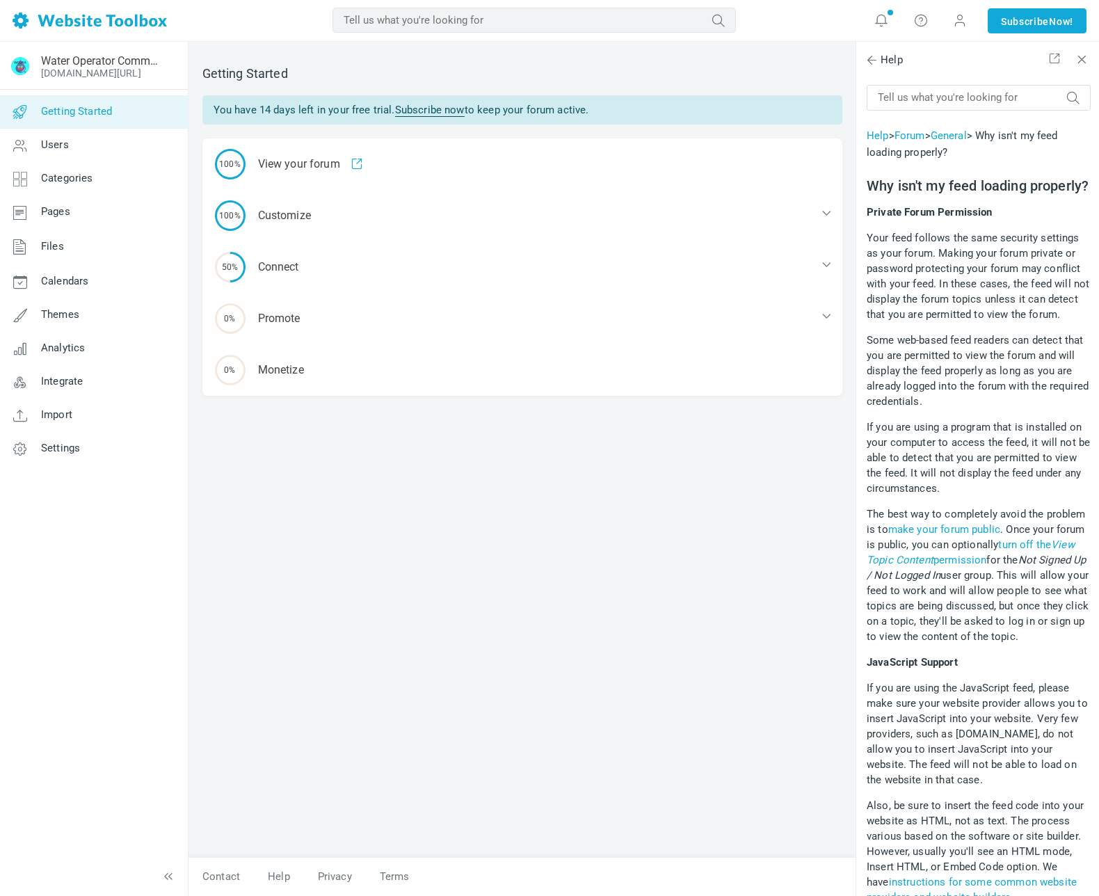
scroll to position [162, 0]
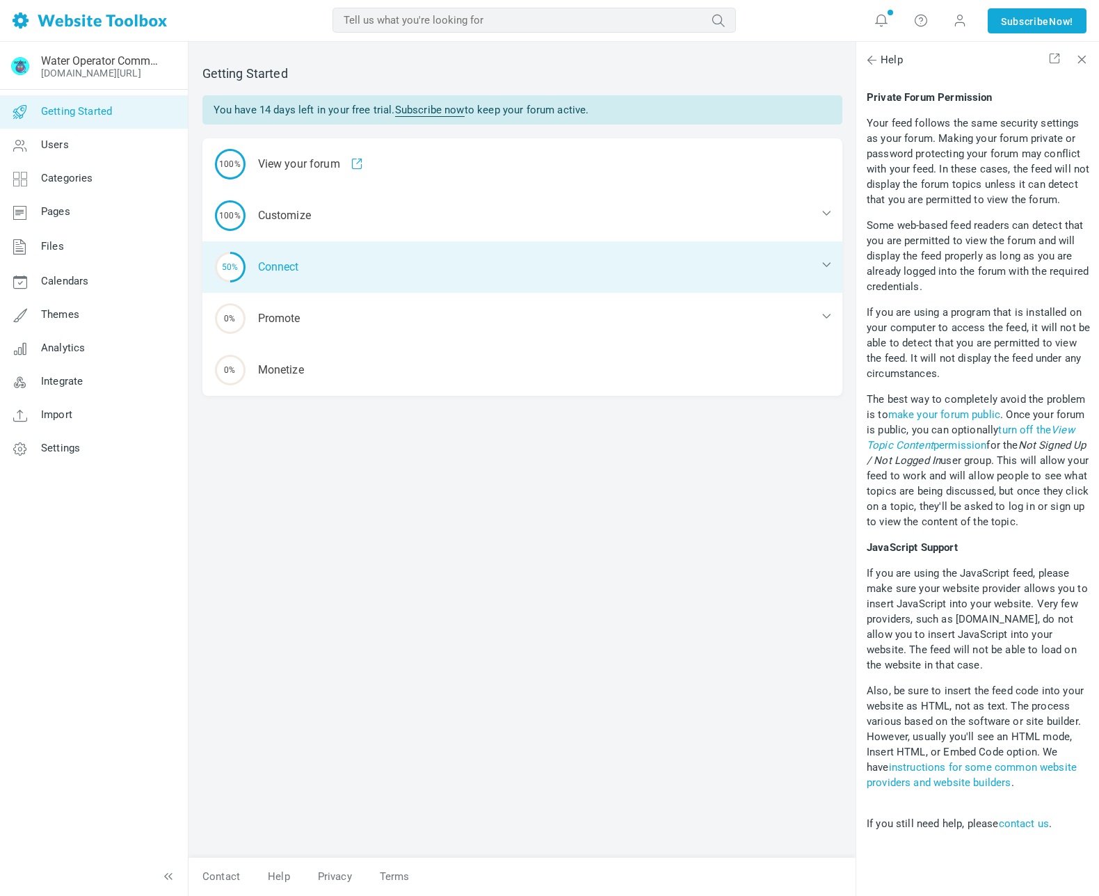
click at [331, 271] on div "50% Connect" at bounding box center [522, 266] width 640 height 51
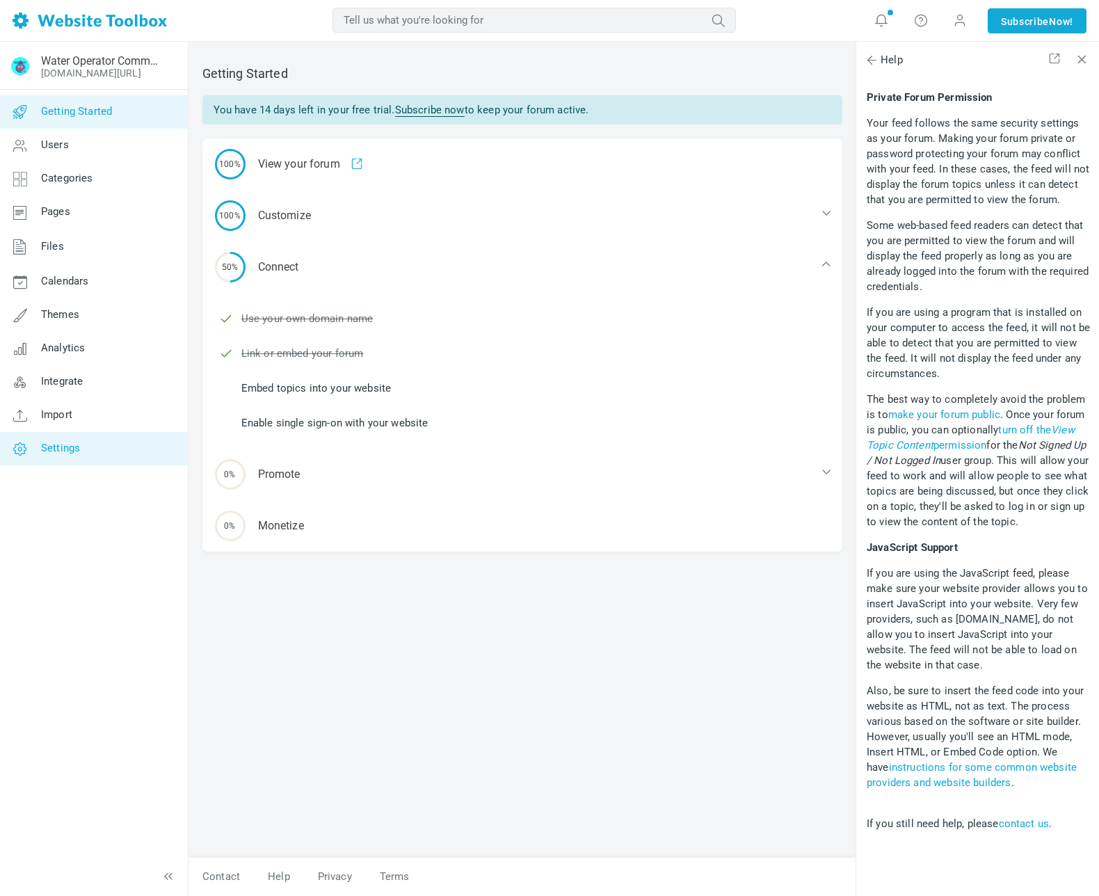
click at [72, 446] on span "Settings" at bounding box center [60, 448] width 39 height 13
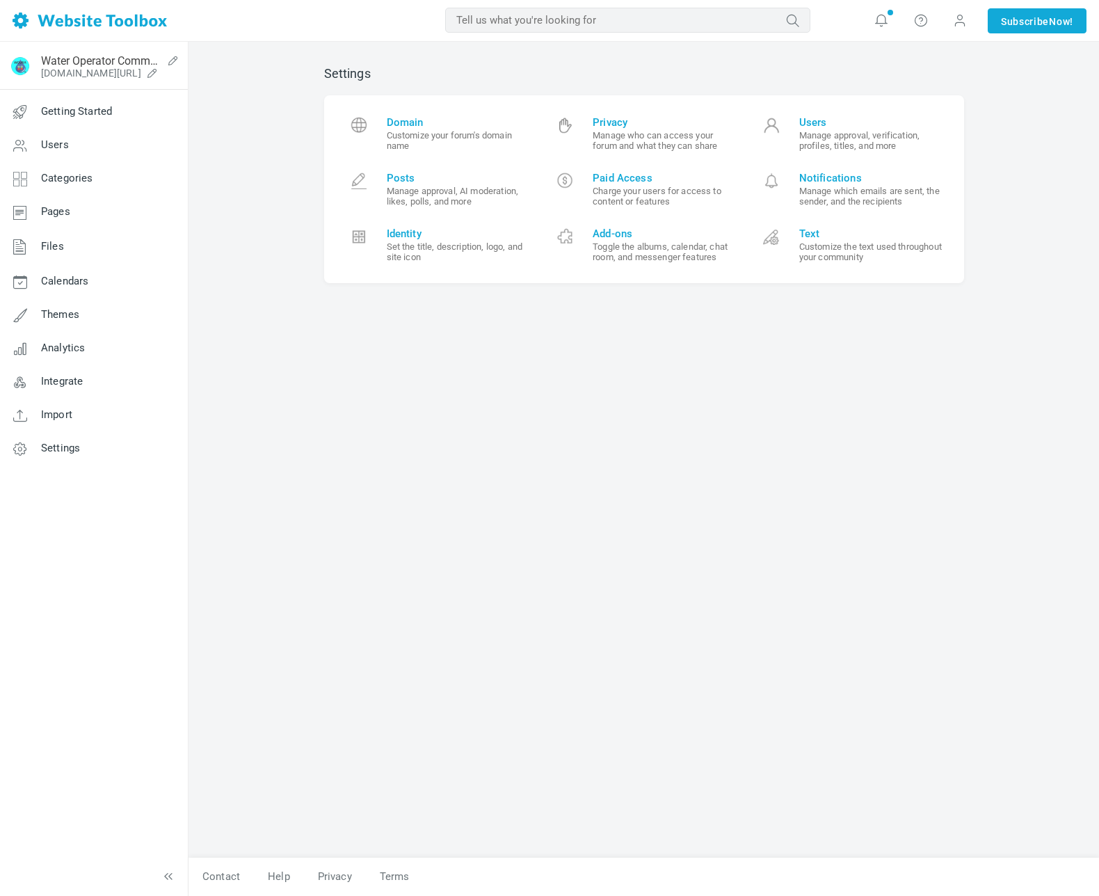
scroll to position [162, 0]
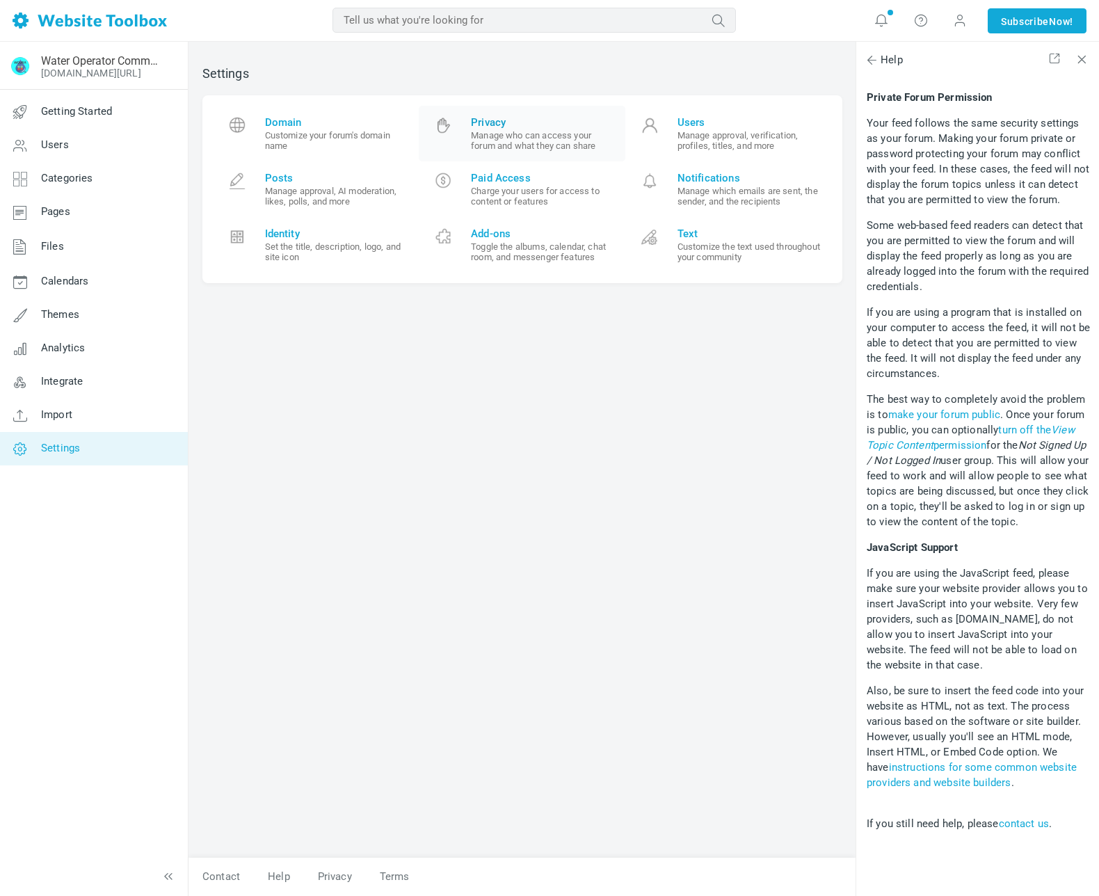
click at [498, 124] on span "Privacy" at bounding box center [543, 122] width 144 height 13
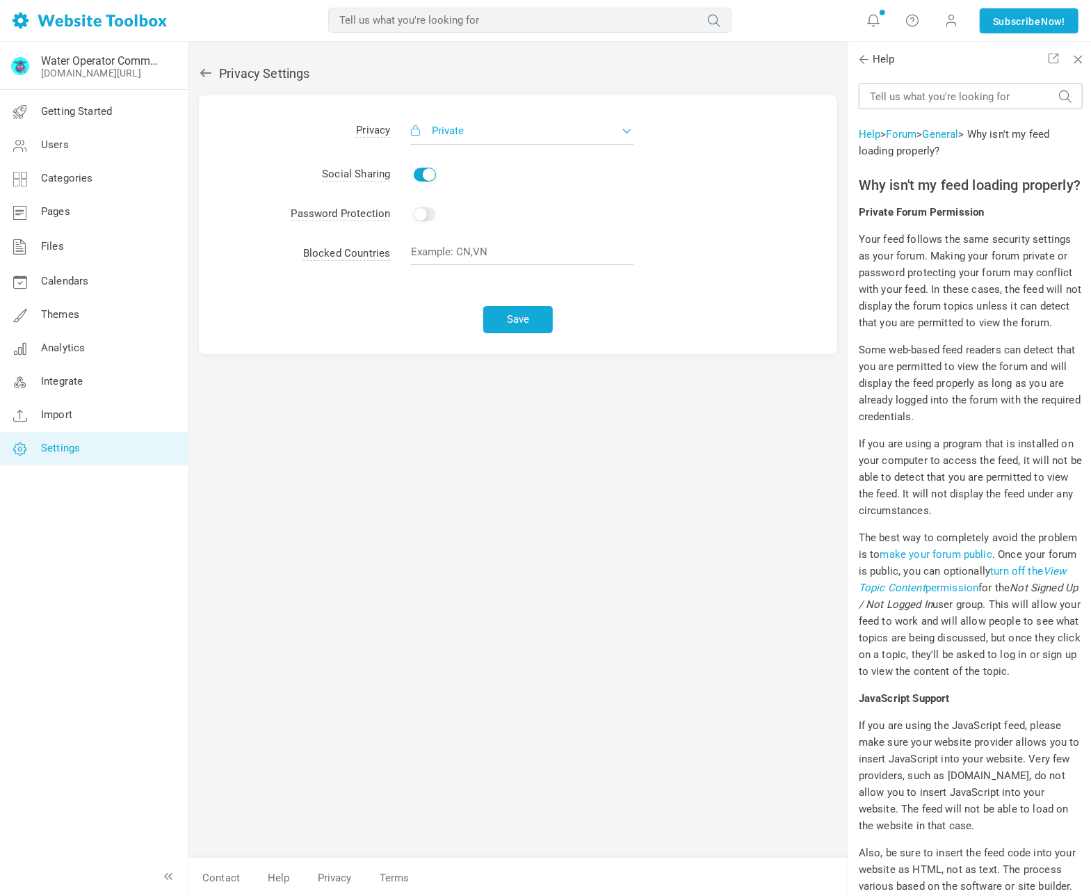
scroll to position [162, 0]
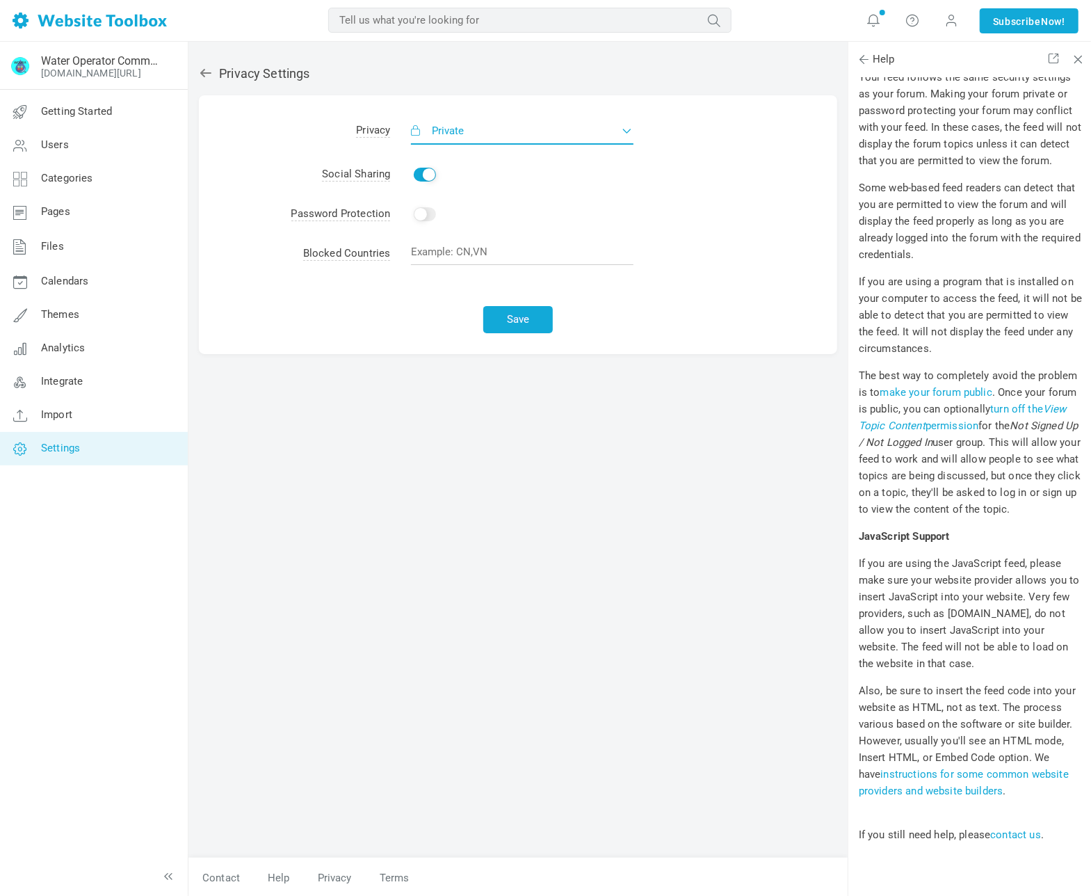
click at [628, 130] on button "Private" at bounding box center [522, 131] width 223 height 28
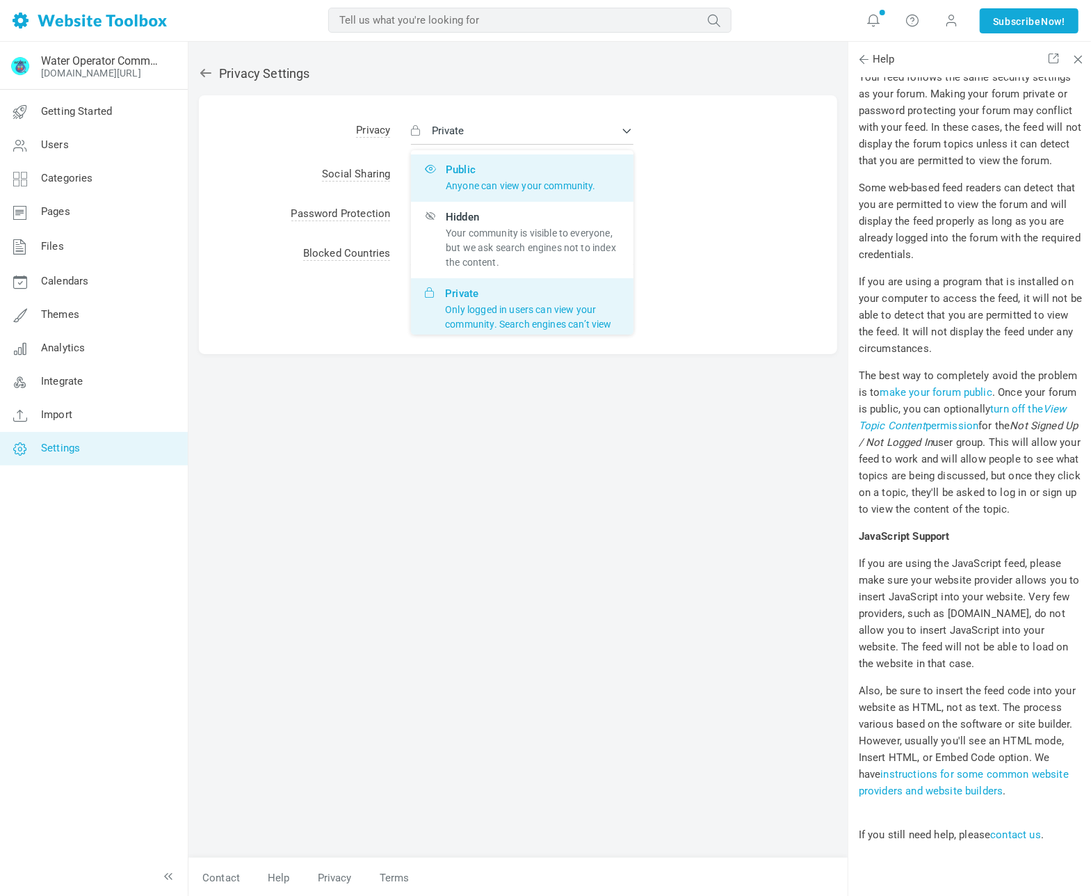
click at [499, 175] on span "Public Anyone can view your community." at bounding box center [521, 178] width 150 height 31
click at [0, 0] on input "Public Anyone can view your community." at bounding box center [0, 0] width 0 height 0
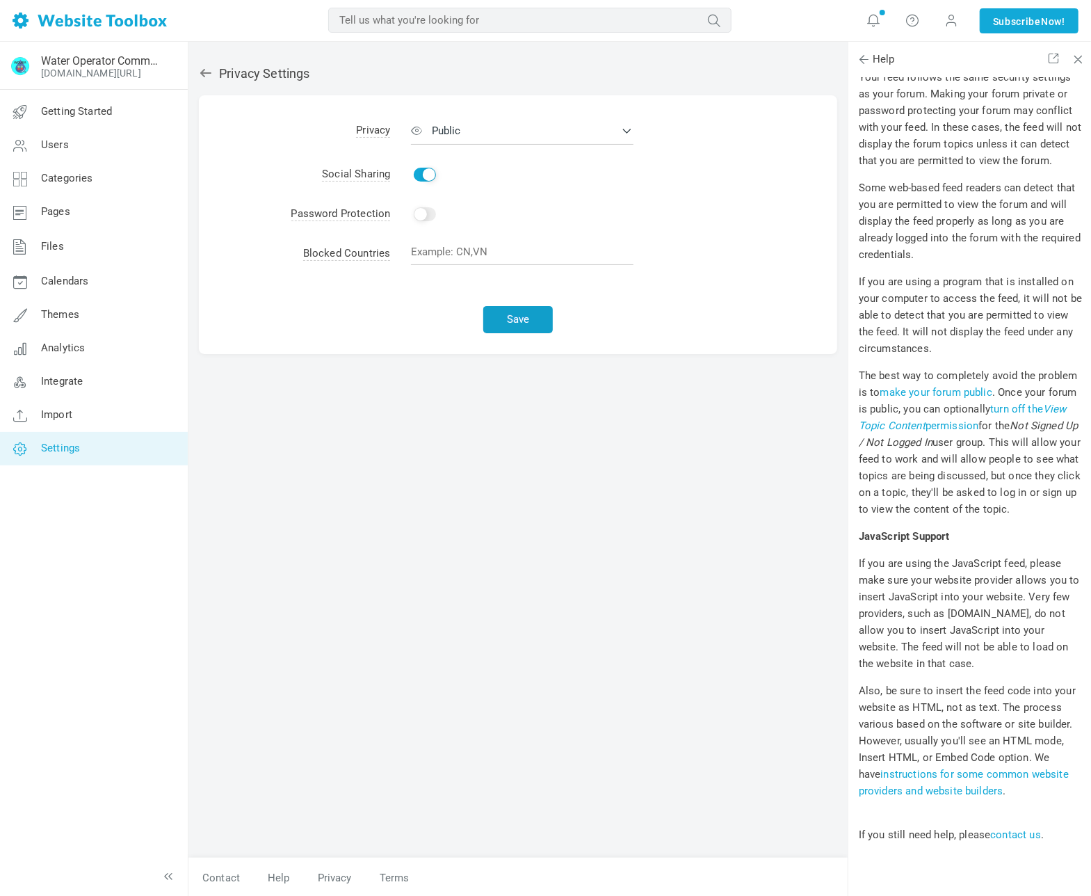
click at [524, 322] on button "Save" at bounding box center [518, 319] width 70 height 27
click at [98, 116] on span "Getting Started" at bounding box center [76, 111] width 71 height 13
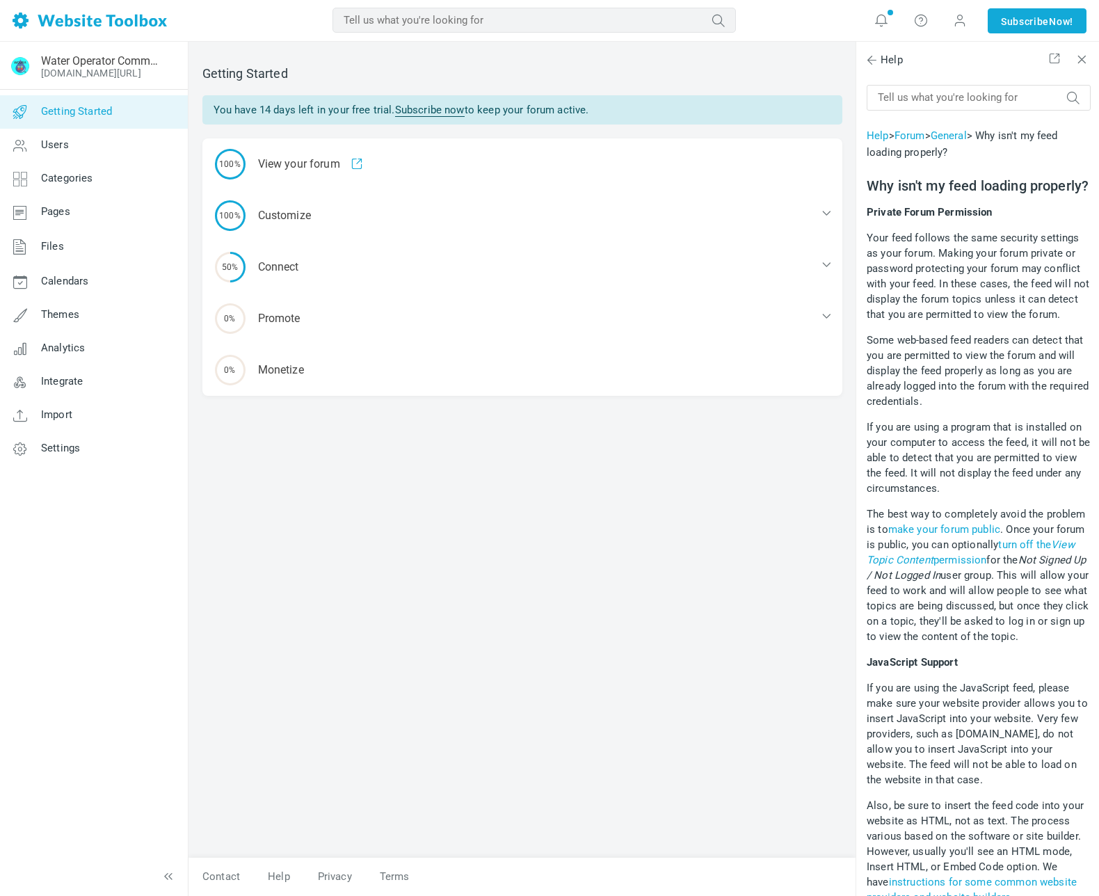
scroll to position [162, 0]
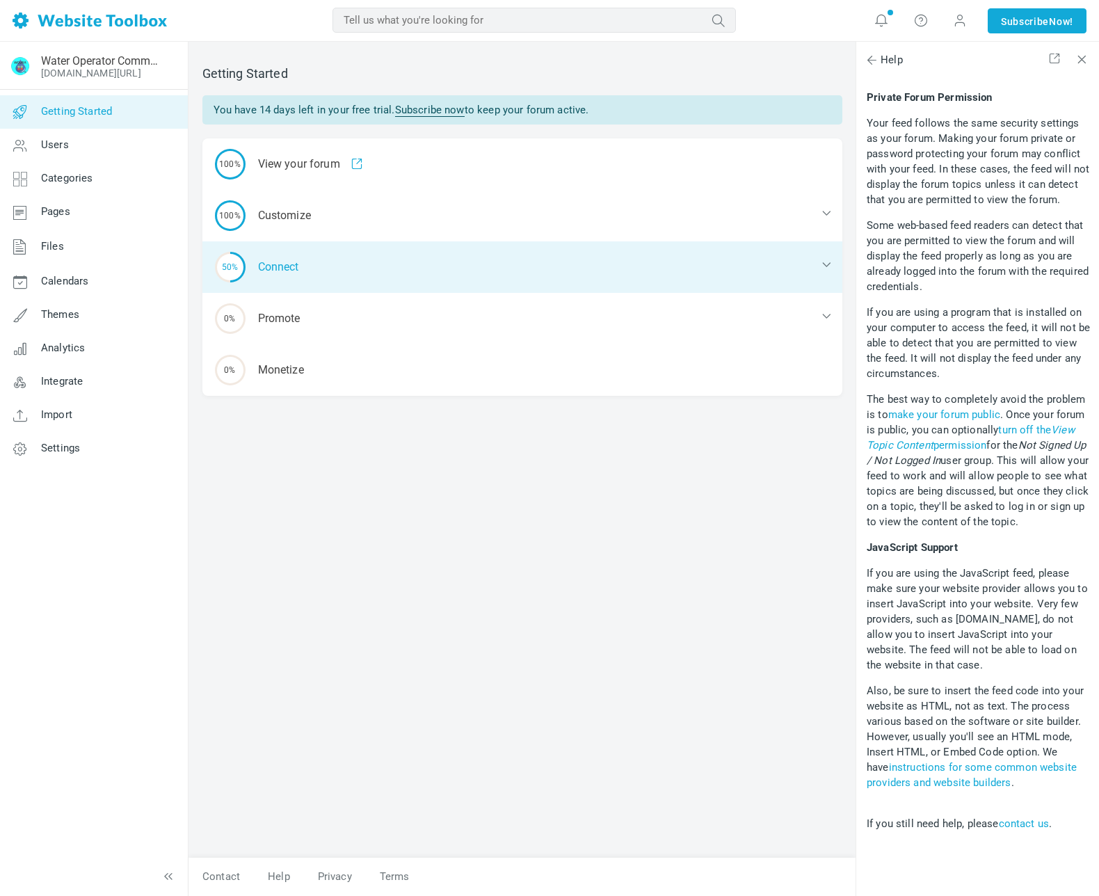
click at [313, 261] on div "50% Connect" at bounding box center [522, 266] width 640 height 51
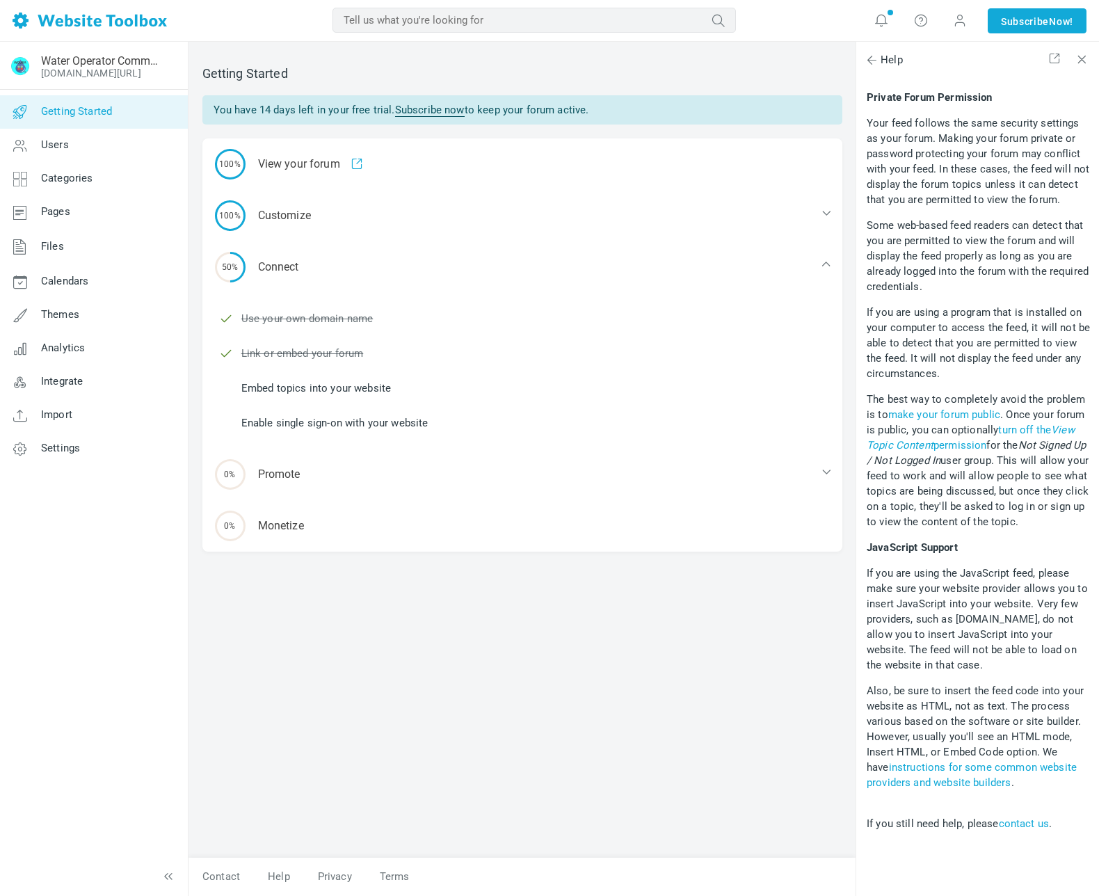
click at [382, 387] on link "Embed topics into your website" at bounding box center [316, 387] width 150 height 15
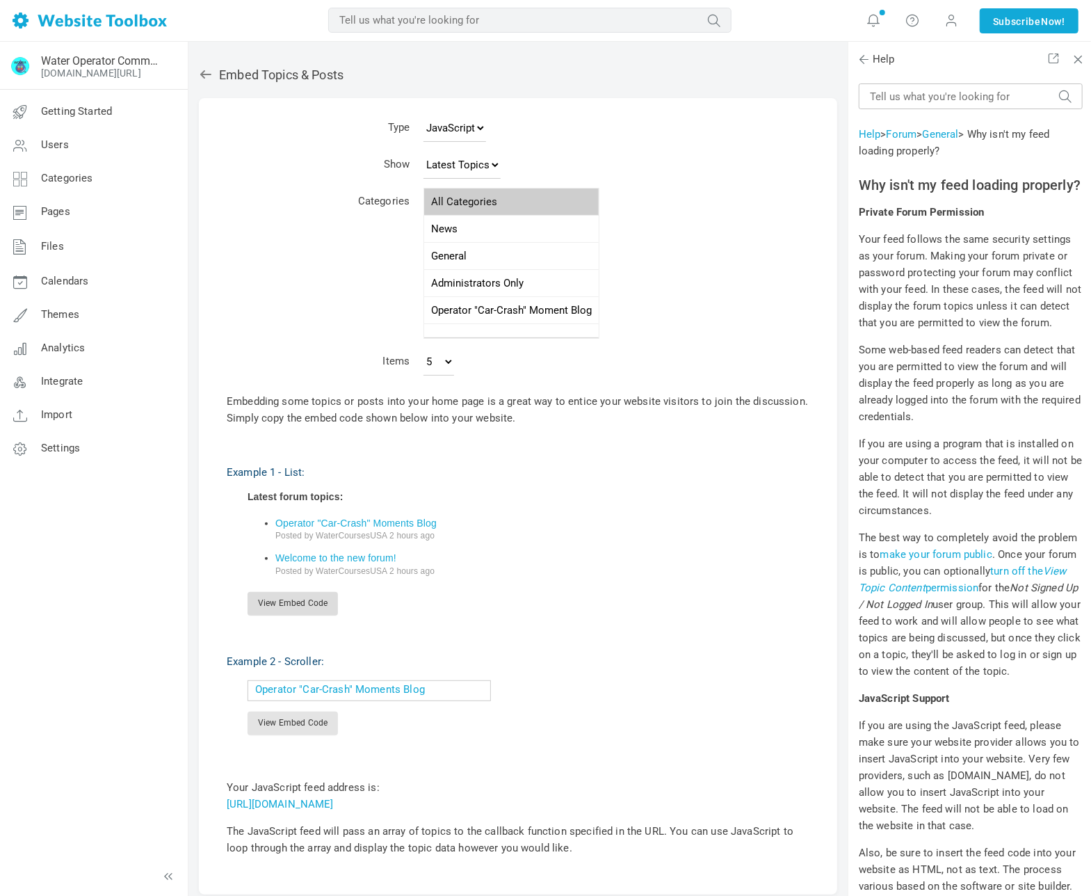
click at [320, 595] on link "View Embed Code" at bounding box center [293, 604] width 90 height 24
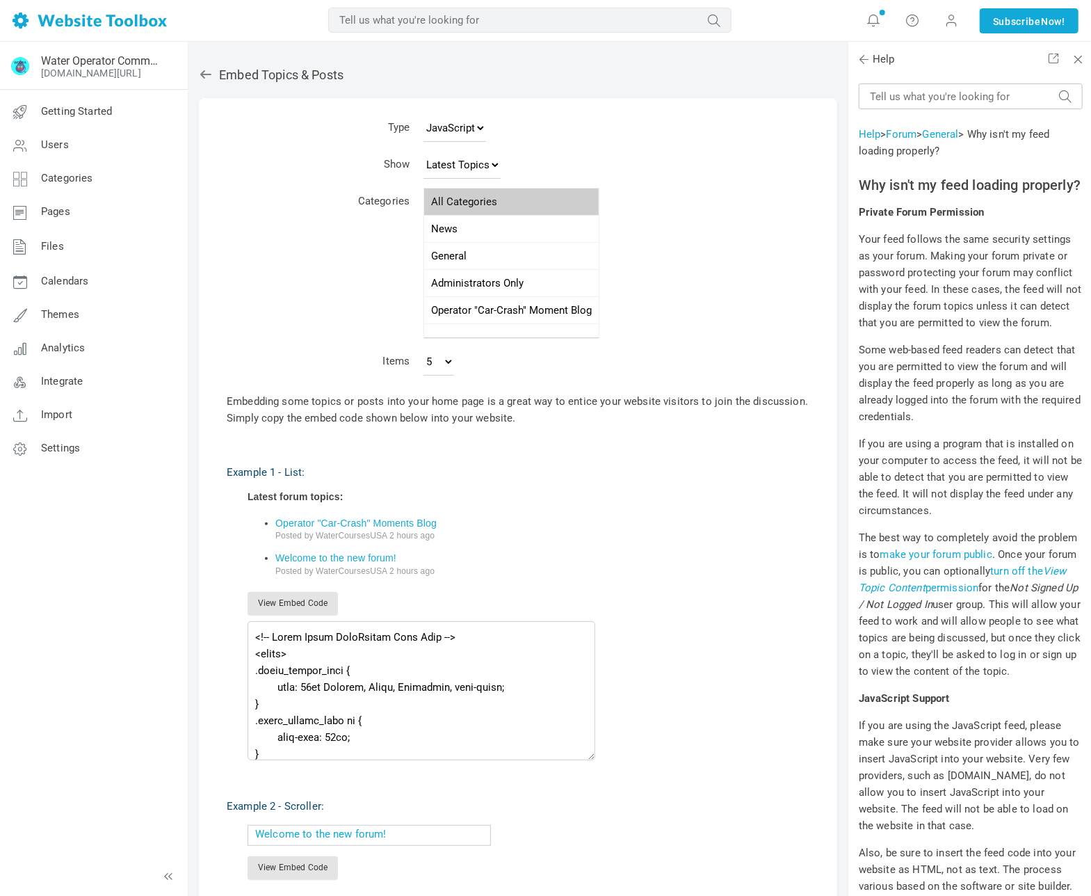
click at [527, 562] on li "Welcome to the new forum! Posted by WaterCoursesUSA 2 hours ago" at bounding box center [542, 564] width 534 height 35
click at [626, 570] on div "Posted by WaterCoursesUSA 2 hours ago" at bounding box center [542, 571] width 534 height 12
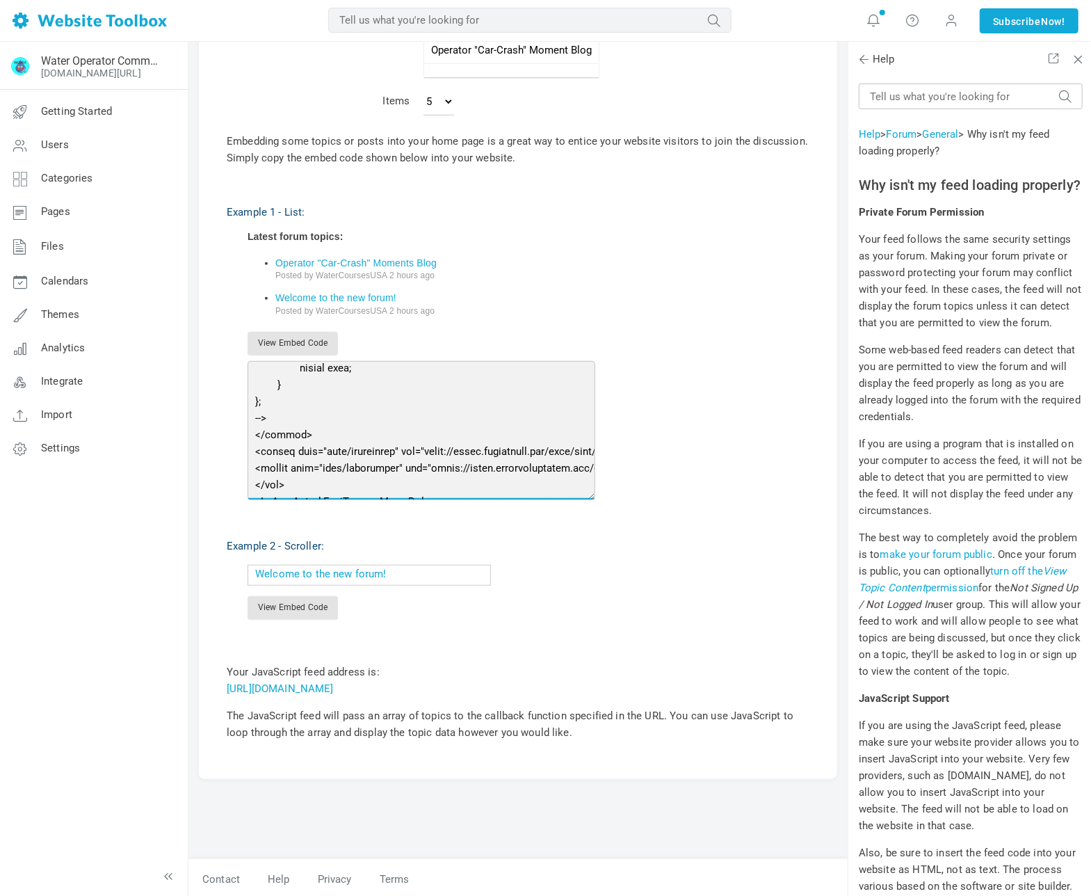
scroll to position [2707, 0]
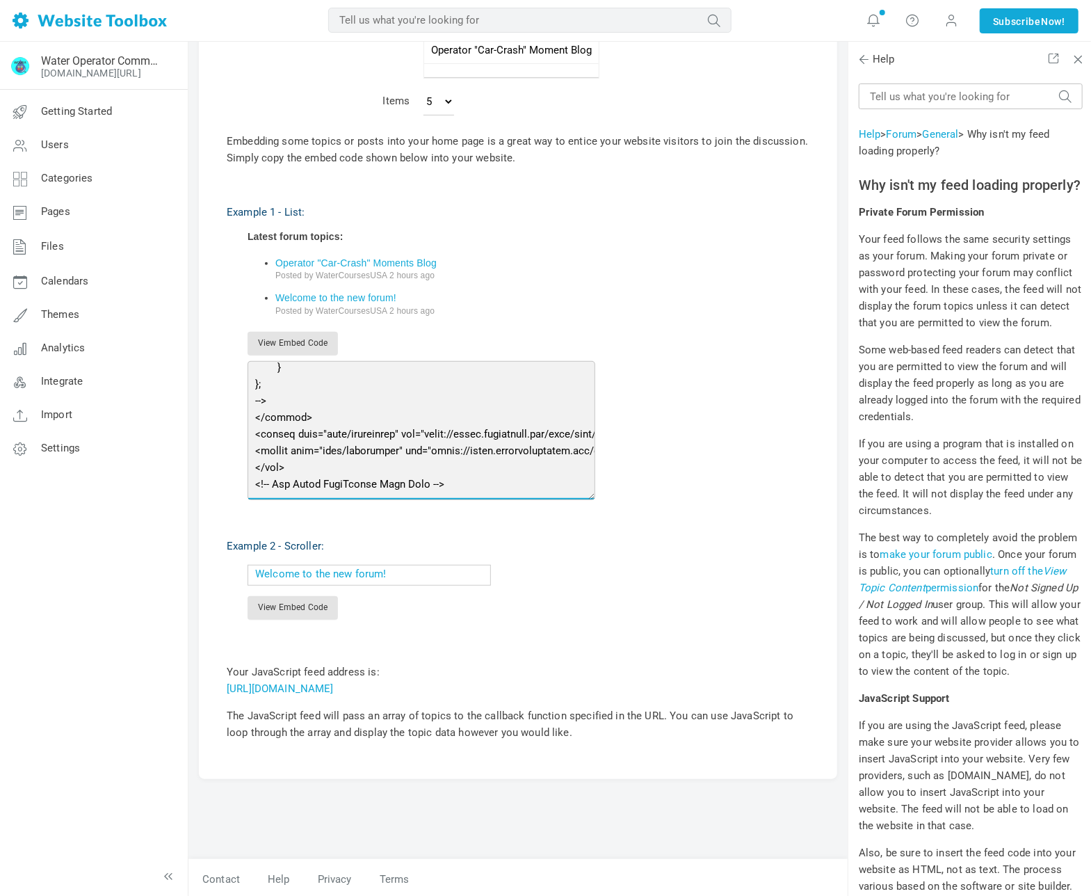
drag, startPoint x: 255, startPoint y: 377, endPoint x: 555, endPoint y: 494, distance: 322.6
click at [555, 494] on textarea at bounding box center [422, 430] width 348 height 139
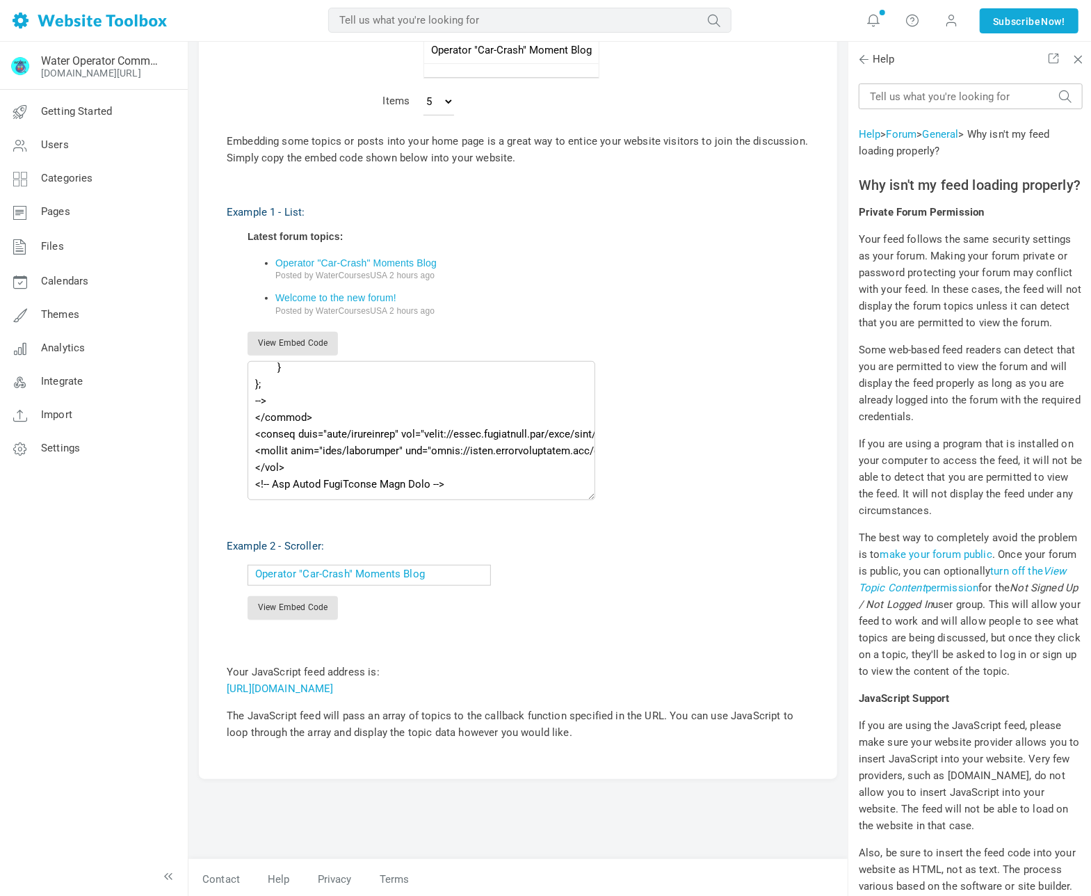
click at [647, 241] on div "Latest forum topics: Operator "Car-Crash" Moments Blog Posted by WaterCoursesUS…" at bounding box center [529, 276] width 562 height 91
drag, startPoint x: 740, startPoint y: 684, endPoint x: 221, endPoint y: 687, distance: 518.8
click at [221, 687] on div "Type JavaScript JSON RSS XML Show Latest Topics Top Topics New Topics New Posts…" at bounding box center [518, 309] width 638 height 942
copy link "[URL][DOMAIN_NAME]"
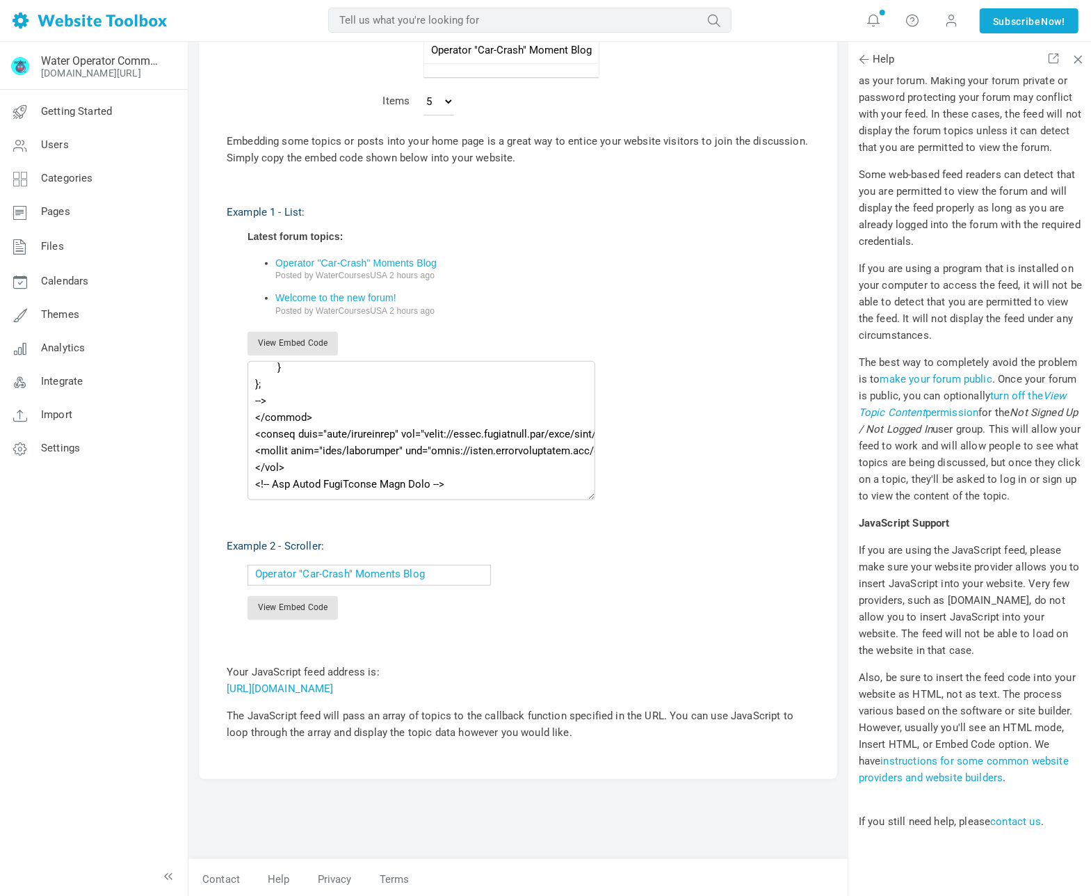
scroll to position [242, 0]
click at [997, 755] on link "instructions for some common website providers and website builders" at bounding box center [964, 769] width 210 height 29
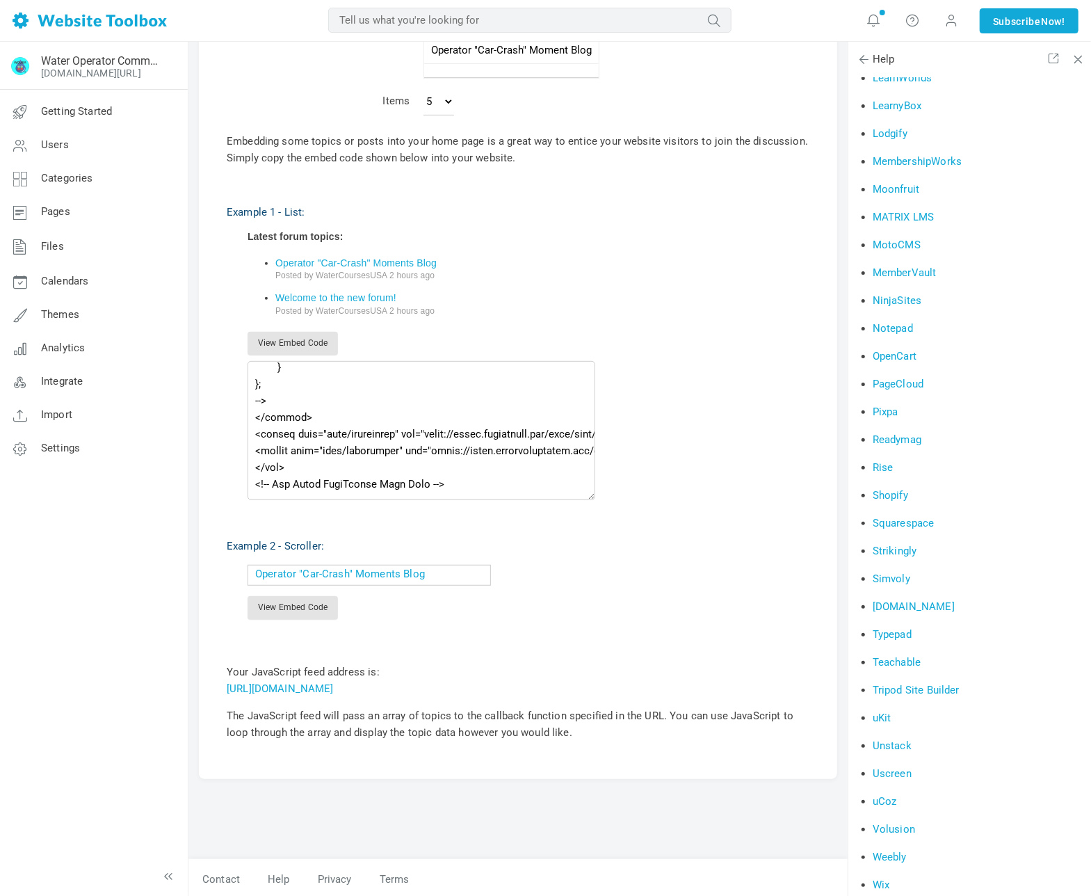
scroll to position [1113, 0]
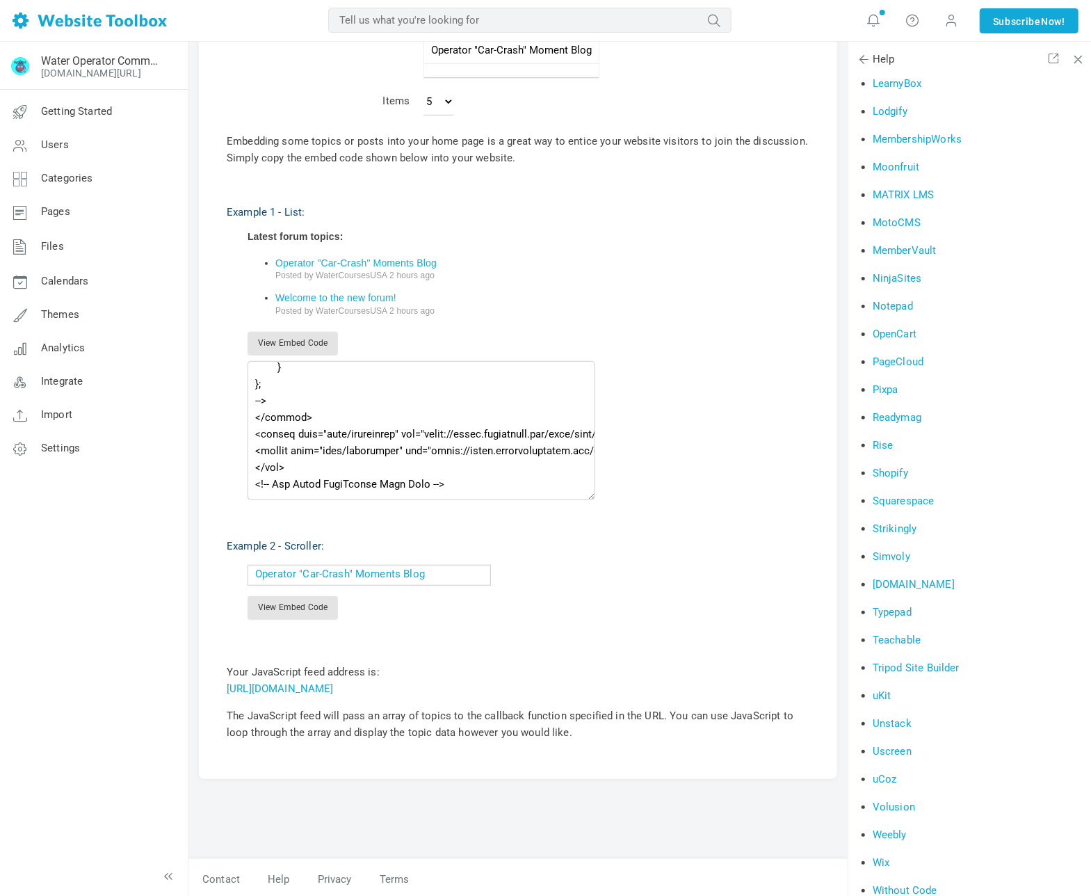
click at [920, 503] on link "Squarespace" at bounding box center [904, 500] width 62 height 13
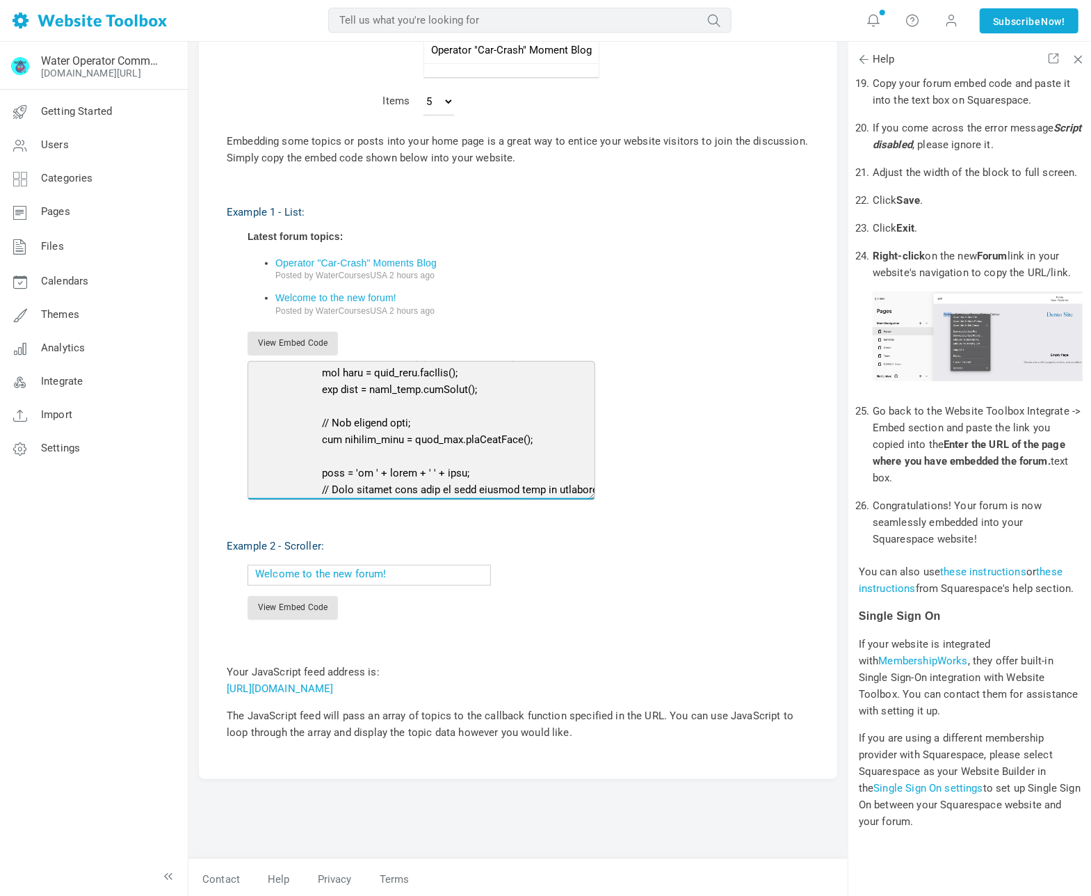
scroll to position [2707, 0]
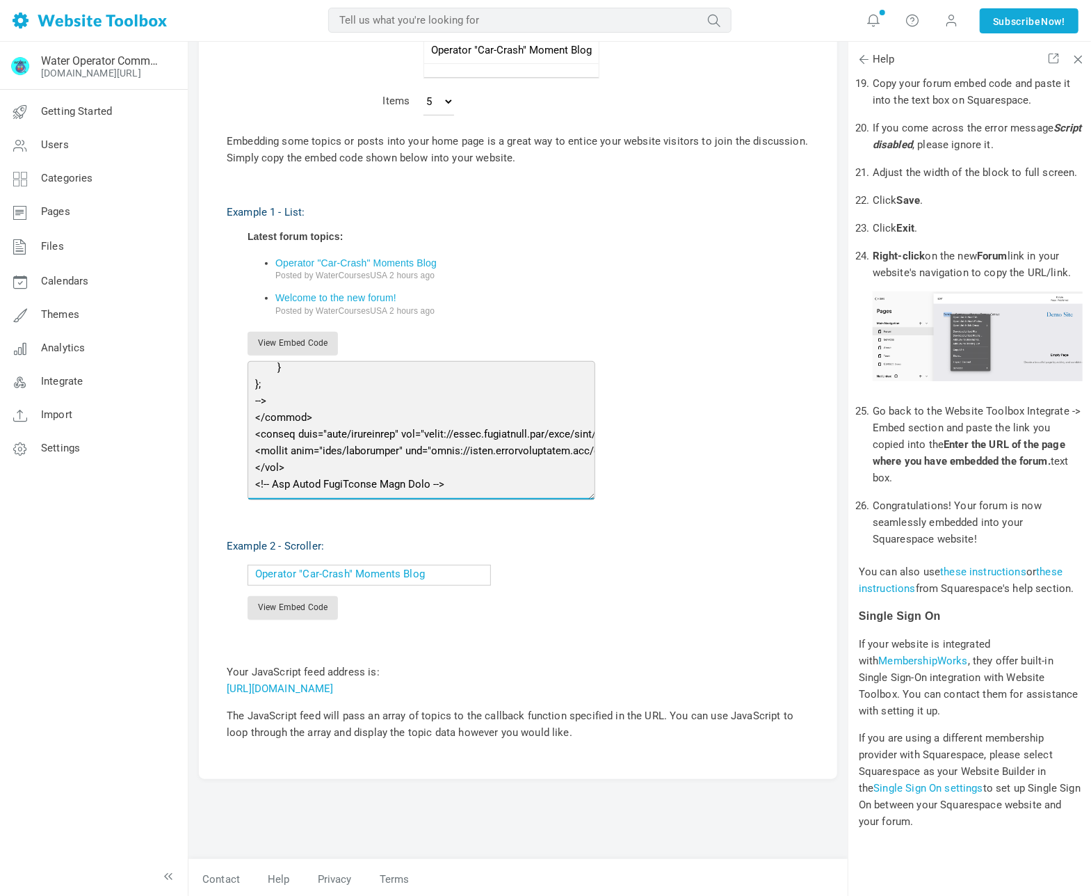
drag, startPoint x: 252, startPoint y: 376, endPoint x: 530, endPoint y: 467, distance: 292.5
click at [530, 474] on textarea at bounding box center [422, 430] width 348 height 139
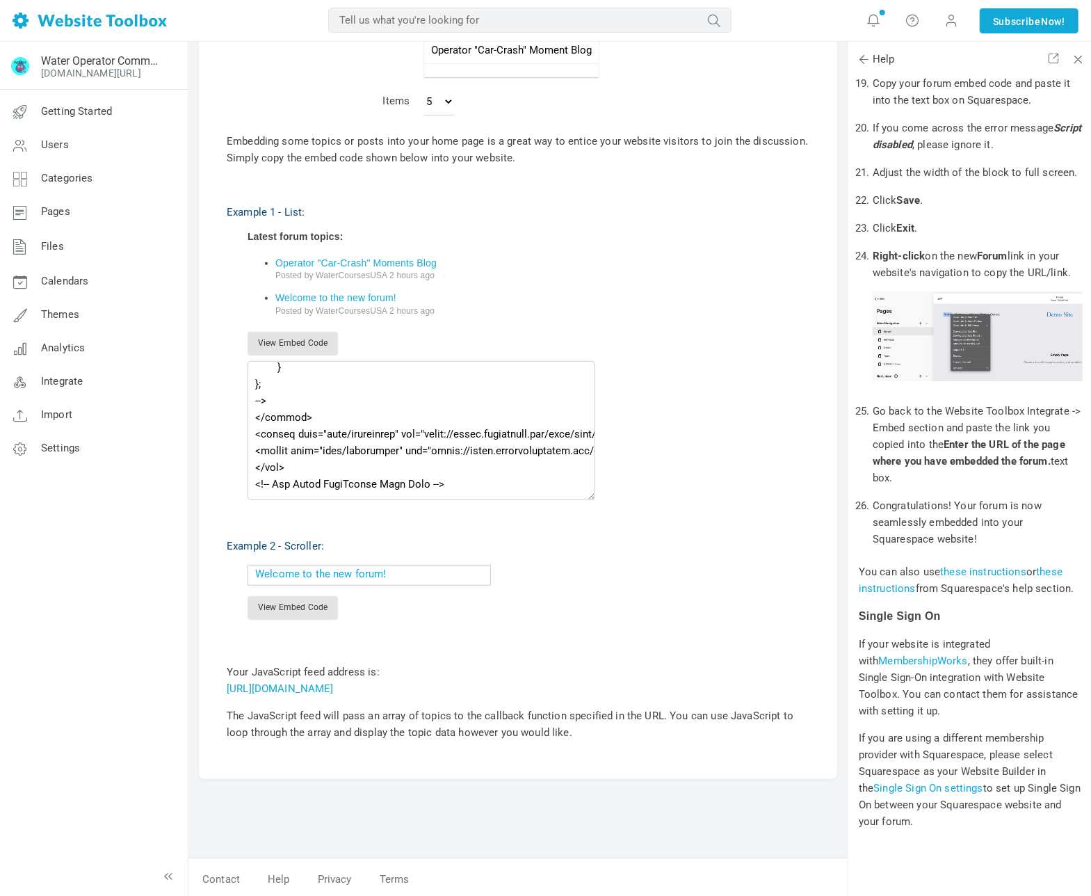
click at [601, 252] on li "Operator "Car-Crash" Moments Blog Posted by WaterCoursesUSA 2 hours ago" at bounding box center [542, 269] width 534 height 35
click at [99, 111] on span "Getting Started" at bounding box center [76, 111] width 71 height 13
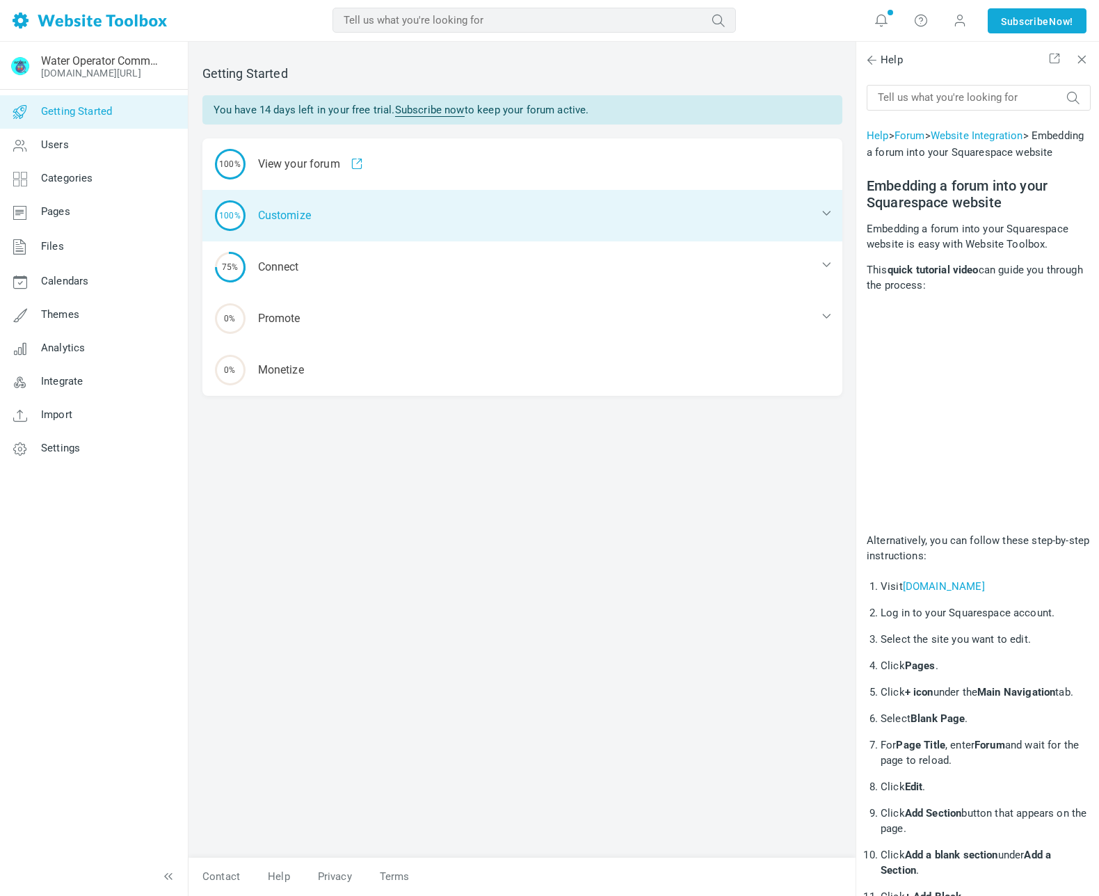
scroll to position [1131, 0]
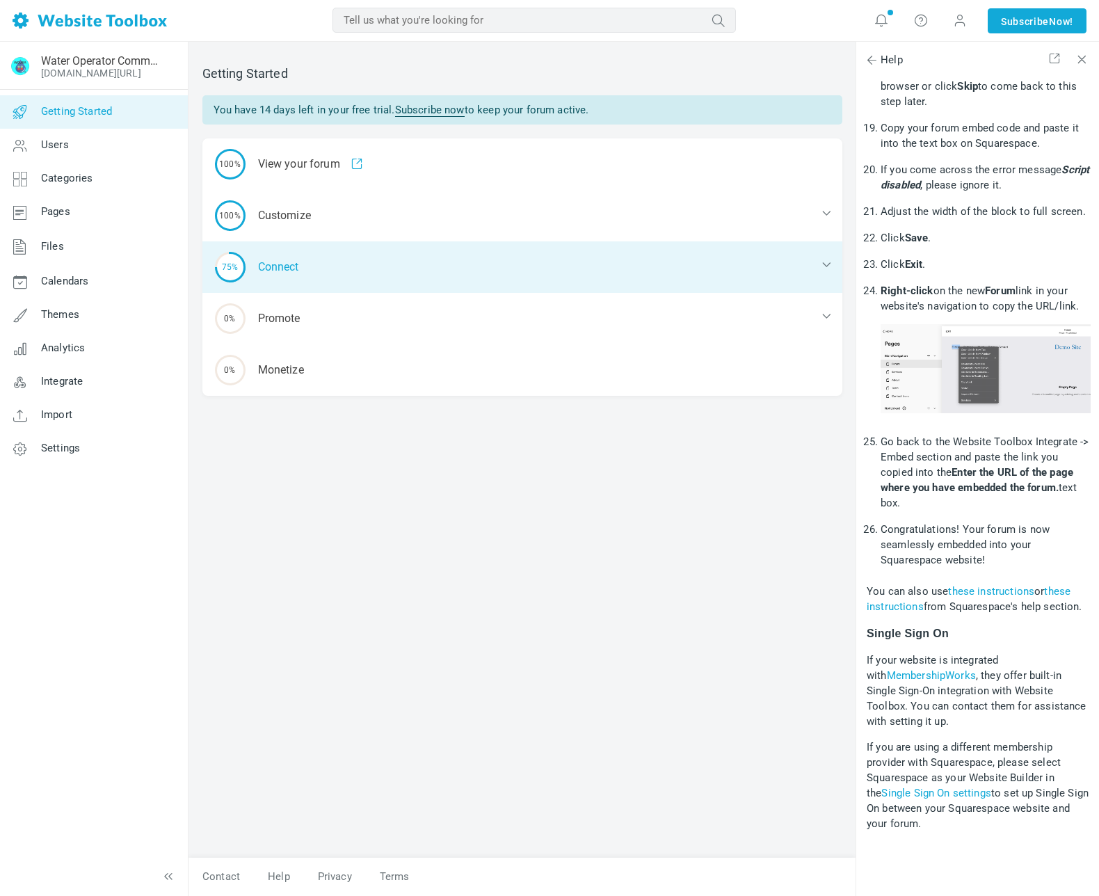
click at [422, 262] on div "75% Connect" at bounding box center [522, 266] width 640 height 51
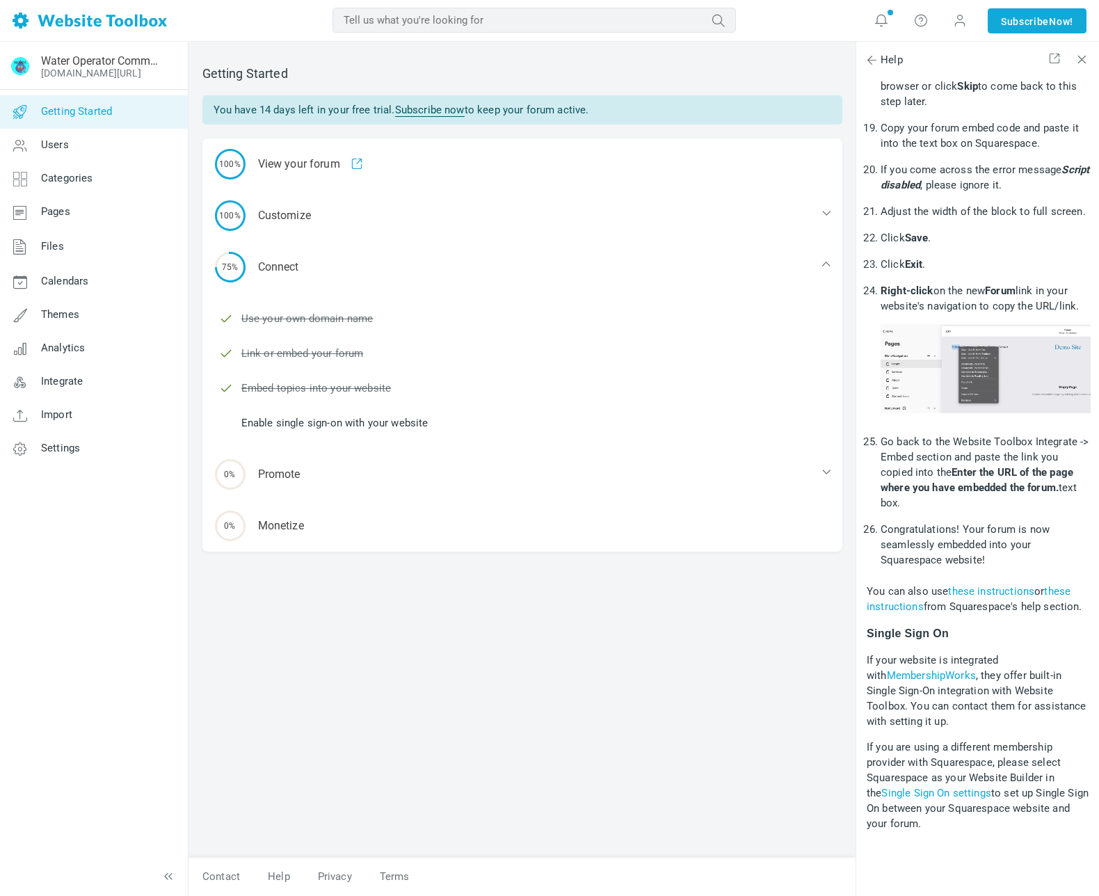
click at [416, 422] on link "Enable single sign-on with your website" at bounding box center [334, 422] width 187 height 15
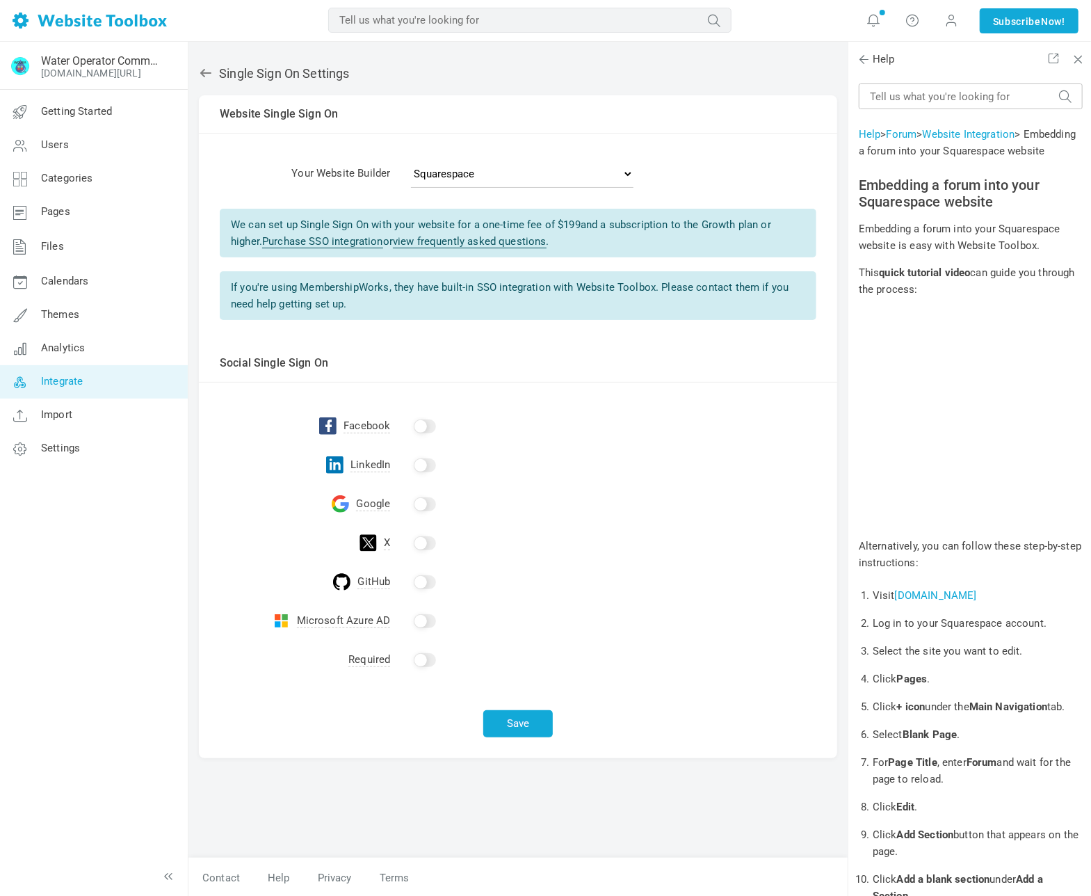
scroll to position [1131, 0]
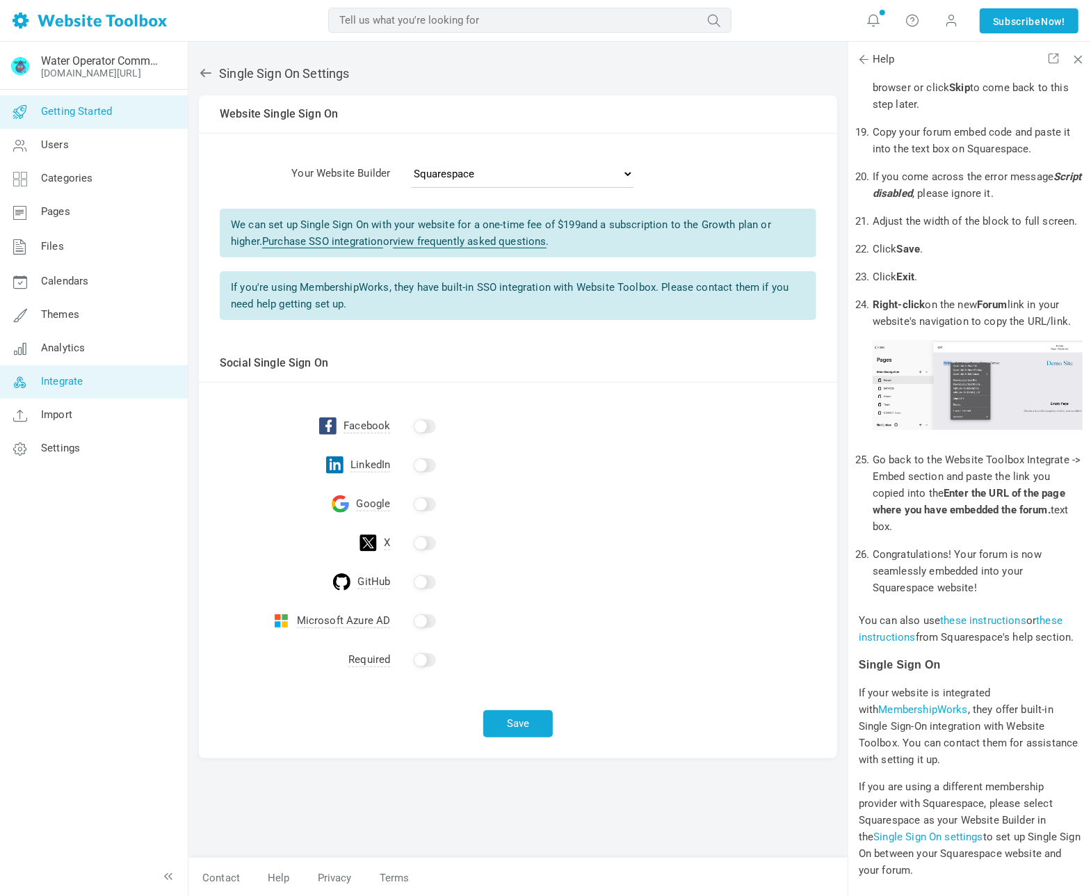
click at [92, 110] on span "Getting Started" at bounding box center [76, 111] width 71 height 13
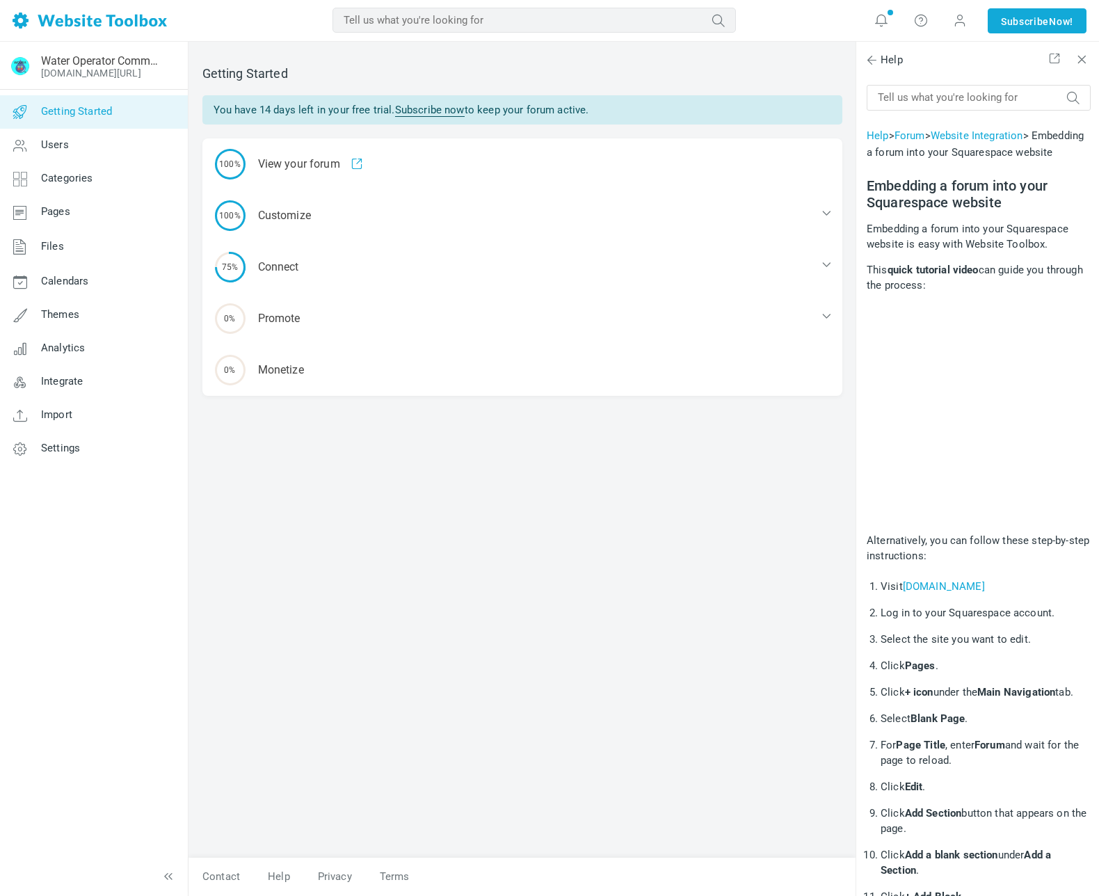
scroll to position [1131, 0]
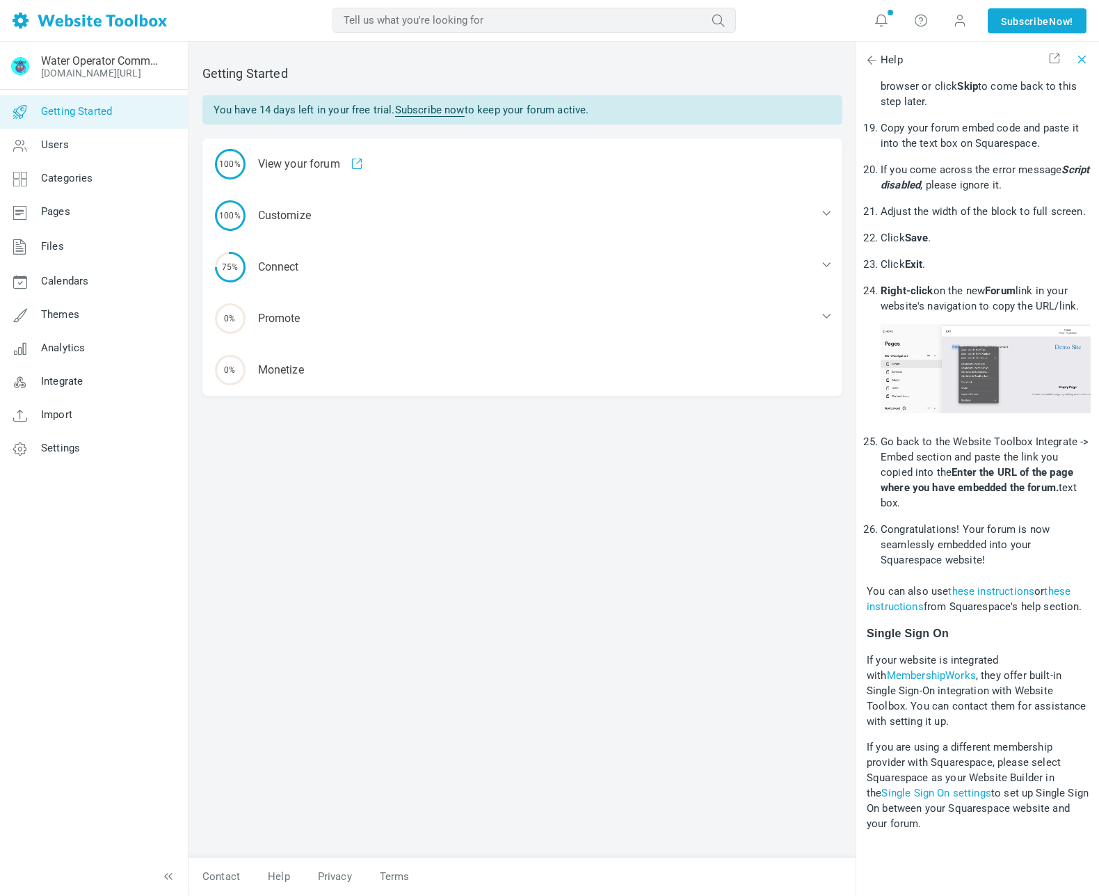
click at [1082, 61] on span at bounding box center [1081, 60] width 14 height 16
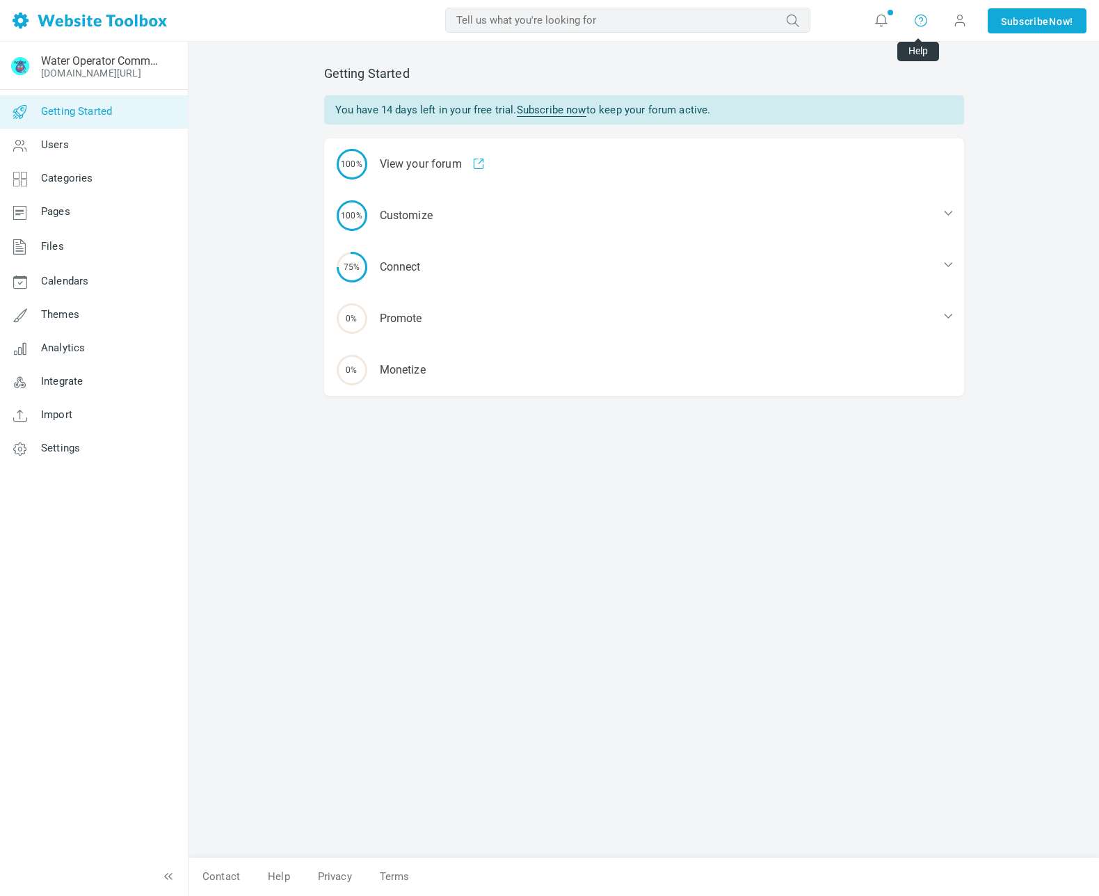
click at [915, 21] on icon at bounding box center [921, 20] width 14 height 14
click at [942, 54] on link "Help" at bounding box center [962, 58] width 105 height 27
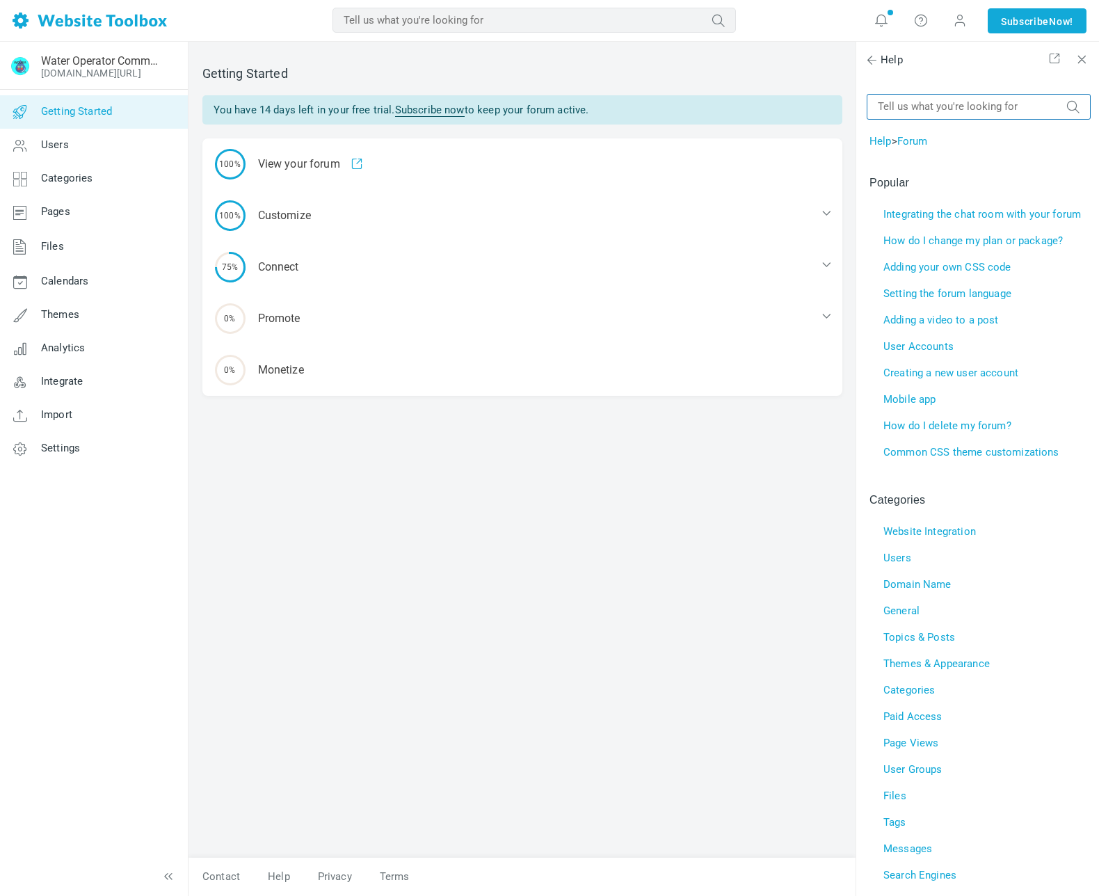
click at [976, 108] on input "text" at bounding box center [979, 107] width 224 height 26
type input "Website single sign on"
click at [1068, 109] on icon "submit" at bounding box center [1073, 106] width 14 height 14
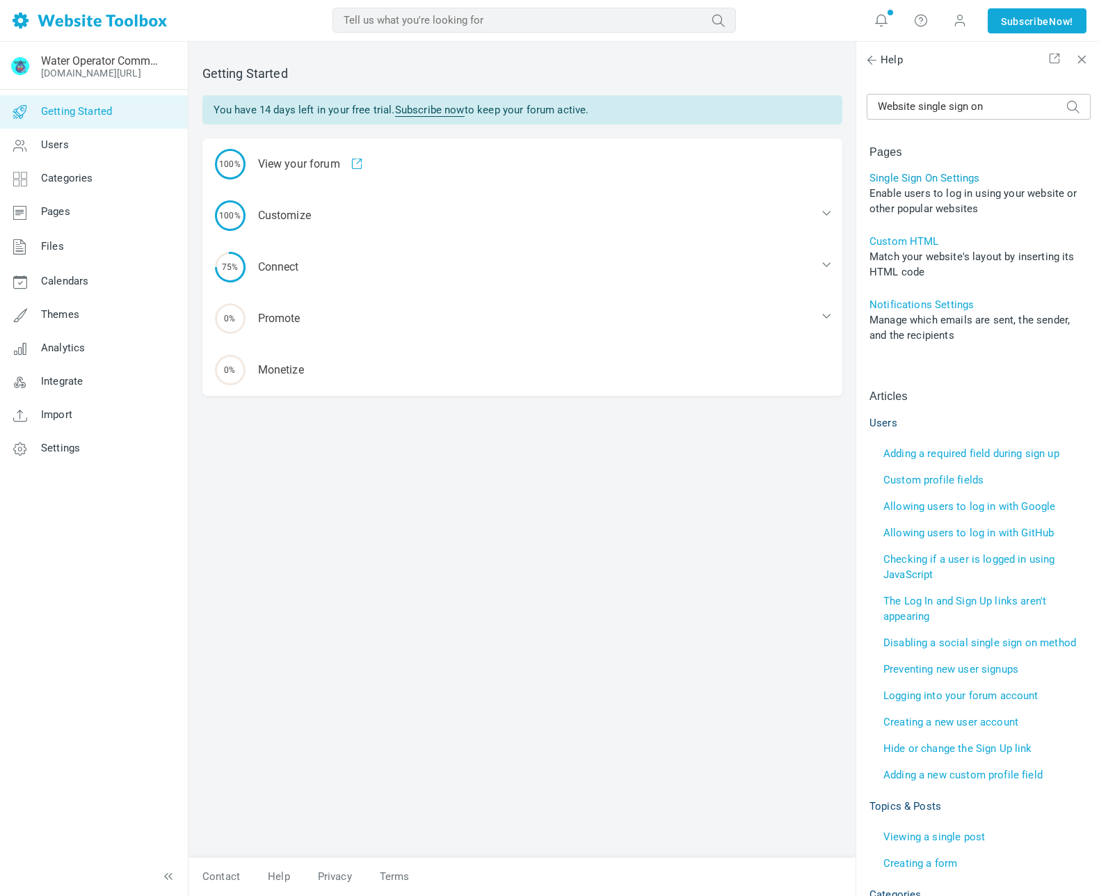
click at [962, 178] on link "Single Sign On Settings" at bounding box center [924, 178] width 110 height 13
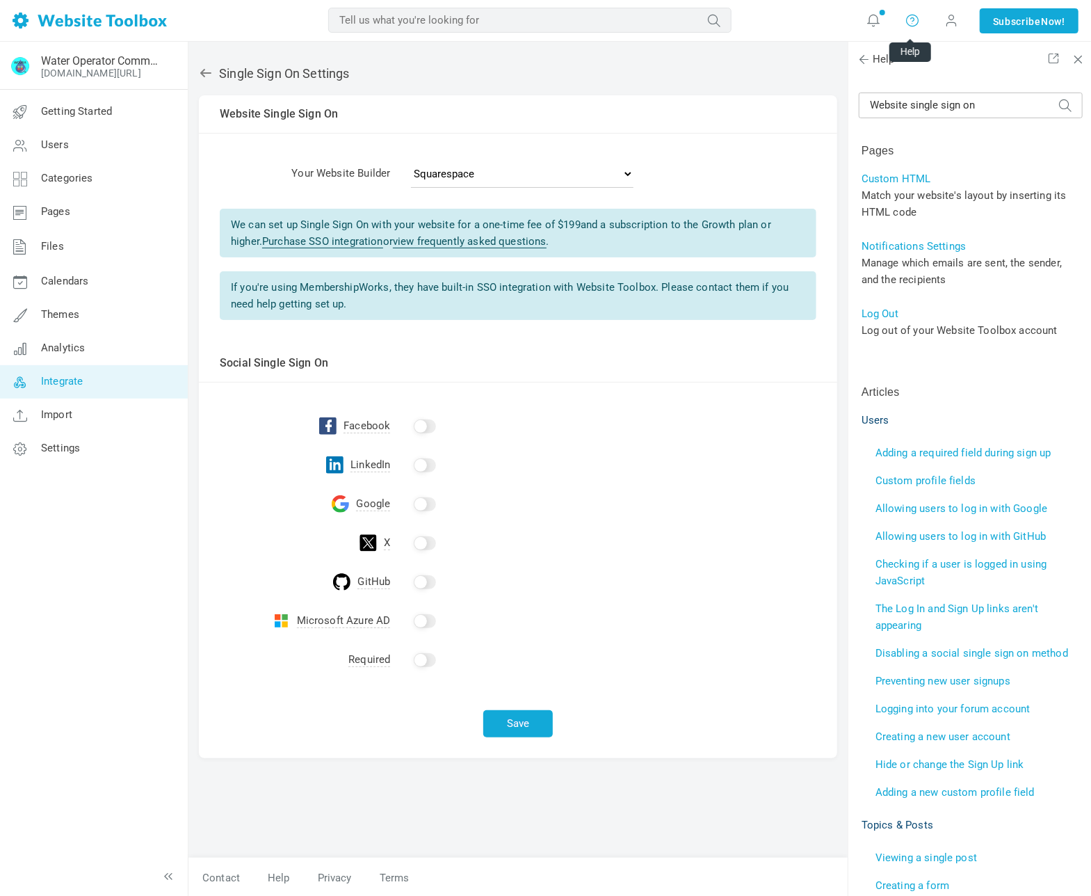
click at [910, 20] on icon at bounding box center [913, 20] width 14 height 15
click at [958, 86] on link "Contact Us" at bounding box center [954, 85] width 105 height 27
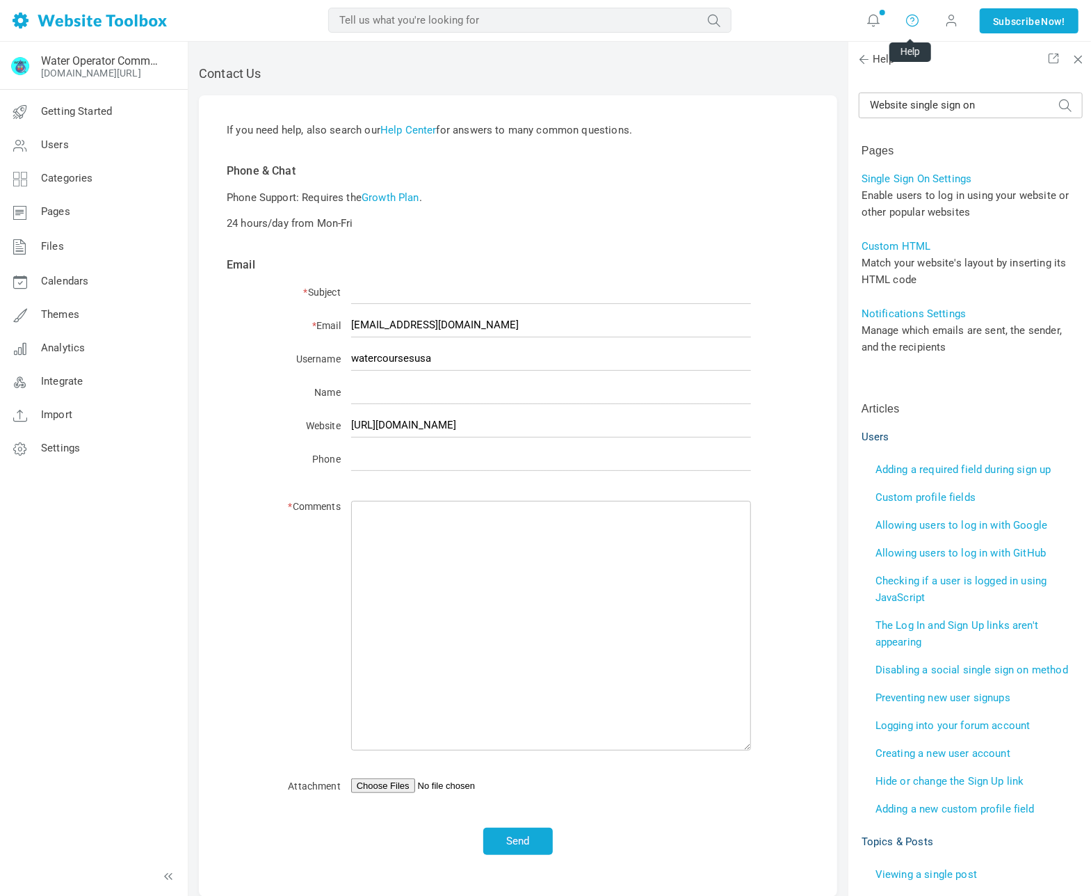
click at [911, 20] on icon at bounding box center [913, 20] width 14 height 15
click at [939, 86] on link "Contact Us" at bounding box center [954, 85] width 105 height 27
click at [105, 111] on span "Getting Started" at bounding box center [76, 111] width 71 height 13
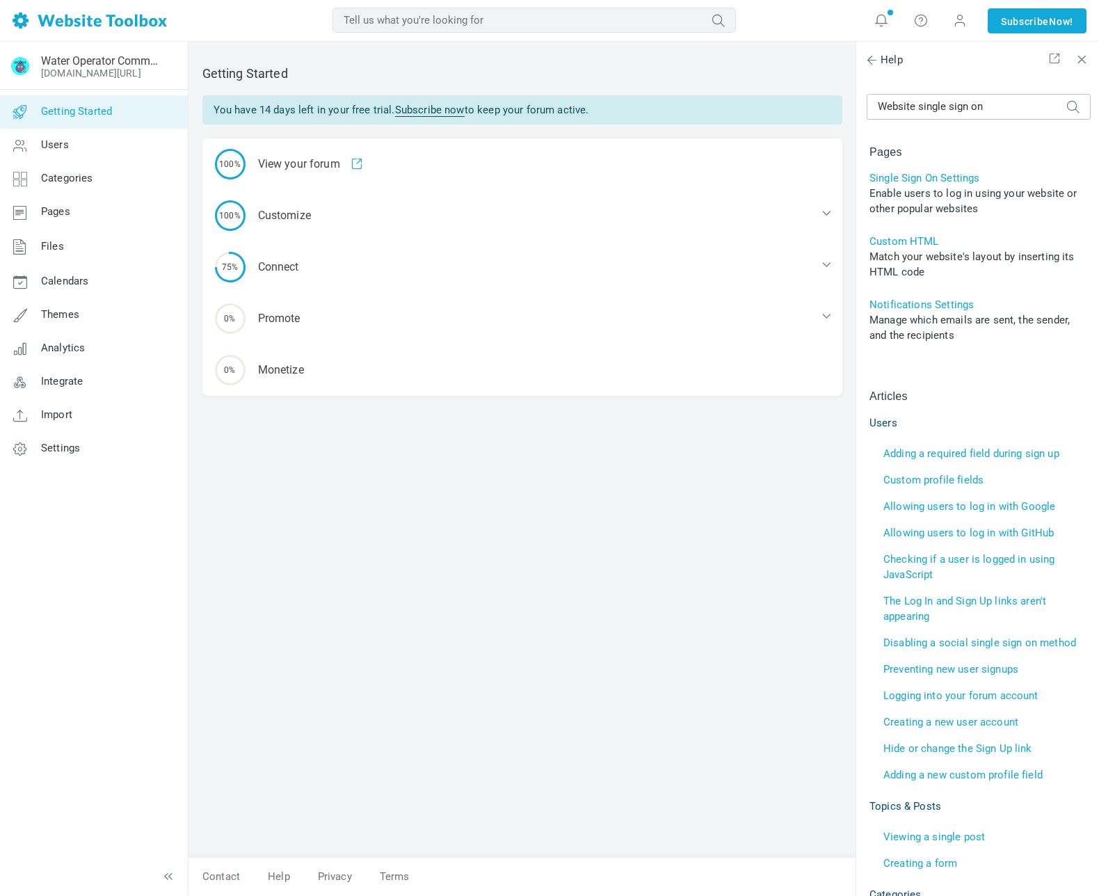
click at [1085, 61] on span at bounding box center [1081, 60] width 14 height 16
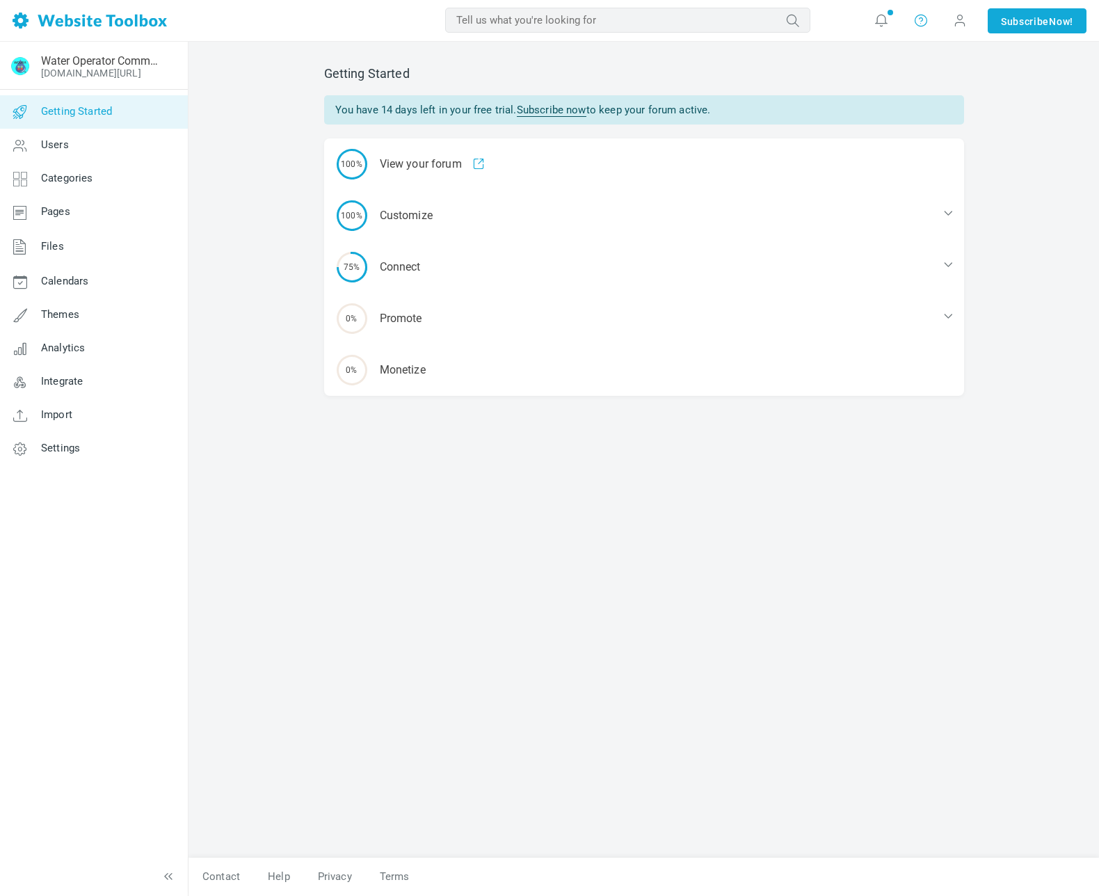
click at [918, 23] on icon at bounding box center [921, 20] width 14 height 14
click at [965, 60] on link "Help" at bounding box center [962, 58] width 105 height 27
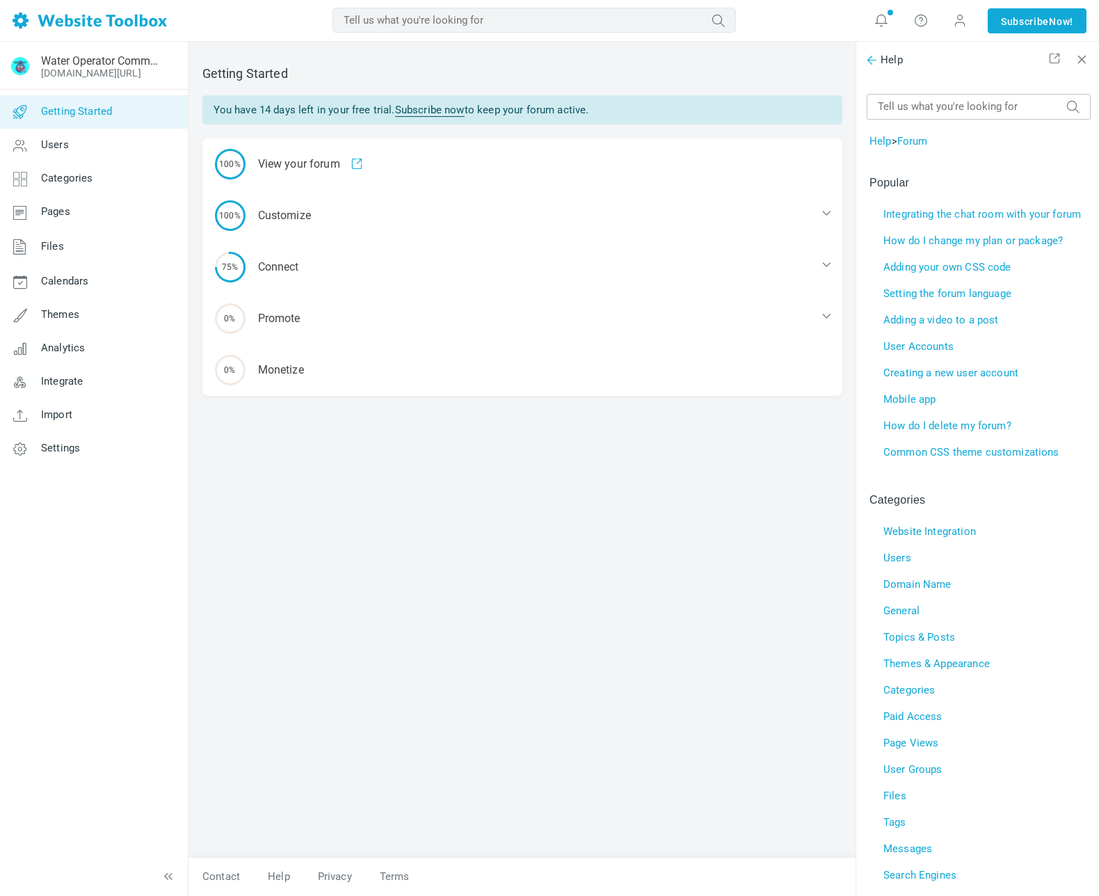
click at [873, 61] on span at bounding box center [871, 60] width 14 height 14
click at [873, 59] on span at bounding box center [871, 60] width 14 height 14
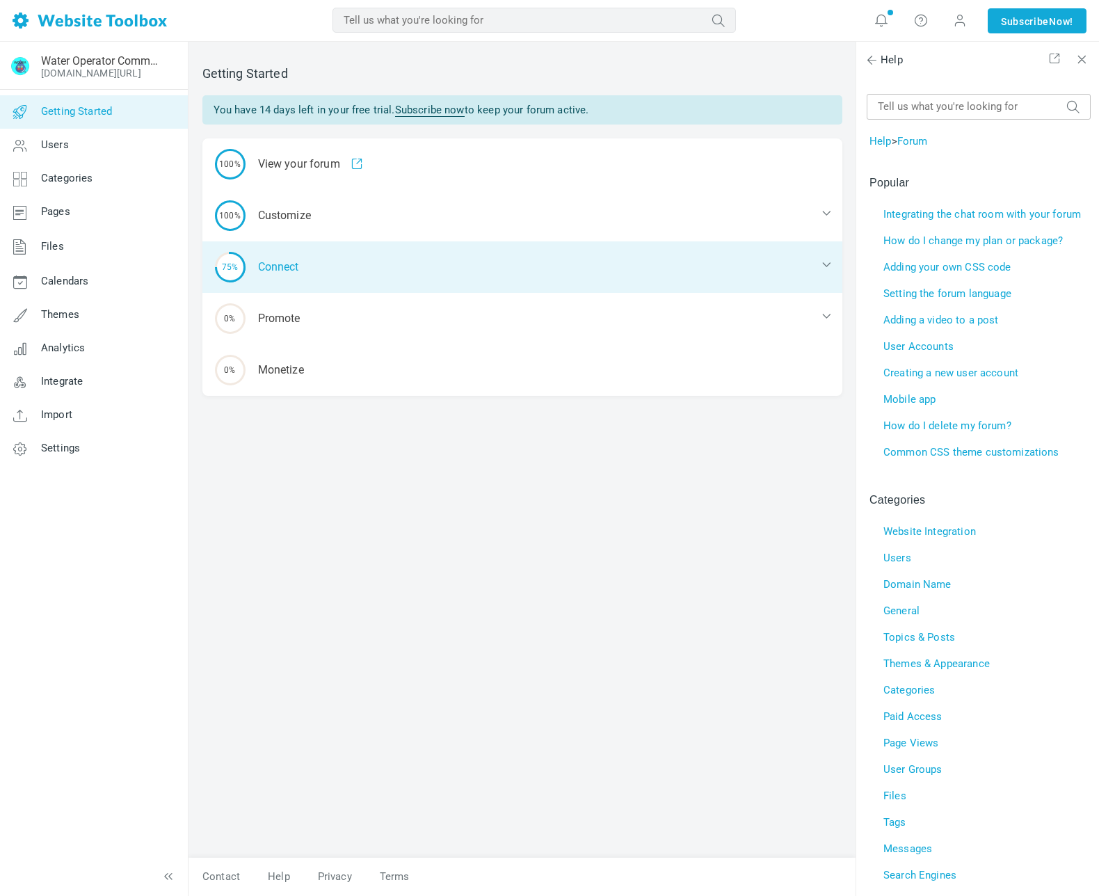
click at [350, 259] on div "75% Connect" at bounding box center [522, 266] width 640 height 51
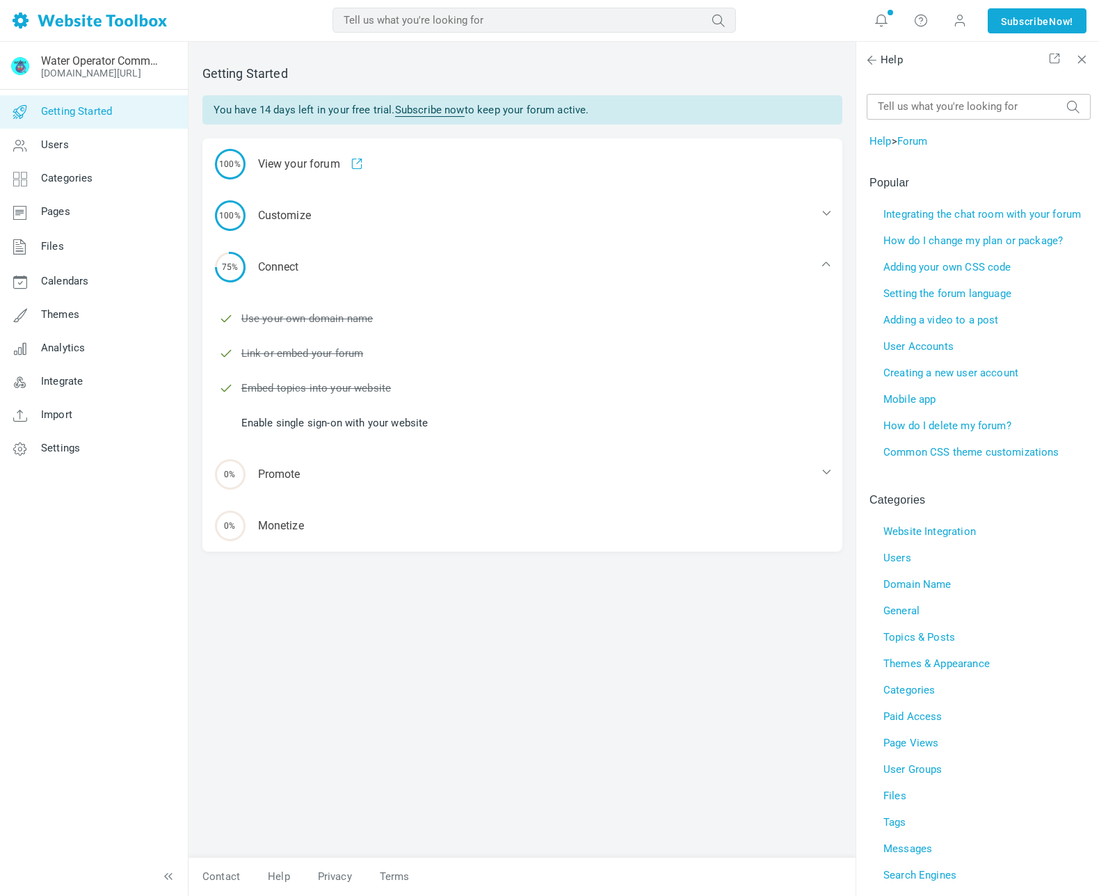
click at [419, 419] on link "Enable single sign-on with your website" at bounding box center [334, 422] width 187 height 15
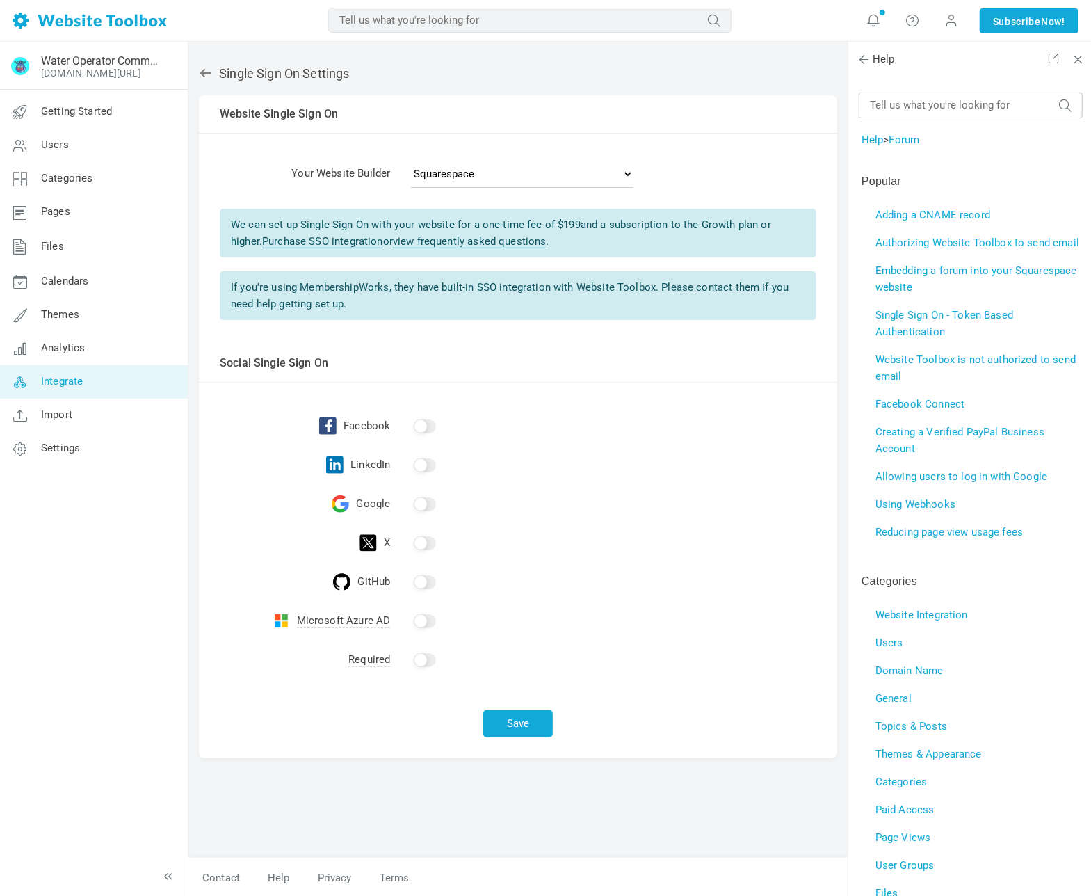
click at [432, 659] on input "checkbox" at bounding box center [425, 660] width 22 height 14
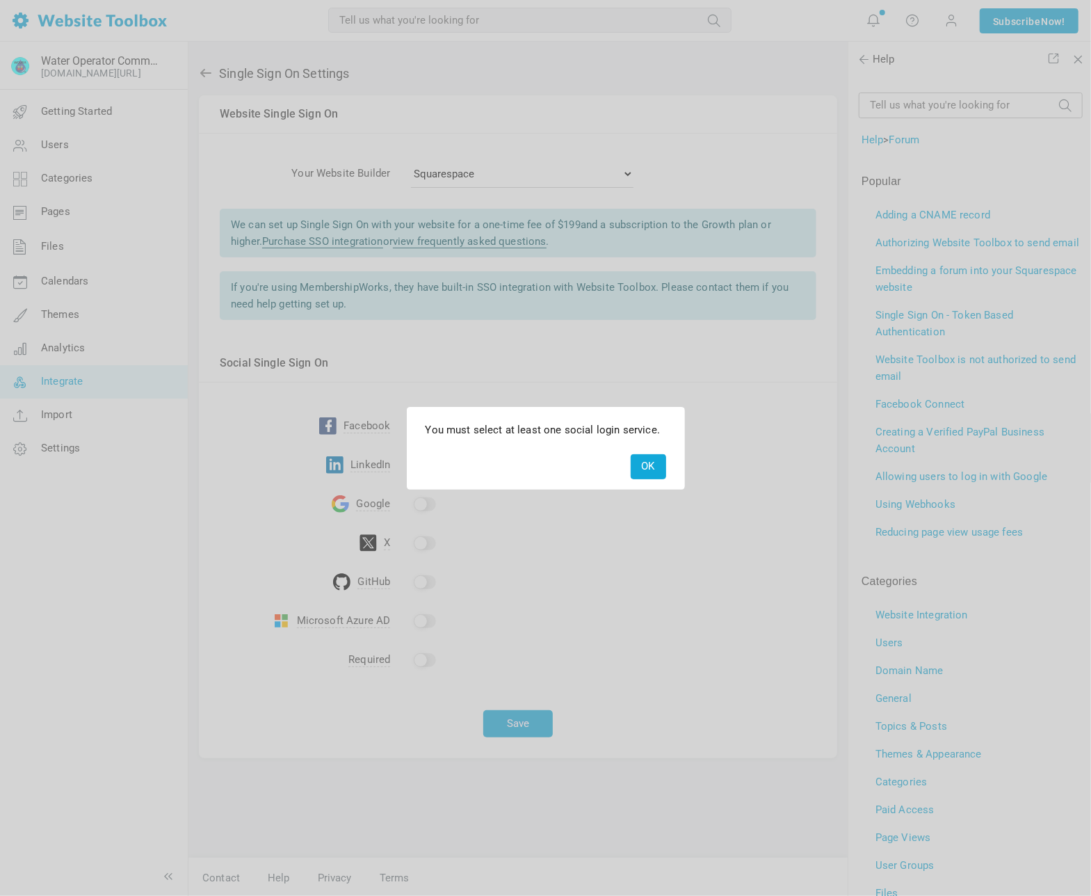
click at [652, 468] on button "OK" at bounding box center [648, 466] width 35 height 24
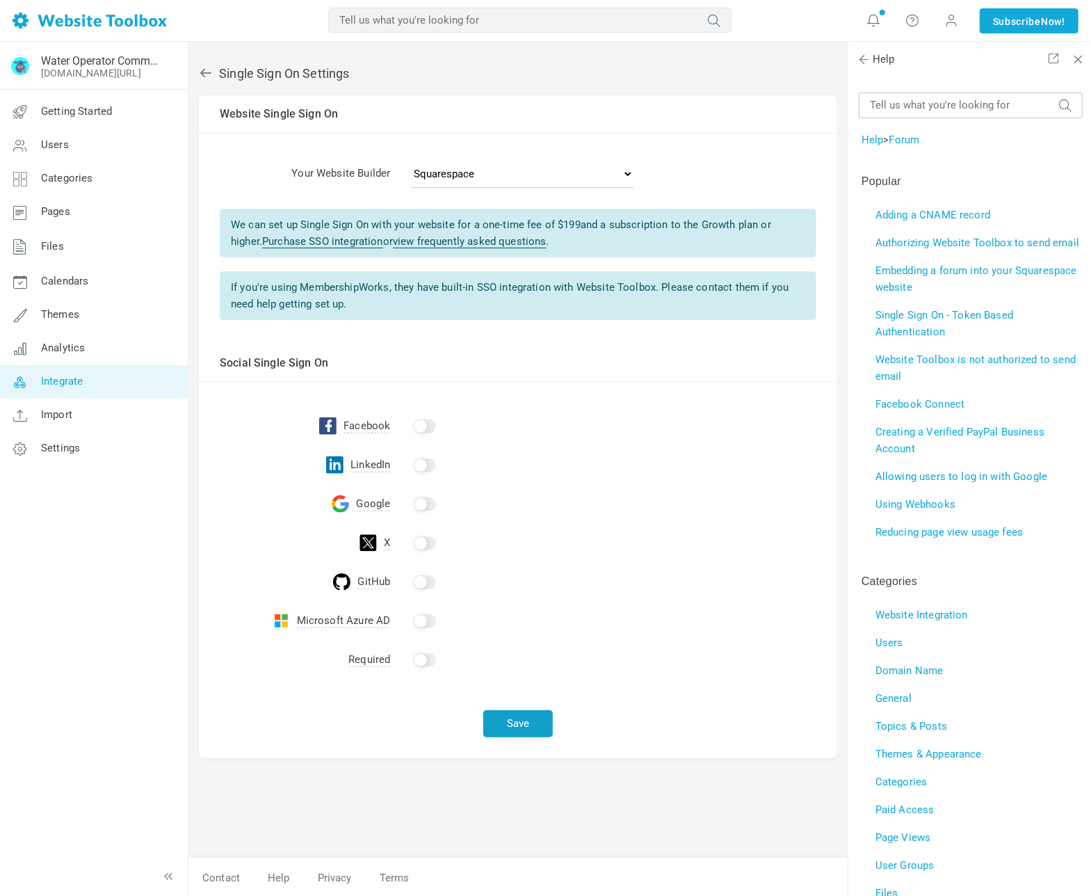
click at [520, 720] on button "Save" at bounding box center [518, 723] width 70 height 27
click at [208, 72] on icon at bounding box center [205, 73] width 11 height 8
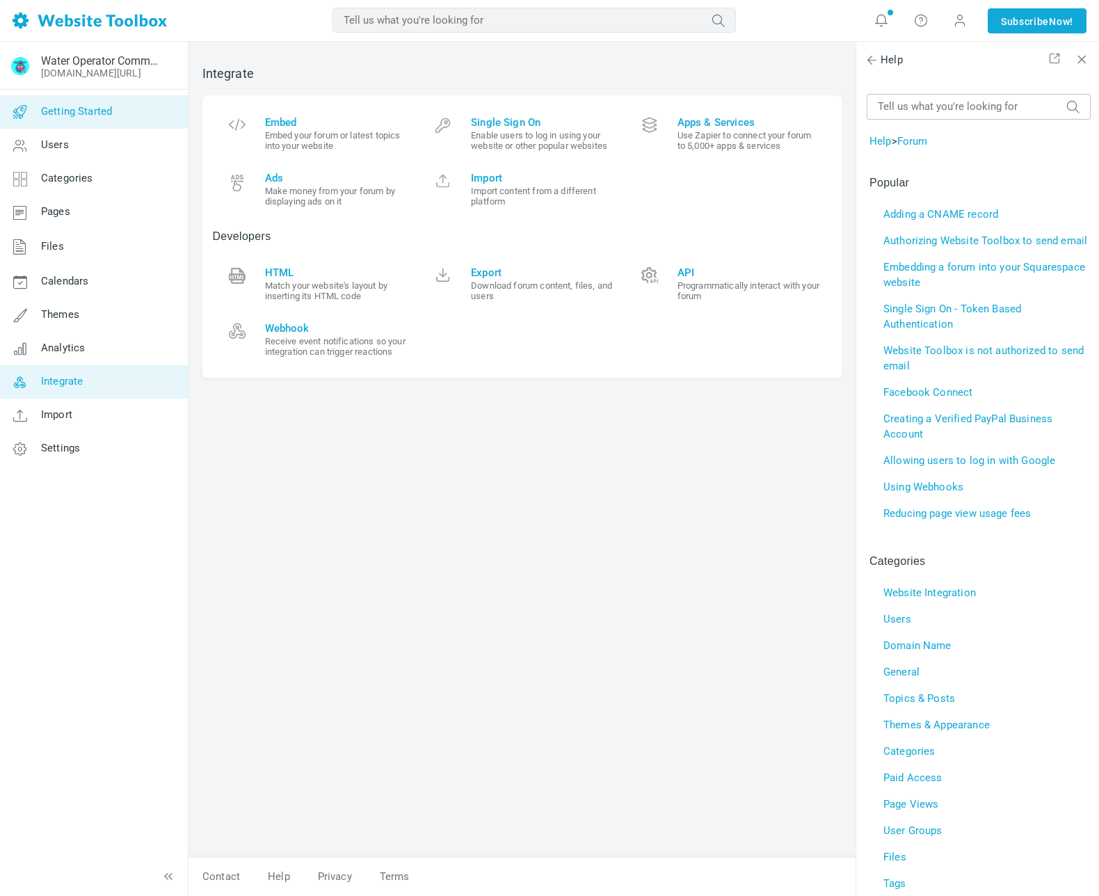
click at [109, 111] on span "Getting Started" at bounding box center [76, 111] width 71 height 13
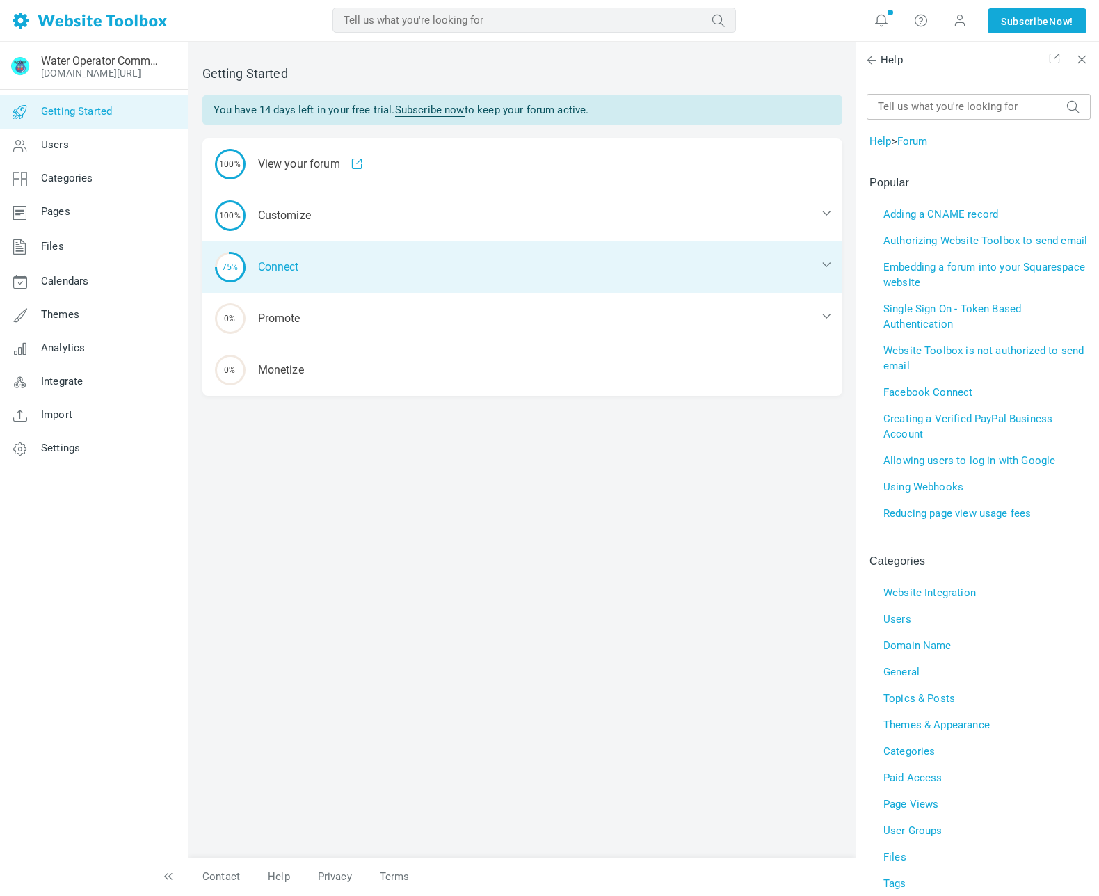
click at [355, 270] on div "75% Connect" at bounding box center [522, 266] width 640 height 51
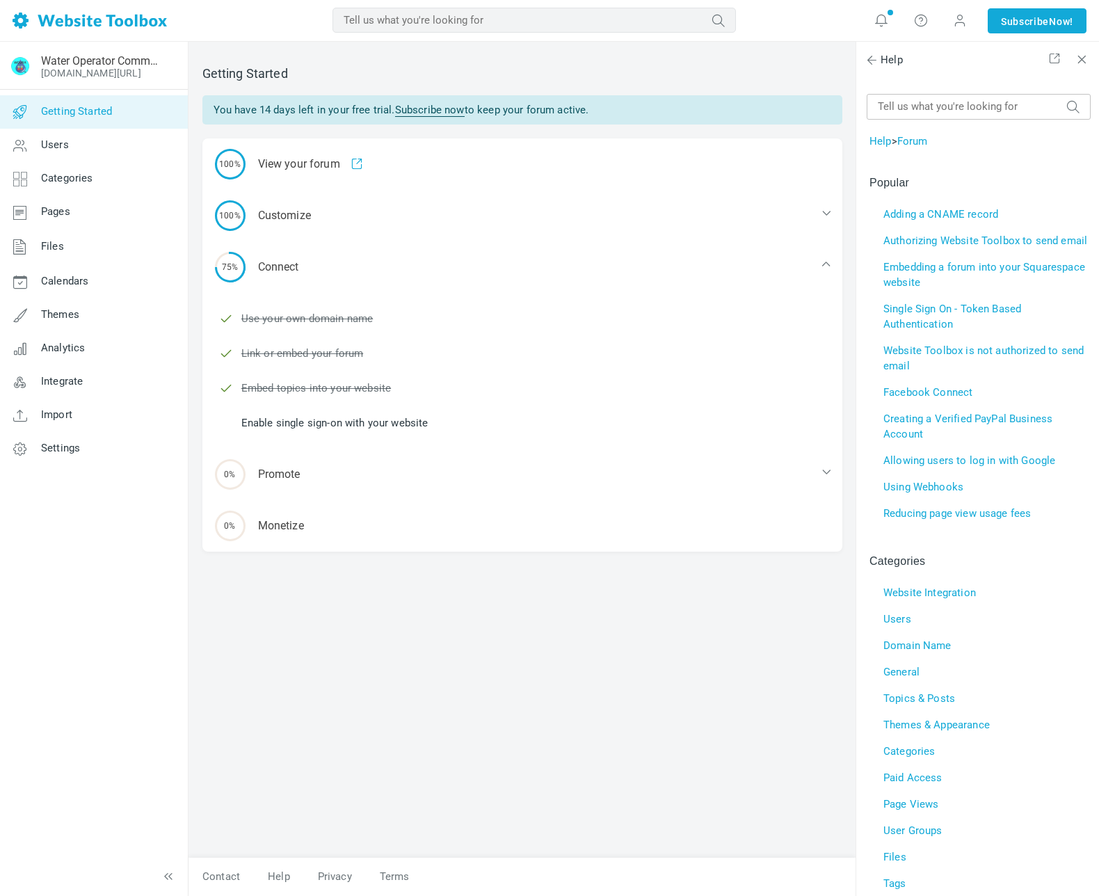
click at [402, 424] on link "Enable single sign-on with your website" at bounding box center [334, 422] width 187 height 15
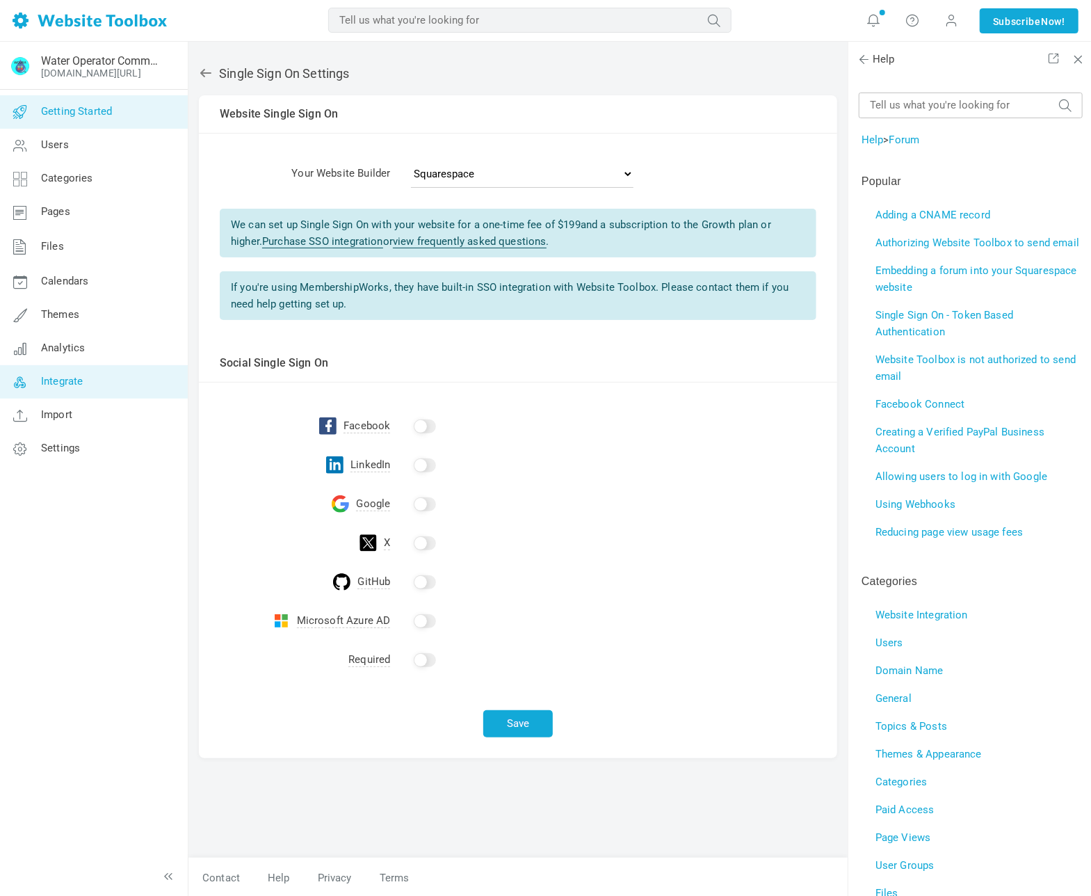
click at [82, 113] on span "Getting Started" at bounding box center [76, 111] width 71 height 13
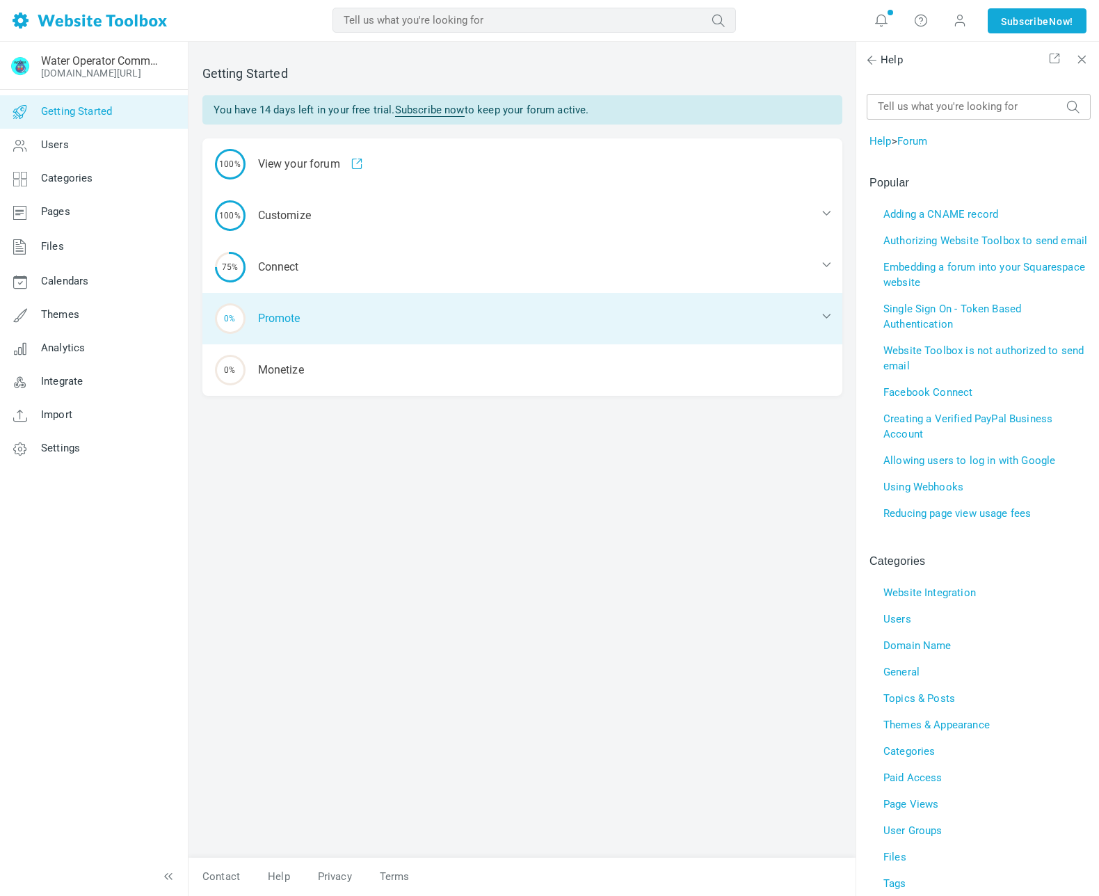
click at [414, 309] on div "0% Promote" at bounding box center [522, 318] width 640 height 51
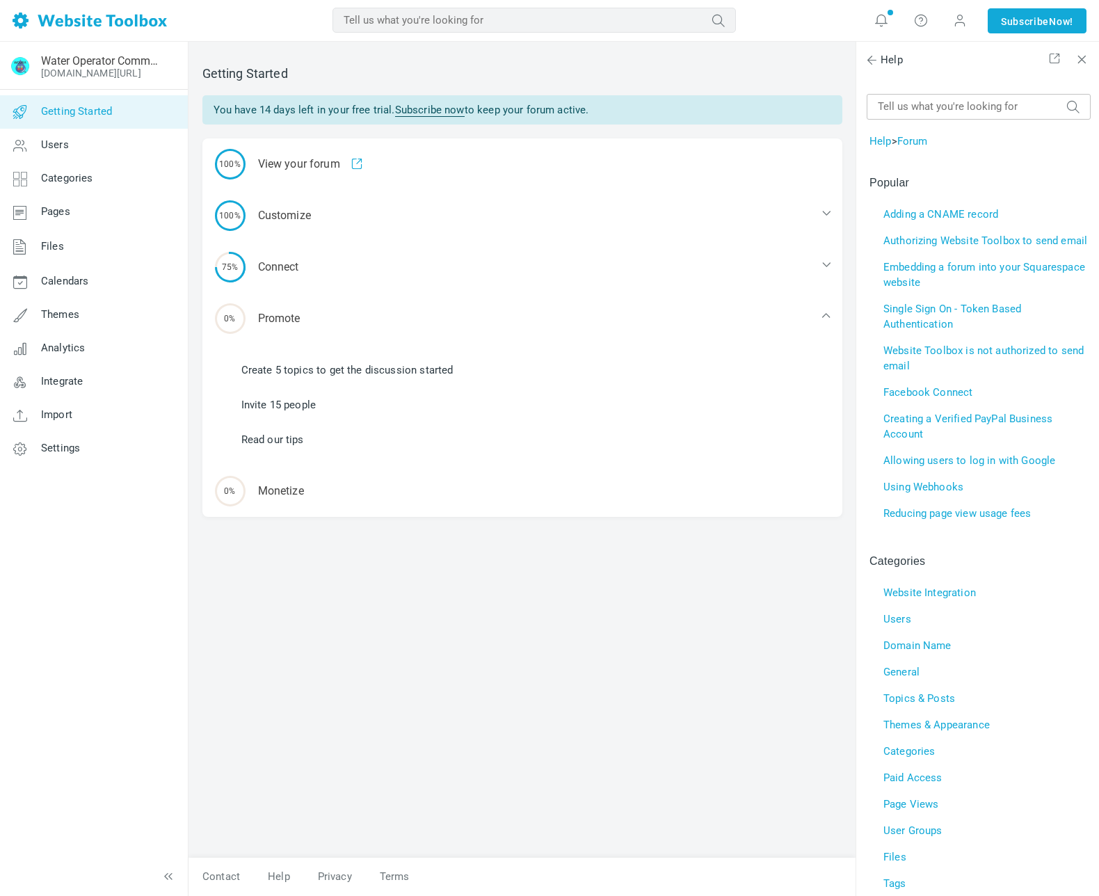
click at [393, 370] on link "Create 5 topics to get the discussion started" at bounding box center [347, 369] width 212 height 15
click at [291, 439] on link "Read our tips" at bounding box center [272, 439] width 63 height 15
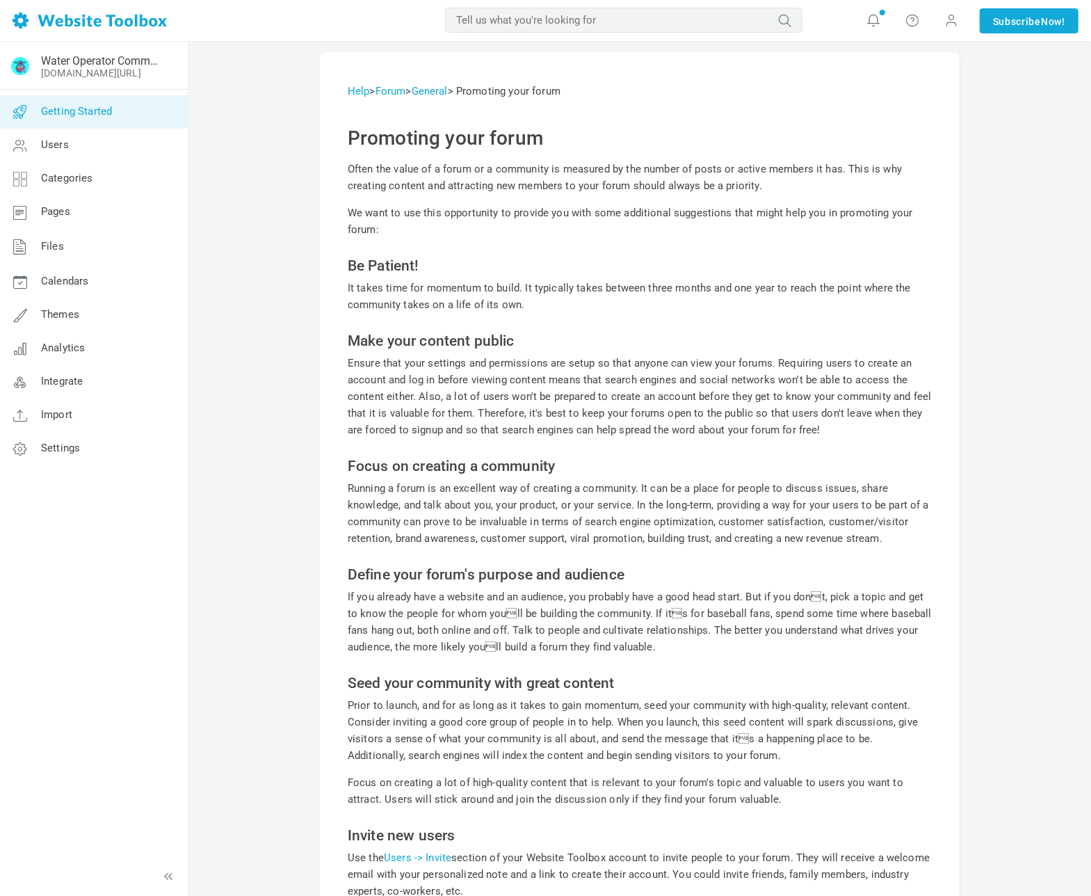
click at [93, 112] on span "Getting Started" at bounding box center [76, 111] width 71 height 13
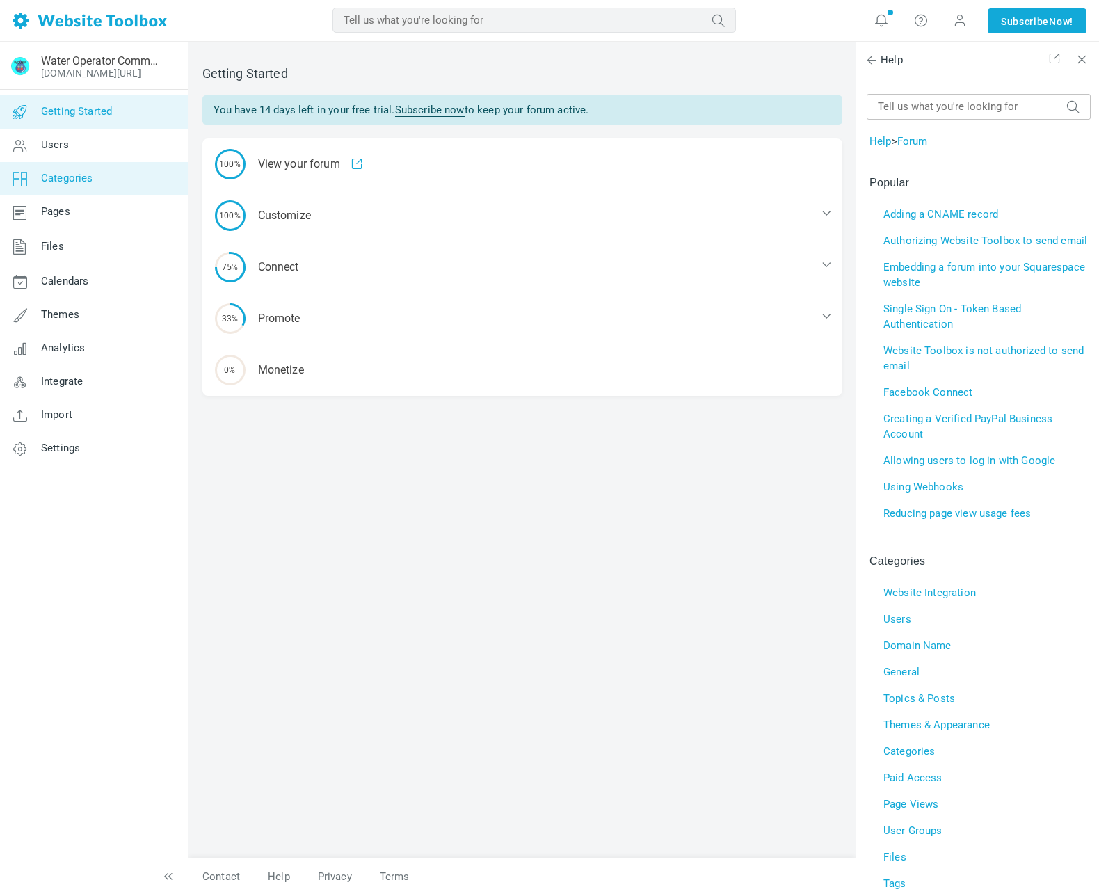
click at [92, 179] on link "Categories" at bounding box center [93, 178] width 188 height 33
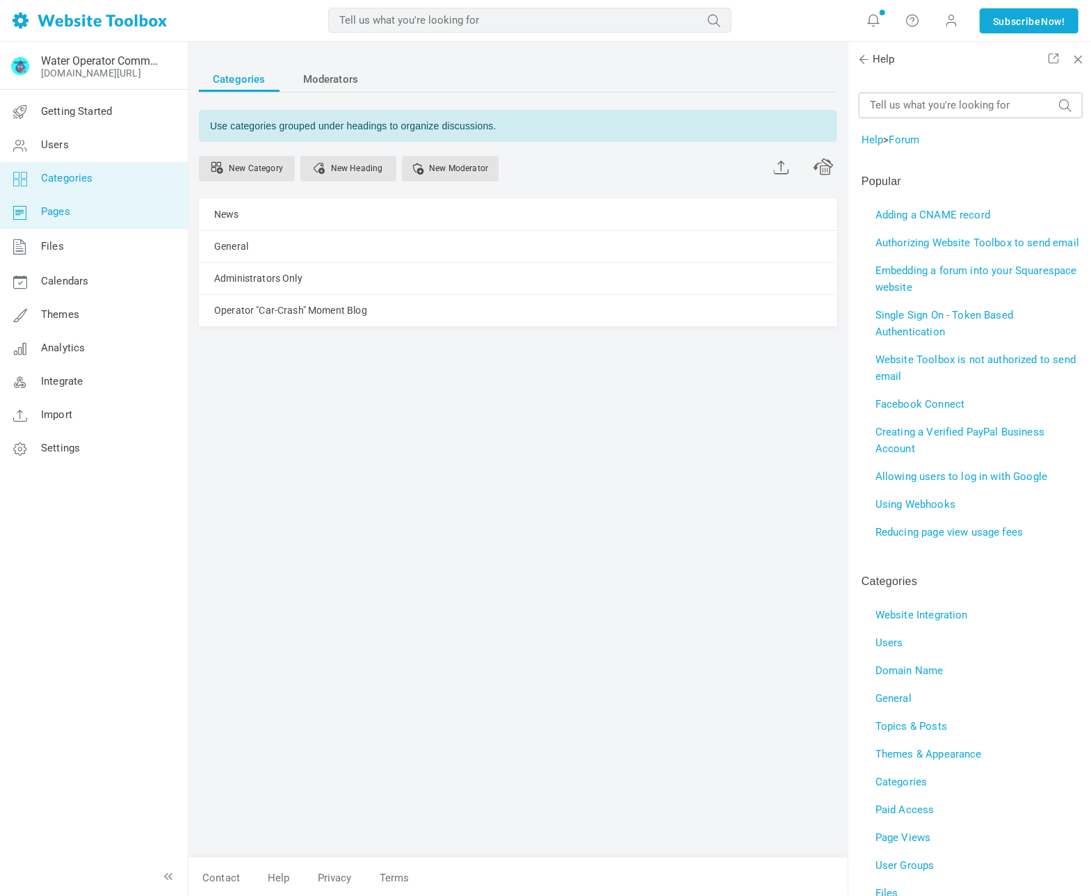
click at [79, 207] on link "Pages" at bounding box center [93, 211] width 188 height 33
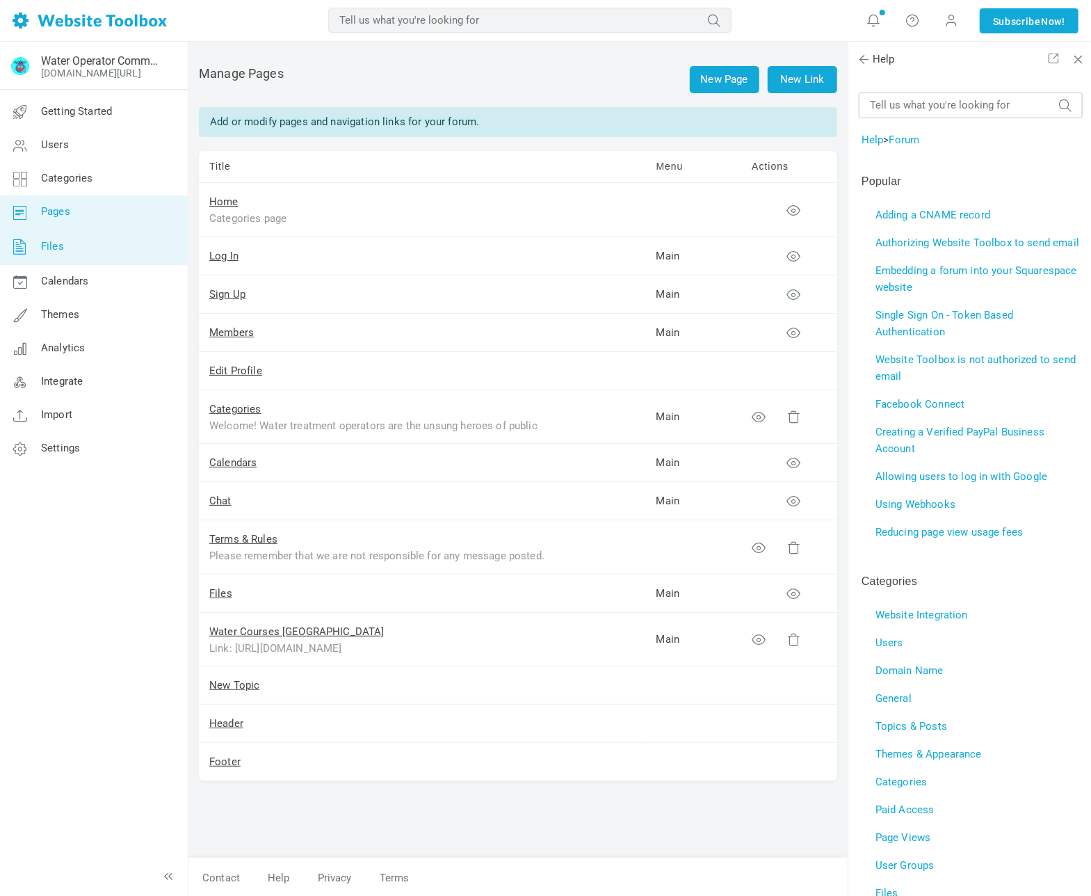
click at [95, 247] on link "Files" at bounding box center [93, 247] width 188 height 36
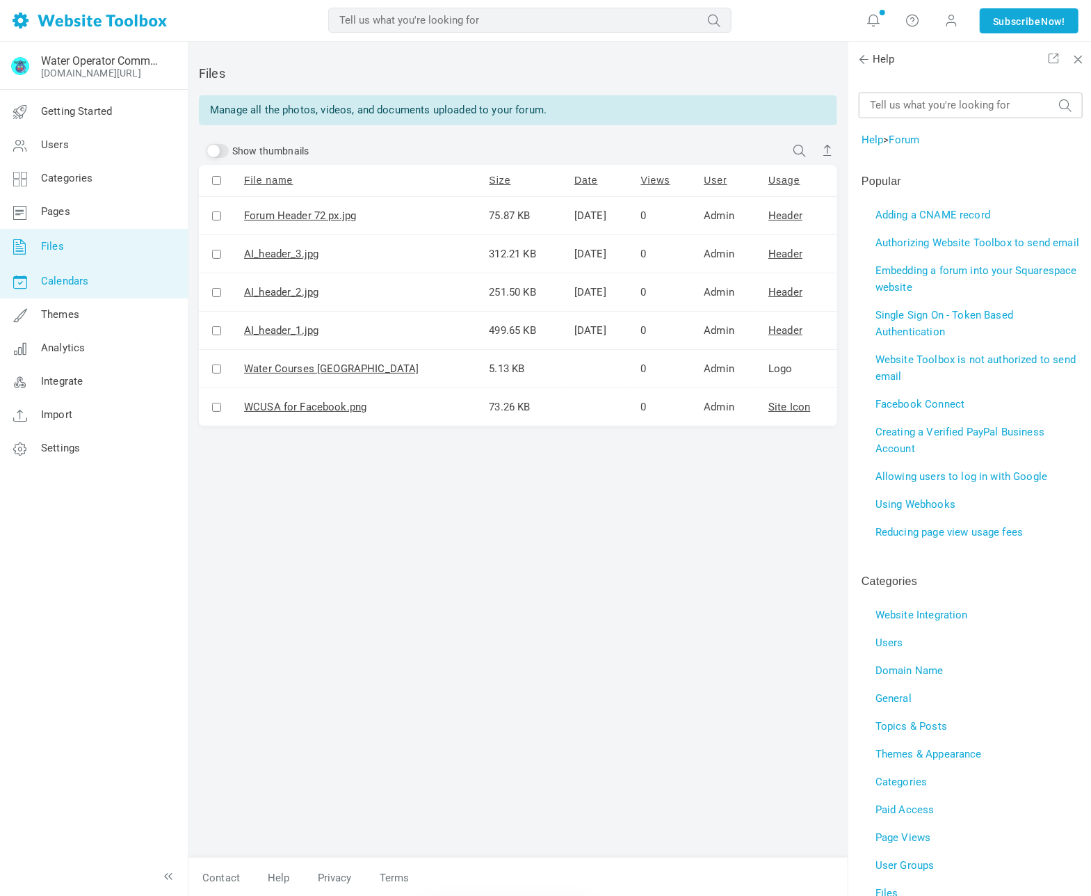
click at [107, 283] on link "Calendars" at bounding box center [93, 281] width 188 height 33
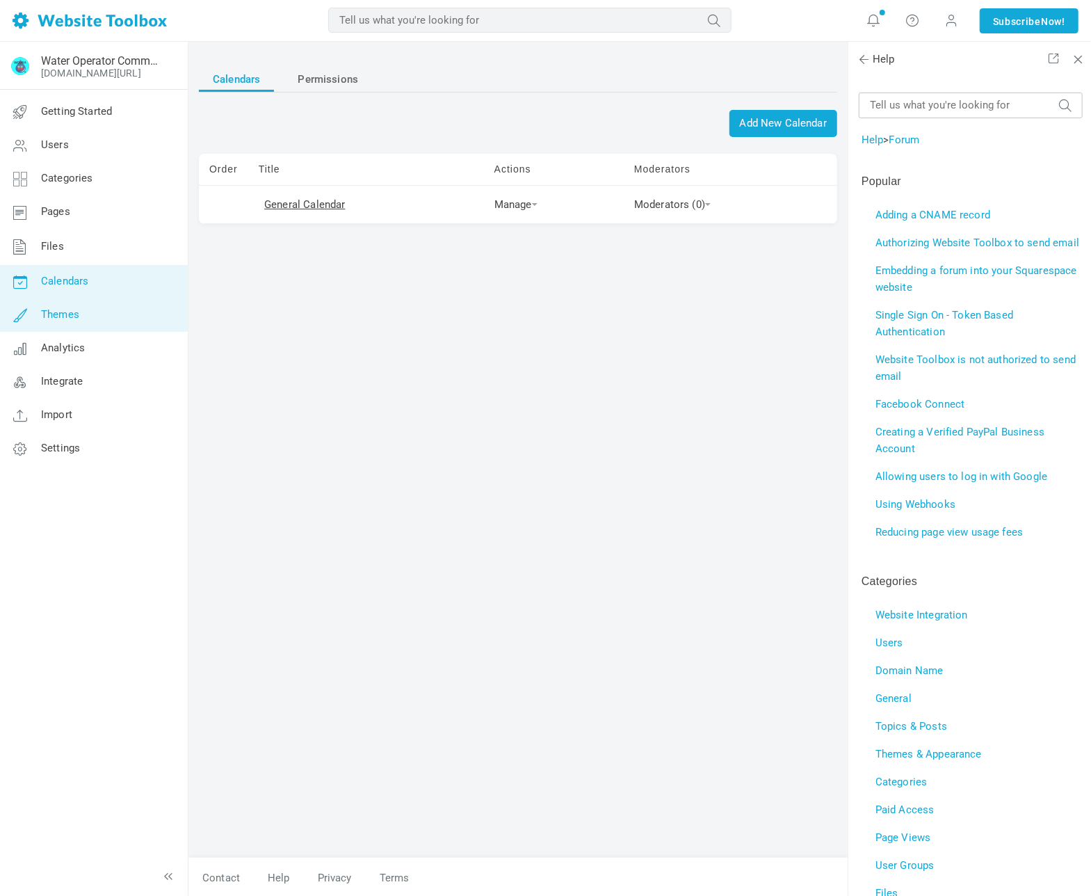
click at [109, 314] on link "Themes" at bounding box center [93, 314] width 188 height 33
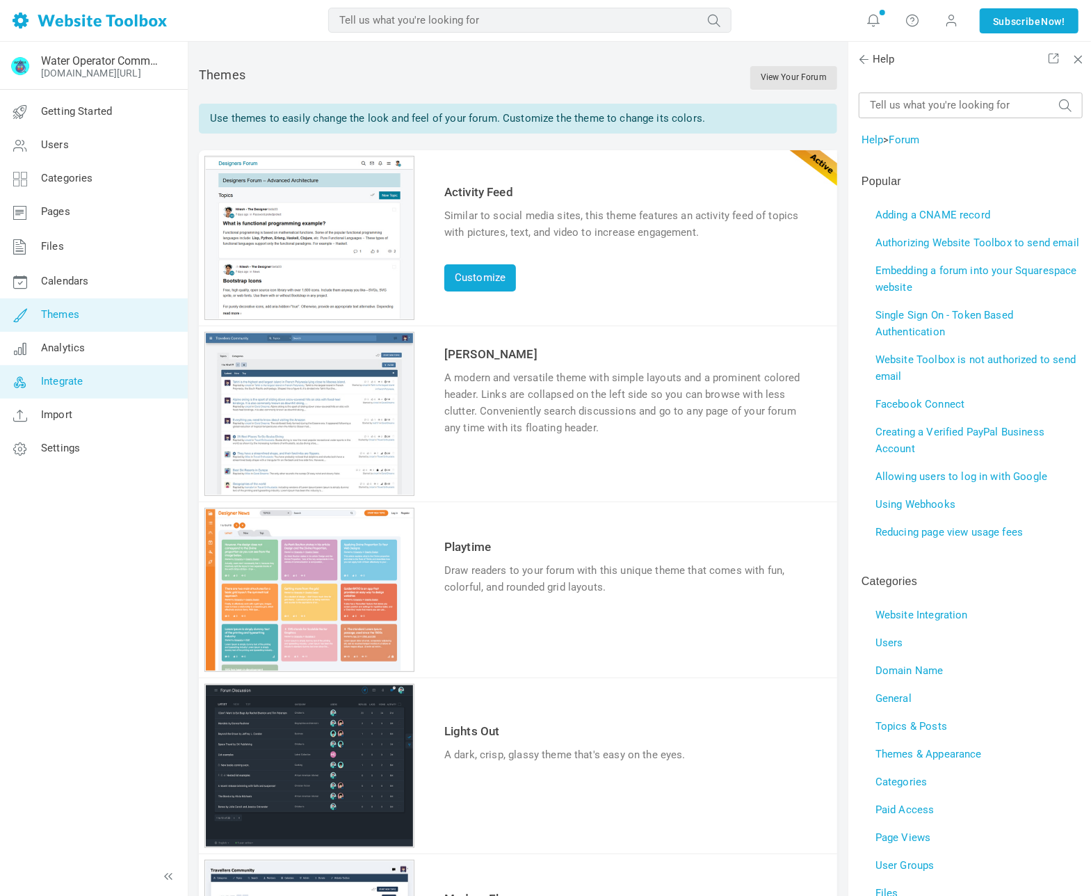
click at [100, 382] on link "Integrate" at bounding box center [93, 381] width 188 height 33
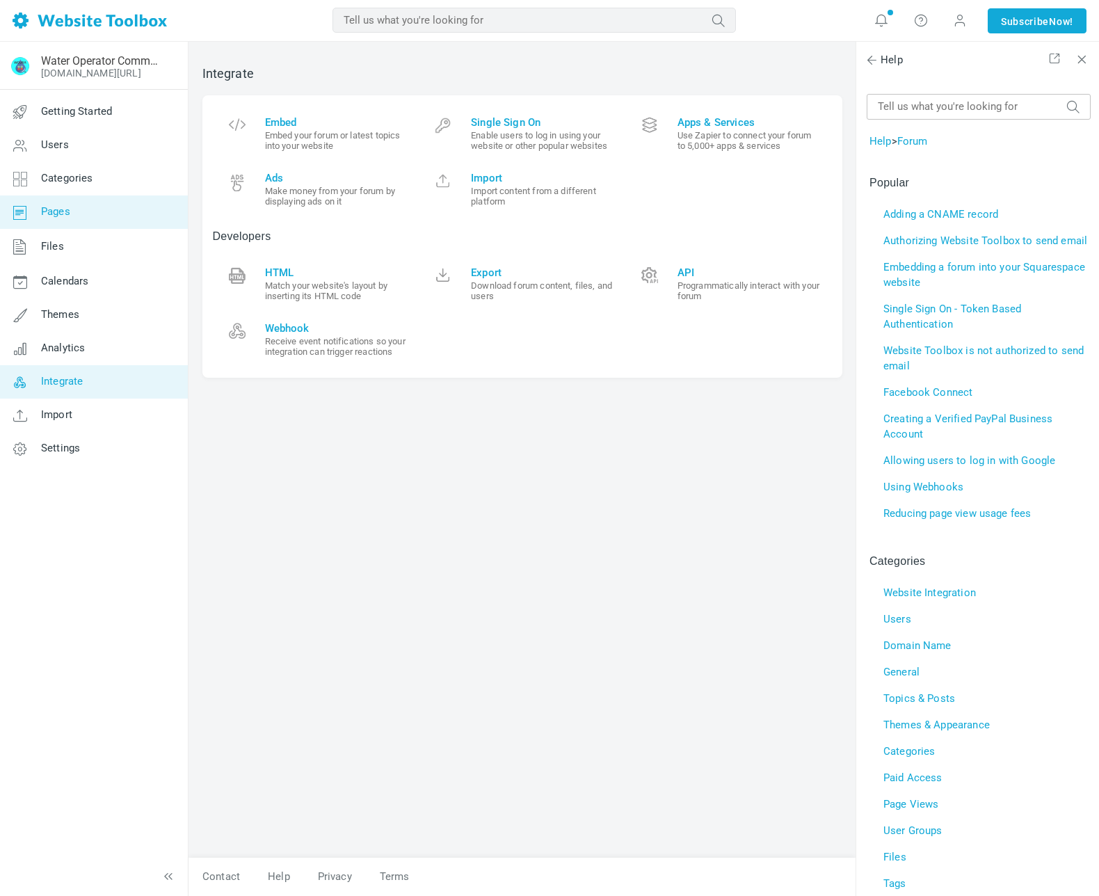
click at [64, 209] on span "Pages" at bounding box center [55, 211] width 29 height 13
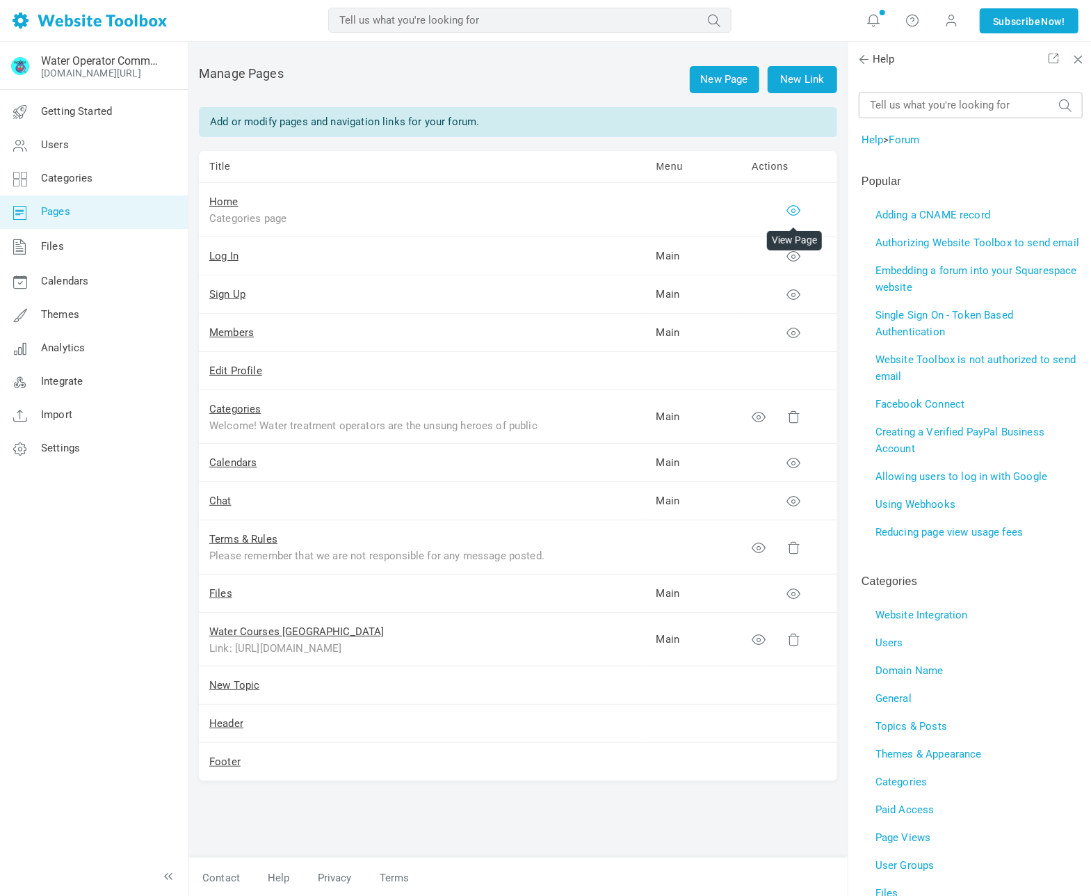
click at [795, 208] on icon at bounding box center [794, 210] width 14 height 14
click at [105, 113] on span "Getting Started" at bounding box center [76, 111] width 71 height 13
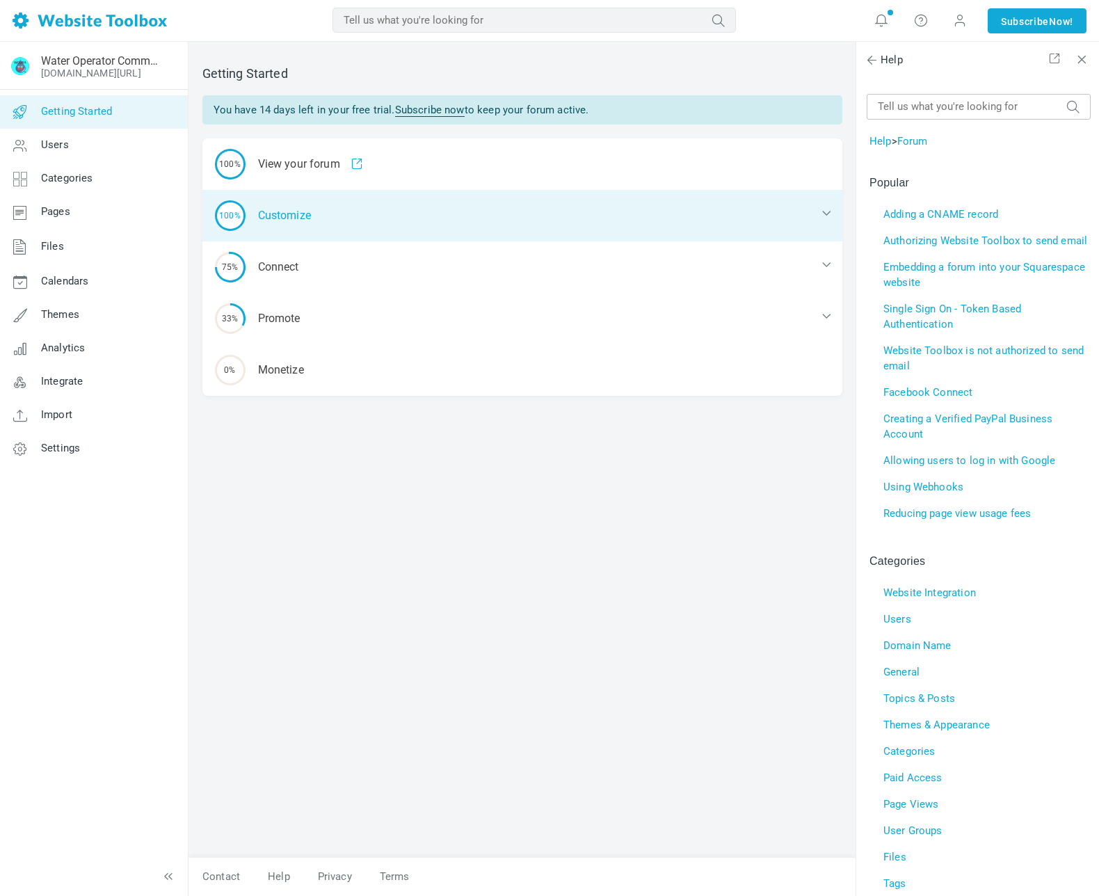
click at [348, 209] on div "100% Customize" at bounding box center [522, 215] width 640 height 51
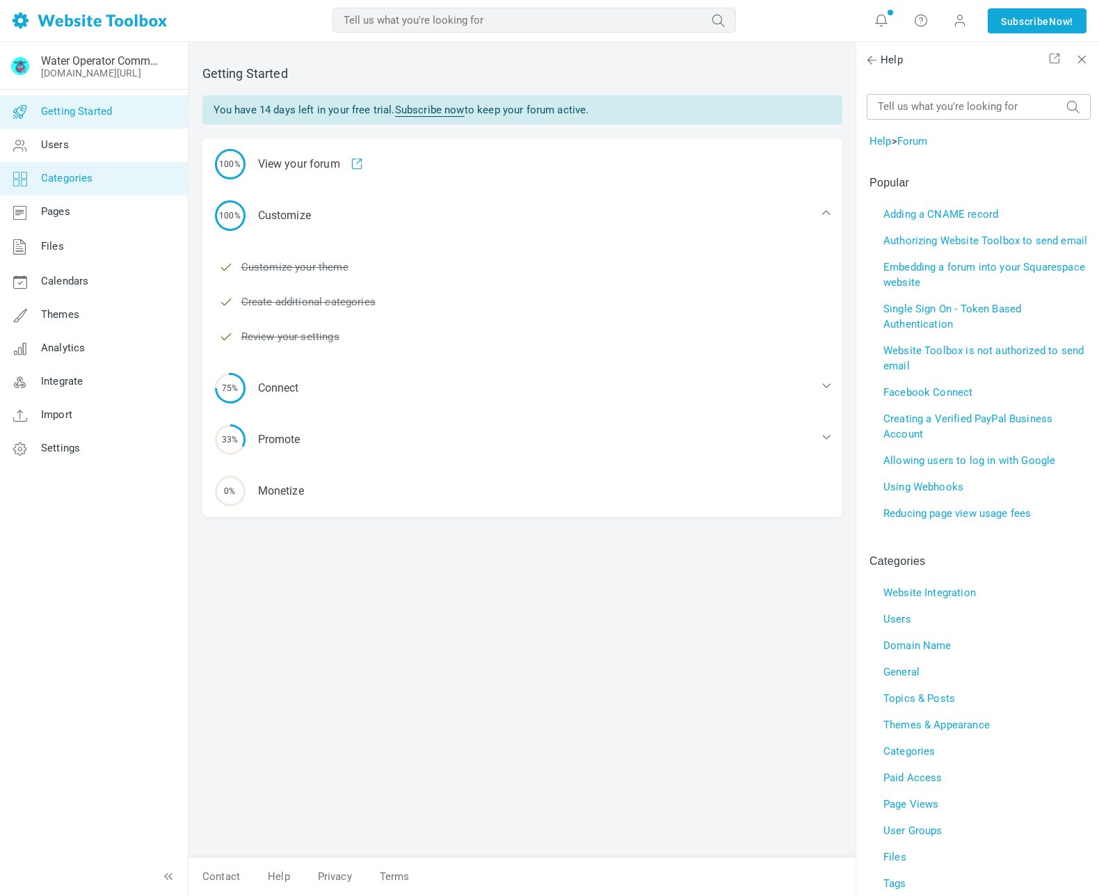
click at [109, 175] on link "Categories" at bounding box center [93, 178] width 188 height 33
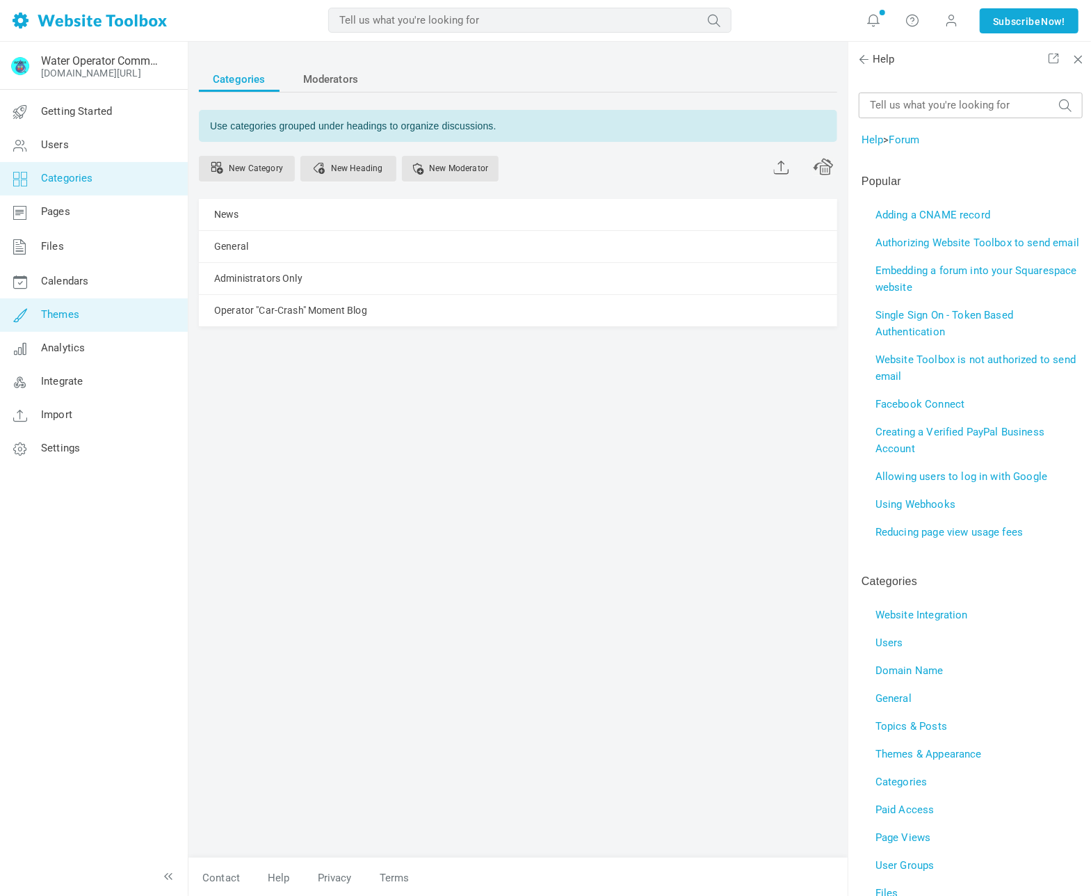
click at [95, 312] on link "Themes" at bounding box center [93, 314] width 188 height 33
click at [908, 21] on icon at bounding box center [913, 20] width 14 height 15
click at [937, 87] on link "Contact Us" at bounding box center [954, 85] width 105 height 27
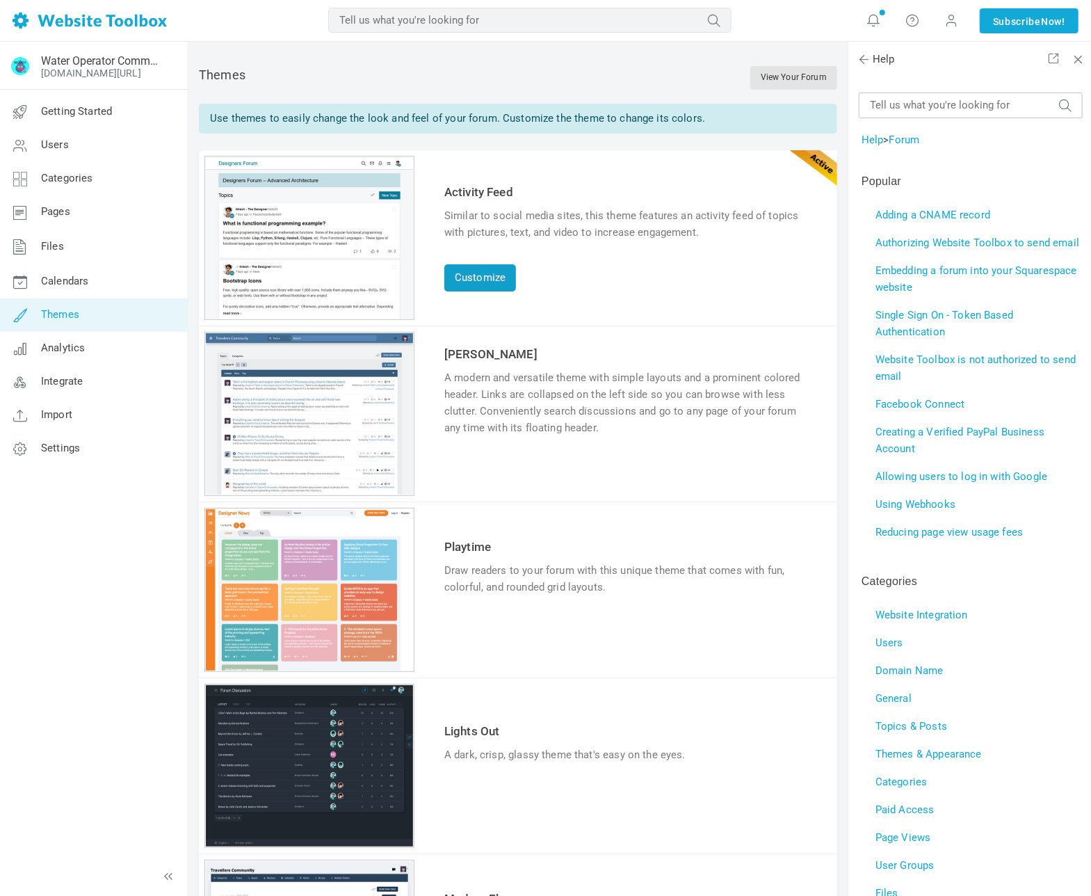
click at [474, 278] on link "Customize" at bounding box center [480, 277] width 72 height 27
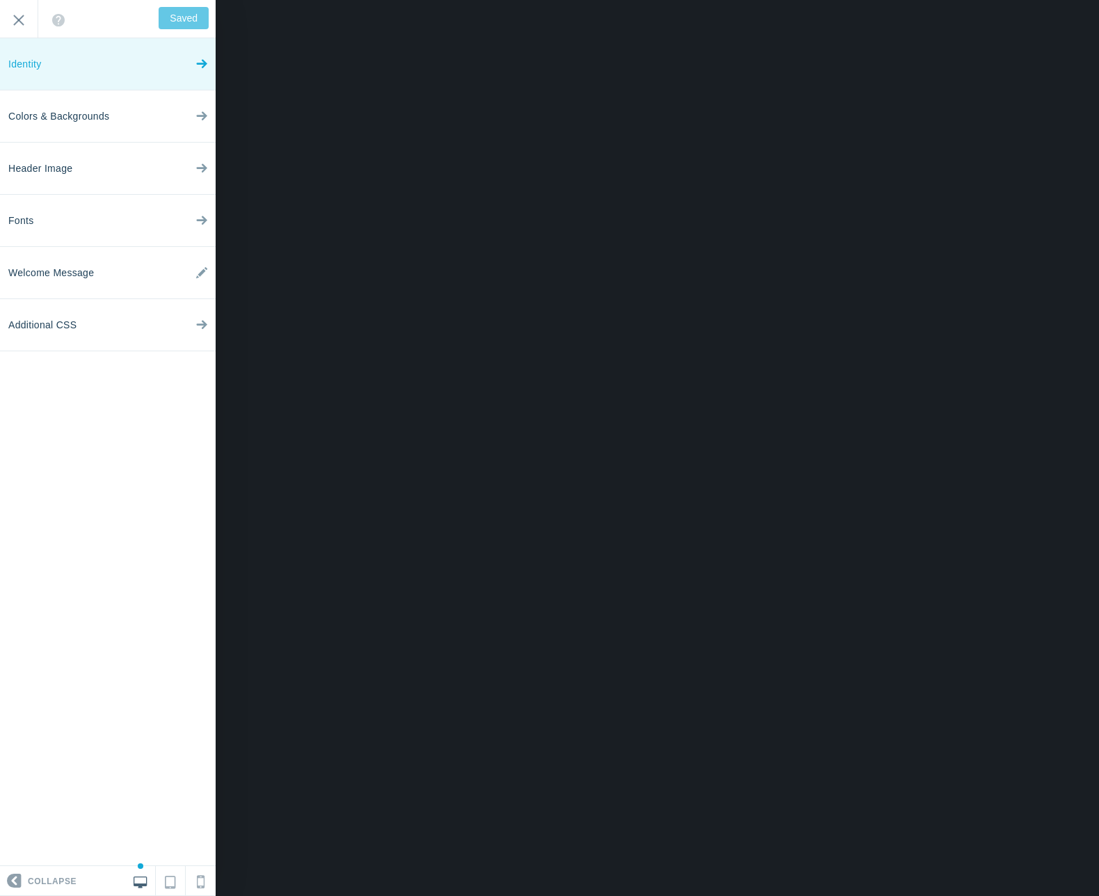
click at [149, 69] on link "Identity" at bounding box center [108, 64] width 216 height 52
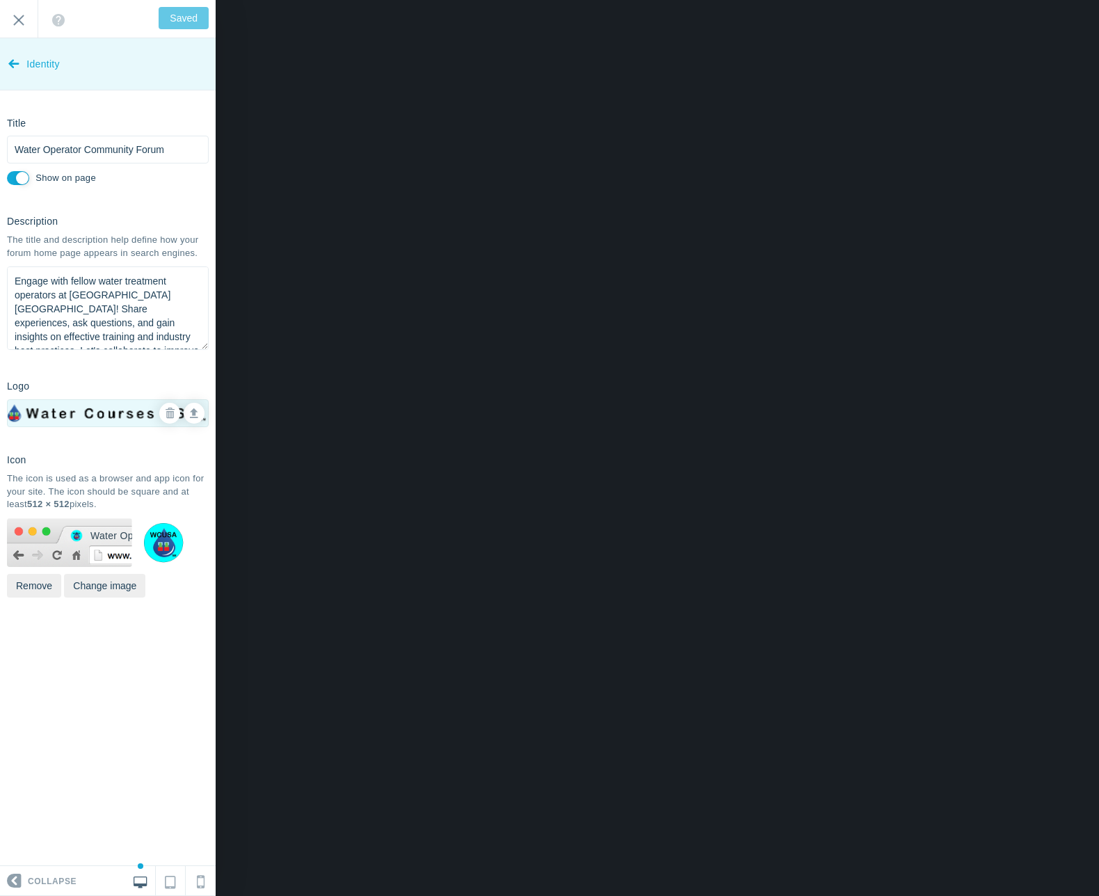
click at [35, 63] on span "Identity" at bounding box center [42, 64] width 33 height 52
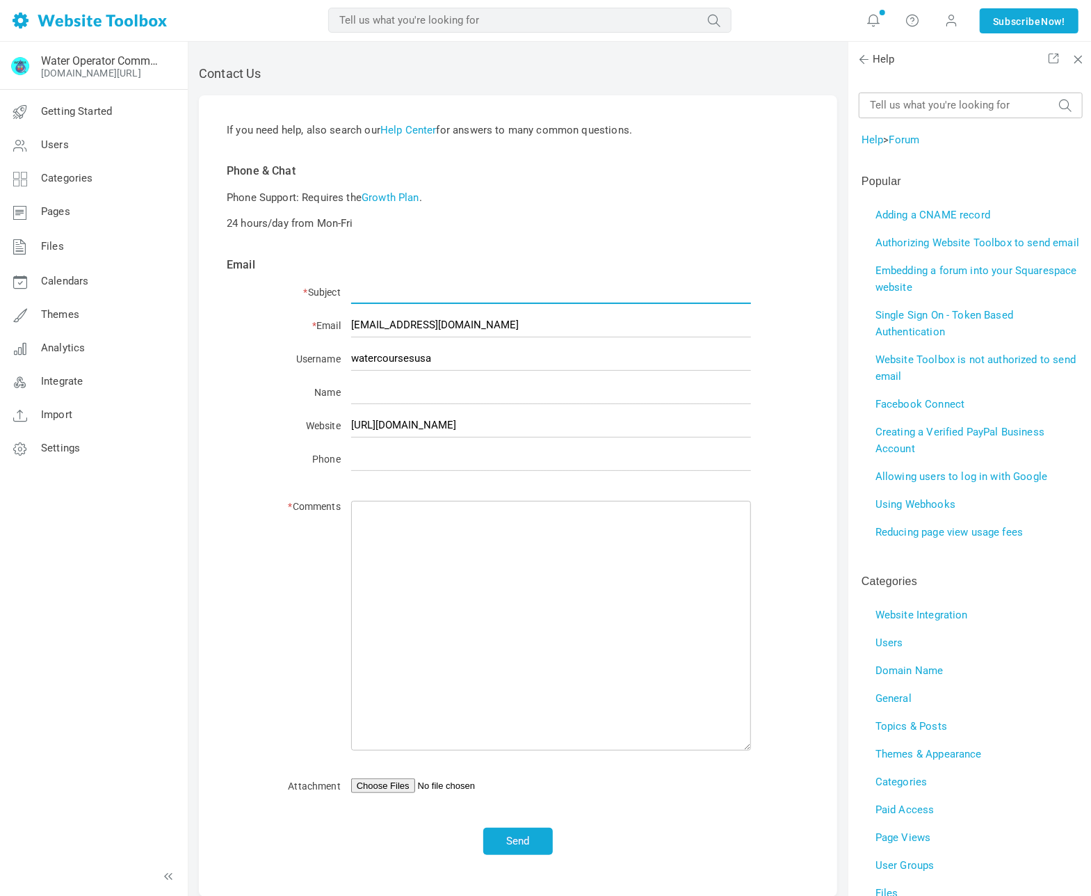
click at [430, 290] on input "* Subject" at bounding box center [551, 292] width 400 height 24
click at [396, 289] on input "* Subject" at bounding box center [551, 292] width 400 height 24
click at [353, 288] on input "Owner icon" at bounding box center [551, 292] width 400 height 24
click at [510, 289] on input "How do I set up the Owner icon" at bounding box center [551, 292] width 400 height 24
type input "How do I set up the Owner icon?"
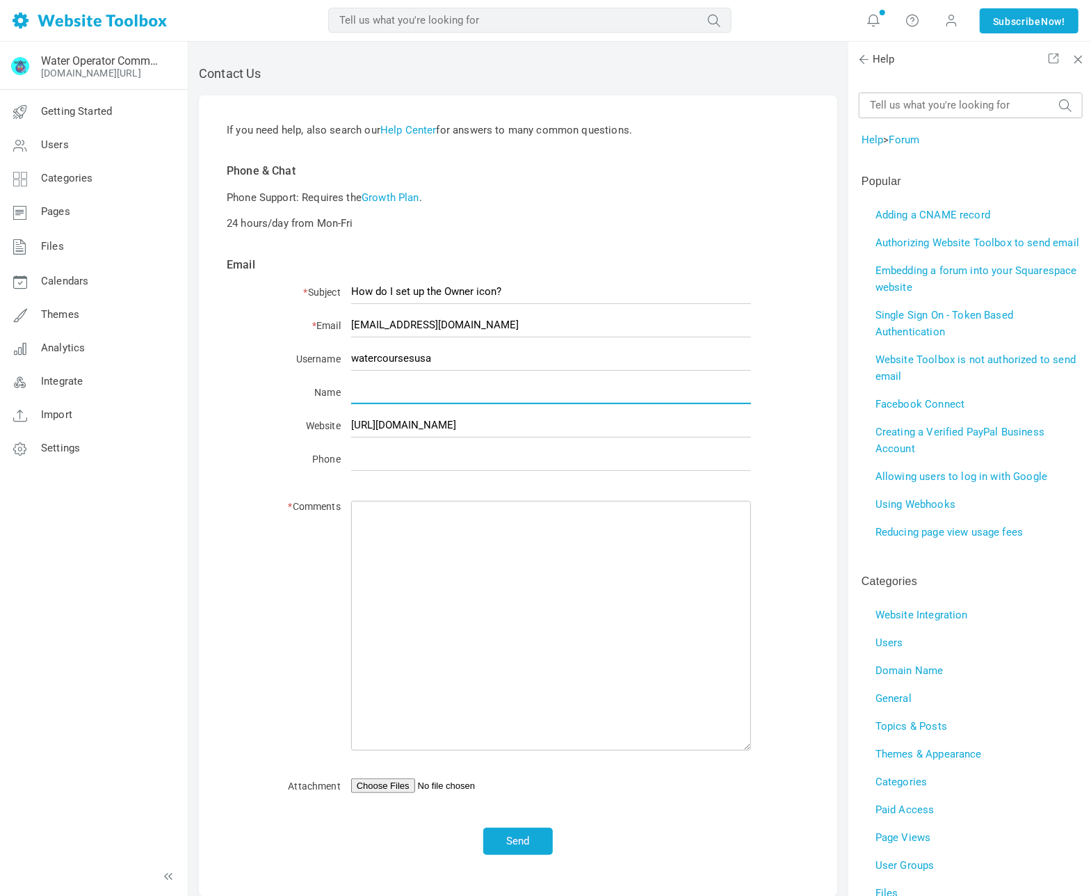
click at [448, 390] on input "Name" at bounding box center [551, 392] width 400 height 24
type input "[PERSON_NAME]"
type input "14802732563"
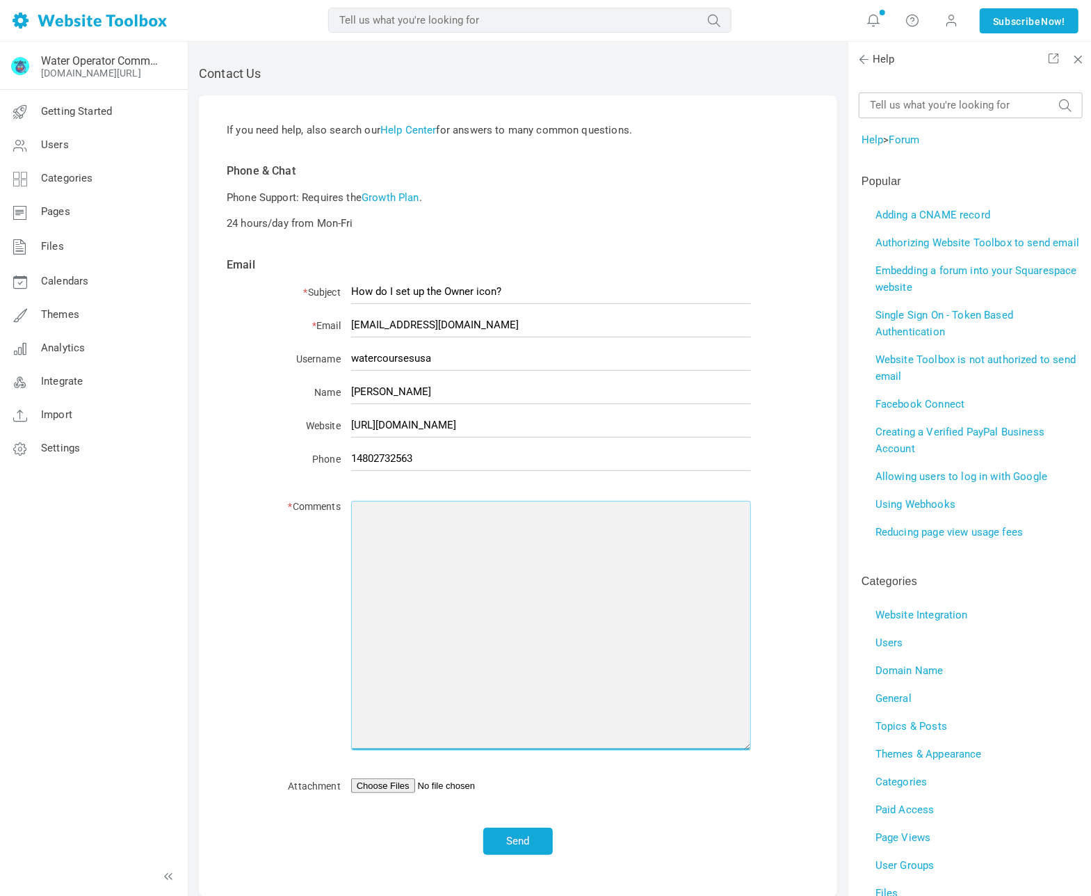
click at [437, 522] on textarea "* Comments" at bounding box center [551, 626] width 400 height 250
click at [360, 532] on textarea "I created my forum. When I view it, I see that my round icon identifying me as …" at bounding box center [551, 626] width 400 height 250
click at [394, 530] on textarea "I created my forum. When I view it, I see that my round icon identifying me as …" at bounding box center [551, 626] width 400 height 250
click at [738, 536] on textarea "I created my forum. When I view it, I see that my round icon identifying me as …" at bounding box center [551, 626] width 400 height 250
click at [440, 556] on textarea "I created my forum. When I view it, I see that my round icon identifying me as …" at bounding box center [551, 626] width 400 height 250
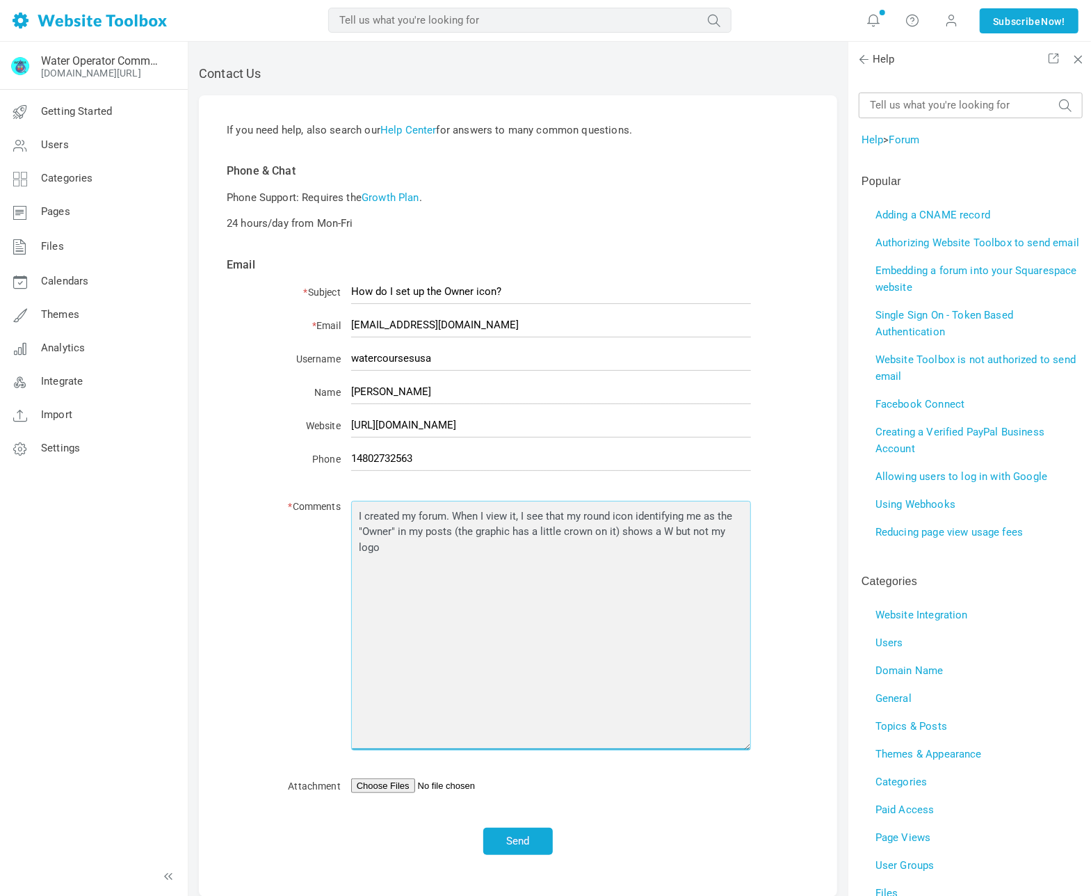
click at [737, 533] on textarea "I created my forum. When I view it, I see that my round icon identifying me as …" at bounding box center [551, 626] width 400 height 250
click at [472, 551] on textarea "I created my forum. When I view it, I see that my round icon identifying me as …" at bounding box center [551, 626] width 400 height 250
type textarea "I created my forum. When I view it, I see that my round icon identifying me as …"
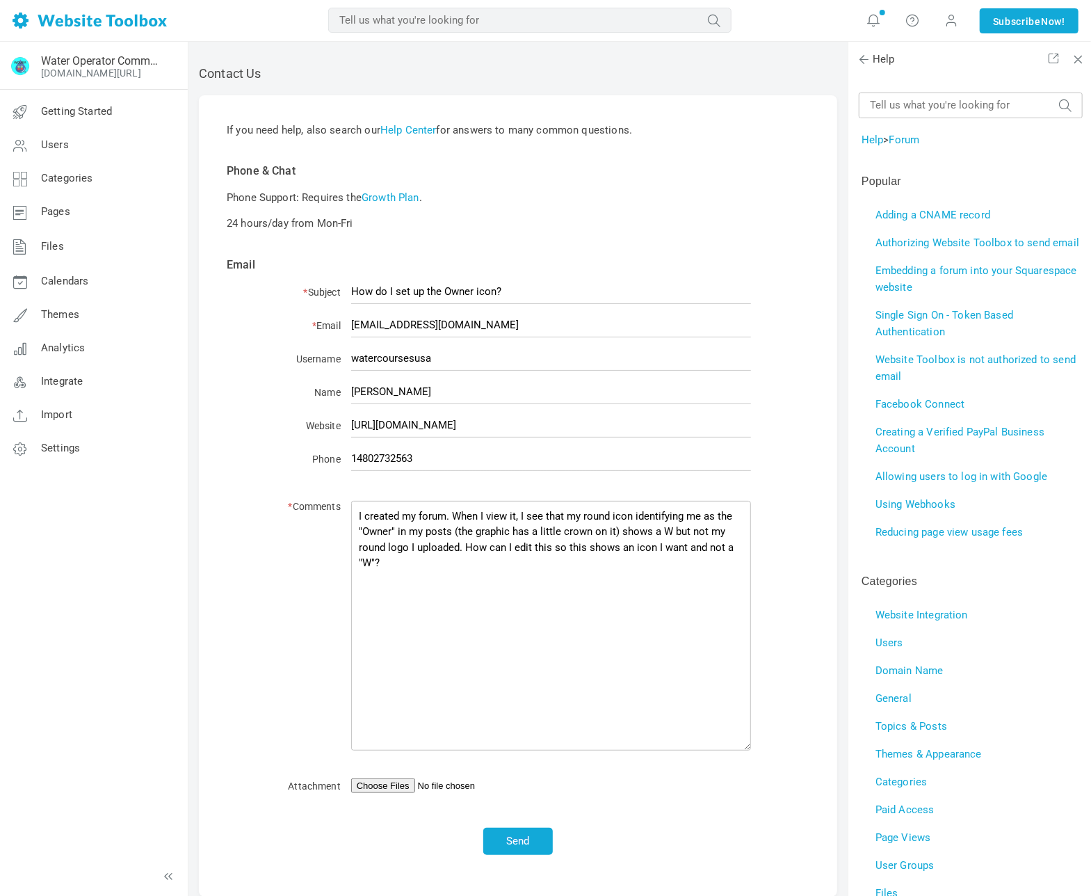
click at [399, 784] on input "Attachment" at bounding box center [551, 785] width 400 height 15
type input "C:\fakepath\Owner Icon.jpg"
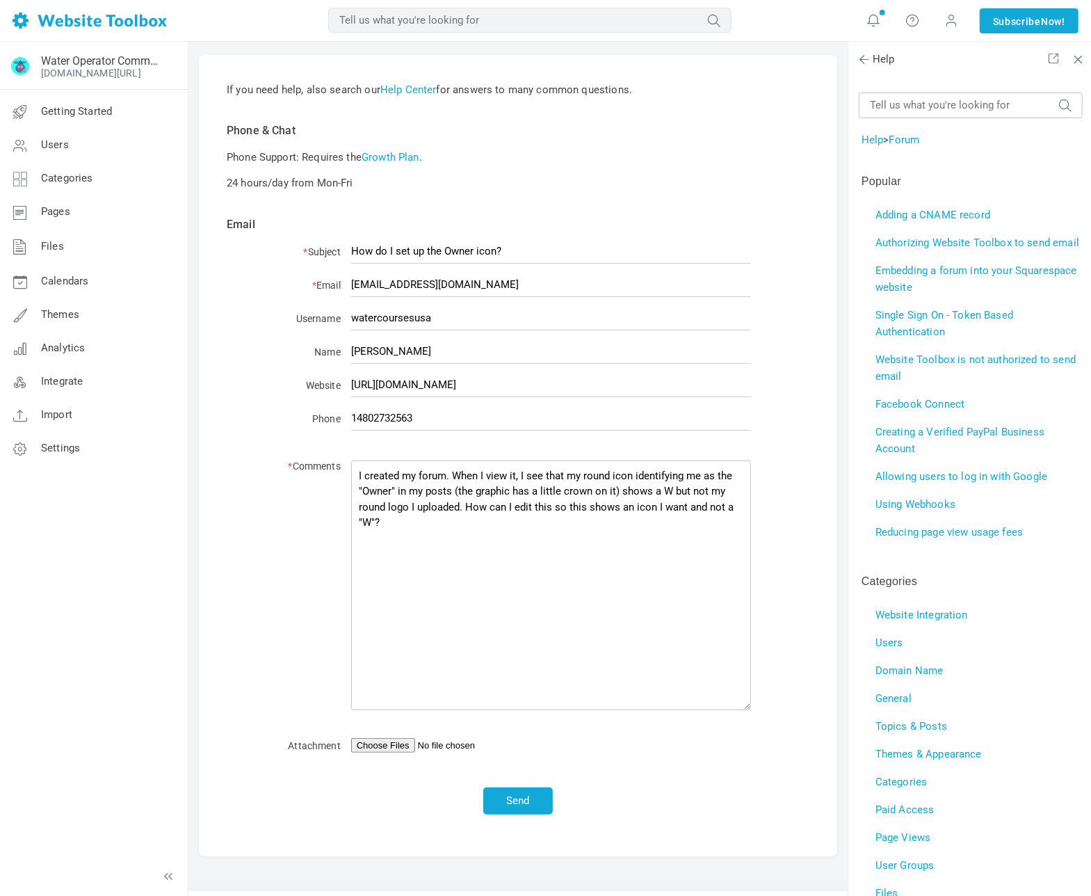
scroll to position [75, 0]
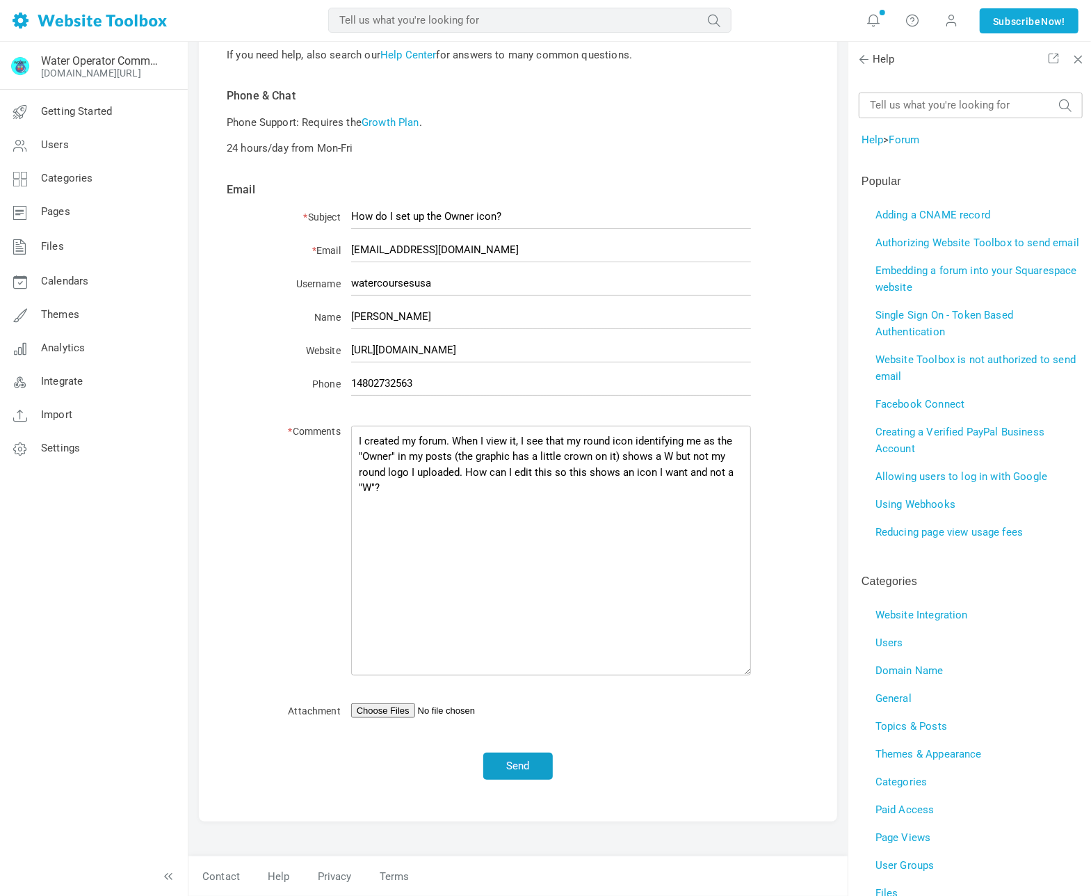
click at [522, 767] on button "Send" at bounding box center [518, 765] width 70 height 27
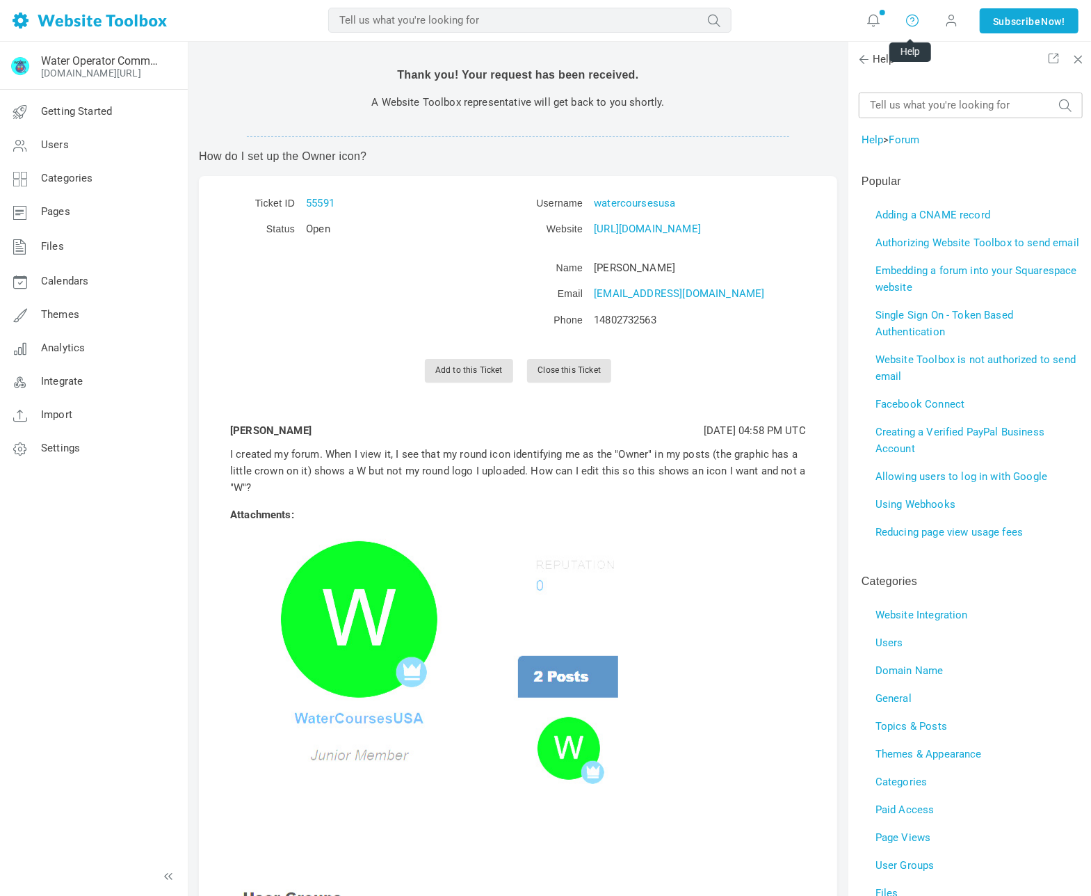
click at [912, 22] on icon at bounding box center [913, 20] width 14 height 15
click at [940, 85] on link "Contact Us" at bounding box center [954, 85] width 105 height 27
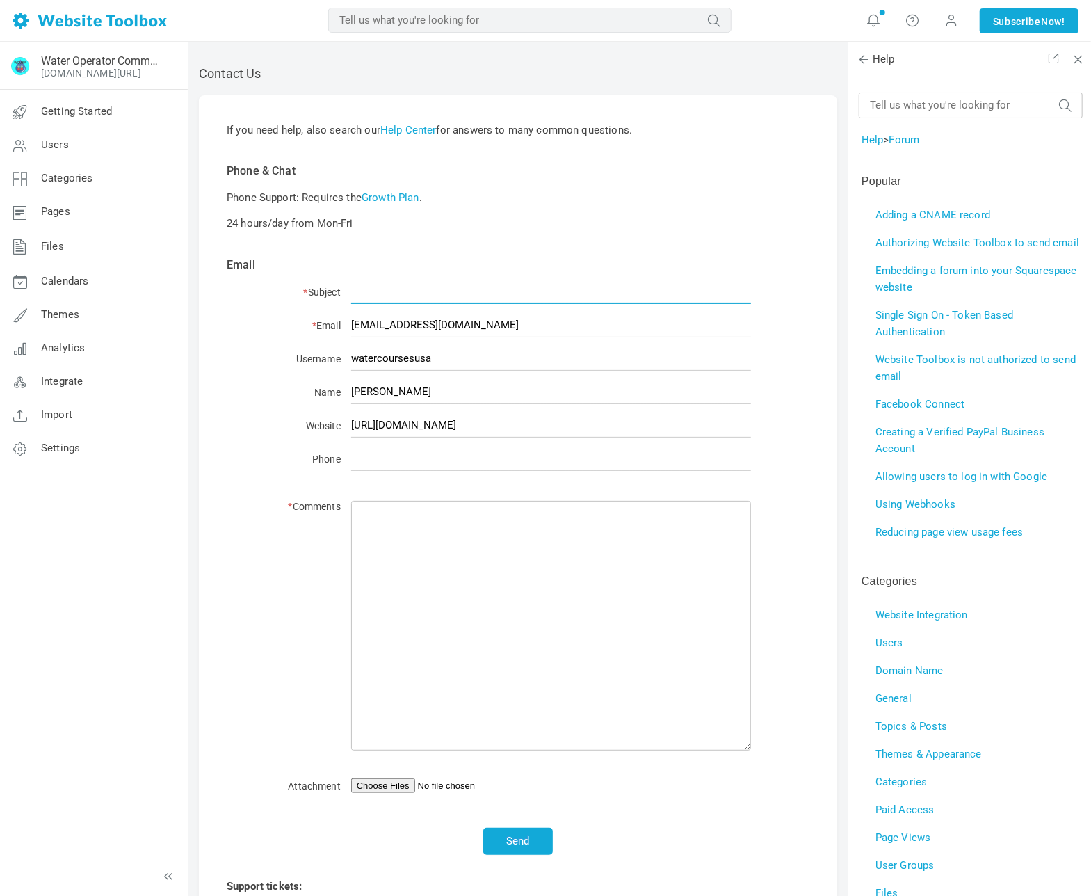
click at [442, 289] on input "* Subject" at bounding box center [551, 292] width 400 height 24
type input "Forum setup - Countries Blocked"
click at [430, 458] on input "Phone" at bounding box center [551, 458] width 400 height 24
type input "14802732563"
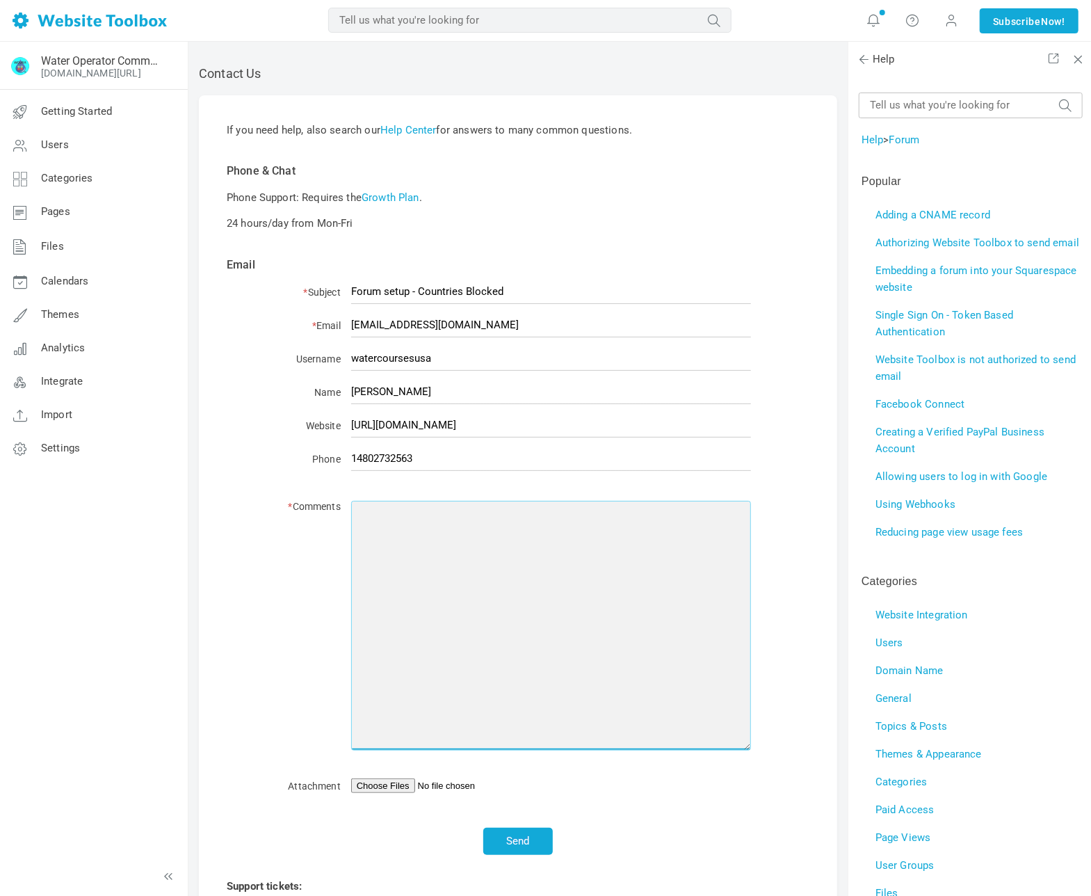
click at [402, 519] on textarea "* Comments" at bounding box center [551, 626] width 400 height 250
click at [365, 529] on textarea "When I was setting up my forum I had an option to block certain countries. Is t…" at bounding box center [551, 626] width 400 height 250
click at [510, 540] on textarea "When I was setting up my forum I had an option to block certain countries. Is t…" at bounding box center [551, 626] width 400 height 250
drag, startPoint x: 670, startPoint y: 533, endPoint x: 680, endPoint y: 546, distance: 16.3
click at [670, 535] on textarea "When I was setting up my forum I had an option to block certain countries. Is t…" at bounding box center [551, 626] width 400 height 250
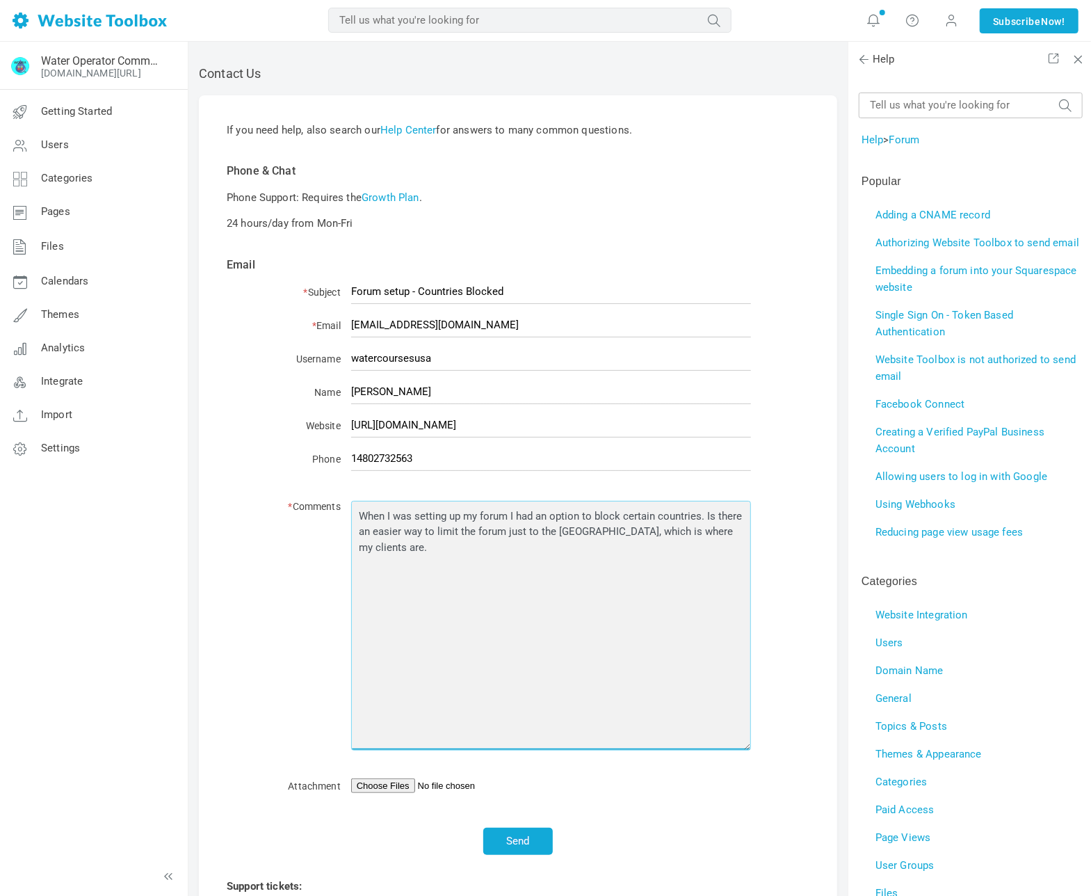
click at [693, 540] on textarea "When I was setting up my forum I had an option to block certain countries. Is t…" at bounding box center [551, 626] width 400 height 250
drag, startPoint x: 723, startPoint y: 534, endPoint x: 668, endPoint y: 535, distance: 55.0
click at [668, 535] on textarea "When I was setting up my forum I had an option to block certain countries. Is t…" at bounding box center [551, 626] width 400 height 250
type textarea "When I was setting up my forum I had an option to block certain countries. Is t…"
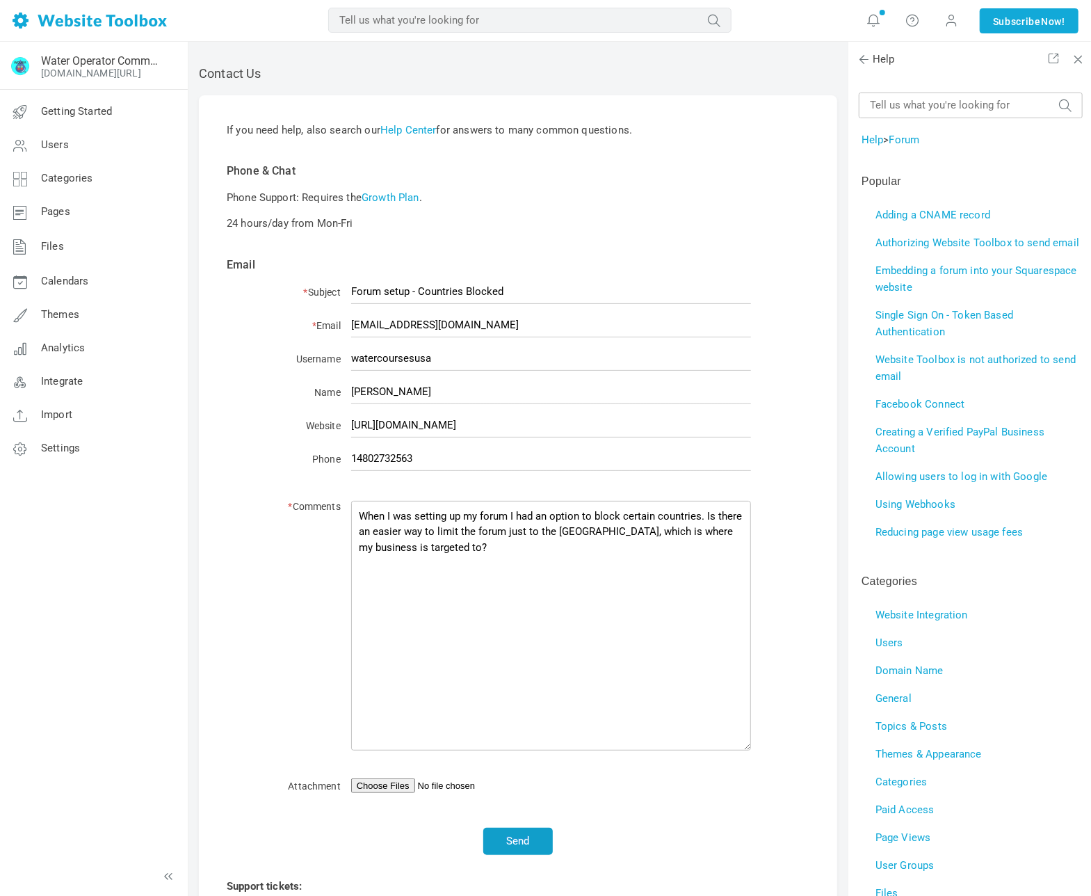
click at [523, 843] on button "Send" at bounding box center [518, 841] width 70 height 27
